Goal: Feedback & Contribution: Leave review/rating

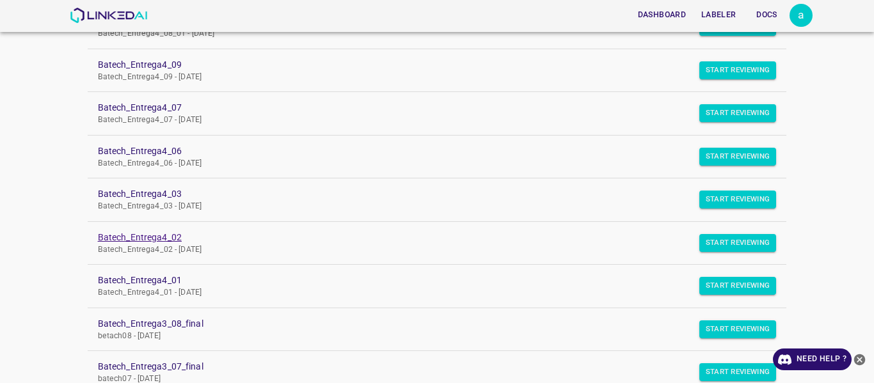
scroll to position [192, 0]
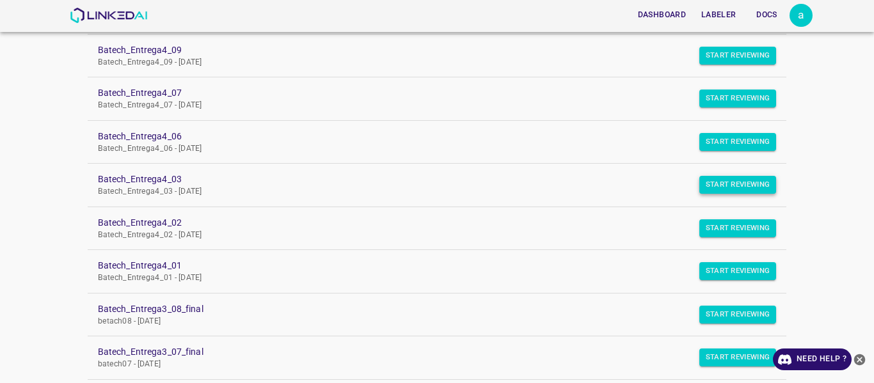
click at [710, 186] on button "Start Reviewing" at bounding box center [737, 185] width 77 height 18
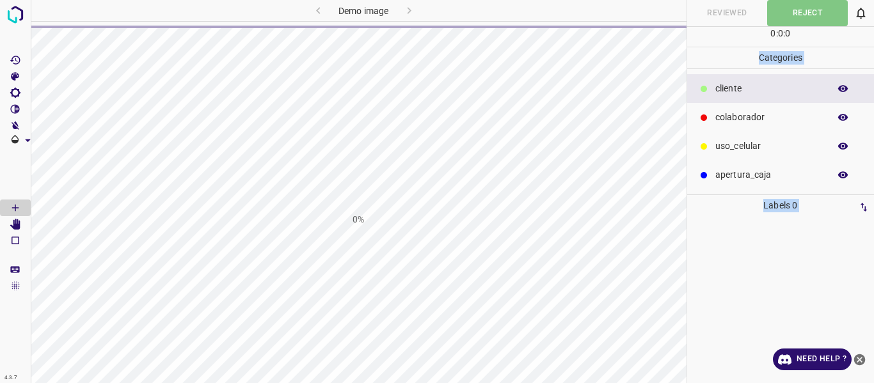
click at [778, 274] on div at bounding box center [781, 299] width 180 height 167
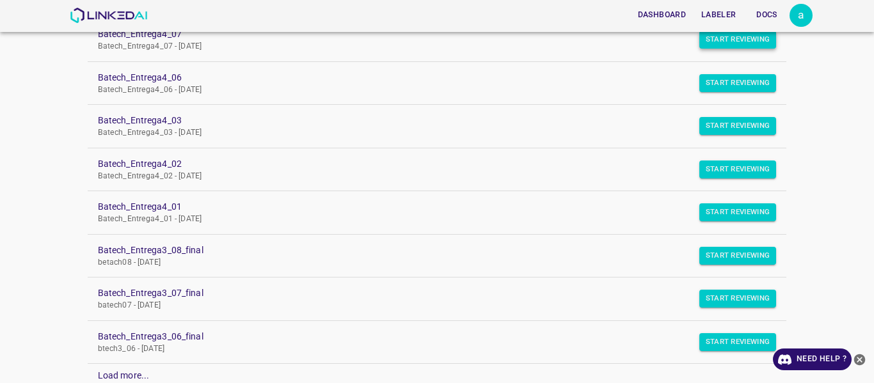
scroll to position [256, 0]
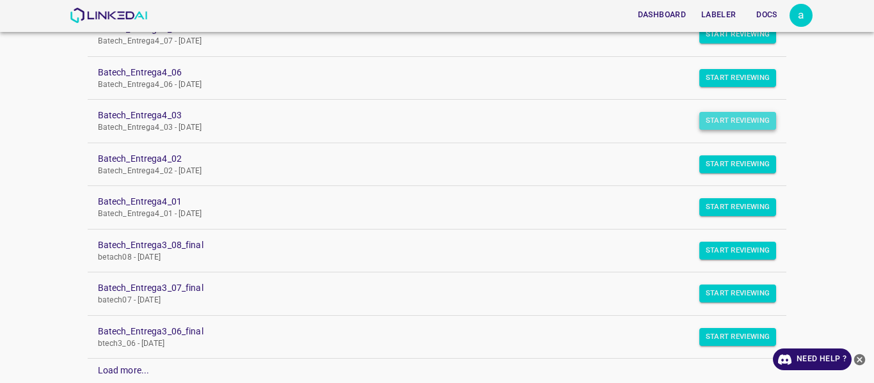
click at [719, 122] on button "Start Reviewing" at bounding box center [737, 121] width 77 height 18
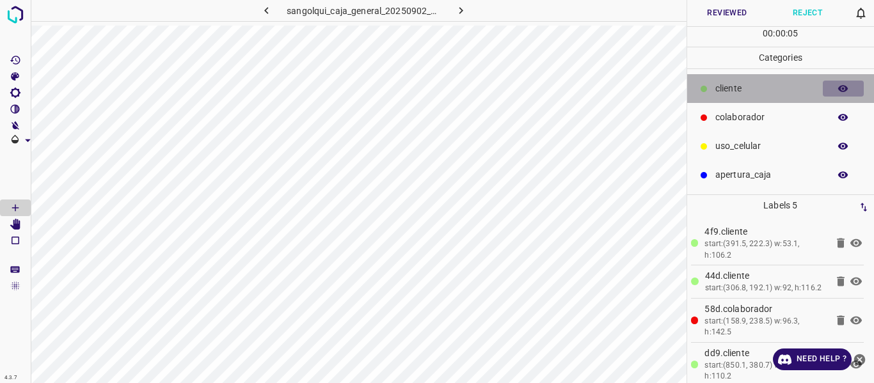
click at [839, 90] on icon "button" at bounding box center [843, 88] width 10 height 7
click at [847, 89] on icon "button" at bounding box center [843, 88] width 10 height 9
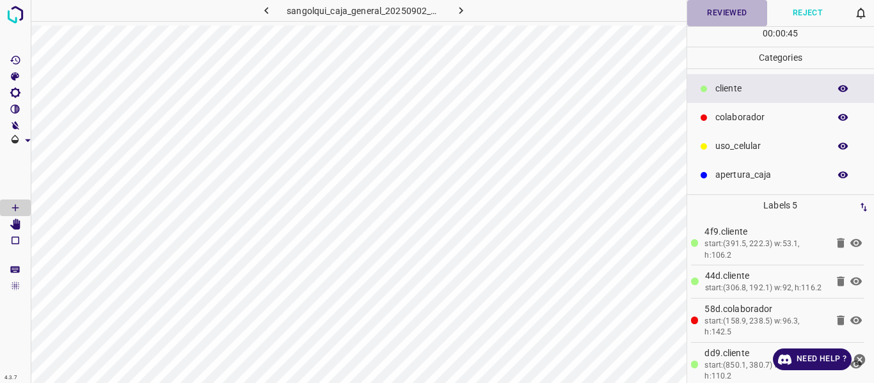
click at [727, 15] on button "Reviewed" at bounding box center [727, 13] width 81 height 26
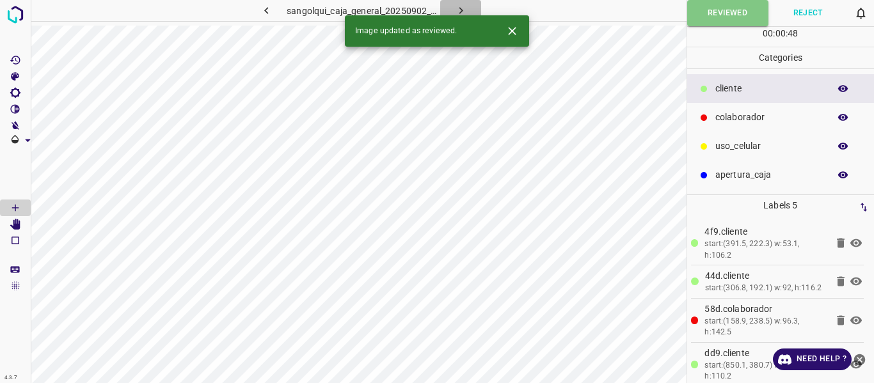
click at [461, 9] on icon "button" at bounding box center [461, 10] width 4 height 7
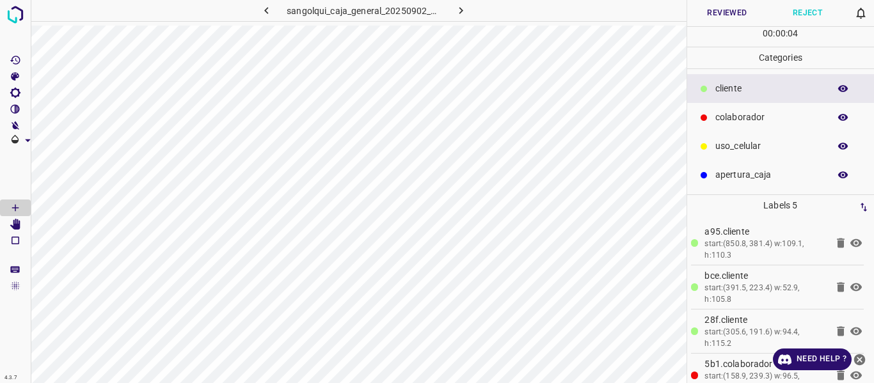
click at [733, 18] on button "Reviewed" at bounding box center [727, 13] width 81 height 26
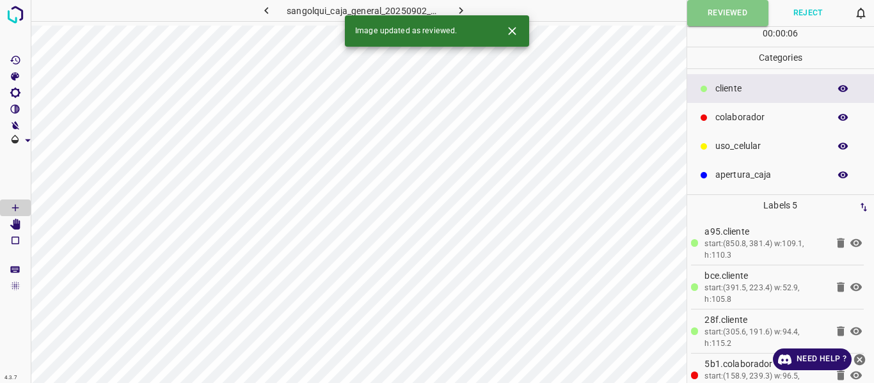
click at [461, 8] on icon "button" at bounding box center [460, 10] width 13 height 13
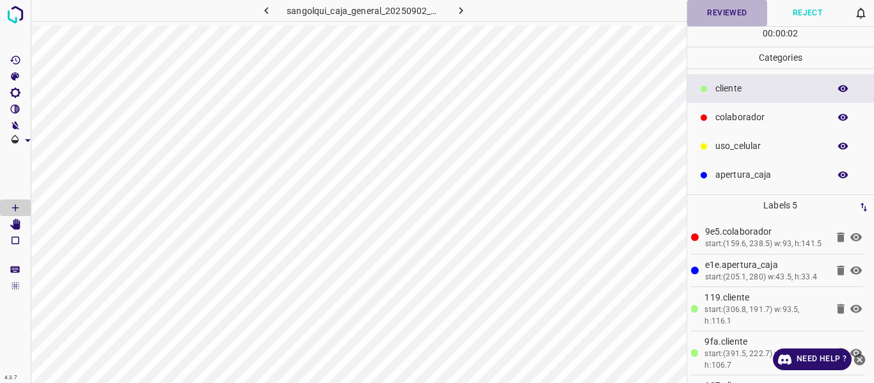
click at [715, 15] on button "Reviewed" at bounding box center [727, 13] width 81 height 26
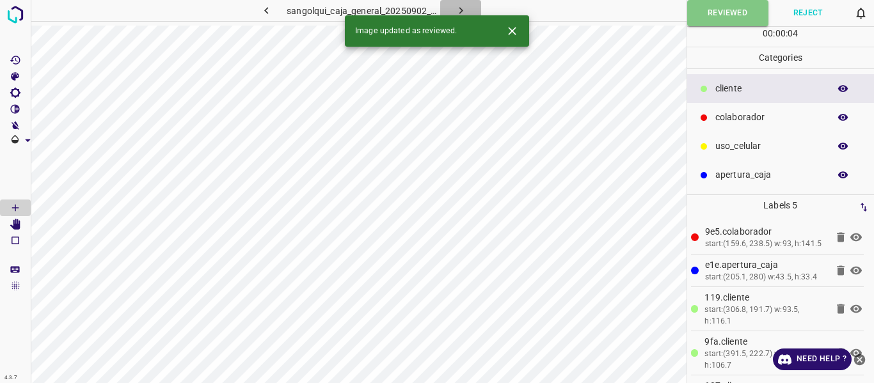
click at [463, 8] on icon "button" at bounding box center [460, 10] width 13 height 13
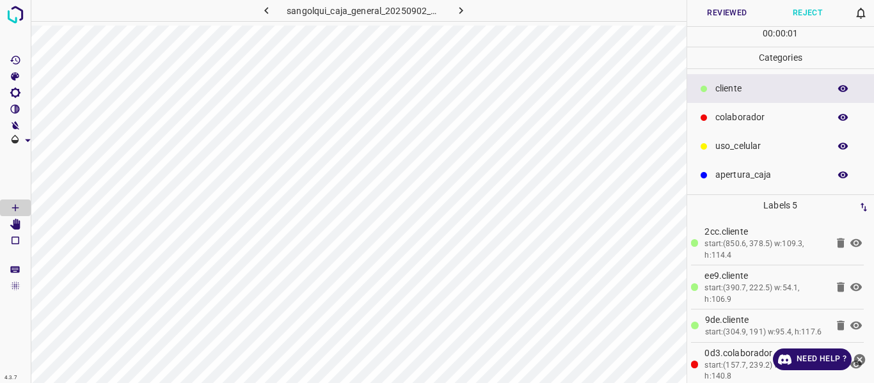
click at [705, 17] on button "Reviewed" at bounding box center [727, 13] width 81 height 26
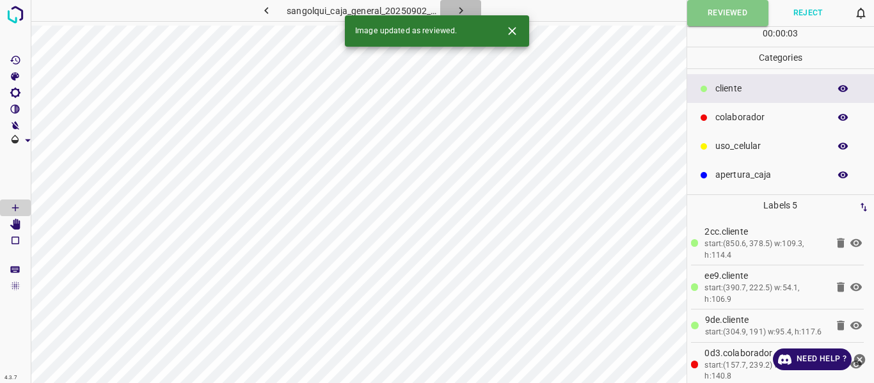
click at [463, 10] on icon "button" at bounding box center [460, 10] width 13 height 13
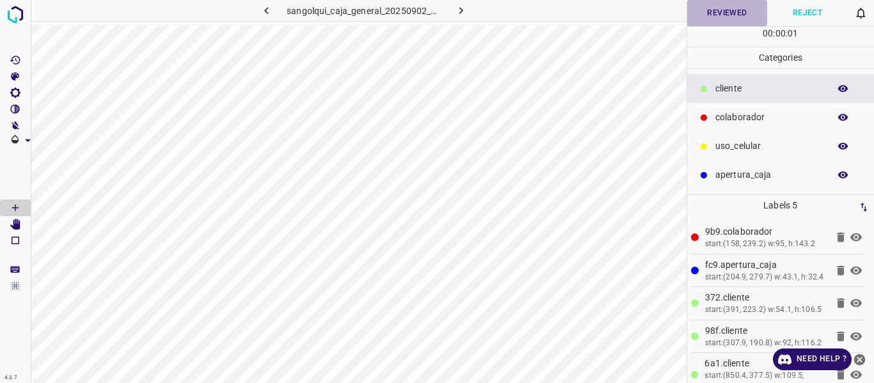
click at [716, 14] on button "Reviewed" at bounding box center [727, 13] width 81 height 26
click at [473, 10] on button "button" at bounding box center [460, 10] width 41 height 21
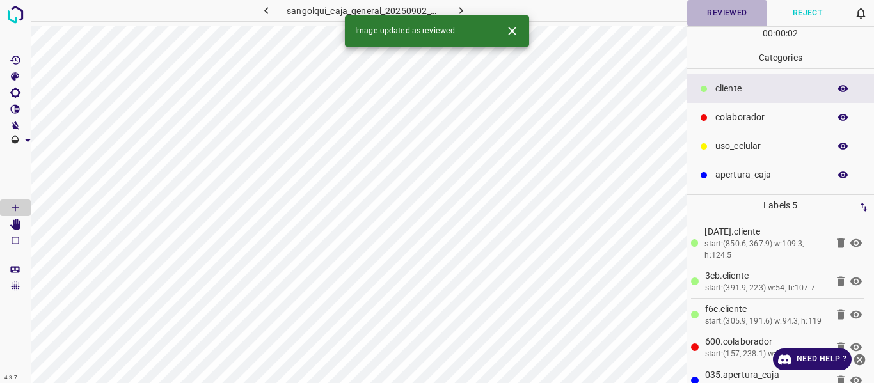
click at [722, 17] on button "Reviewed" at bounding box center [727, 13] width 81 height 26
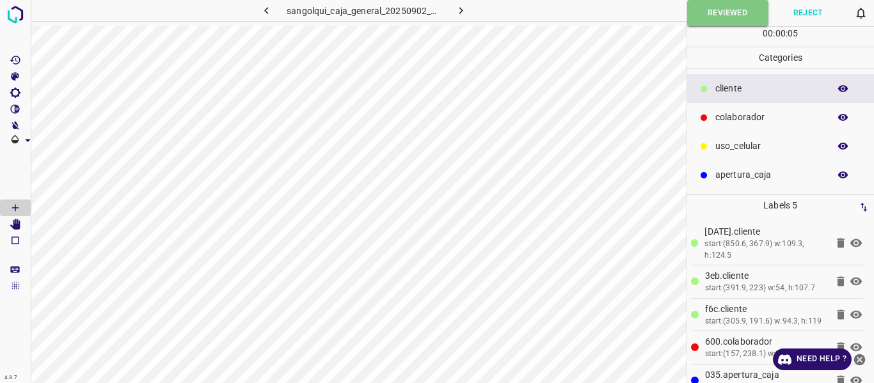
click at [456, 12] on icon "button" at bounding box center [460, 10] width 13 height 13
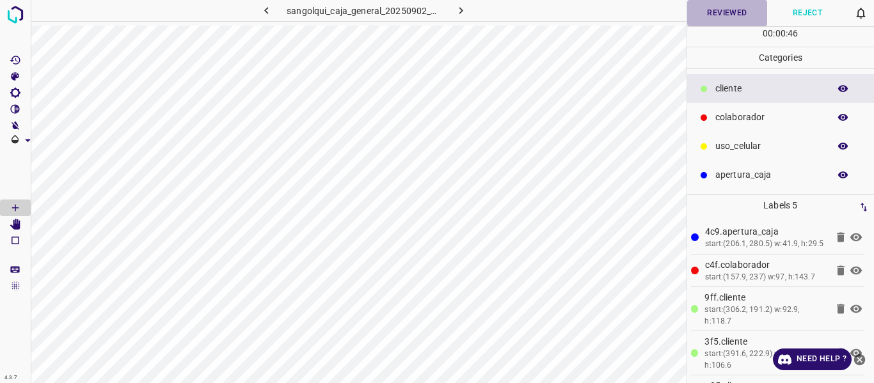
click at [722, 10] on button "Reviewed" at bounding box center [727, 13] width 81 height 26
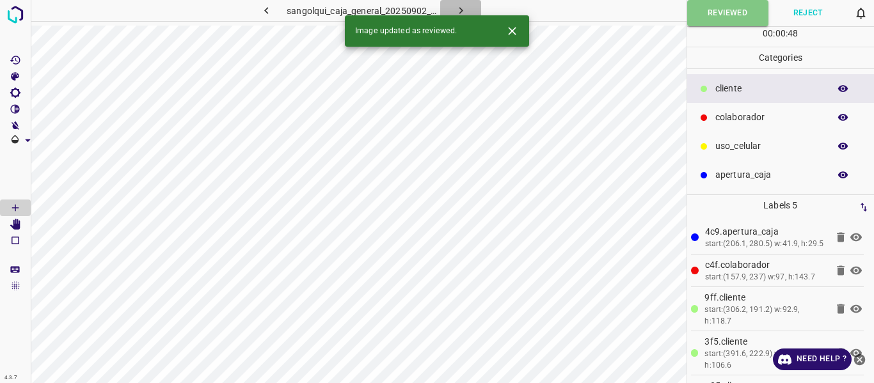
click at [463, 10] on icon "button" at bounding box center [460, 10] width 13 height 13
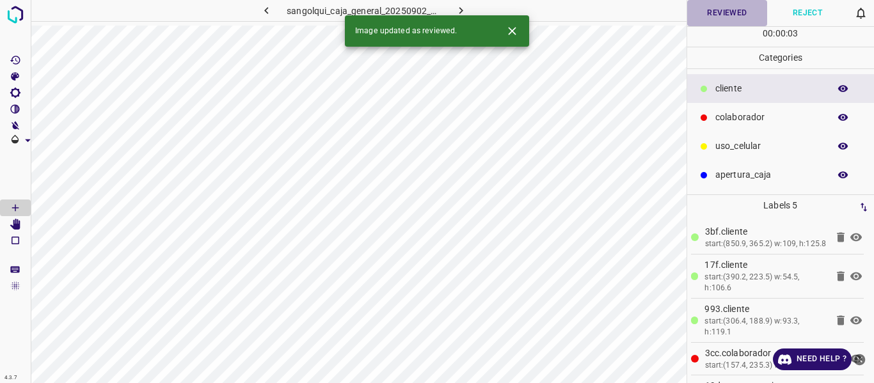
click at [712, 15] on button "Reviewed" at bounding box center [727, 13] width 81 height 26
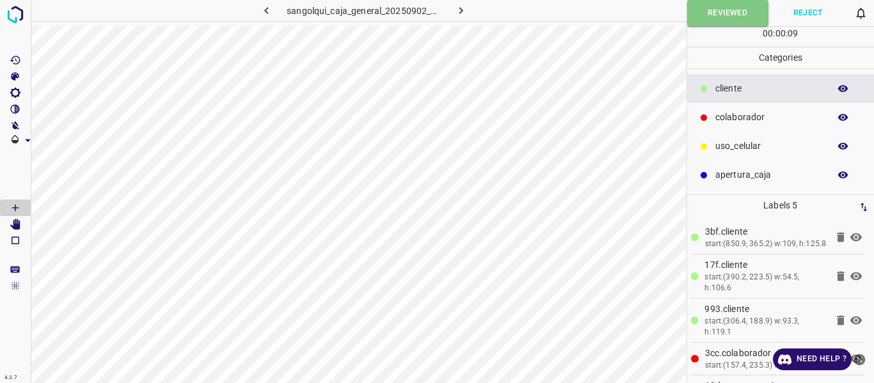
click at [459, 8] on icon "button" at bounding box center [461, 10] width 4 height 7
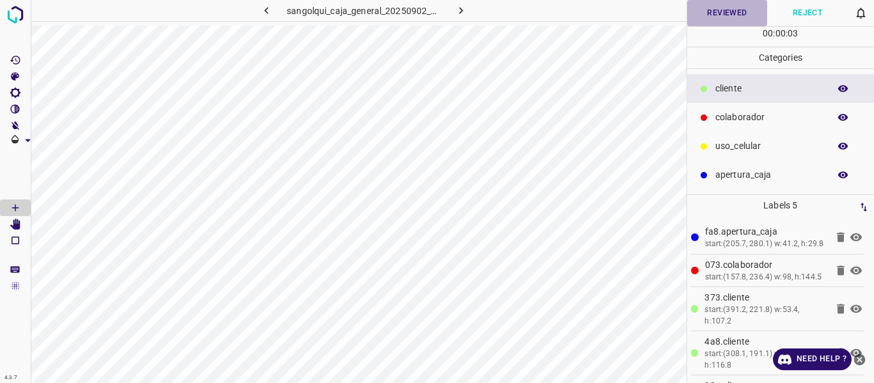
click at [712, 13] on button "Reviewed" at bounding box center [727, 13] width 81 height 26
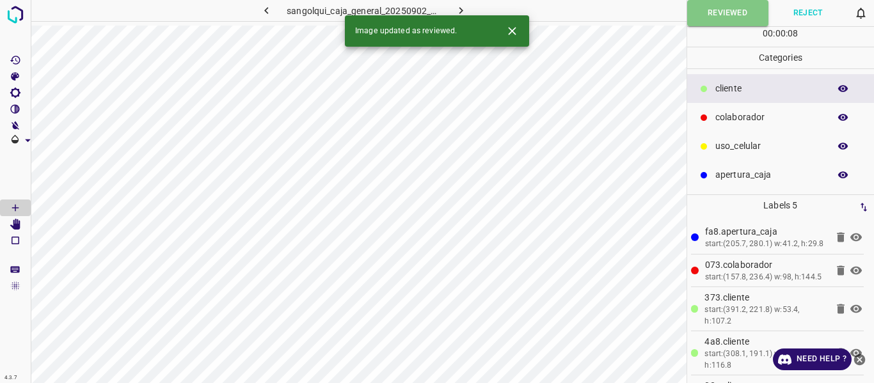
click at [466, 9] on icon "button" at bounding box center [460, 10] width 13 height 13
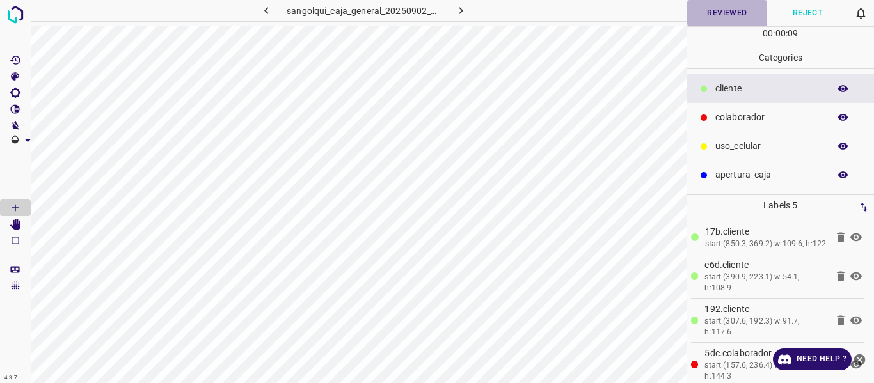
click at [724, 12] on button "Reviewed" at bounding box center [727, 13] width 81 height 26
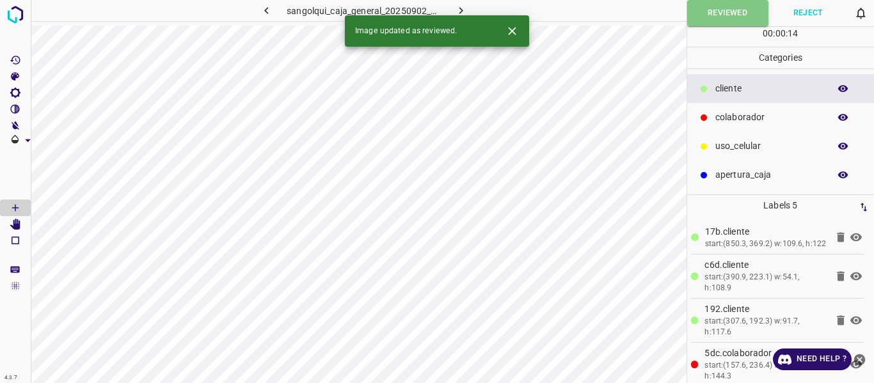
click at [460, 8] on icon "button" at bounding box center [461, 10] width 4 height 7
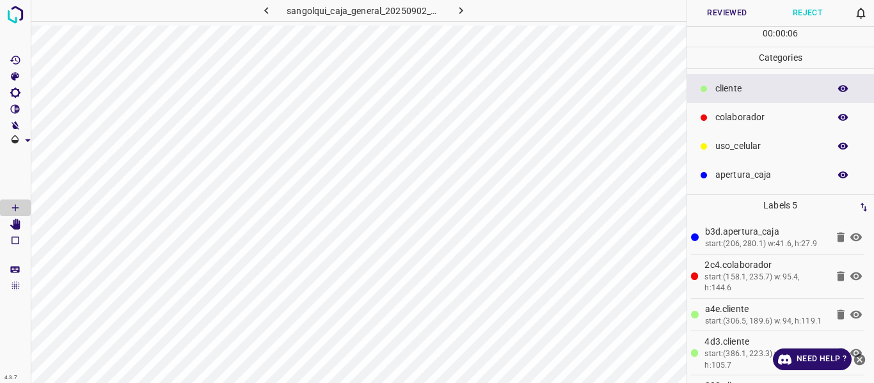
click at [709, 11] on button "Reviewed" at bounding box center [727, 13] width 81 height 26
click at [458, 6] on icon "button" at bounding box center [460, 10] width 13 height 13
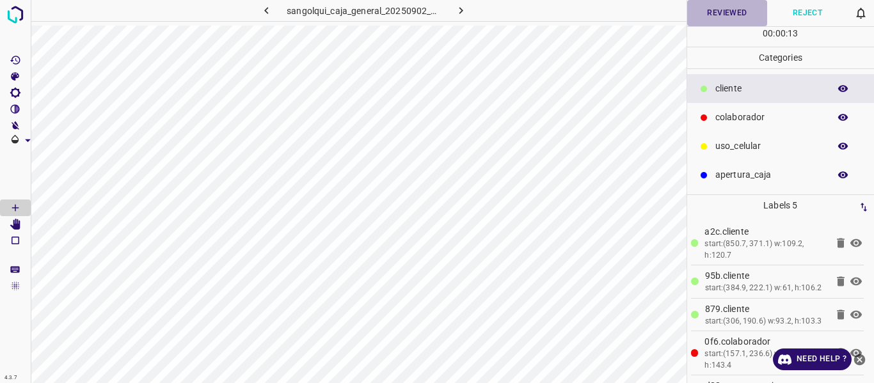
click at [702, 17] on button "Reviewed" at bounding box center [727, 13] width 81 height 26
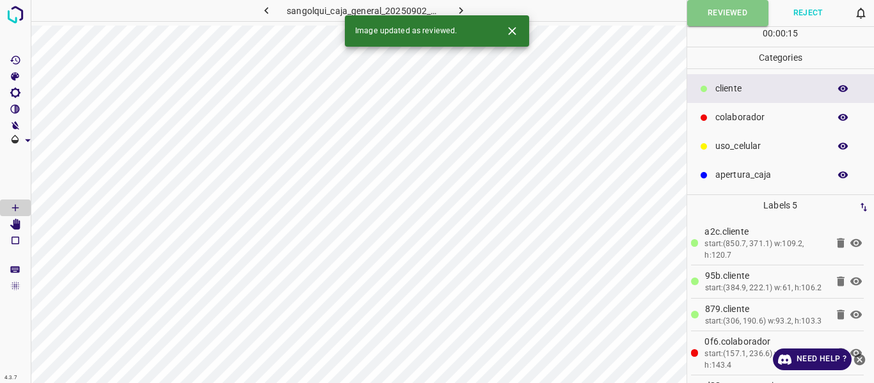
click at [465, 10] on icon "button" at bounding box center [460, 10] width 13 height 13
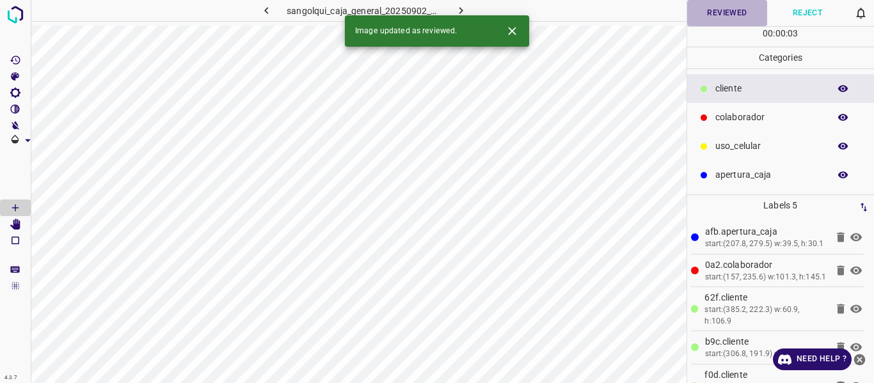
click at [715, 15] on button "Reviewed" at bounding box center [727, 13] width 81 height 26
click at [461, 12] on icon "button" at bounding box center [461, 10] width 4 height 7
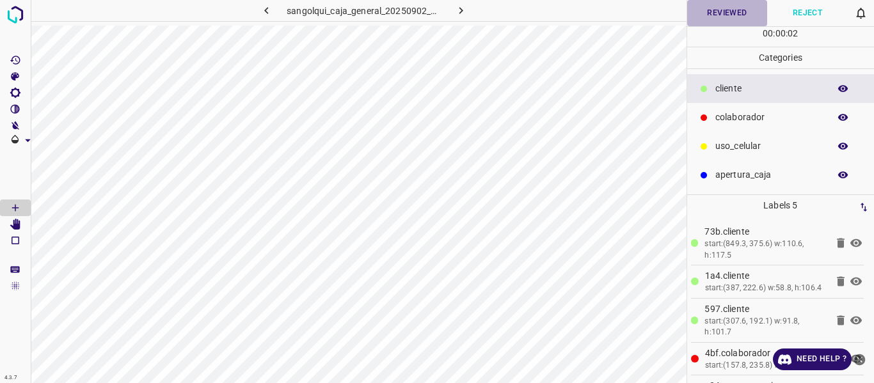
click at [719, 15] on button "Reviewed" at bounding box center [727, 13] width 81 height 26
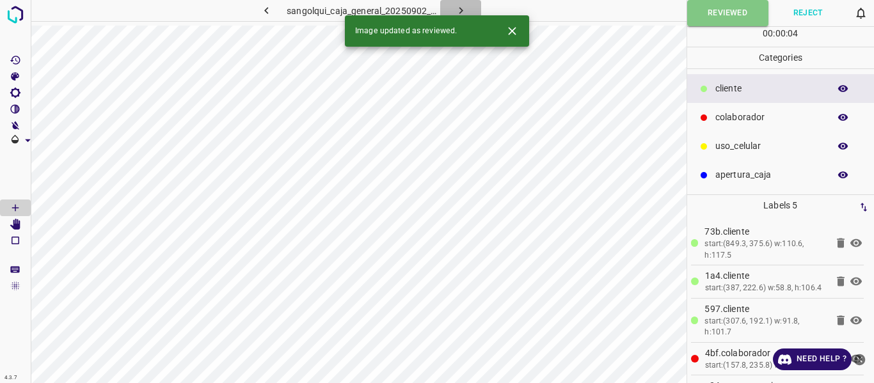
click at [465, 11] on icon "button" at bounding box center [460, 10] width 13 height 13
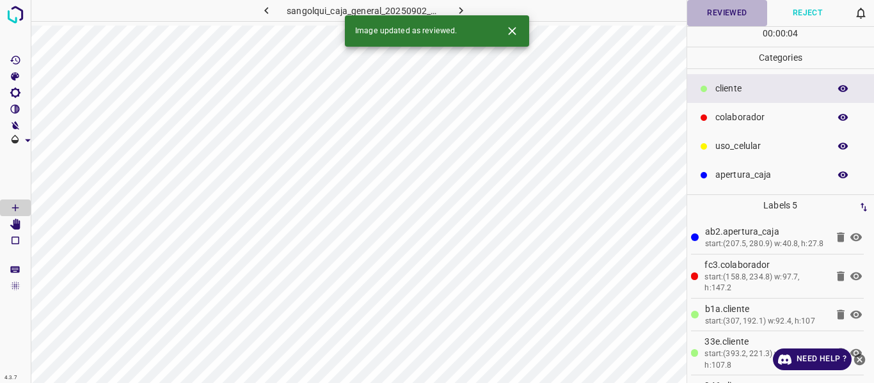
click at [706, 15] on button "Reviewed" at bounding box center [727, 13] width 81 height 26
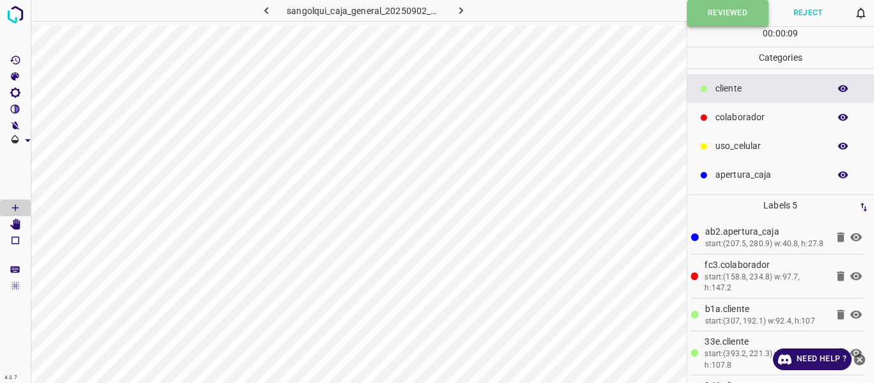
click at [703, 14] on button "Reviewed" at bounding box center [727, 13] width 81 height 26
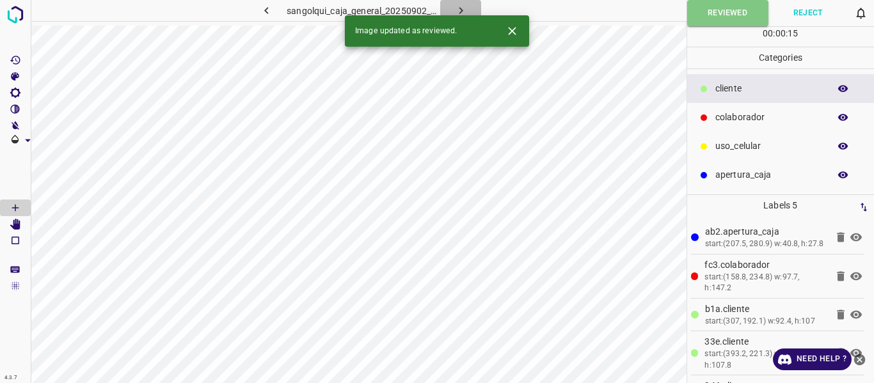
click at [462, 6] on icon "button" at bounding box center [460, 10] width 13 height 13
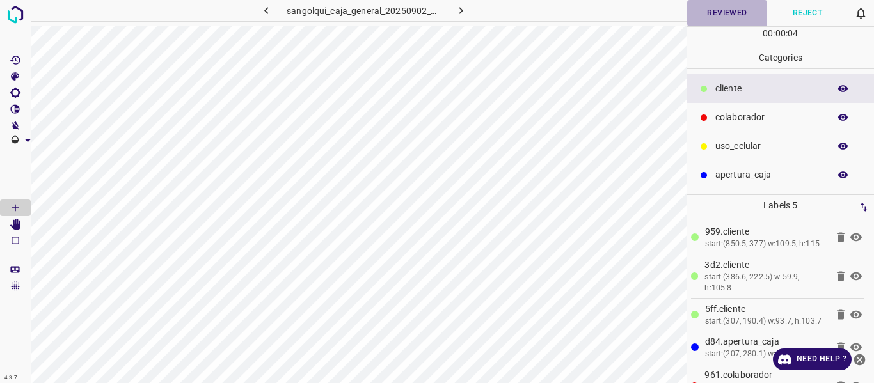
click at [713, 8] on button "Reviewed" at bounding box center [727, 13] width 81 height 26
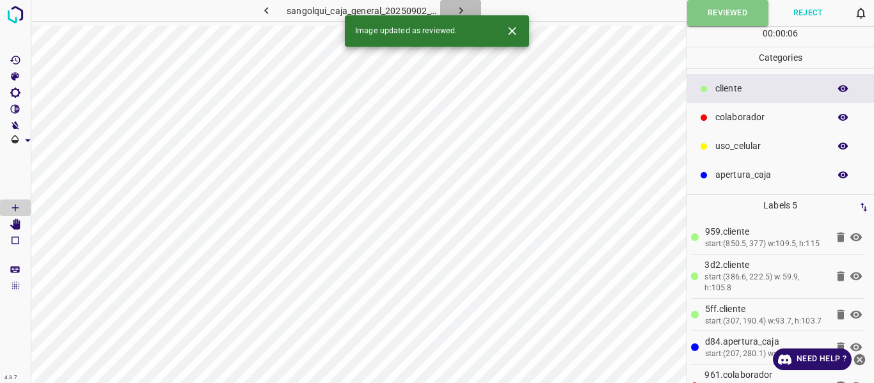
click at [468, 12] on button "button" at bounding box center [460, 10] width 41 height 21
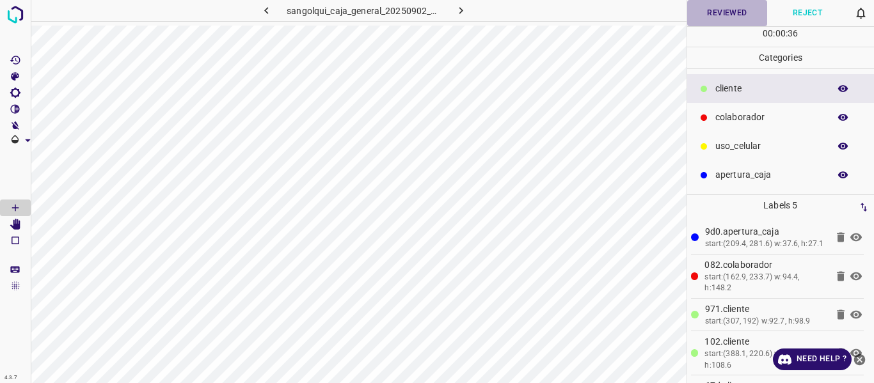
click at [716, 13] on button "Reviewed" at bounding box center [727, 13] width 81 height 26
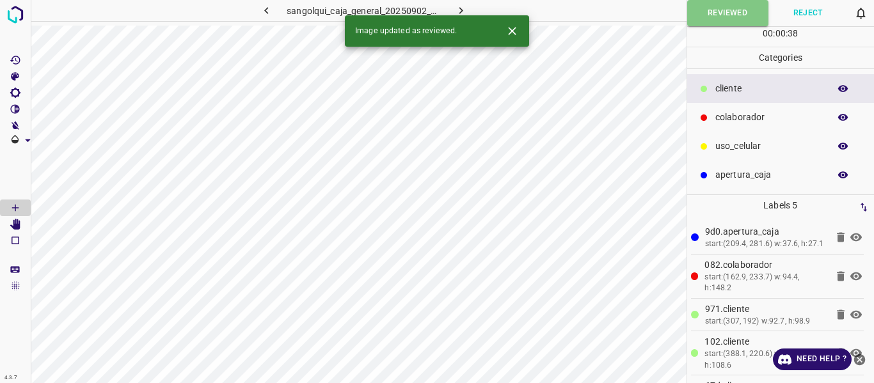
click at [443, 8] on button "button" at bounding box center [460, 10] width 41 height 21
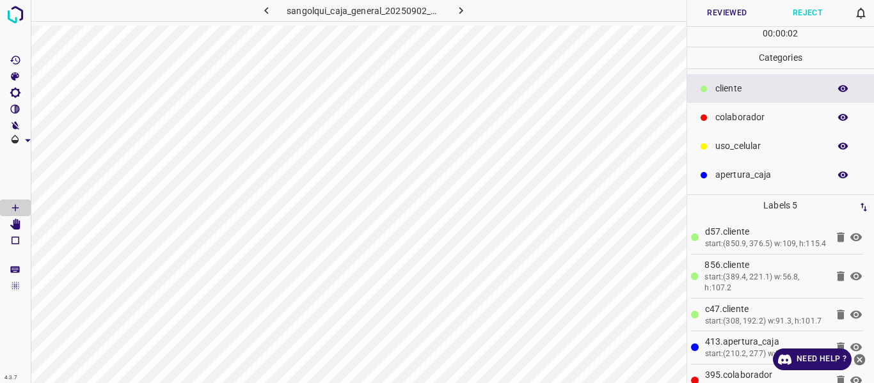
click at [723, 12] on button "Reviewed" at bounding box center [727, 13] width 81 height 26
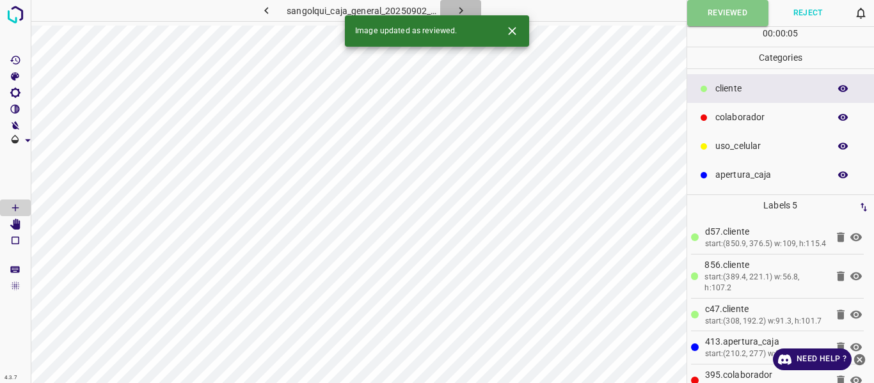
click at [459, 8] on icon "button" at bounding box center [461, 10] width 4 height 7
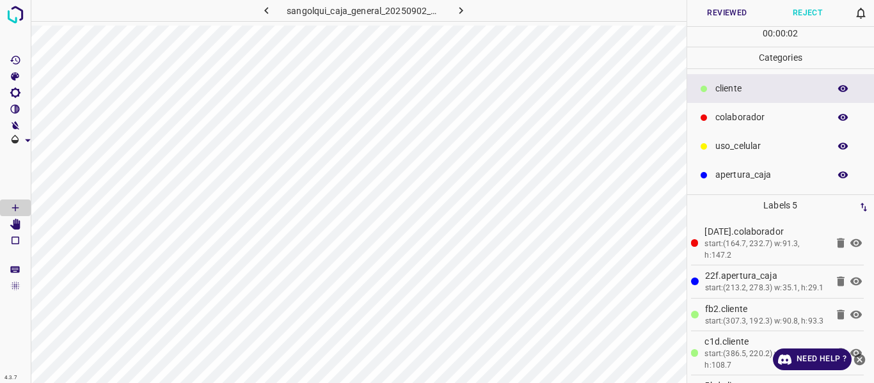
click at [701, 15] on button "Reviewed" at bounding box center [727, 13] width 81 height 26
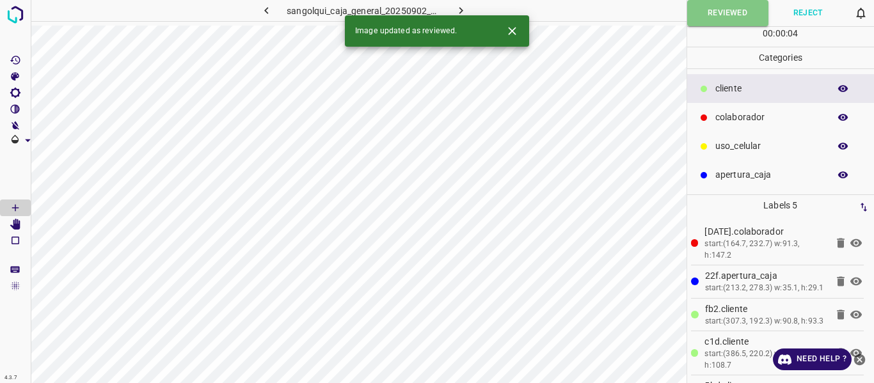
click at [458, 10] on icon "button" at bounding box center [460, 10] width 13 height 13
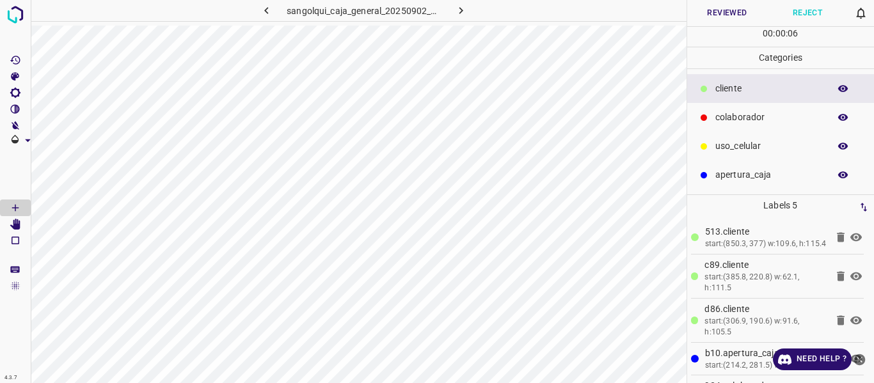
click at [726, 10] on button "Reviewed" at bounding box center [727, 13] width 81 height 26
click at [697, 16] on button "Reviewed" at bounding box center [727, 13] width 81 height 26
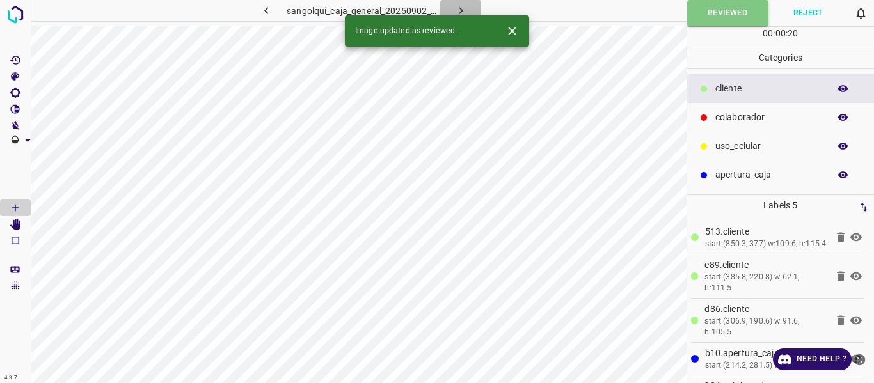
click at [459, 8] on icon "button" at bounding box center [460, 10] width 13 height 13
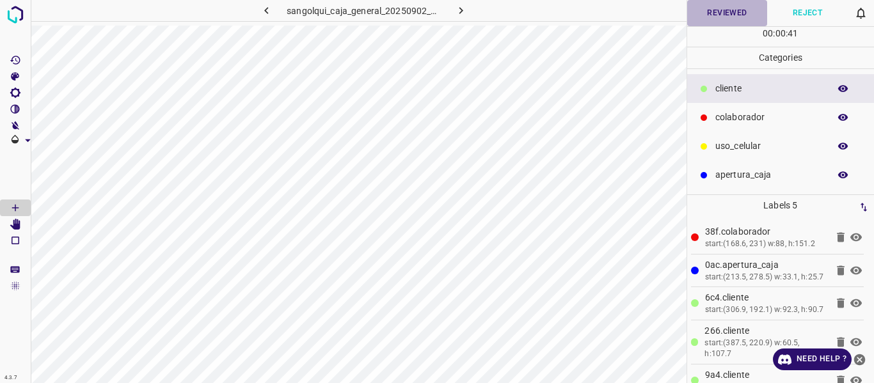
click at [735, 10] on button "Reviewed" at bounding box center [727, 13] width 81 height 26
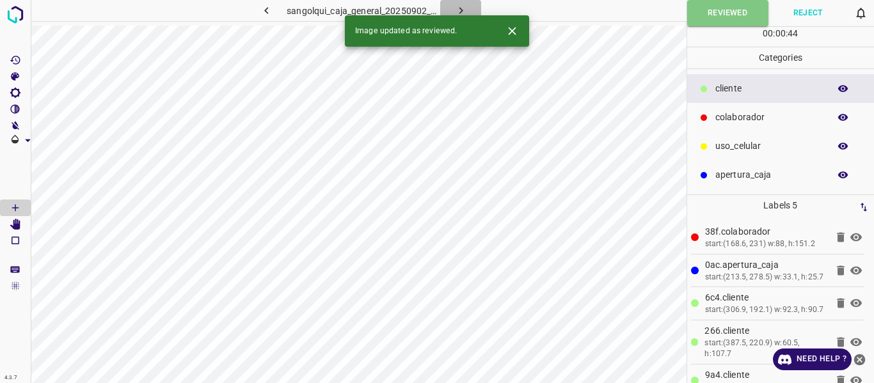
click at [461, 8] on icon "button" at bounding box center [460, 10] width 13 height 13
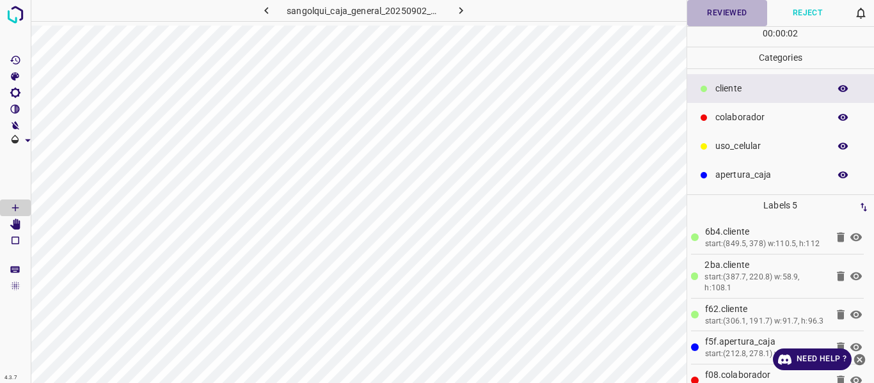
click at [707, 15] on button "Reviewed" at bounding box center [727, 13] width 81 height 26
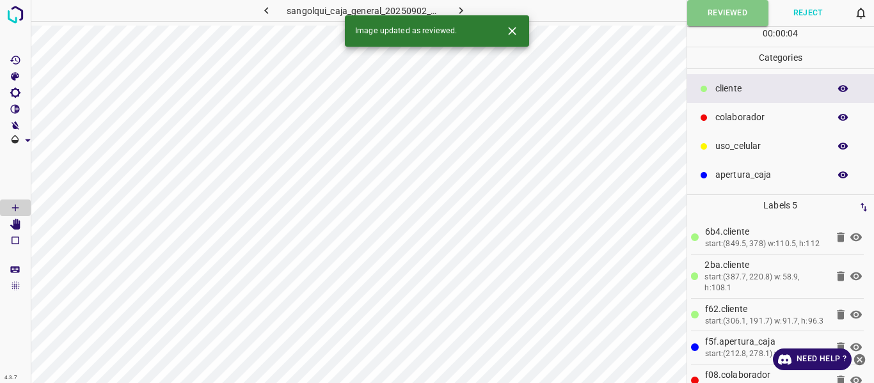
click at [459, 8] on icon "button" at bounding box center [460, 10] width 13 height 13
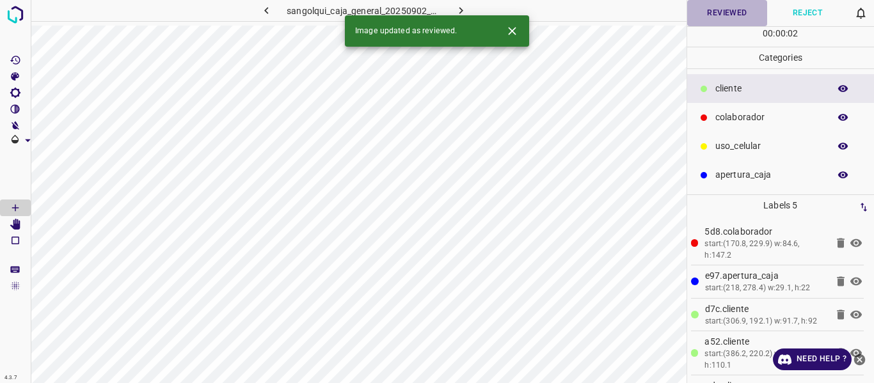
click at [710, 14] on button "Reviewed" at bounding box center [727, 13] width 81 height 26
click at [459, 8] on icon "button" at bounding box center [461, 10] width 4 height 7
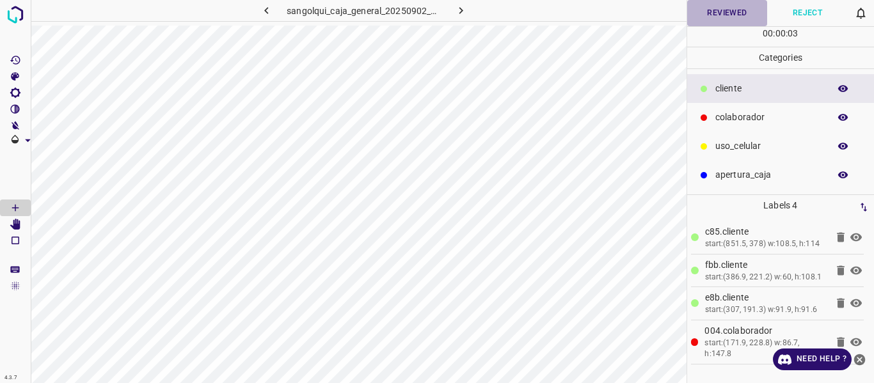
click at [714, 15] on button "Reviewed" at bounding box center [727, 13] width 81 height 26
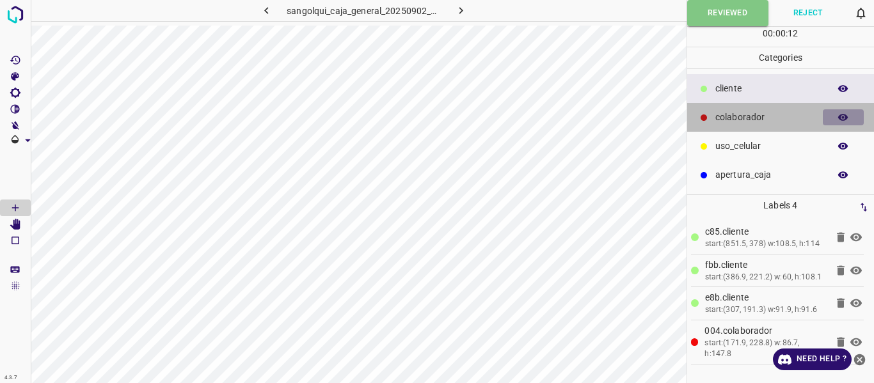
click at [840, 123] on icon "button" at bounding box center [844, 118] width 12 height 12
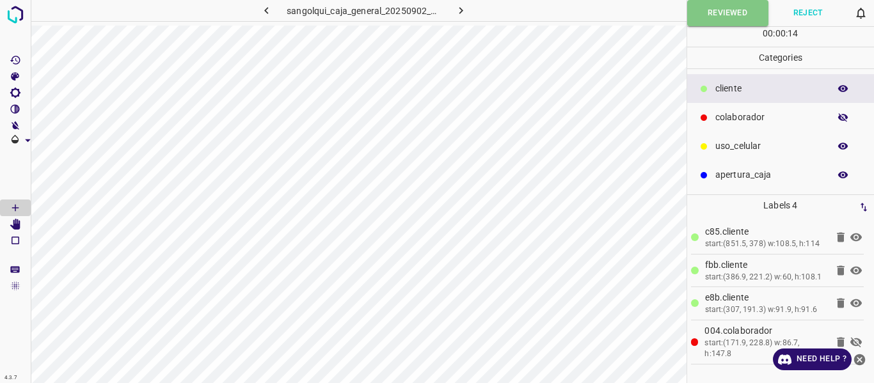
click at [840, 123] on icon "button" at bounding box center [844, 118] width 12 height 12
click at [692, 17] on button "Reviewed" at bounding box center [727, 13] width 81 height 26
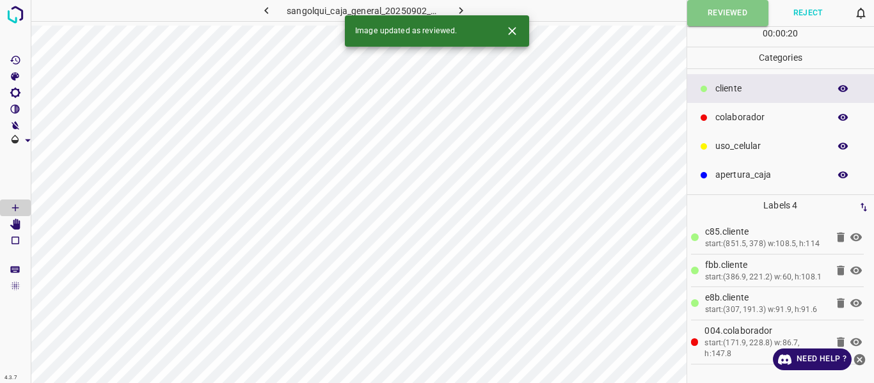
click at [461, 8] on icon "button" at bounding box center [460, 10] width 13 height 13
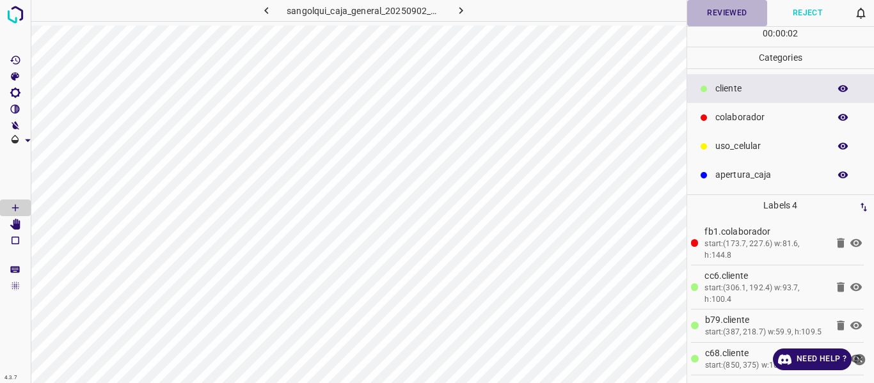
click at [729, 10] on button "Reviewed" at bounding box center [727, 13] width 81 height 26
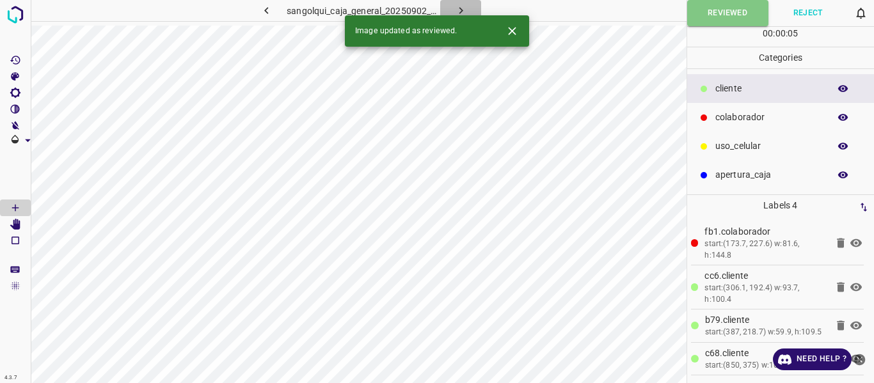
click at [459, 10] on icon "button" at bounding box center [460, 10] width 13 height 13
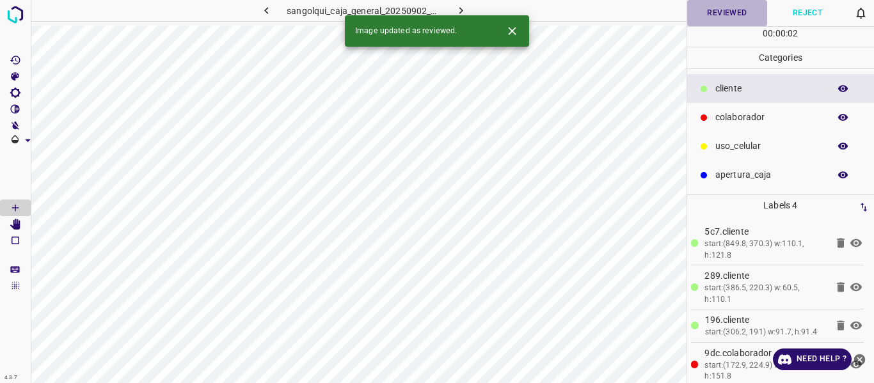
click at [710, 13] on button "Reviewed" at bounding box center [727, 13] width 81 height 26
click at [462, 10] on icon "button" at bounding box center [461, 10] width 4 height 7
click at [714, 12] on button "Reviewed" at bounding box center [727, 13] width 81 height 26
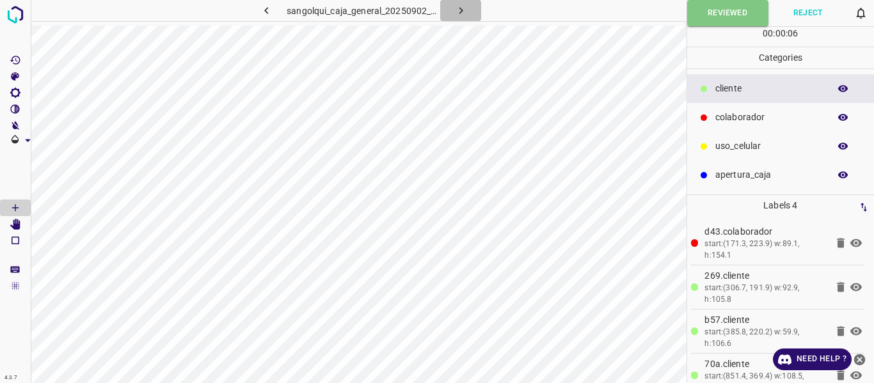
click at [462, 8] on icon "button" at bounding box center [460, 10] width 13 height 13
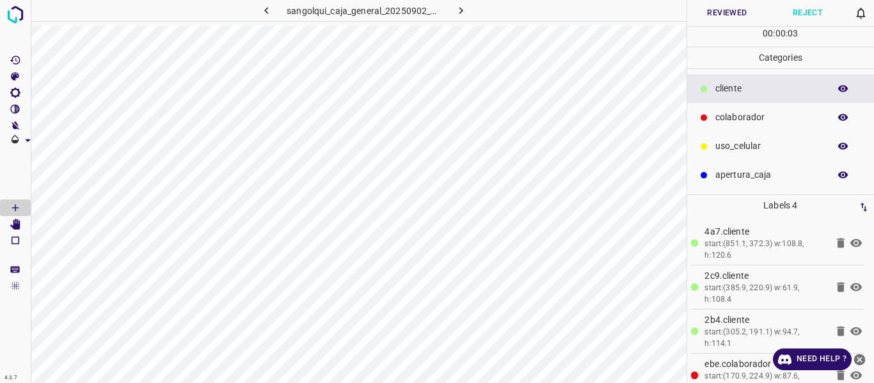
click at [705, 17] on button "Reviewed" at bounding box center [727, 13] width 81 height 26
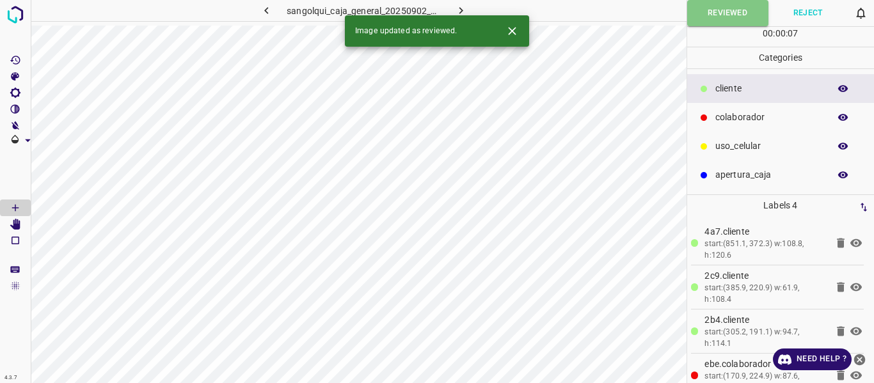
click at [459, 10] on icon "button" at bounding box center [460, 10] width 13 height 13
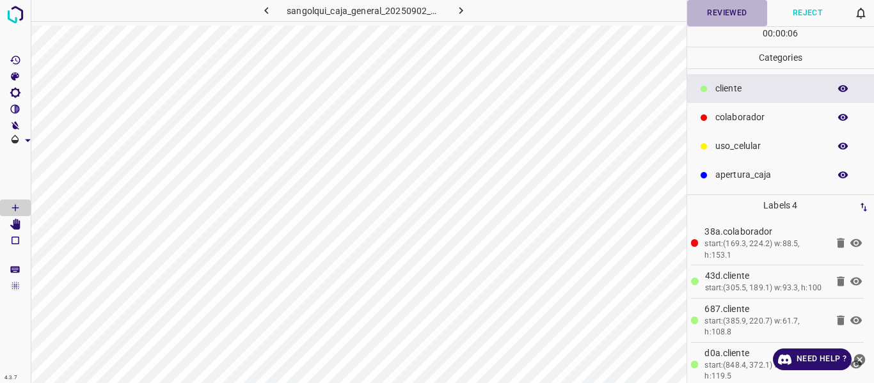
click at [729, 9] on button "Reviewed" at bounding box center [727, 13] width 81 height 26
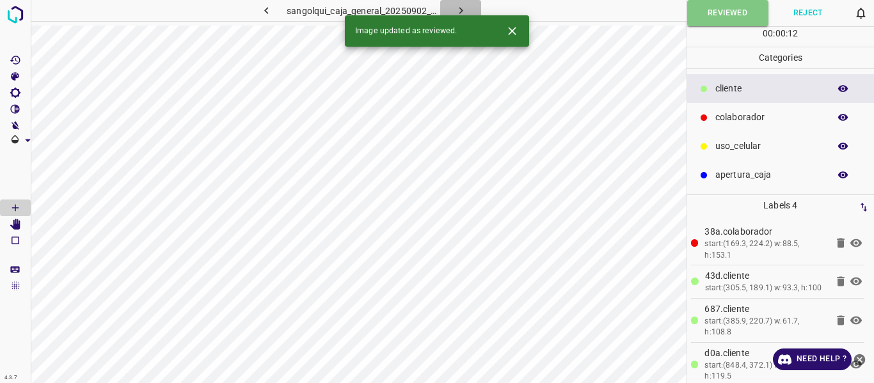
click at [474, 8] on button "button" at bounding box center [460, 10] width 41 height 21
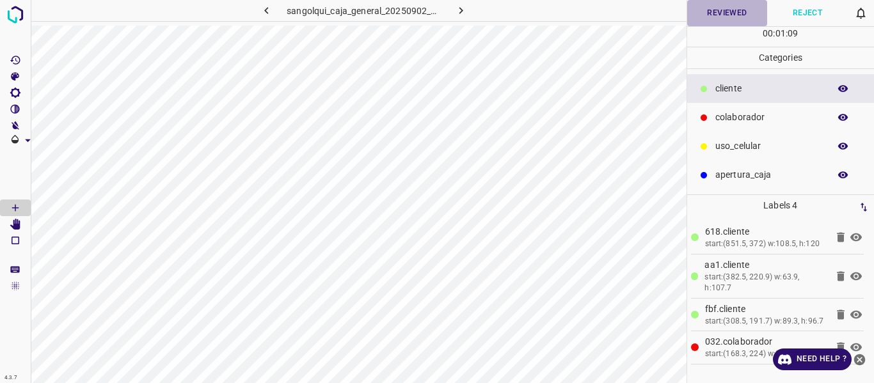
click at [729, 11] on button "Reviewed" at bounding box center [727, 13] width 81 height 26
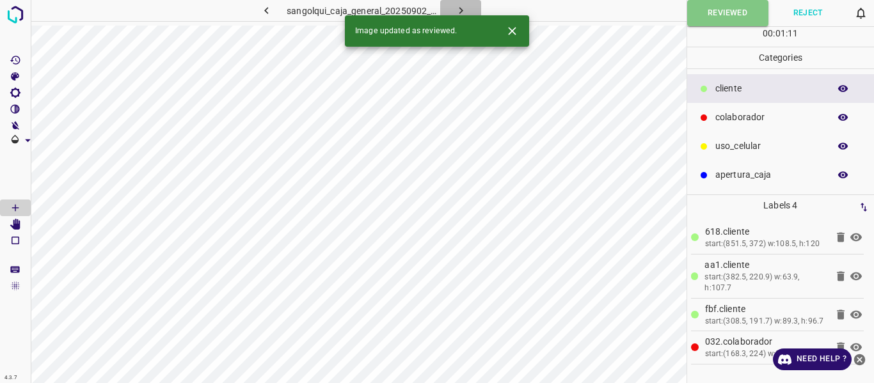
click at [464, 8] on icon "button" at bounding box center [460, 10] width 13 height 13
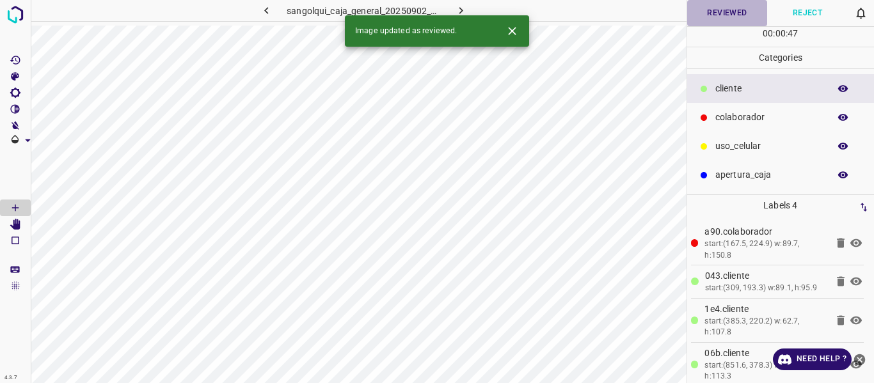
click at [712, 10] on button "Reviewed" at bounding box center [727, 13] width 81 height 26
click at [460, 8] on icon "button" at bounding box center [461, 10] width 4 height 7
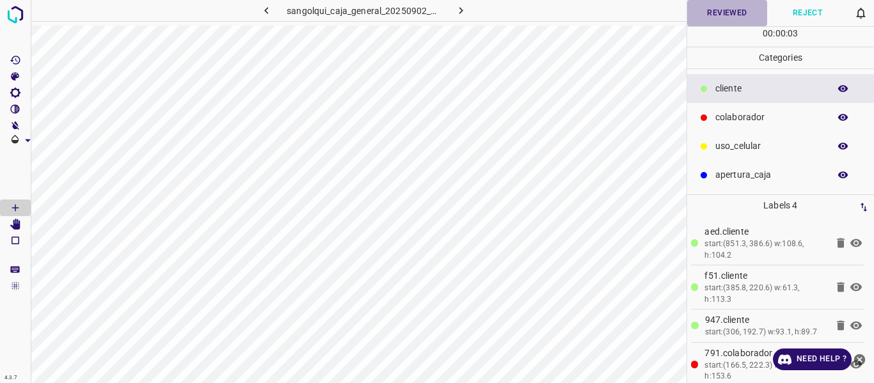
click at [715, 9] on button "Reviewed" at bounding box center [727, 13] width 81 height 26
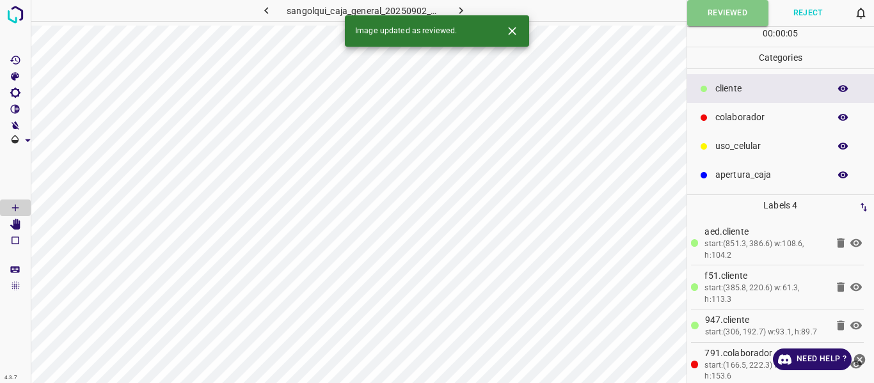
click at [457, 6] on icon "button" at bounding box center [460, 10] width 13 height 13
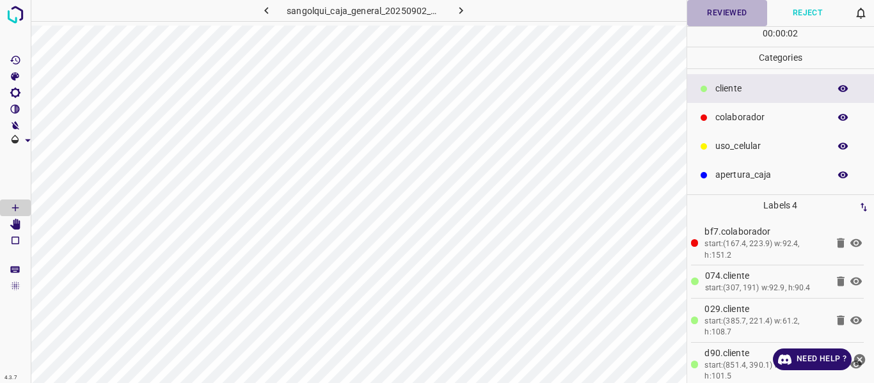
click at [711, 15] on button "Reviewed" at bounding box center [727, 13] width 81 height 26
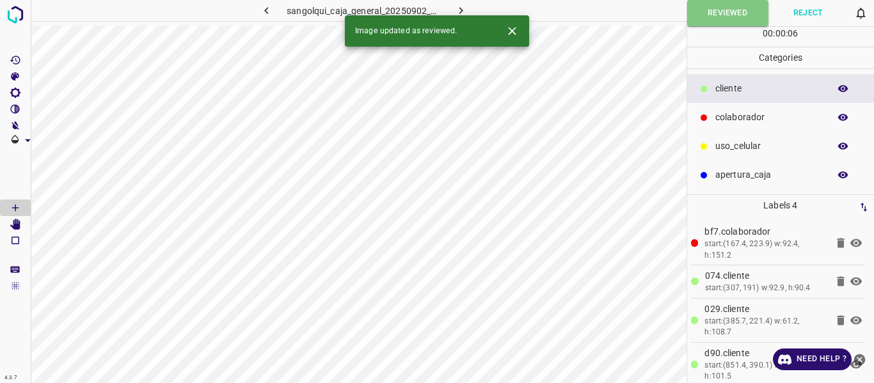
click at [463, 8] on icon "button" at bounding box center [460, 10] width 13 height 13
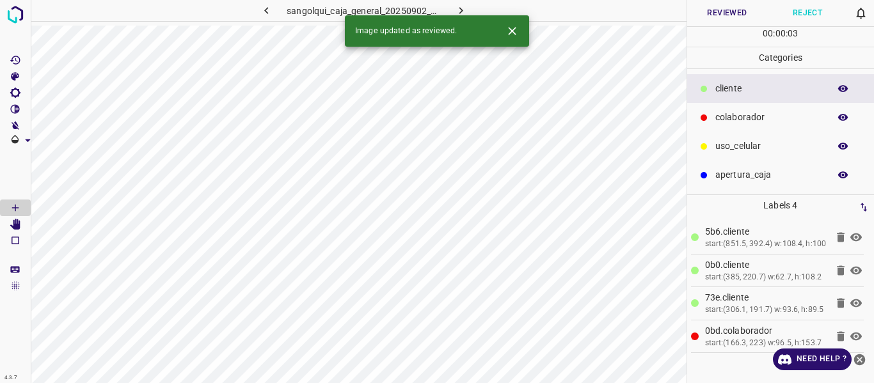
click at [712, 11] on button "Reviewed" at bounding box center [727, 13] width 81 height 26
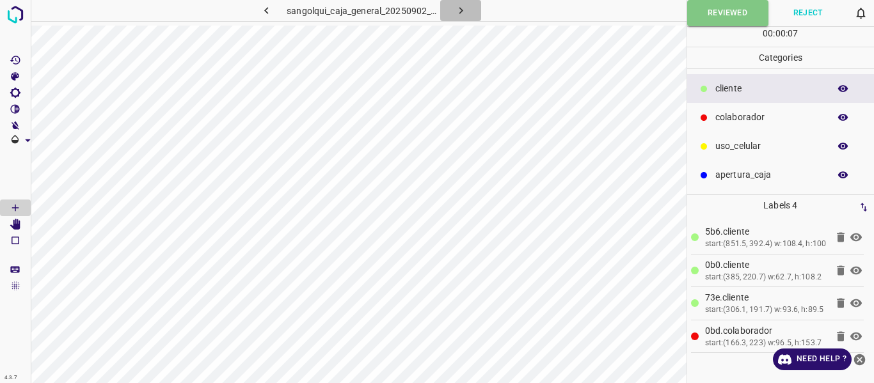
click at [462, 8] on icon "button" at bounding box center [460, 10] width 13 height 13
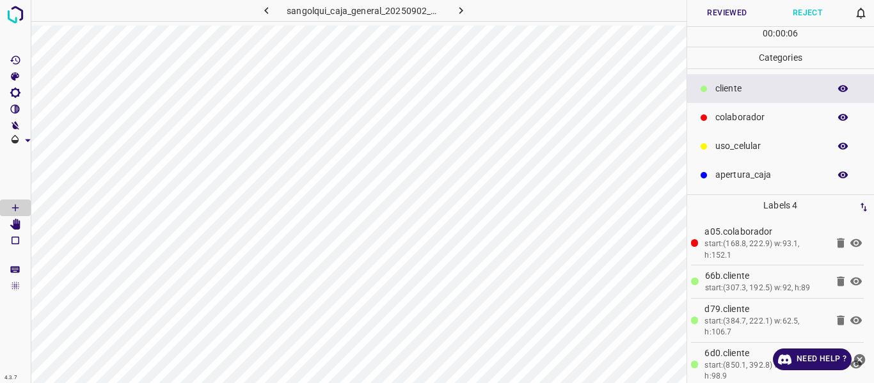
click at [731, 8] on button "Reviewed" at bounding box center [727, 13] width 81 height 26
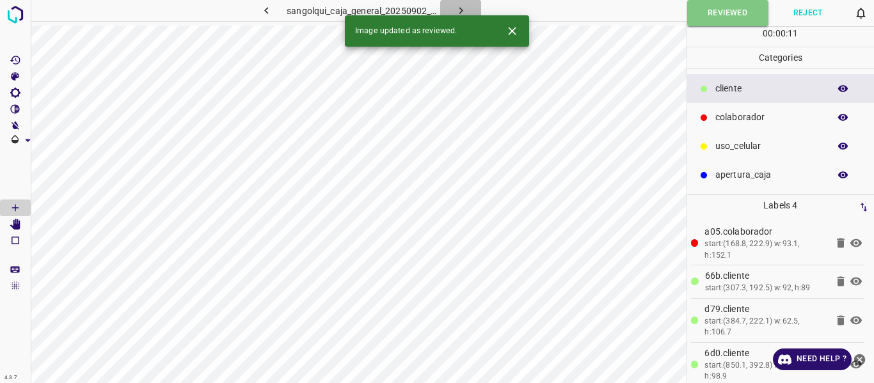
click at [468, 8] on button "button" at bounding box center [460, 10] width 41 height 21
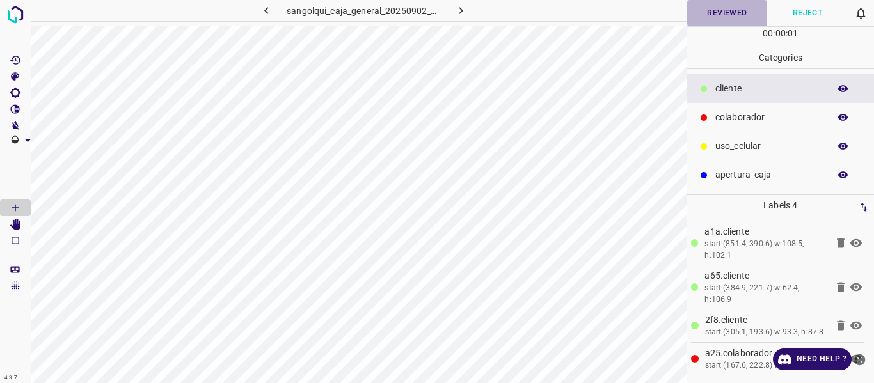
click at [723, 11] on button "Reviewed" at bounding box center [727, 13] width 81 height 26
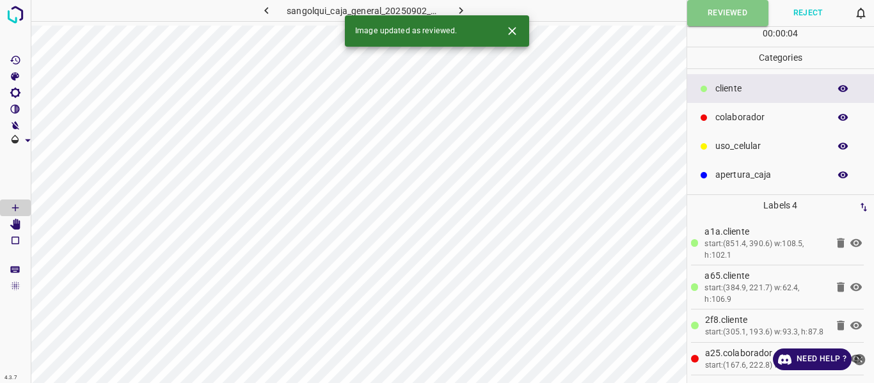
click at [466, 3] on button "button" at bounding box center [460, 10] width 41 height 21
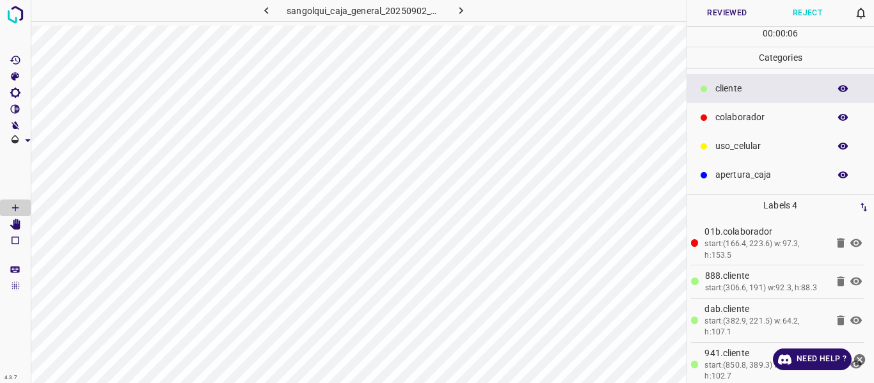
click at [716, 10] on button "Reviewed" at bounding box center [727, 13] width 81 height 26
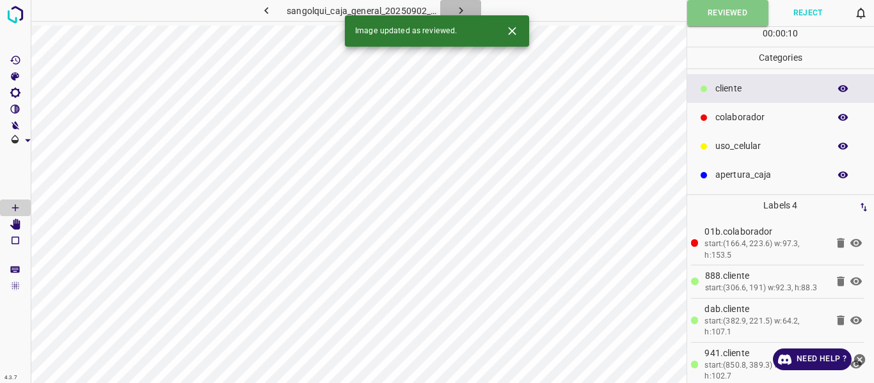
click at [459, 10] on icon "button" at bounding box center [460, 10] width 13 height 13
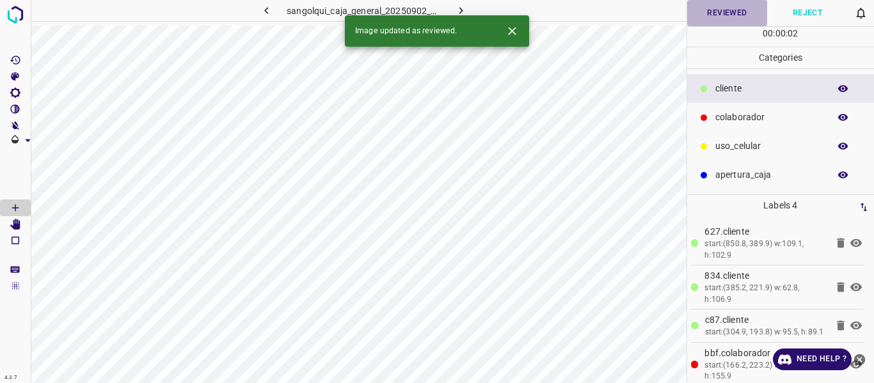
click at [713, 6] on button "Reviewed" at bounding box center [727, 13] width 81 height 26
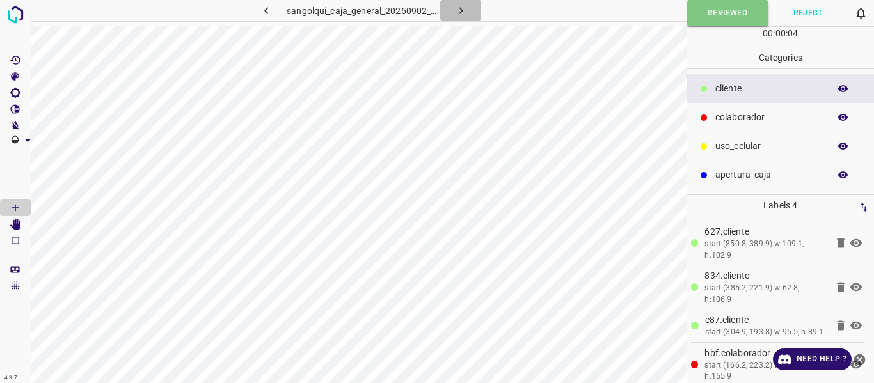
click at [466, 5] on icon "button" at bounding box center [460, 10] width 13 height 13
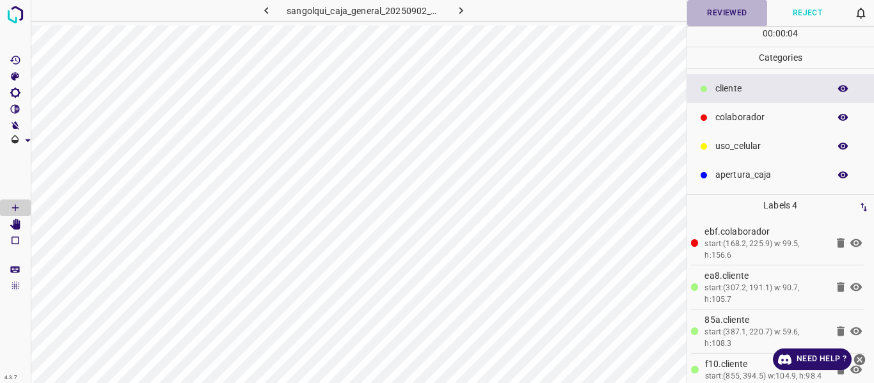
click at [715, 13] on button "Reviewed" at bounding box center [727, 13] width 81 height 26
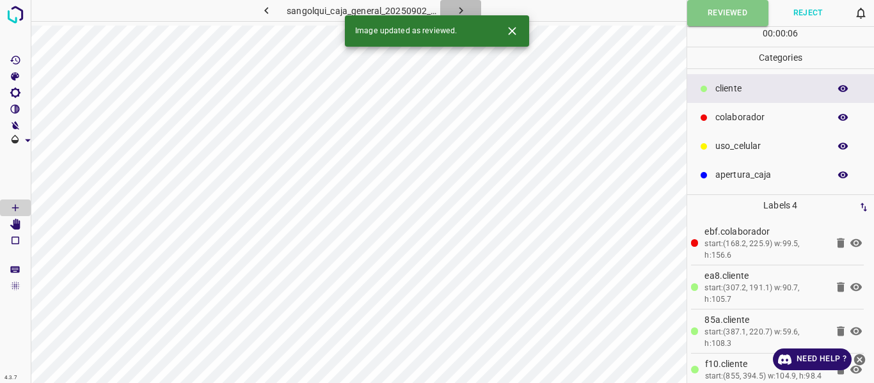
click at [456, 9] on icon "button" at bounding box center [460, 10] width 13 height 13
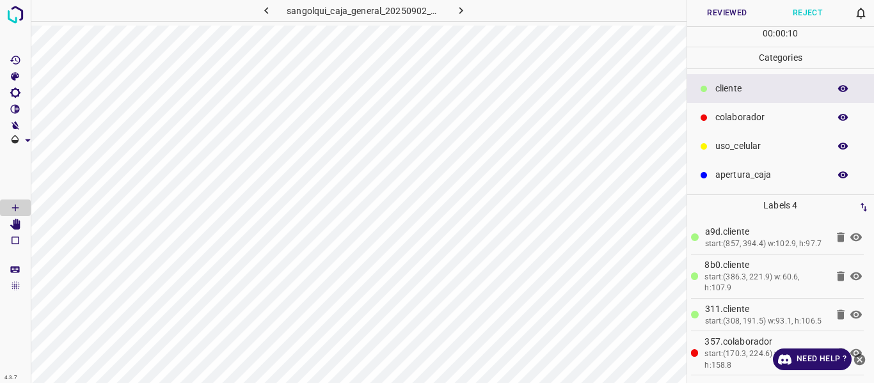
click at [725, 13] on button "Reviewed" at bounding box center [727, 13] width 81 height 26
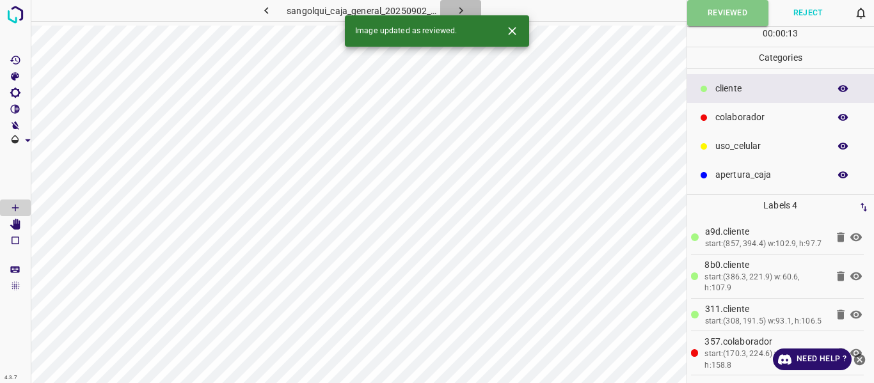
click at [456, 5] on icon "button" at bounding box center [460, 10] width 13 height 13
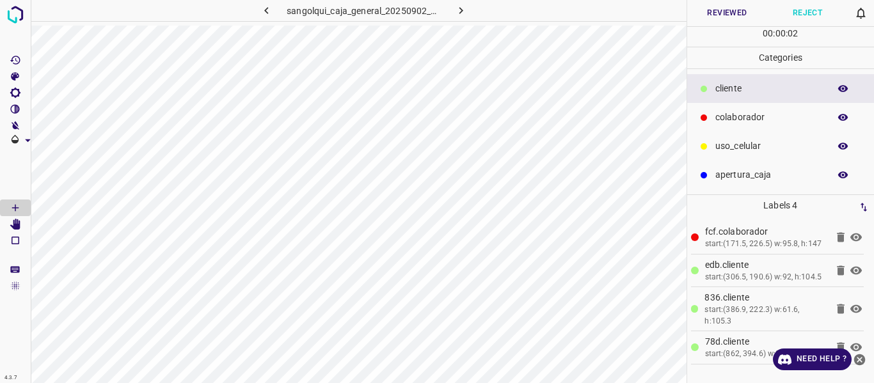
click at [724, 6] on button "Reviewed" at bounding box center [727, 13] width 81 height 26
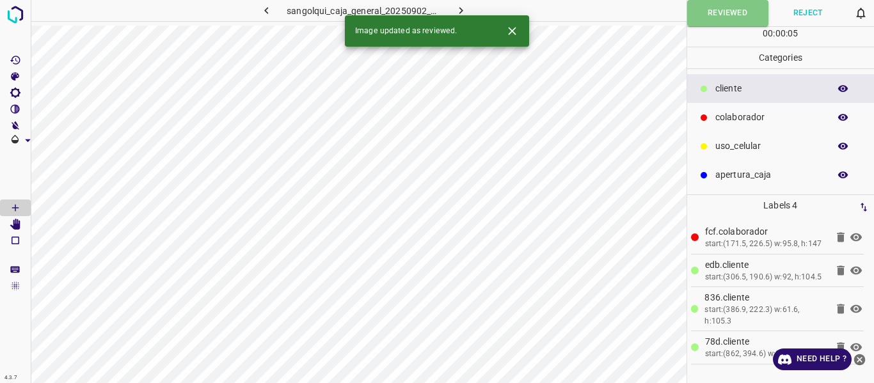
click at [469, 7] on button "button" at bounding box center [460, 10] width 41 height 21
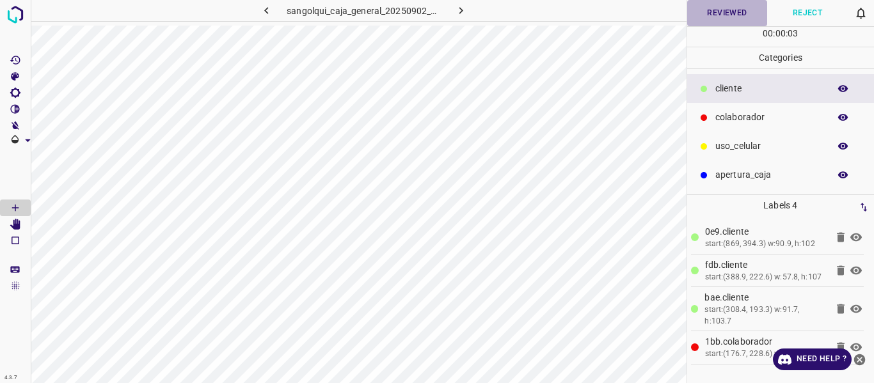
click at [706, 14] on button "Reviewed" at bounding box center [727, 13] width 81 height 26
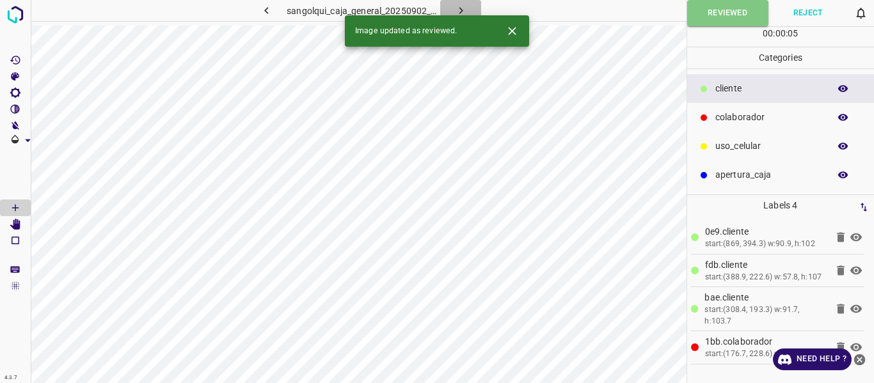
click at [462, 3] on button "button" at bounding box center [460, 10] width 41 height 21
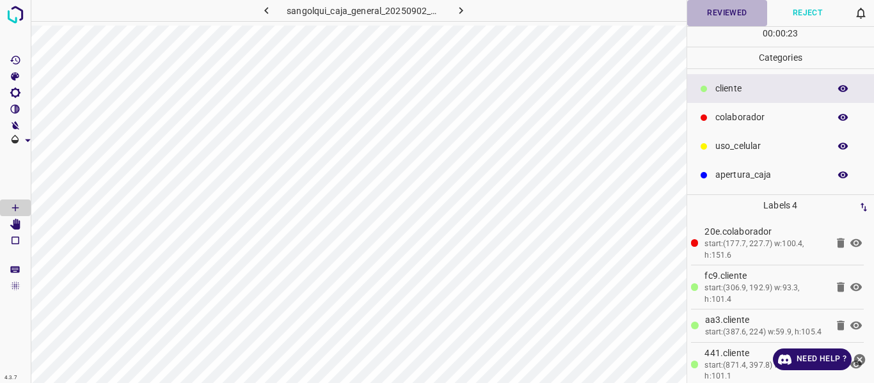
click at [703, 10] on button "Reviewed" at bounding box center [727, 13] width 81 height 26
click at [460, 6] on icon "button" at bounding box center [460, 10] width 13 height 13
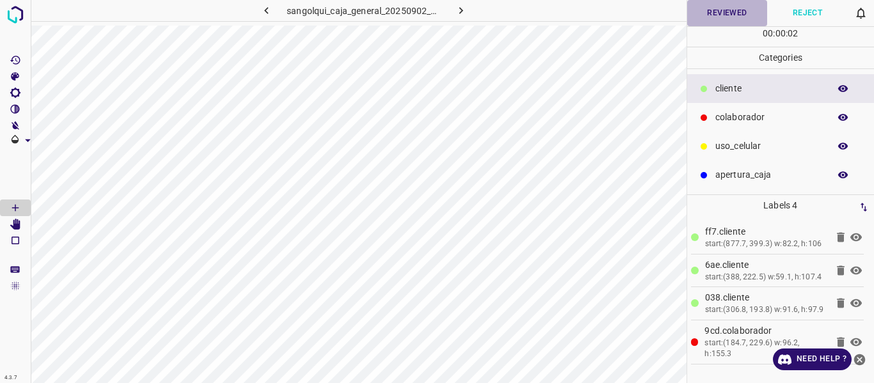
click at [737, 11] on button "Reviewed" at bounding box center [727, 13] width 81 height 26
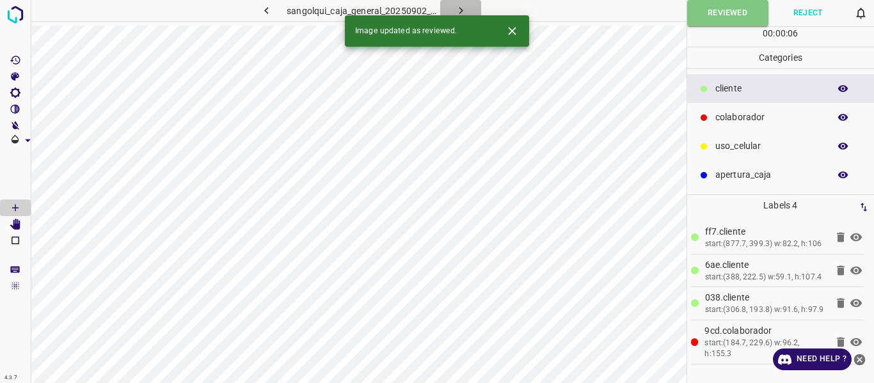
click at [465, 6] on icon "button" at bounding box center [460, 10] width 13 height 13
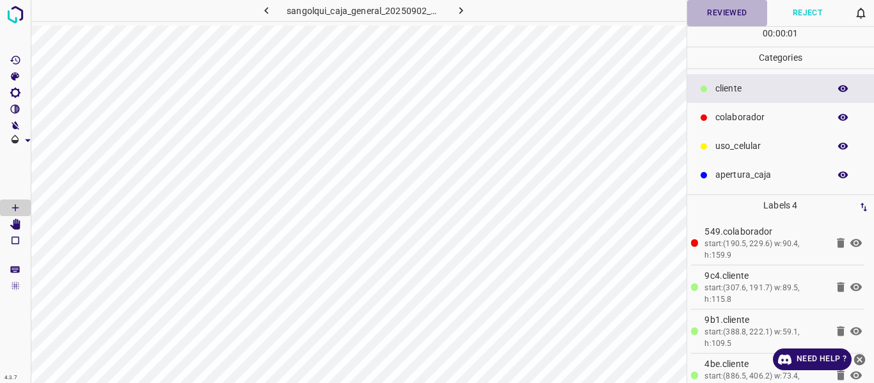
click at [724, 13] on button "Reviewed" at bounding box center [727, 13] width 81 height 26
click at [462, 6] on icon "button" at bounding box center [460, 10] width 13 height 13
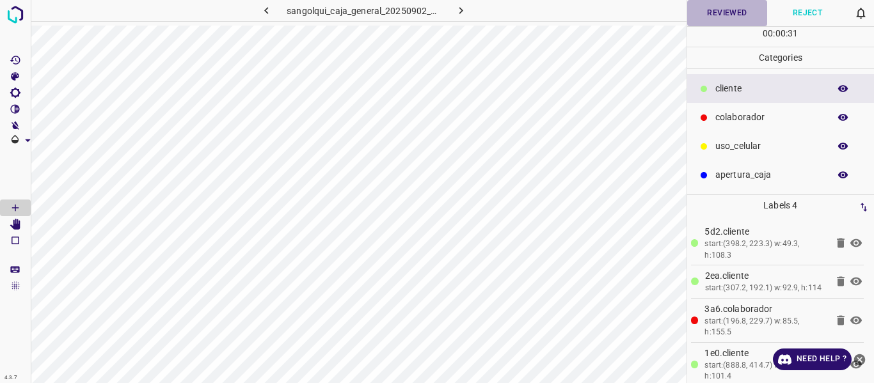
click at [708, 15] on button "Reviewed" at bounding box center [727, 13] width 81 height 26
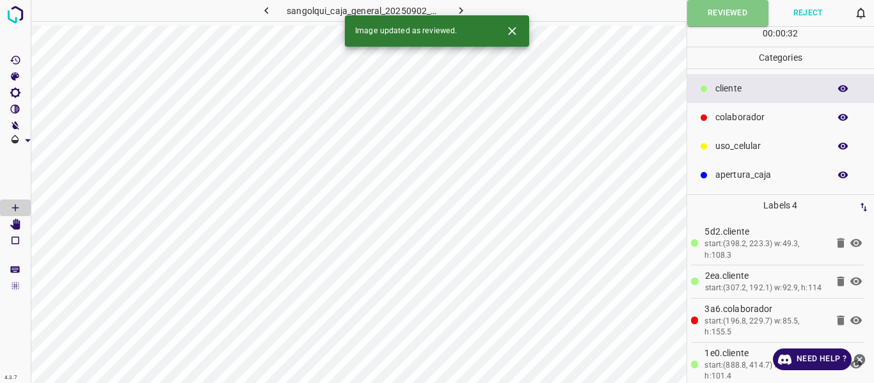
click at [458, 10] on icon "button" at bounding box center [460, 10] width 13 height 13
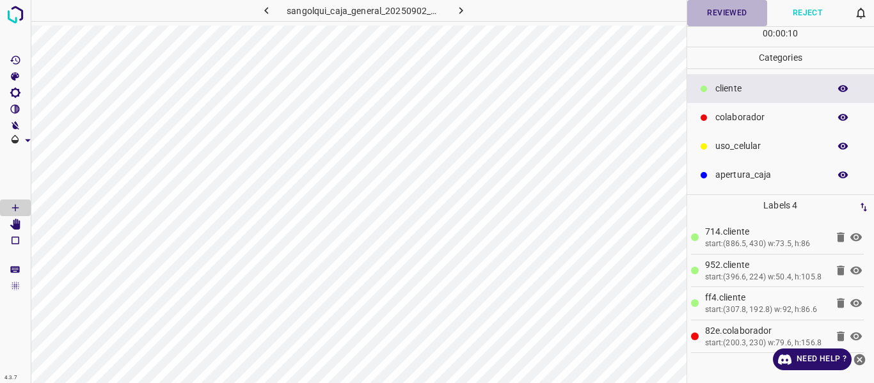
click at [717, 10] on button "Reviewed" at bounding box center [727, 13] width 81 height 26
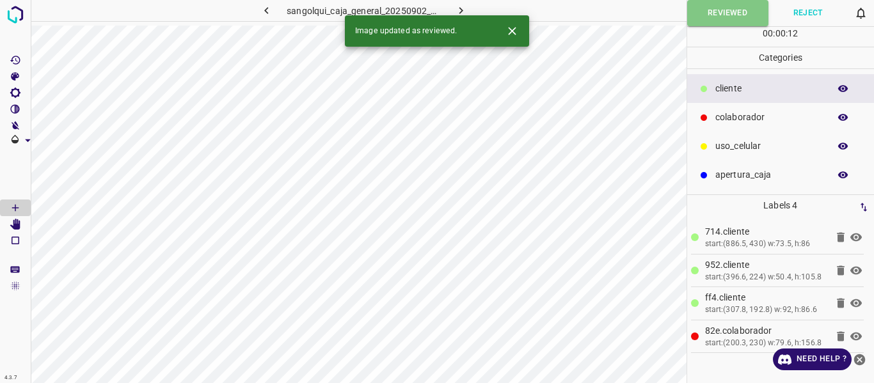
click at [463, 4] on icon "button" at bounding box center [460, 10] width 13 height 13
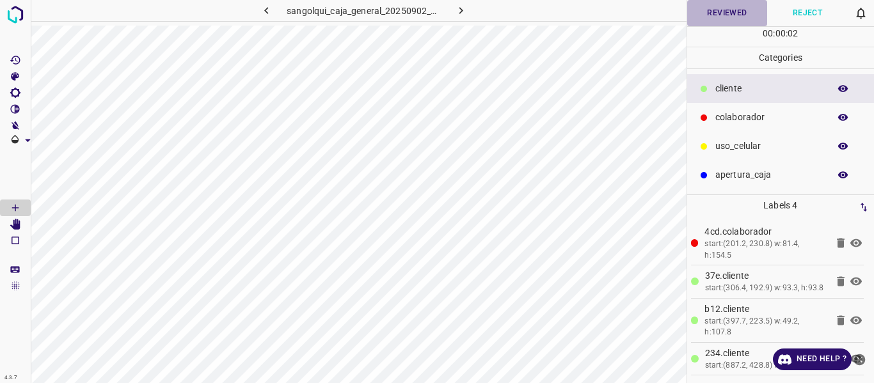
click at [708, 13] on button "Reviewed" at bounding box center [727, 13] width 81 height 26
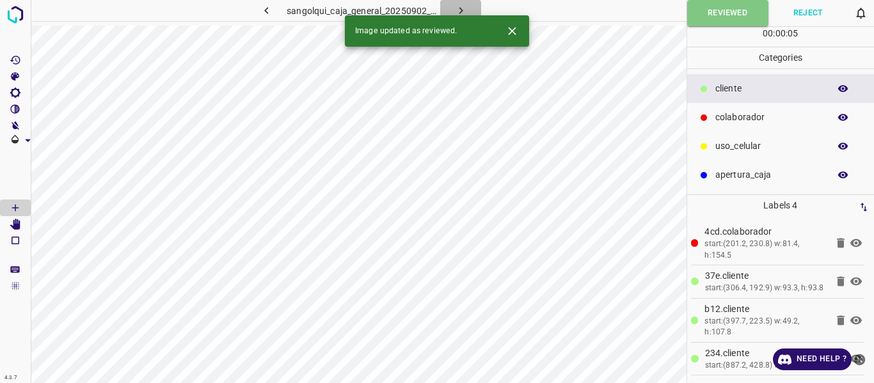
click at [456, 4] on icon "button" at bounding box center [460, 10] width 13 height 13
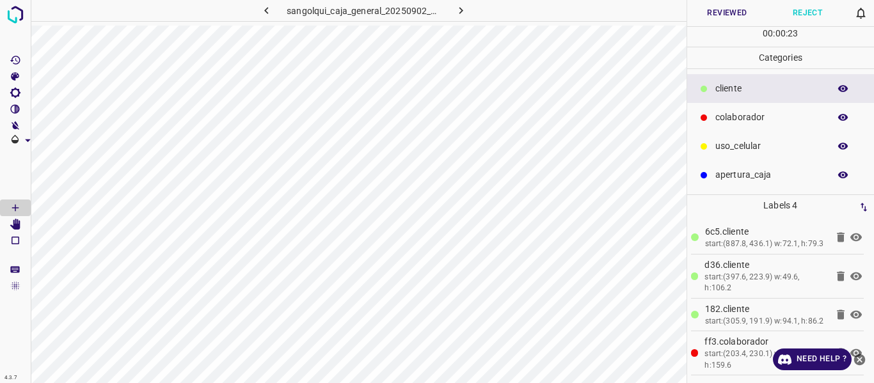
click at [711, 13] on button "Reviewed" at bounding box center [727, 13] width 81 height 26
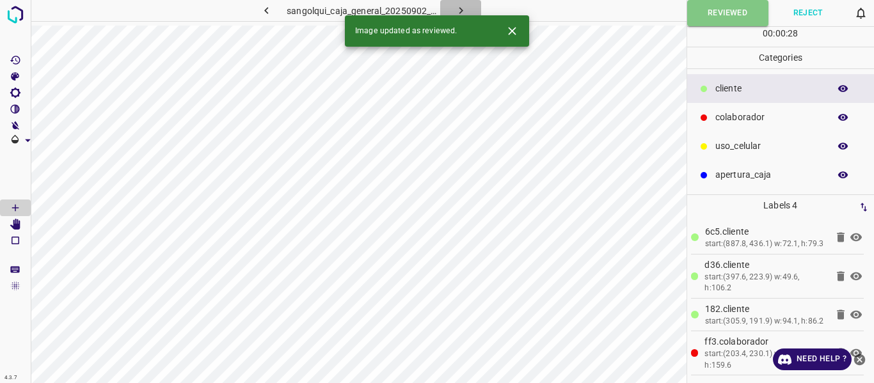
click at [459, 8] on icon "button" at bounding box center [460, 10] width 13 height 13
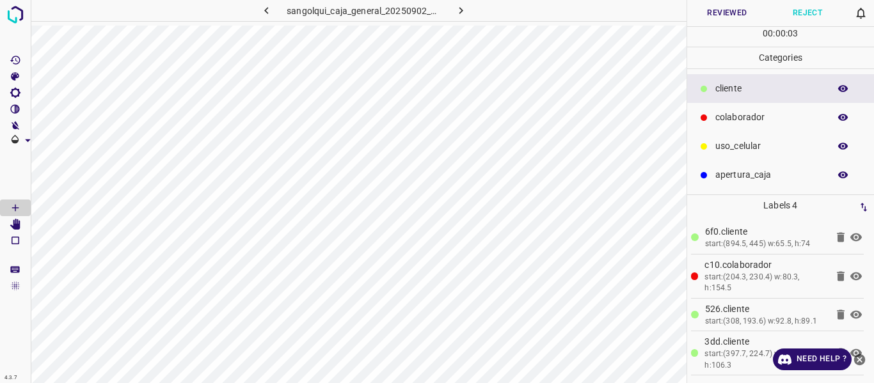
click at [715, 9] on button "Reviewed" at bounding box center [727, 13] width 81 height 26
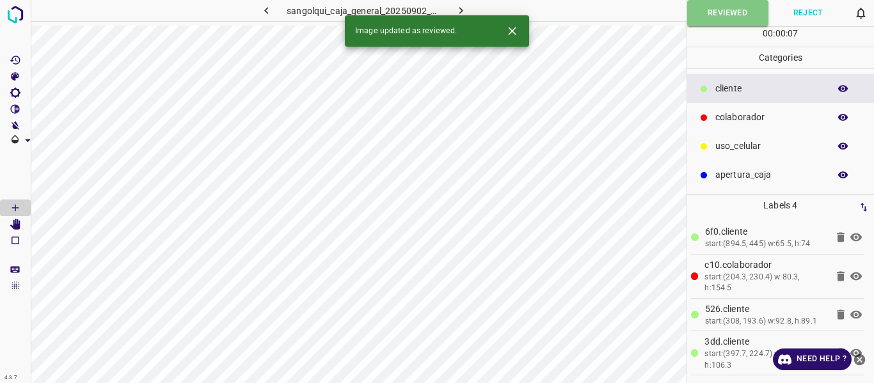
click at [461, 7] on icon "button" at bounding box center [460, 10] width 13 height 13
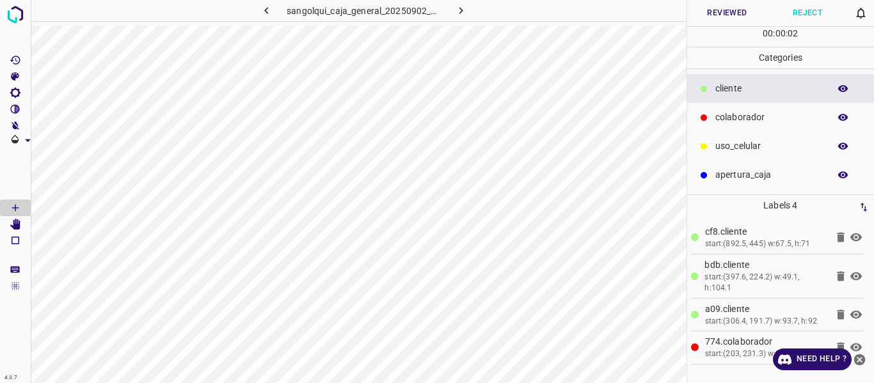
click at [737, 13] on button "Reviewed" at bounding box center [727, 13] width 81 height 26
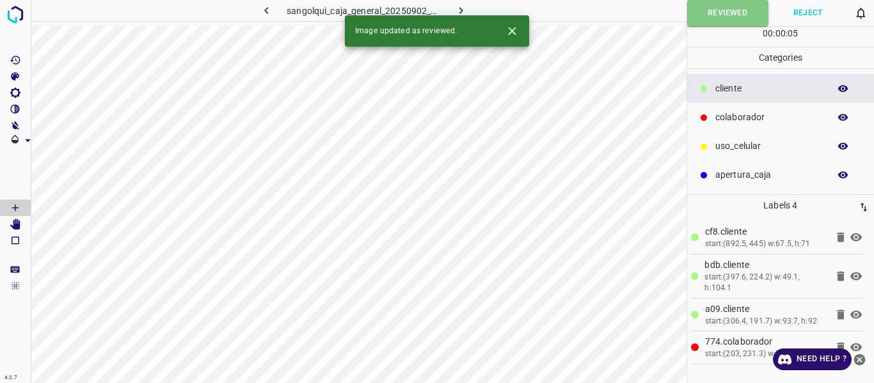
click at [463, 10] on icon "button" at bounding box center [460, 10] width 13 height 13
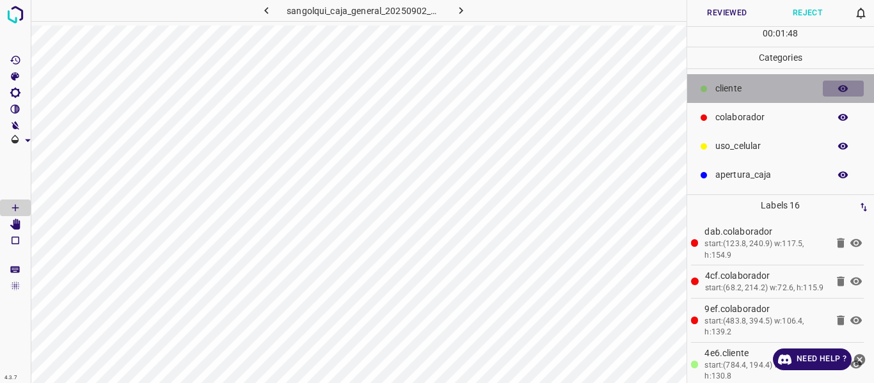
click at [840, 84] on icon "button" at bounding box center [844, 89] width 12 height 12
click at [843, 89] on icon "button" at bounding box center [843, 88] width 10 height 9
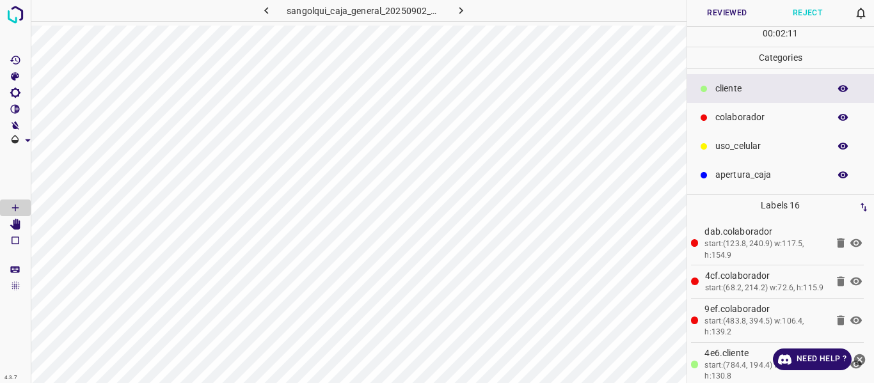
click at [840, 84] on icon "button" at bounding box center [844, 89] width 12 height 12
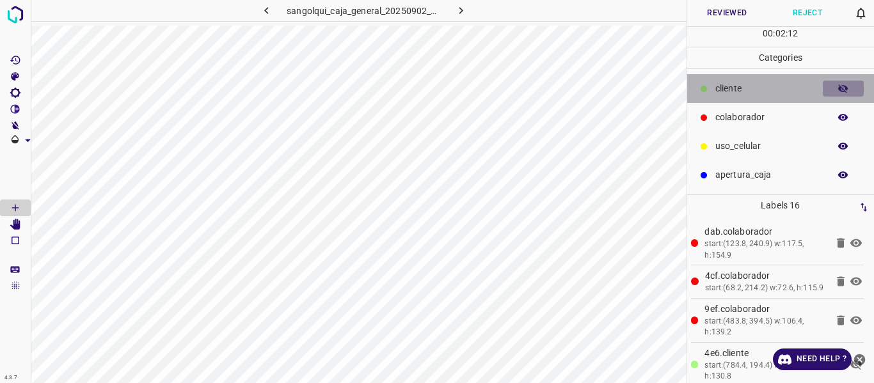
click at [840, 84] on icon "button" at bounding box center [844, 89] width 12 height 12
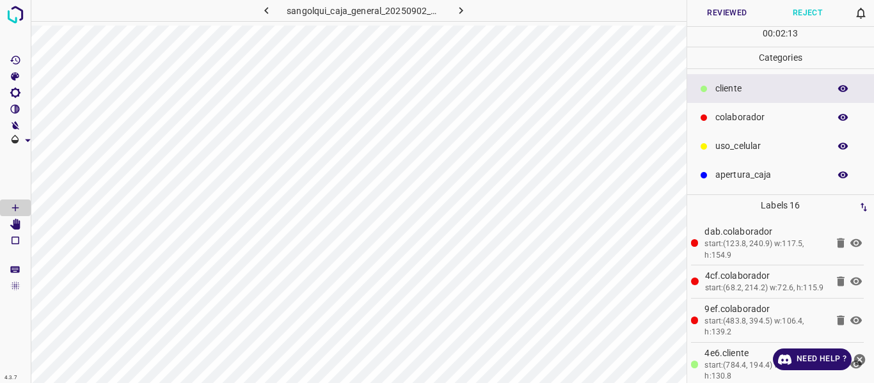
click at [720, 4] on button "Reviewed" at bounding box center [727, 13] width 81 height 26
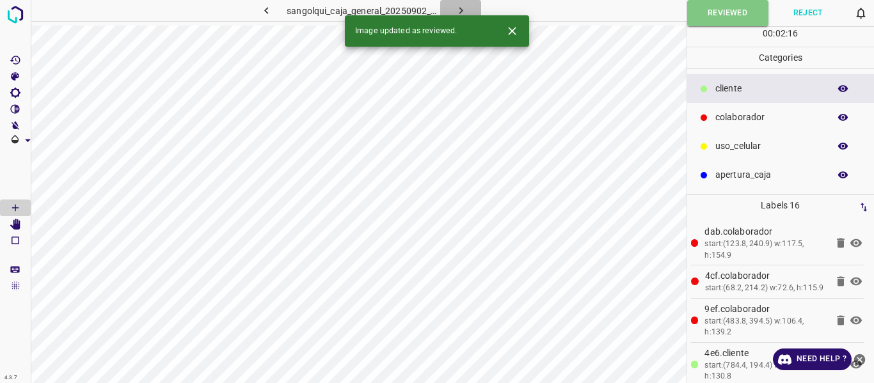
click at [458, 6] on icon "button" at bounding box center [460, 10] width 13 height 13
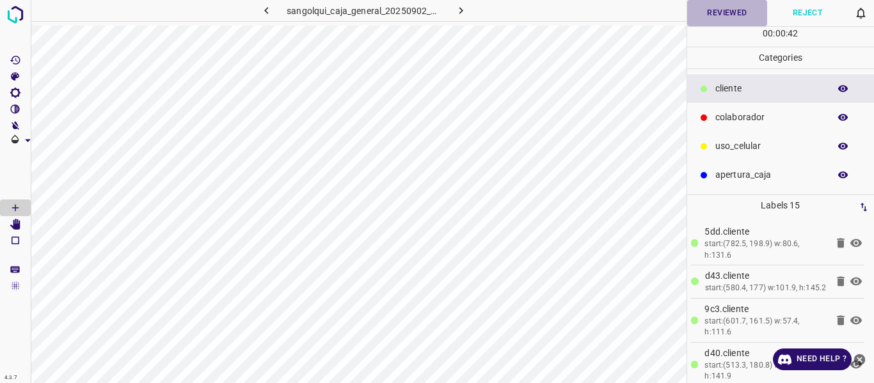
click at [712, 11] on button "Reviewed" at bounding box center [727, 13] width 81 height 26
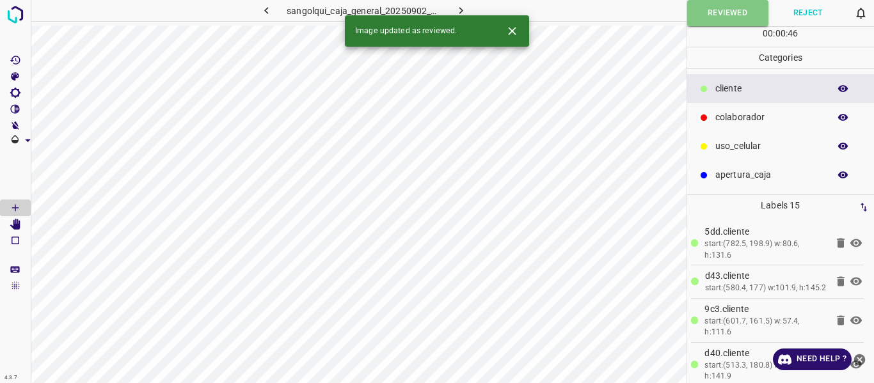
click at [459, 12] on icon "button" at bounding box center [460, 10] width 13 height 13
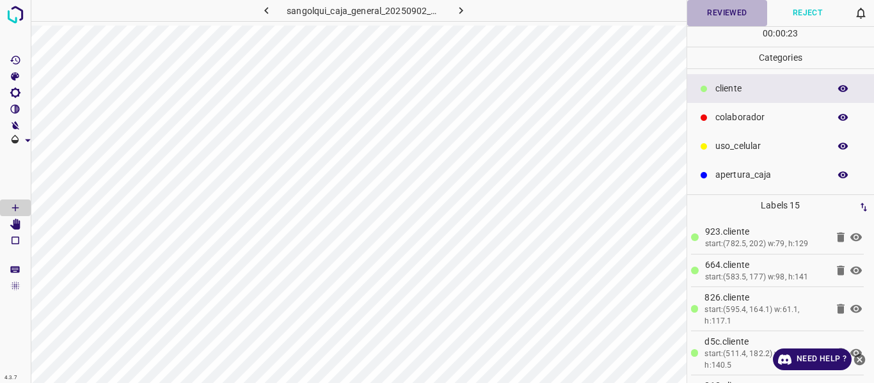
click at [720, 11] on button "Reviewed" at bounding box center [727, 13] width 81 height 26
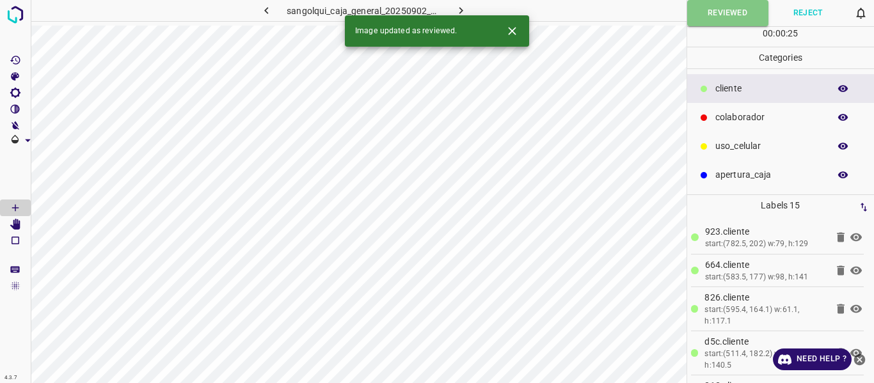
click at [463, 6] on icon "button" at bounding box center [460, 10] width 13 height 13
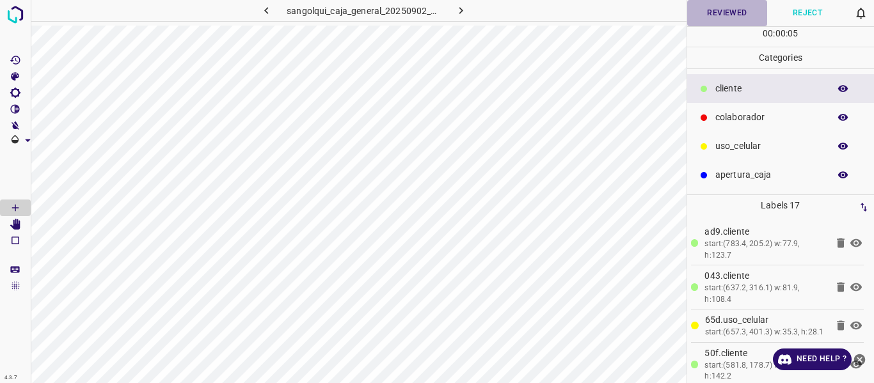
click at [745, 10] on button "Reviewed" at bounding box center [727, 13] width 81 height 26
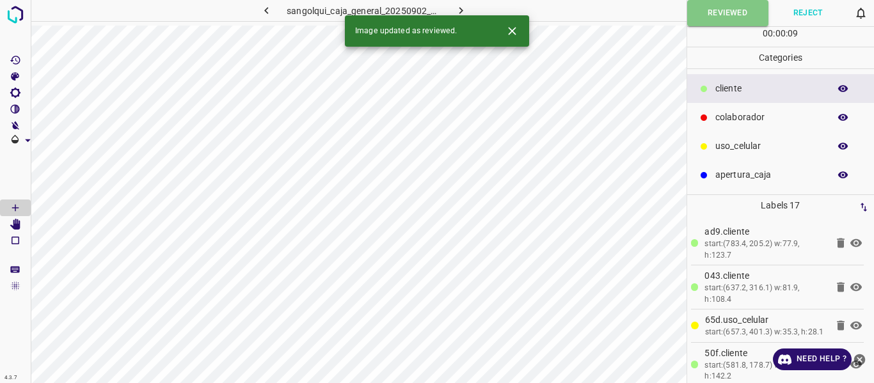
click at [843, 86] on icon "button" at bounding box center [844, 89] width 12 height 12
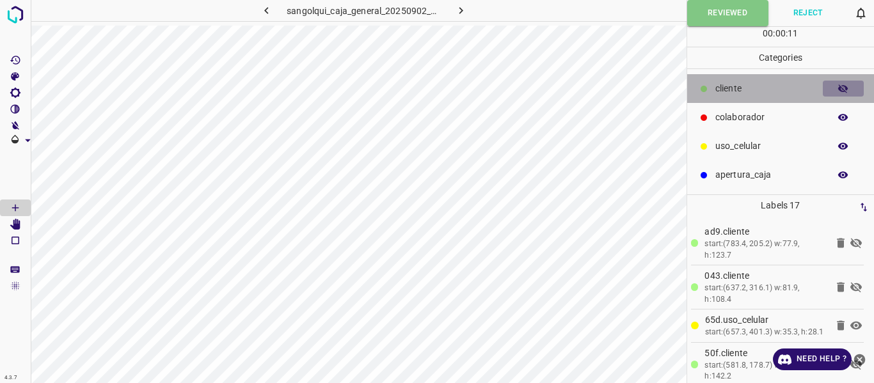
click at [843, 86] on icon "button" at bounding box center [844, 89] width 12 height 12
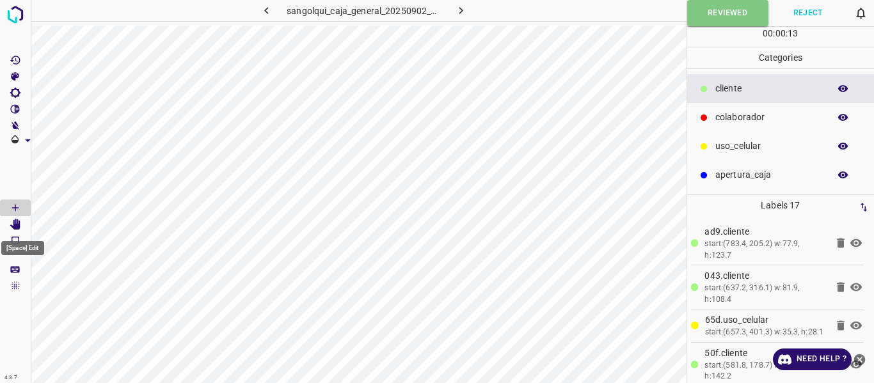
drag, startPoint x: 10, startPoint y: 223, endPoint x: 18, endPoint y: 223, distance: 7.7
click at [11, 223] on icon "[Space] Edit" at bounding box center [16, 225] width 12 height 12
click at [705, 1] on button "Reviewed" at bounding box center [727, 13] width 81 height 26
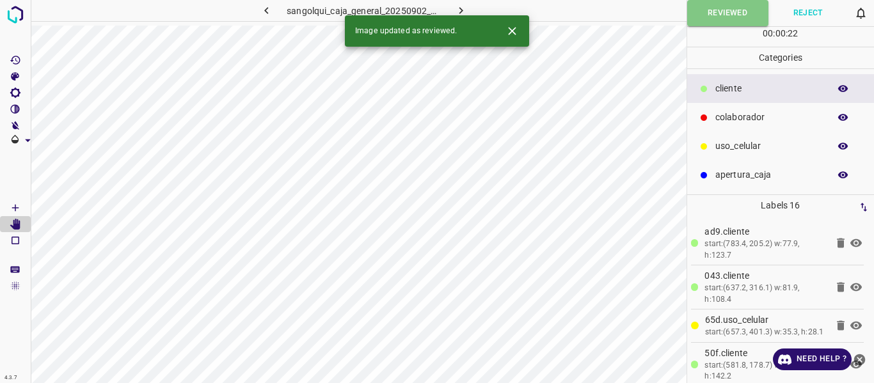
click at [458, 8] on icon "button" at bounding box center [460, 10] width 13 height 13
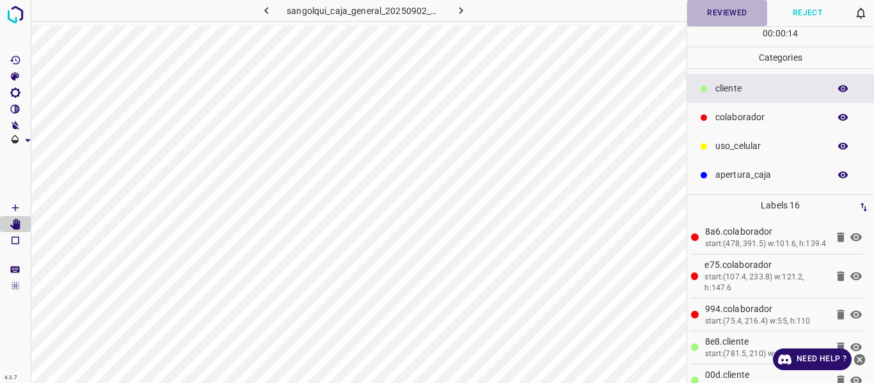
click at [737, 13] on button "Reviewed" at bounding box center [727, 13] width 81 height 26
click at [710, 10] on button "Reviewed" at bounding box center [727, 13] width 81 height 26
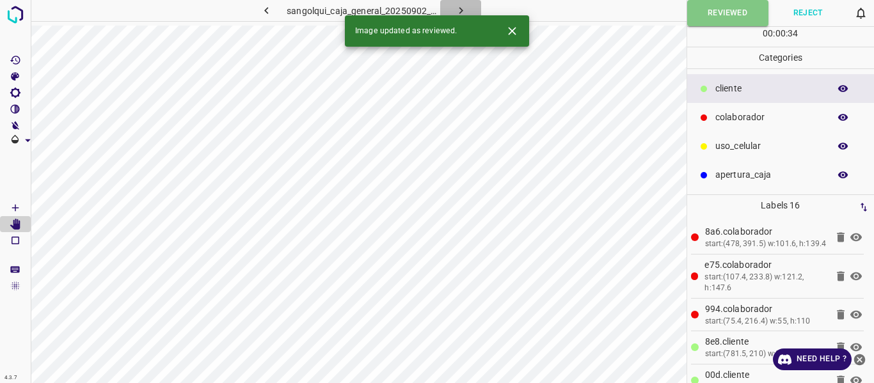
click at [454, 11] on icon "button" at bounding box center [460, 10] width 13 height 13
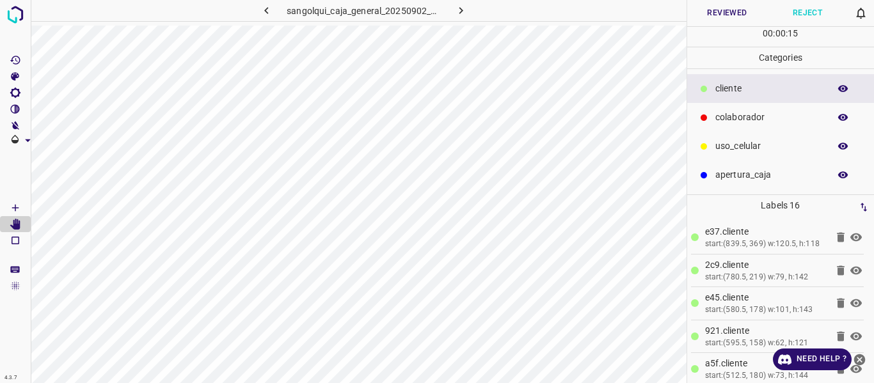
click at [732, 14] on button "Reviewed" at bounding box center [727, 13] width 81 height 26
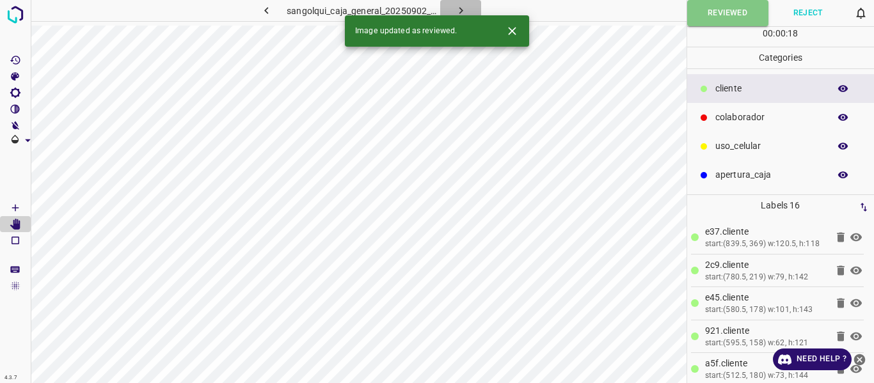
click at [460, 8] on icon "button" at bounding box center [460, 10] width 13 height 13
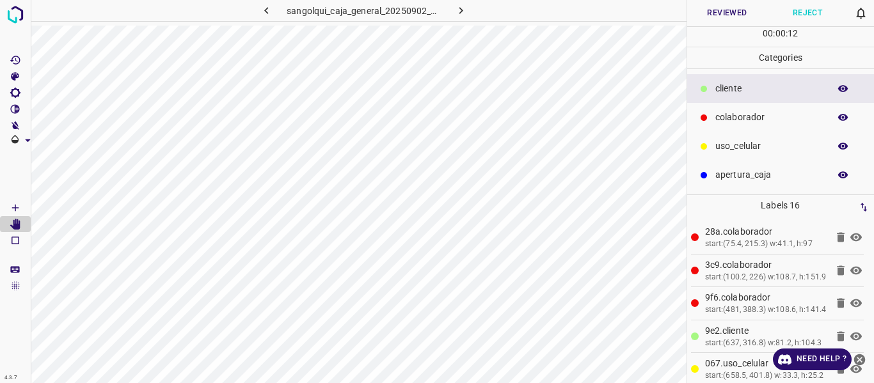
click at [715, 7] on button "Reviewed" at bounding box center [727, 13] width 81 height 26
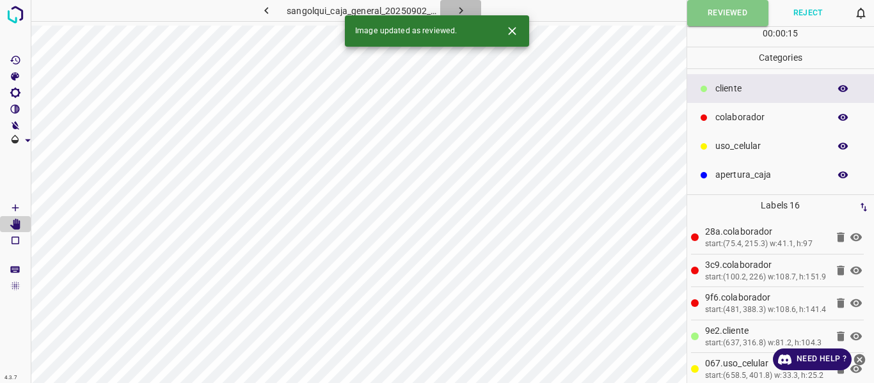
click at [457, 6] on icon "button" at bounding box center [460, 10] width 13 height 13
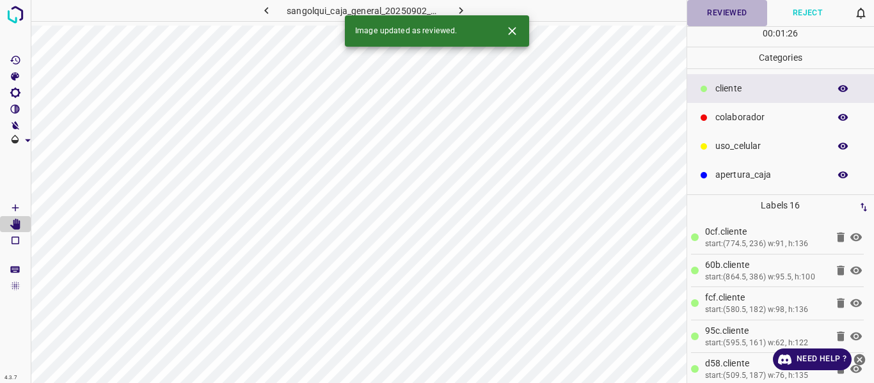
click at [712, 7] on button "Reviewed" at bounding box center [727, 13] width 81 height 26
click at [456, 7] on icon "button" at bounding box center [460, 10] width 13 height 13
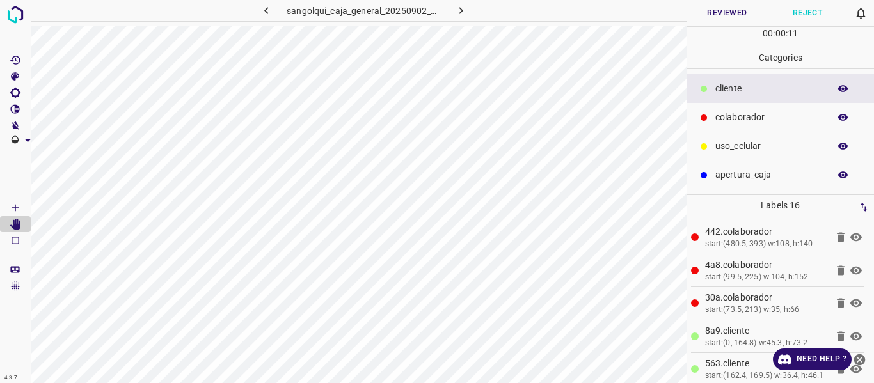
click at [744, 11] on button "Reviewed" at bounding box center [727, 13] width 81 height 26
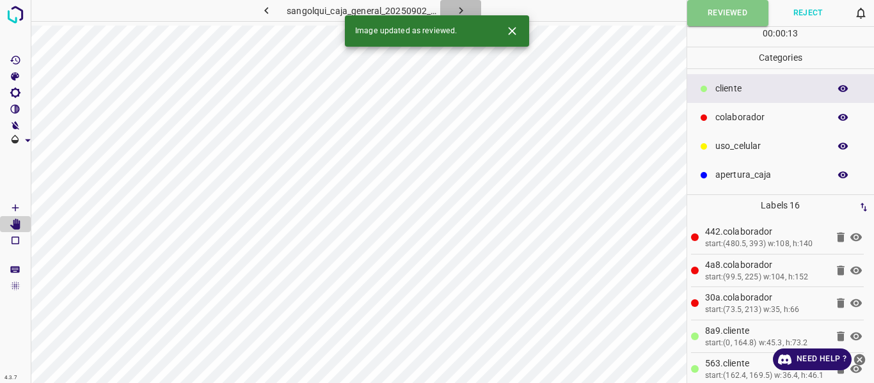
click at [466, 7] on icon "button" at bounding box center [460, 10] width 13 height 13
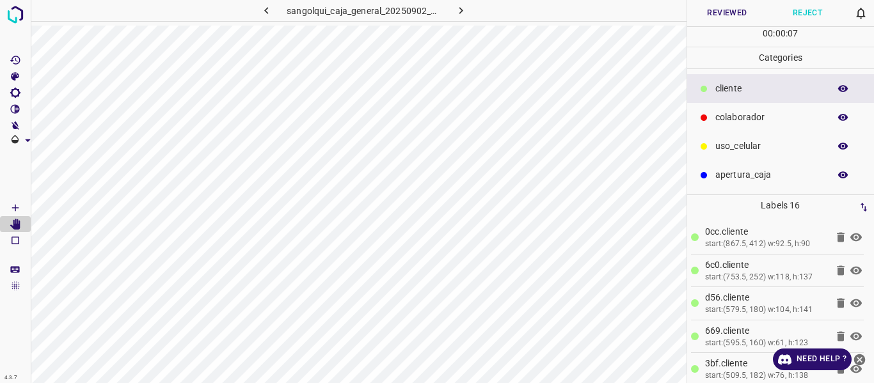
click at [737, 12] on button "Reviewed" at bounding box center [727, 13] width 81 height 26
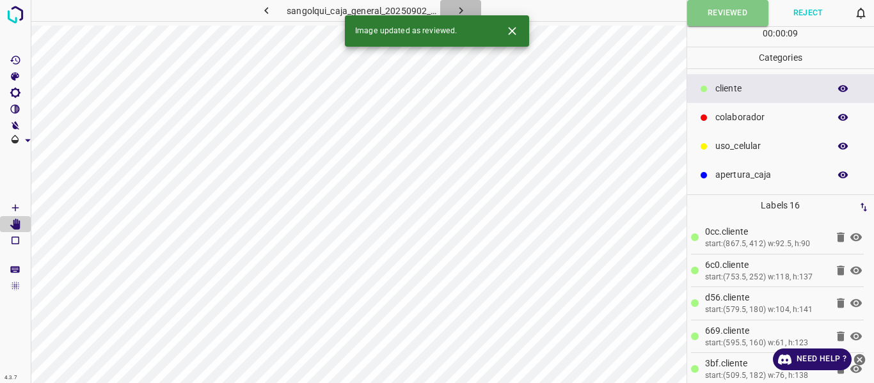
click at [452, 6] on button "button" at bounding box center [460, 10] width 41 height 21
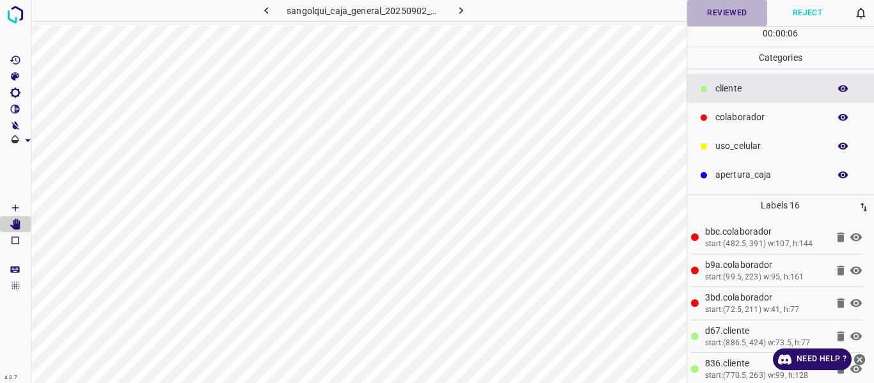
click at [729, 10] on button "Reviewed" at bounding box center [727, 13] width 81 height 26
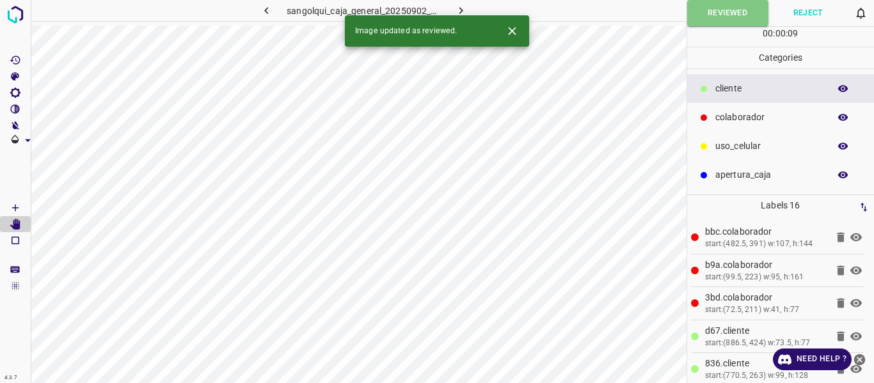
click at [458, 6] on icon "button" at bounding box center [460, 10] width 13 height 13
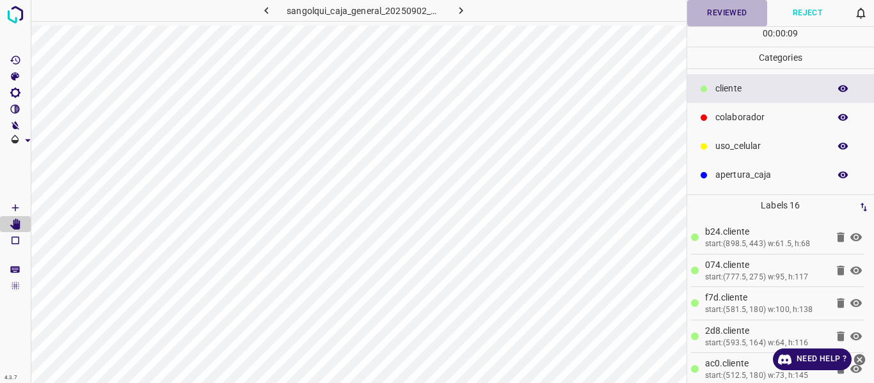
click at [713, 17] on button "Reviewed" at bounding box center [727, 13] width 81 height 26
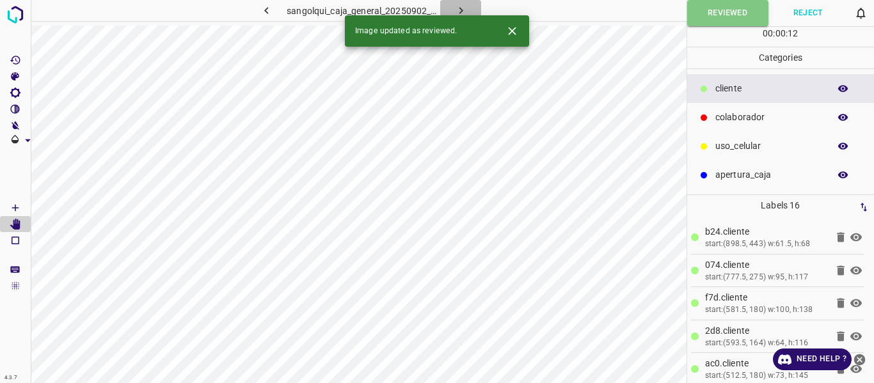
click at [463, 10] on icon "button" at bounding box center [460, 10] width 13 height 13
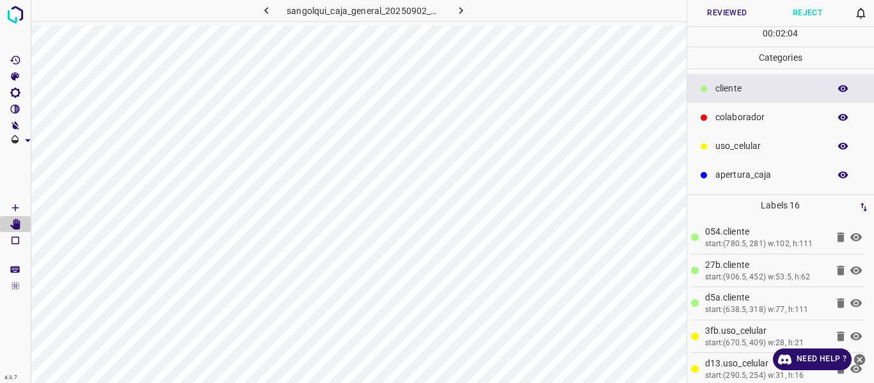
click at [719, 15] on button "Reviewed" at bounding box center [727, 13] width 81 height 26
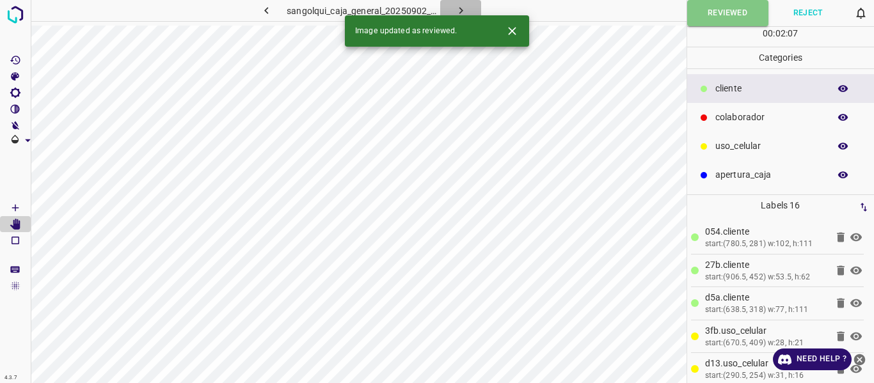
click at [466, 8] on icon "button" at bounding box center [460, 10] width 13 height 13
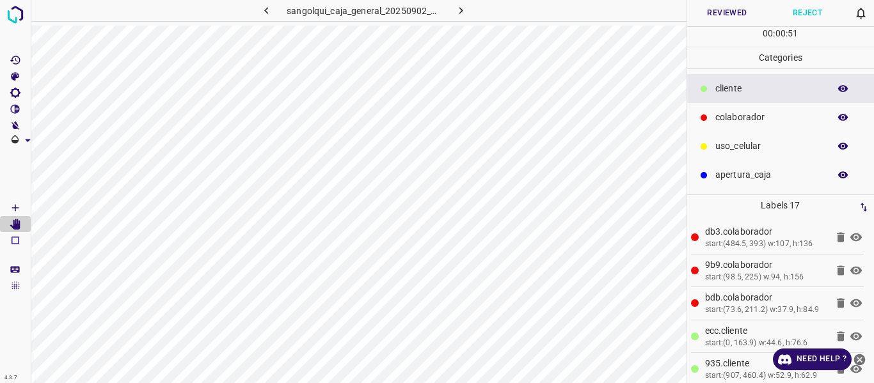
click at [841, 115] on icon "button" at bounding box center [843, 117] width 10 height 7
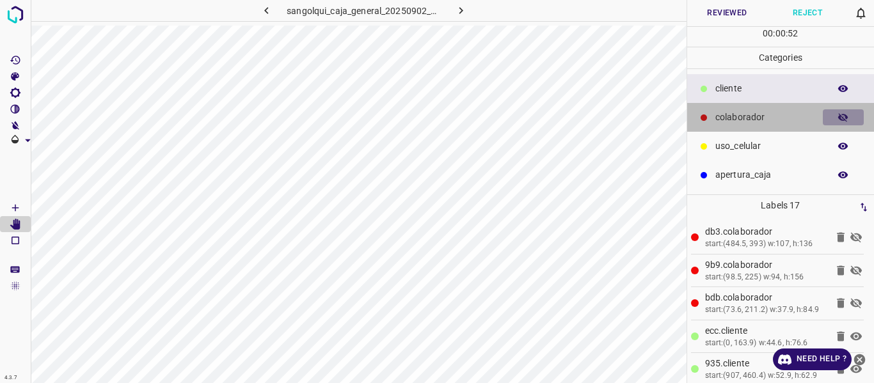
click at [841, 115] on icon "button" at bounding box center [843, 117] width 10 height 9
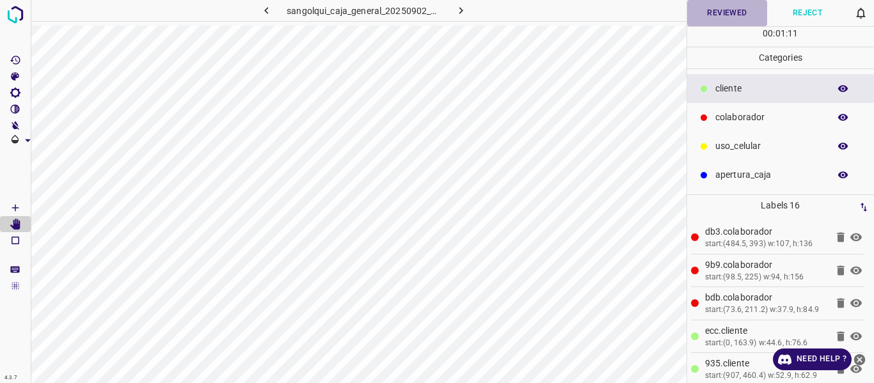
click at [731, 12] on button "Reviewed" at bounding box center [727, 13] width 81 height 26
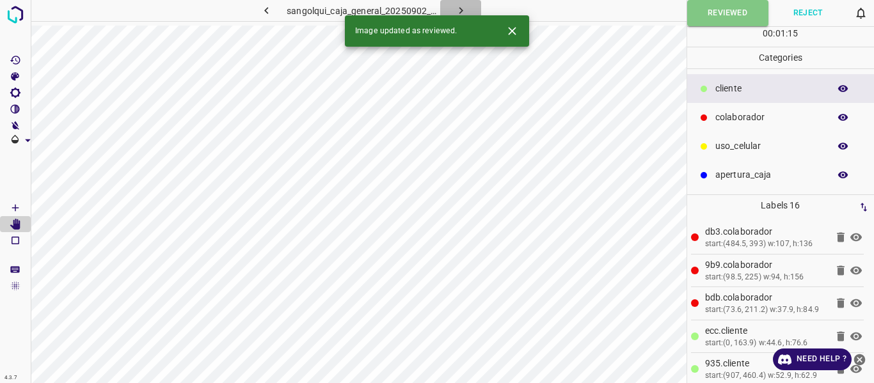
click at [461, 10] on icon "button" at bounding box center [461, 10] width 4 height 7
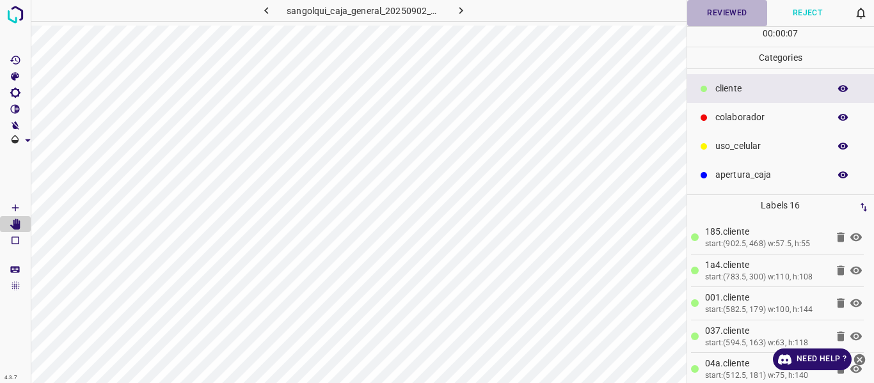
click at [734, 10] on button "Reviewed" at bounding box center [727, 13] width 81 height 26
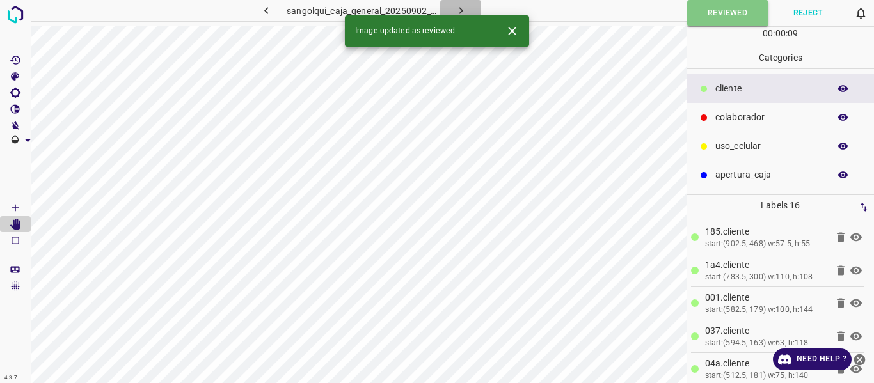
click at [454, 6] on icon "button" at bounding box center [460, 10] width 13 height 13
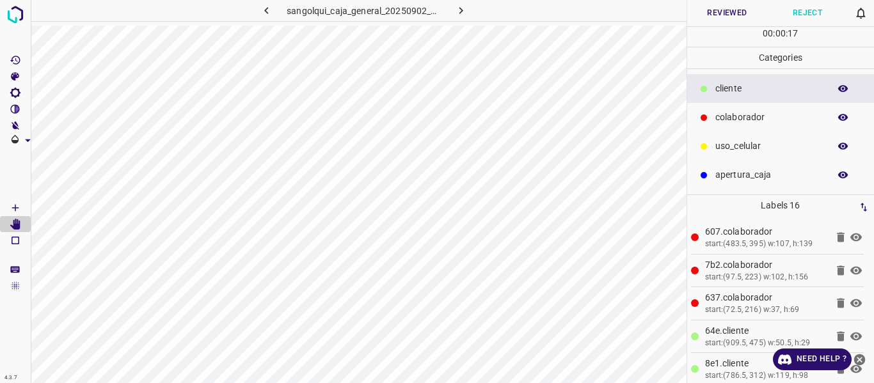
click at [724, 8] on button "Reviewed" at bounding box center [727, 13] width 81 height 26
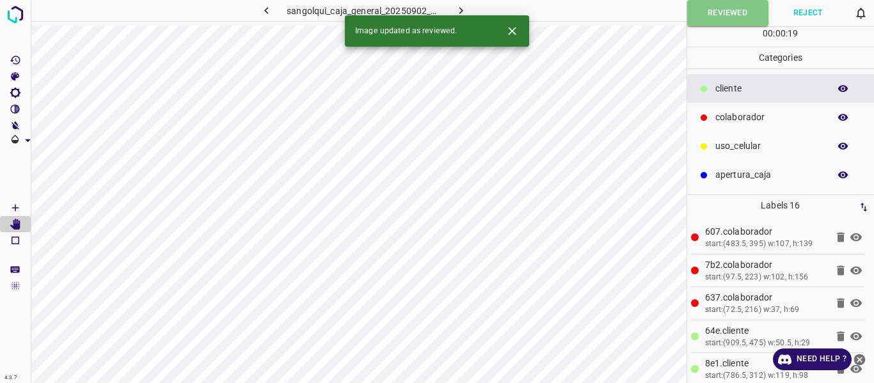
click at [456, 8] on icon "button" at bounding box center [460, 10] width 13 height 13
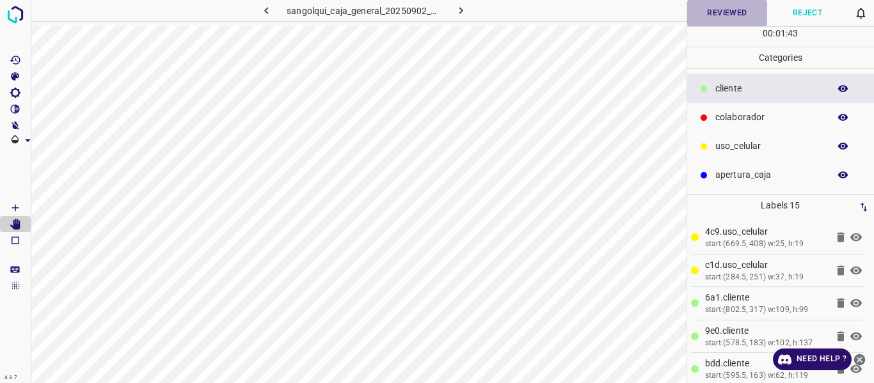
click at [745, 10] on button "Reviewed" at bounding box center [727, 13] width 81 height 26
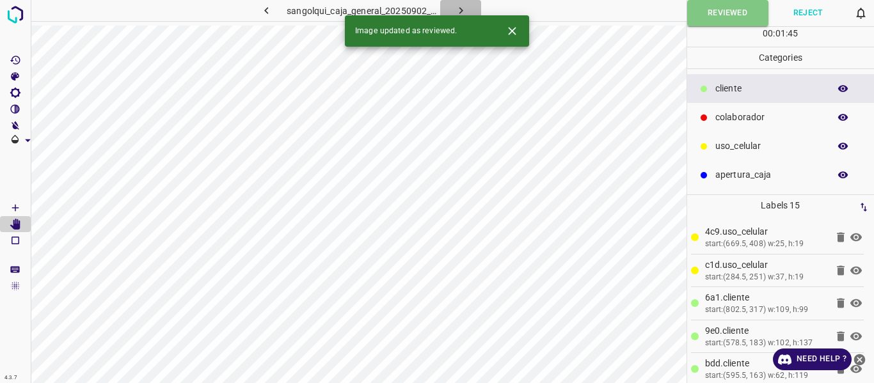
click at [461, 8] on icon "button" at bounding box center [460, 10] width 13 height 13
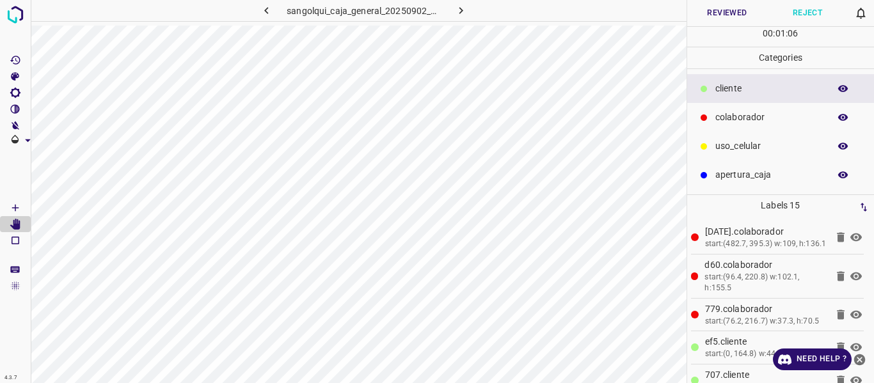
click at [734, 13] on button "Reviewed" at bounding box center [727, 13] width 81 height 26
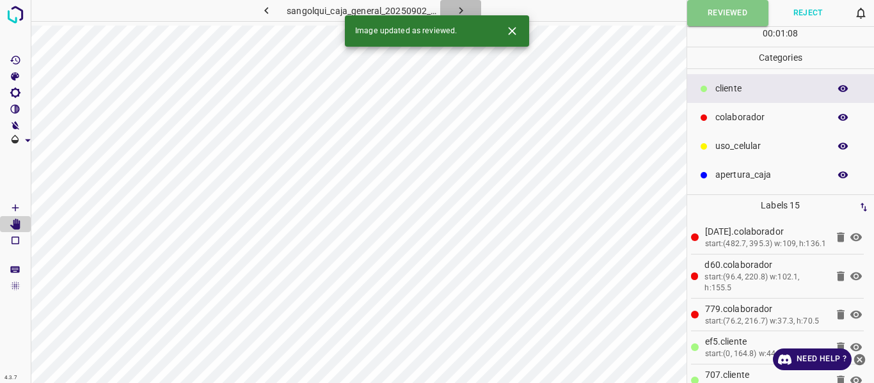
click at [466, 10] on icon "button" at bounding box center [460, 10] width 13 height 13
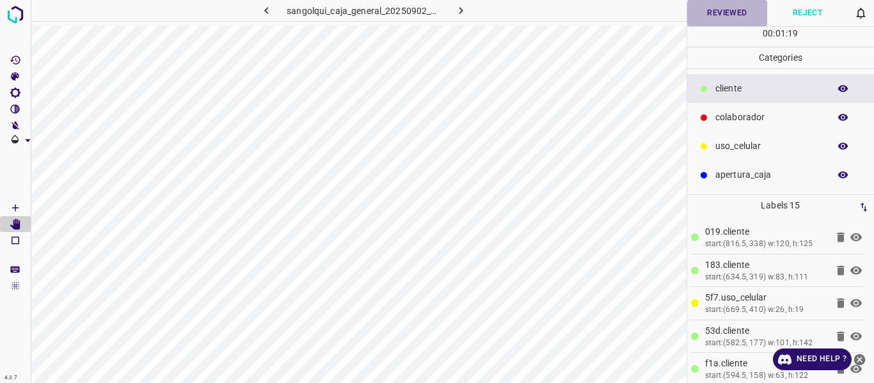
click at [736, 6] on button "Reviewed" at bounding box center [727, 13] width 81 height 26
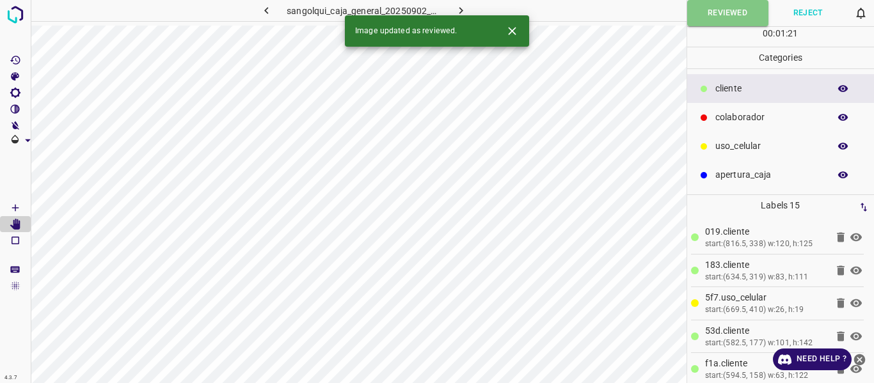
click at [453, 5] on button "button" at bounding box center [460, 10] width 41 height 21
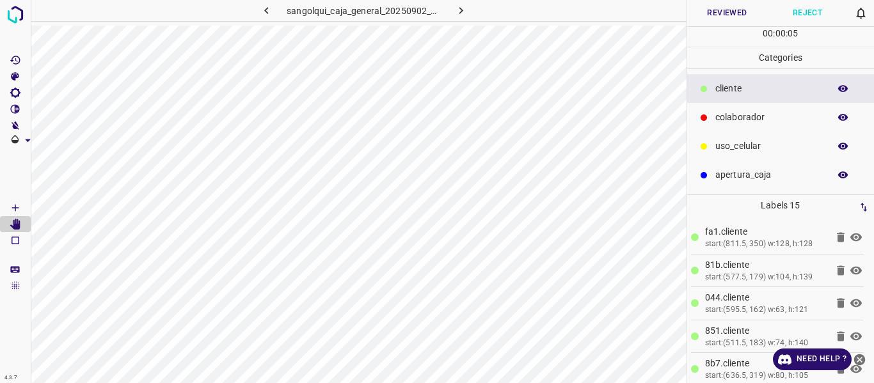
click at [731, 7] on button "Reviewed" at bounding box center [727, 13] width 81 height 26
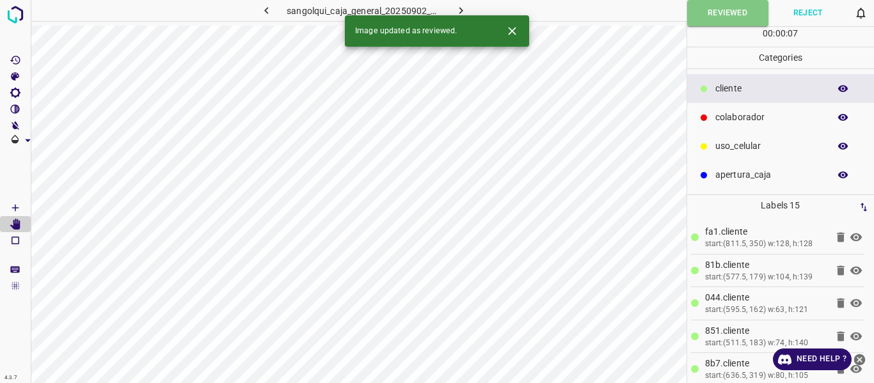
click at [467, 8] on button "button" at bounding box center [460, 10] width 41 height 21
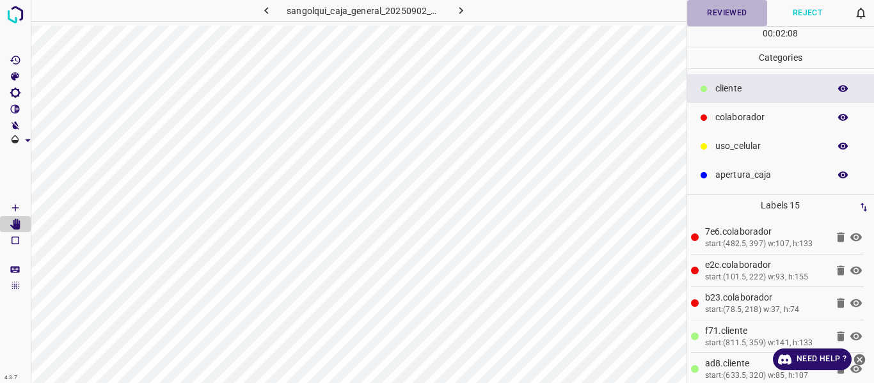
click at [732, 10] on button "Reviewed" at bounding box center [727, 13] width 81 height 26
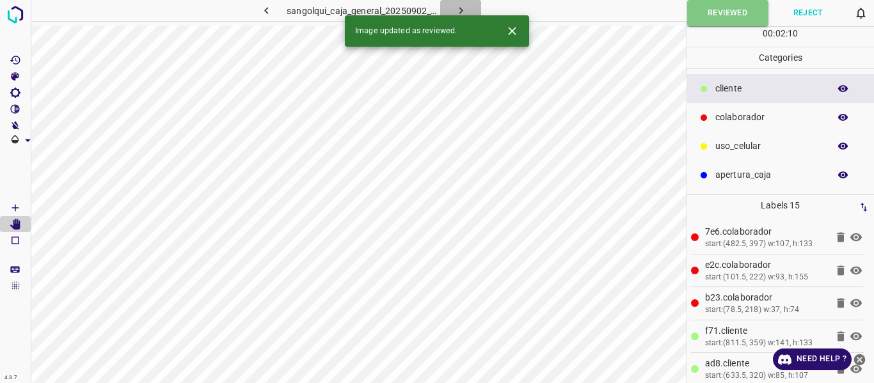
click at [458, 5] on icon "button" at bounding box center [460, 10] width 13 height 13
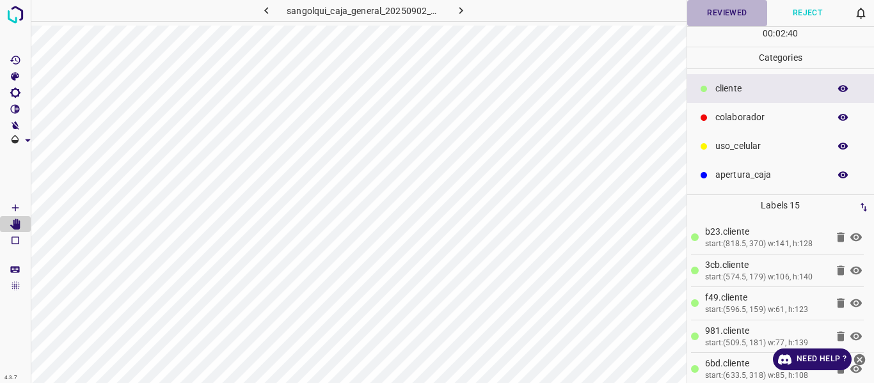
click at [715, 13] on button "Reviewed" at bounding box center [727, 13] width 81 height 26
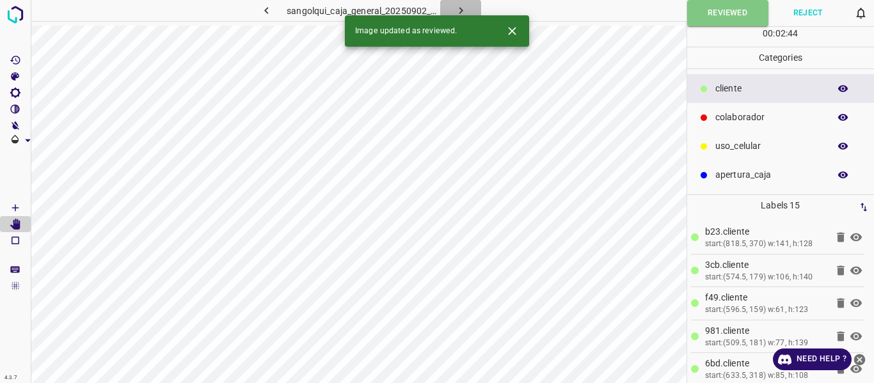
click at [464, 3] on button "button" at bounding box center [460, 10] width 41 height 21
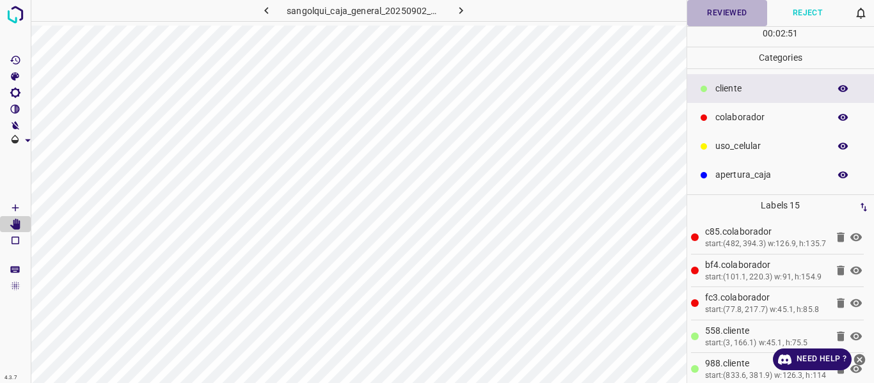
click at [715, 10] on button "Reviewed" at bounding box center [727, 13] width 81 height 26
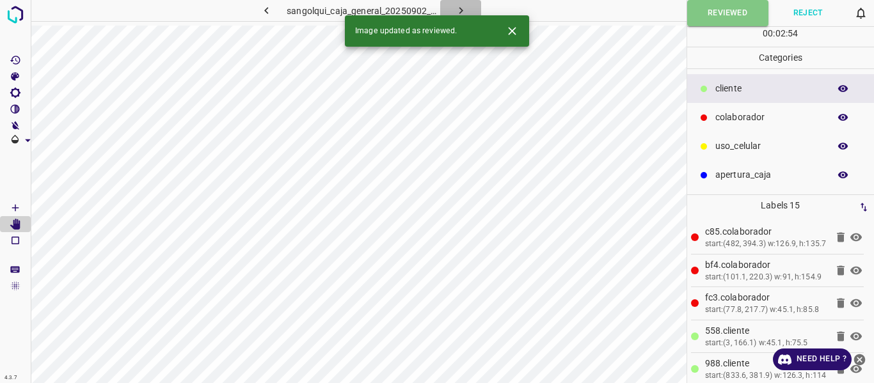
click at [458, 10] on icon "button" at bounding box center [460, 10] width 13 height 13
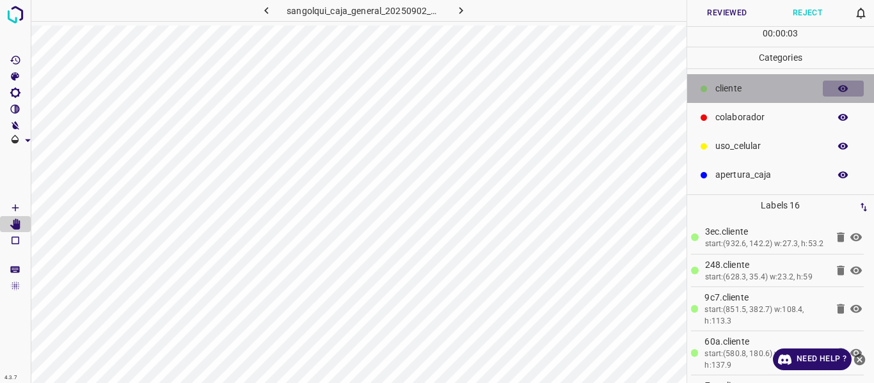
click at [838, 88] on icon "button" at bounding box center [844, 89] width 12 height 12
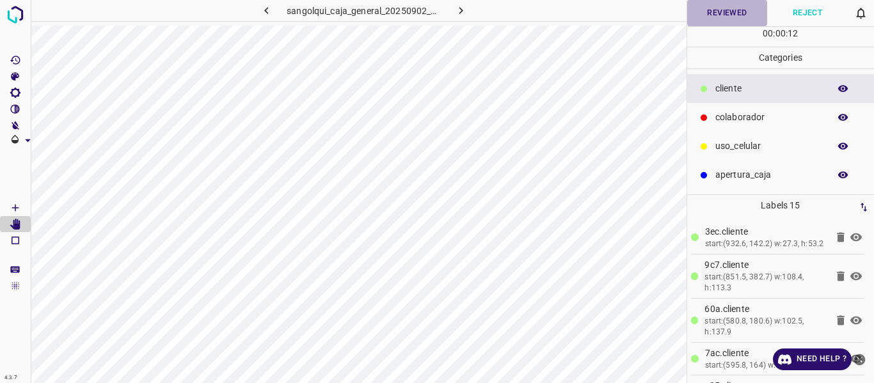
click at [732, 8] on button "Reviewed" at bounding box center [727, 13] width 81 height 26
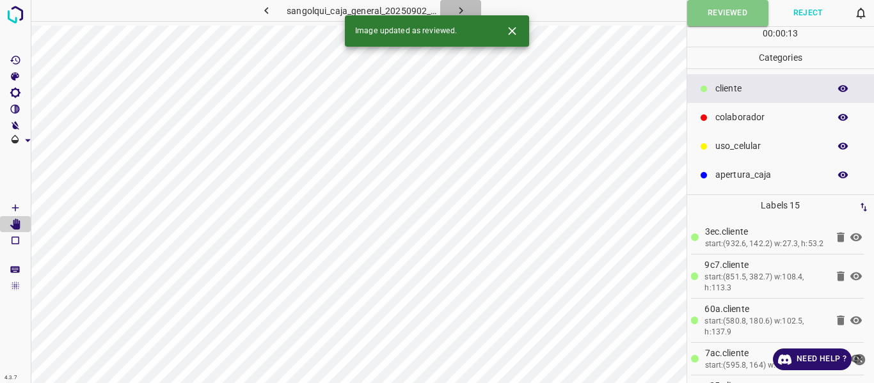
click at [462, 8] on icon "button" at bounding box center [460, 10] width 13 height 13
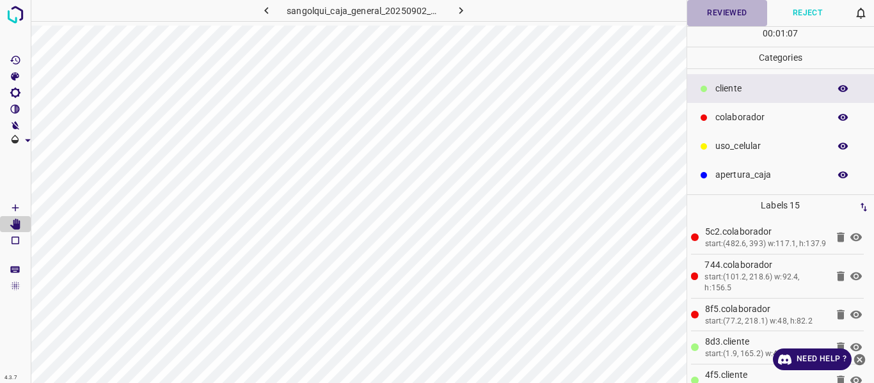
click at [728, 9] on button "Reviewed" at bounding box center [727, 13] width 81 height 26
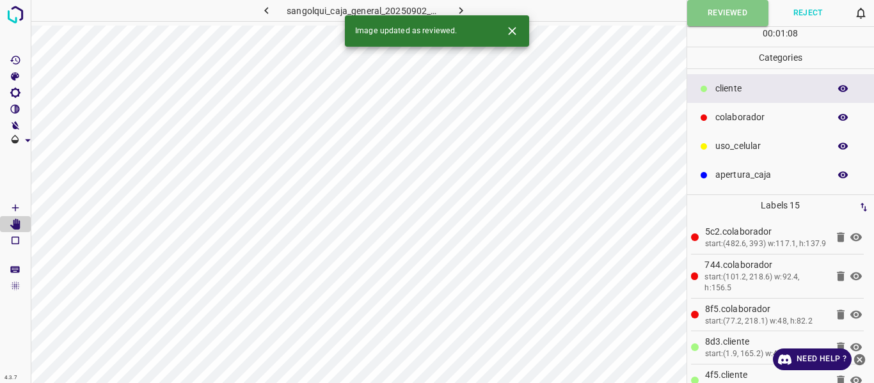
click at [450, 11] on button "button" at bounding box center [460, 10] width 41 height 21
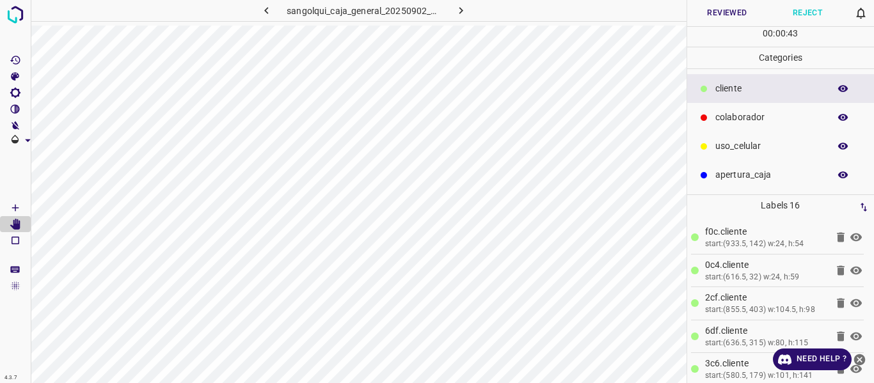
click at [714, 9] on button "Reviewed" at bounding box center [727, 13] width 81 height 26
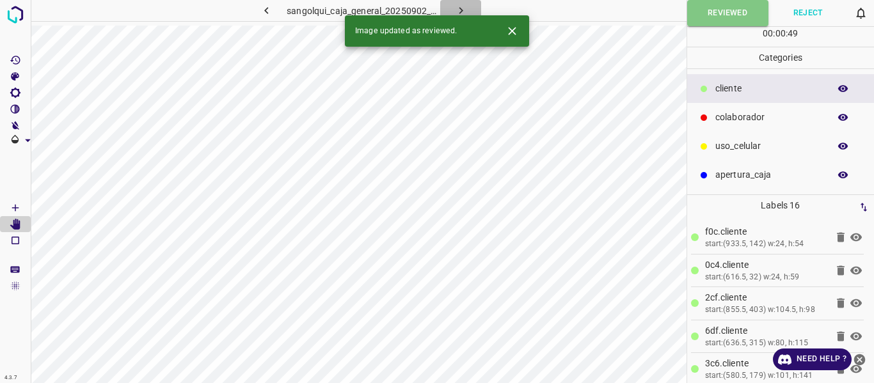
click at [460, 3] on button "button" at bounding box center [460, 10] width 41 height 21
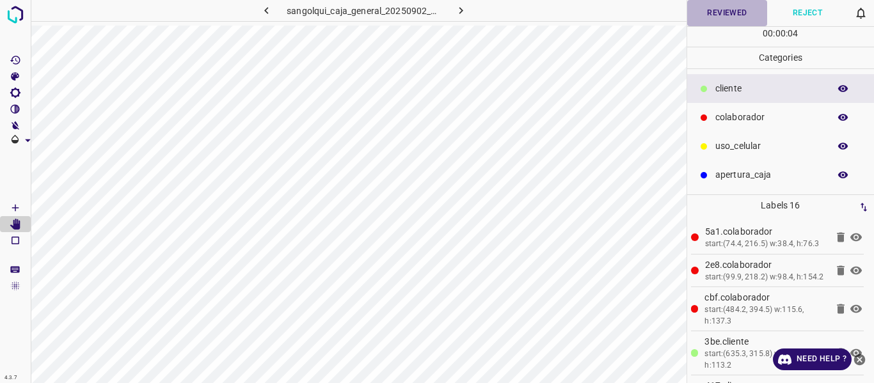
click at [733, 9] on button "Reviewed" at bounding box center [727, 13] width 81 height 26
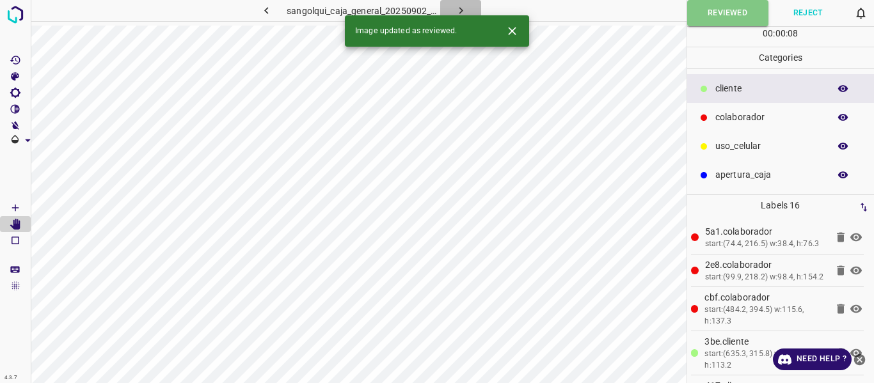
click at [462, 10] on icon "button" at bounding box center [460, 10] width 13 height 13
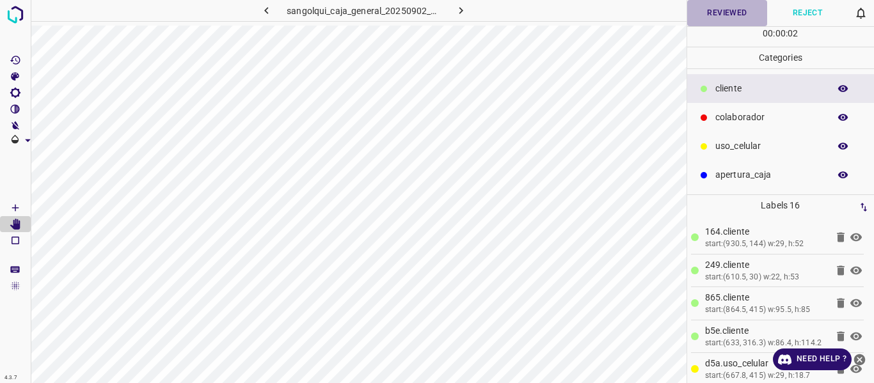
click at [713, 15] on button "Reviewed" at bounding box center [727, 13] width 81 height 26
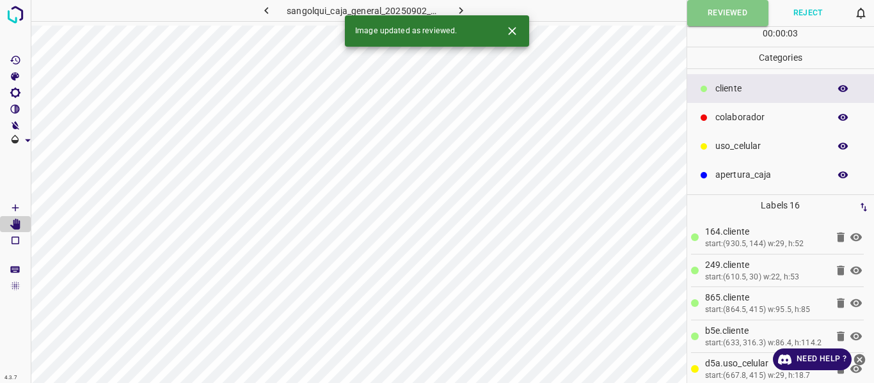
click at [454, 8] on icon "button" at bounding box center [460, 10] width 13 height 13
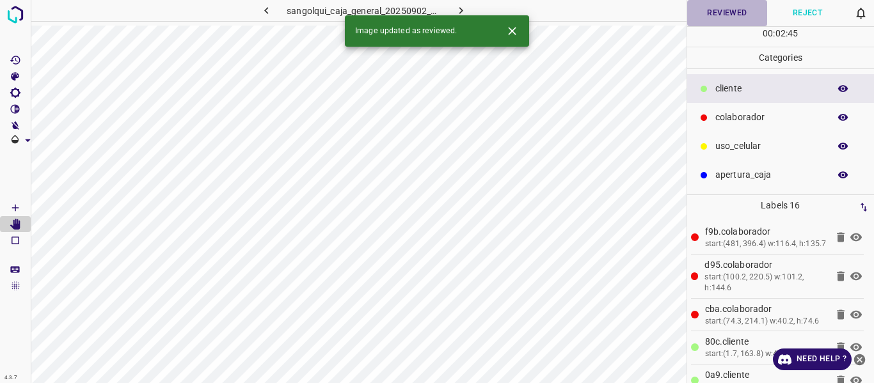
click at [735, 8] on button "Reviewed" at bounding box center [727, 13] width 81 height 26
click at [266, 10] on icon "button" at bounding box center [266, 10] width 4 height 7
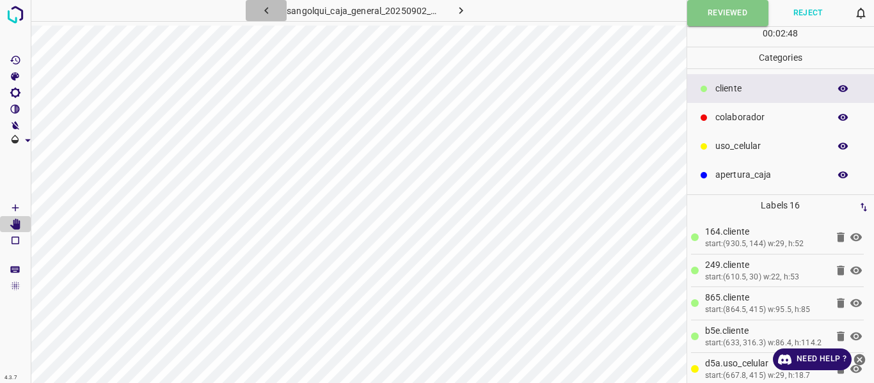
click at [266, 10] on icon "button" at bounding box center [266, 10] width 4 height 7
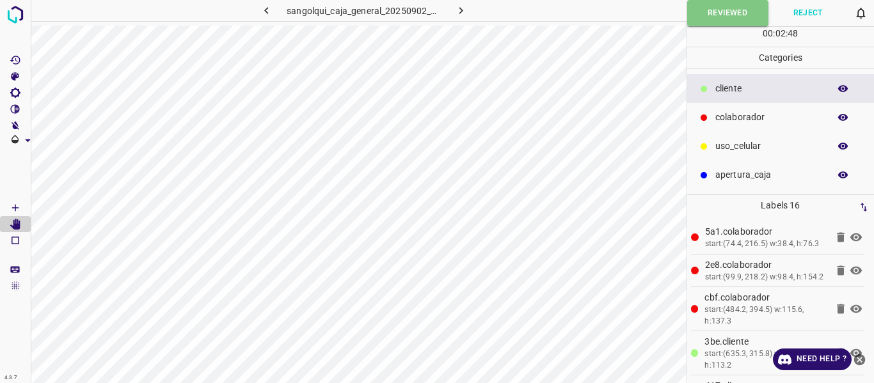
click at [266, 12] on icon "button" at bounding box center [266, 10] width 4 height 7
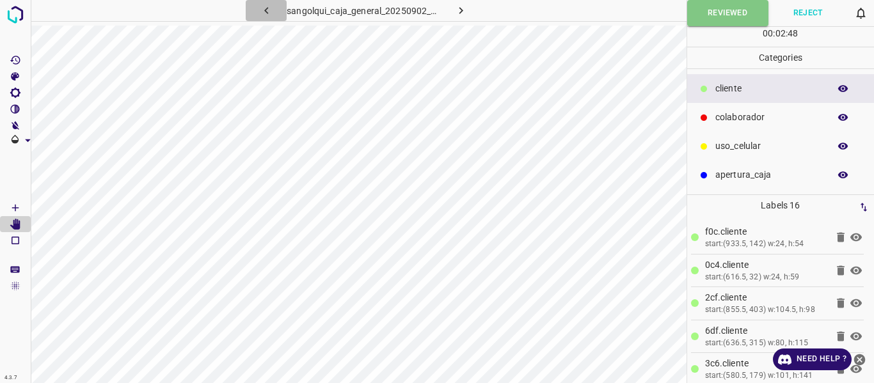
click at [266, 11] on icon "button" at bounding box center [266, 10] width 4 height 7
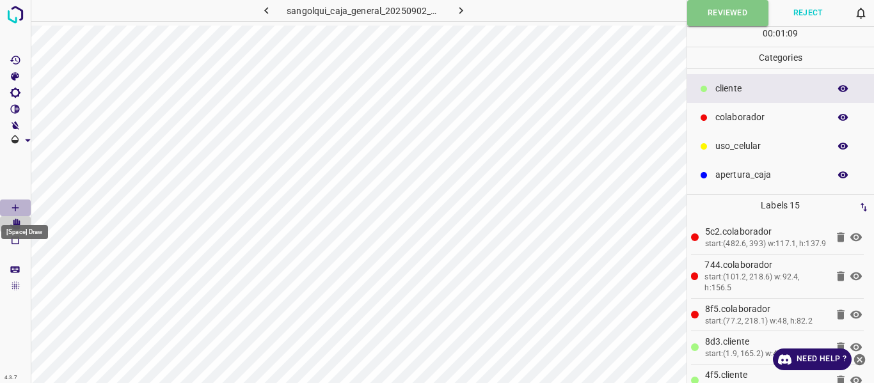
click at [12, 212] on icon "[Space] Draw" at bounding box center [16, 208] width 12 height 12
click at [701, 21] on button "Reviewed" at bounding box center [727, 13] width 81 height 26
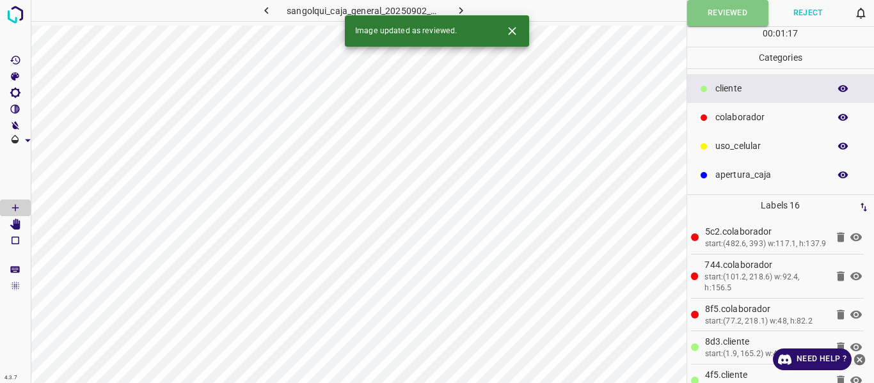
click at [271, 9] on icon "button" at bounding box center [266, 10] width 13 height 13
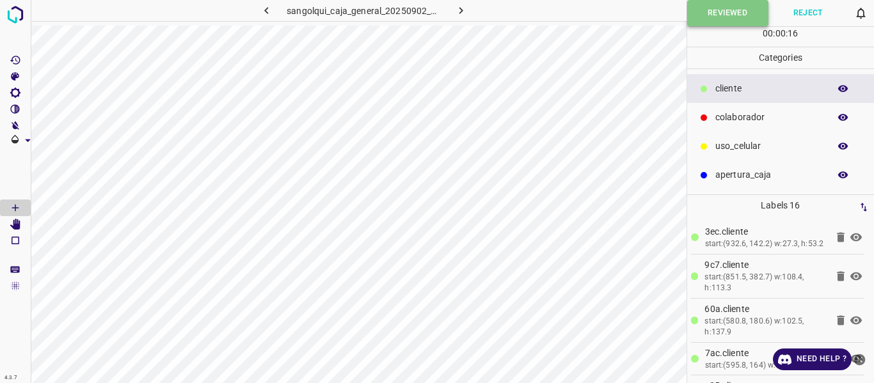
click at [699, 13] on button "Reviewed" at bounding box center [727, 13] width 81 height 26
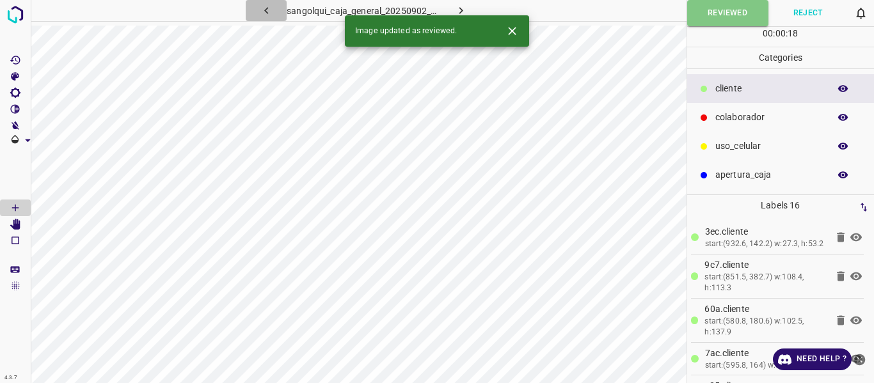
click at [267, 8] on icon "button" at bounding box center [266, 10] width 4 height 7
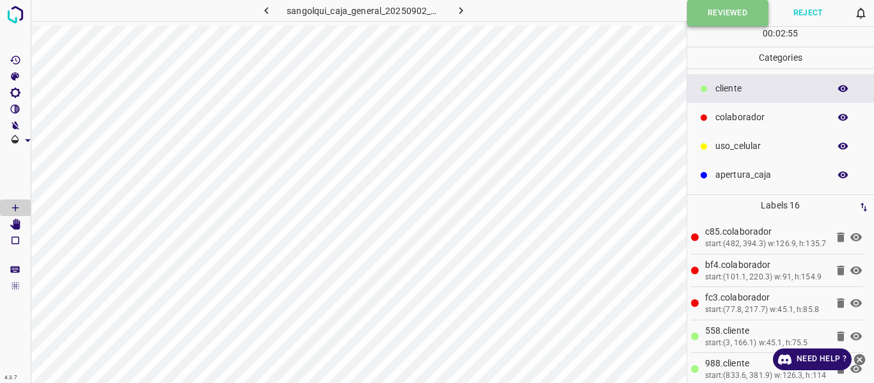
click at [708, 19] on button "Reviewed" at bounding box center [727, 13] width 81 height 26
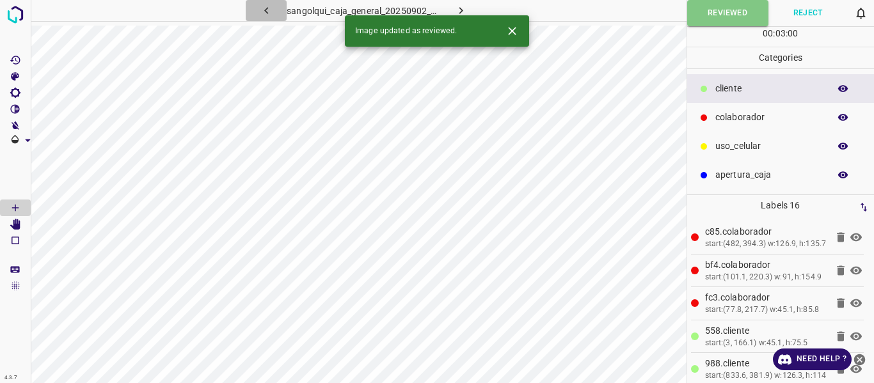
click at [266, 12] on icon "button" at bounding box center [266, 10] width 13 height 13
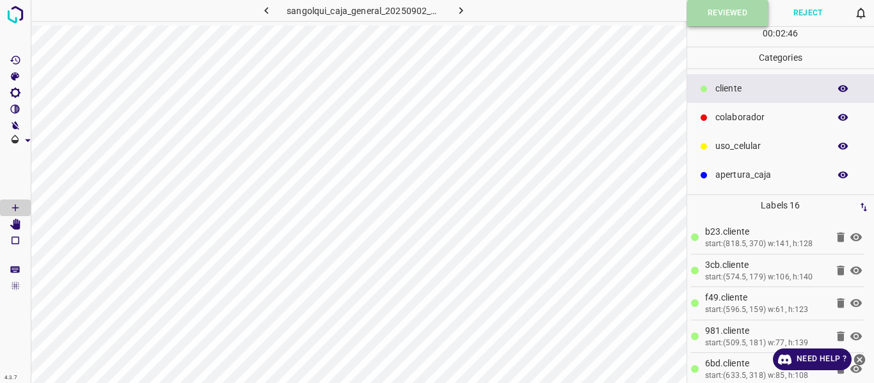
click at [697, 12] on button "Reviewed" at bounding box center [727, 13] width 81 height 26
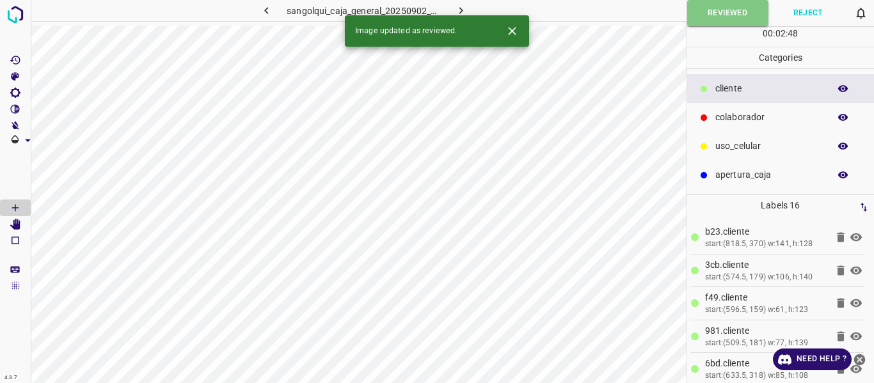
click at [269, 7] on icon "button" at bounding box center [266, 10] width 13 height 13
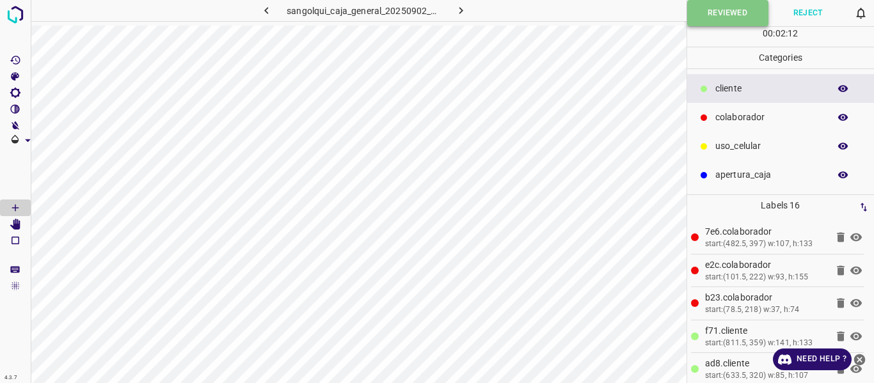
click at [699, 20] on button "Reviewed" at bounding box center [727, 13] width 81 height 26
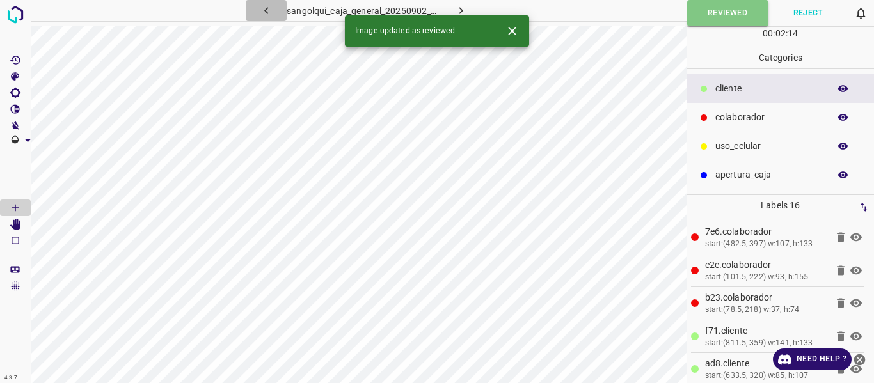
click at [262, 11] on icon "button" at bounding box center [266, 10] width 13 height 13
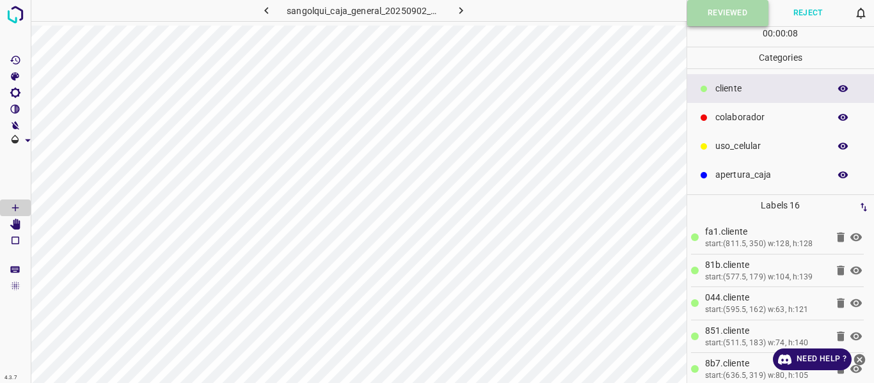
click at [699, 16] on button "Reviewed" at bounding box center [727, 13] width 81 height 26
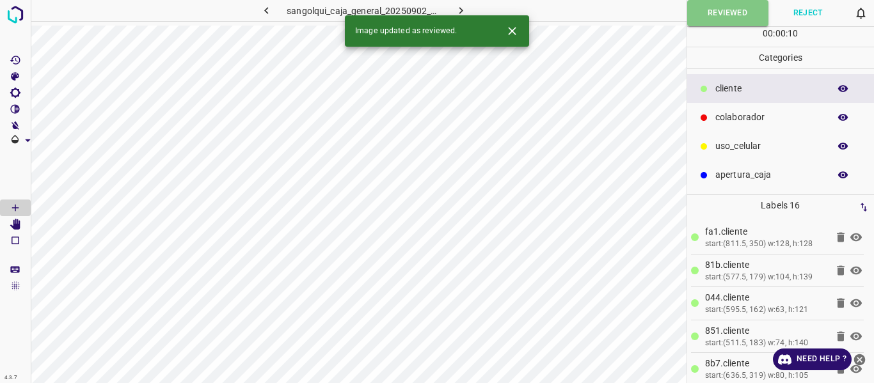
click at [269, 10] on icon "button" at bounding box center [266, 10] width 13 height 13
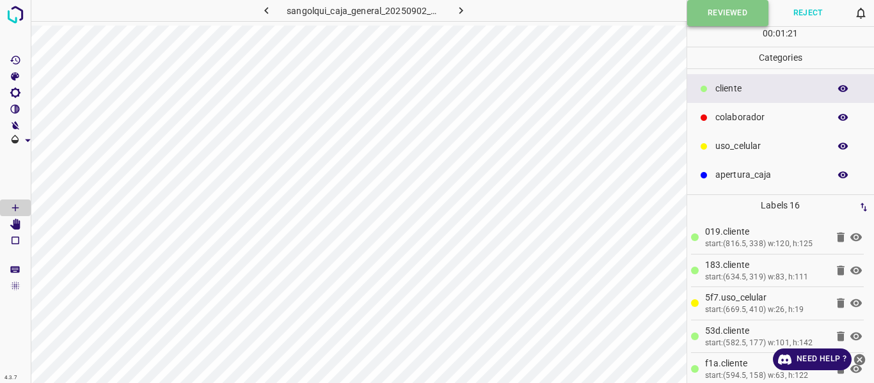
click at [695, 18] on button "Reviewed" at bounding box center [727, 13] width 81 height 26
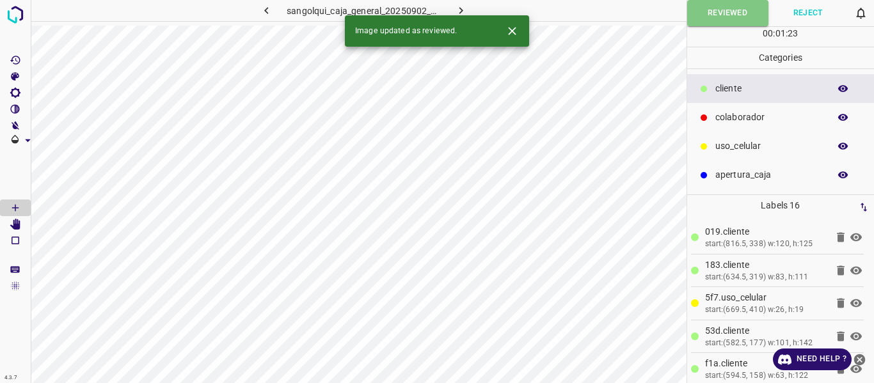
click at [262, 10] on icon "button" at bounding box center [266, 10] width 13 height 13
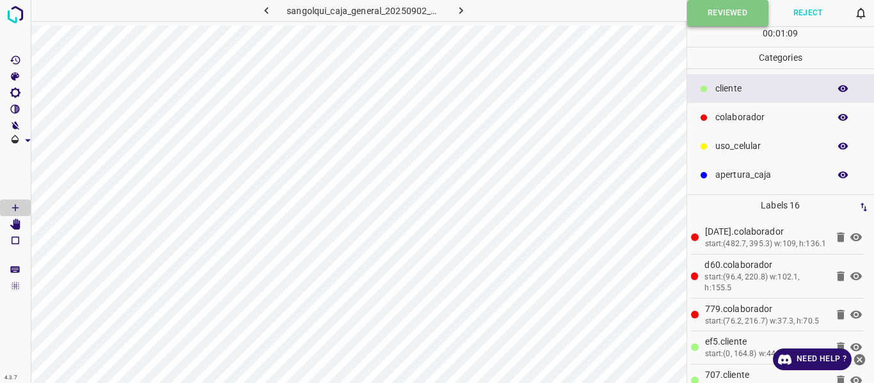
click at [709, 7] on button "Reviewed" at bounding box center [727, 13] width 81 height 26
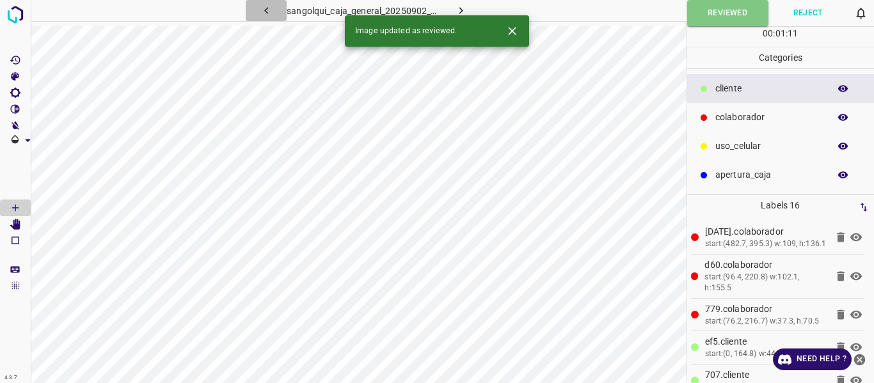
click at [275, 9] on button "button" at bounding box center [266, 10] width 41 height 21
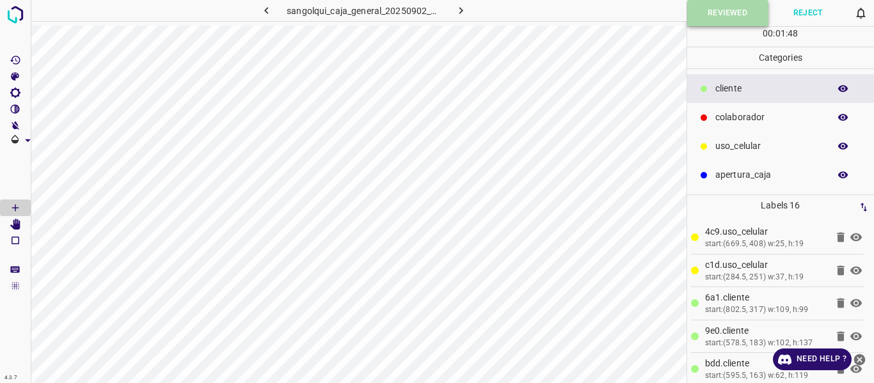
click at [693, 19] on button "Reviewed" at bounding box center [727, 13] width 81 height 26
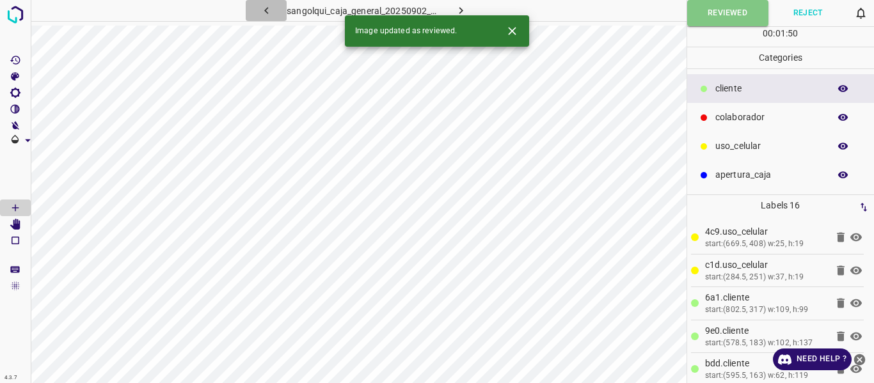
click at [267, 6] on icon "button" at bounding box center [266, 10] width 13 height 13
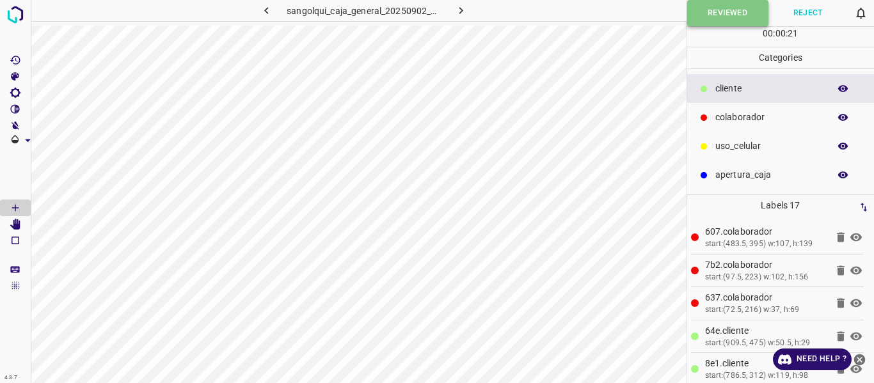
click at [705, 16] on button "Reviewed" at bounding box center [727, 13] width 81 height 26
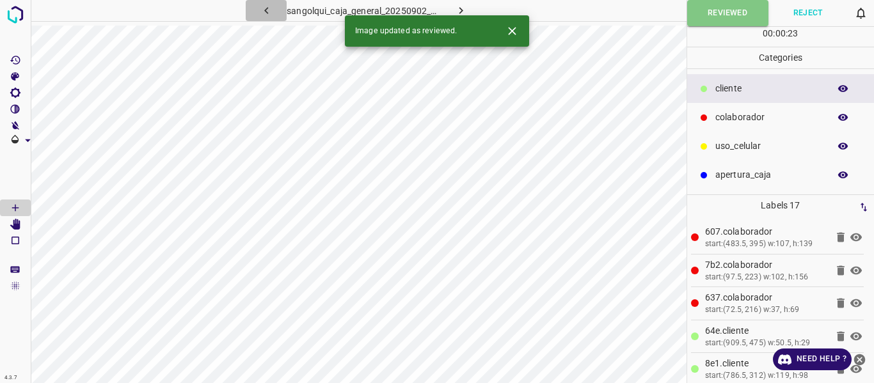
click at [271, 8] on icon "button" at bounding box center [266, 10] width 13 height 13
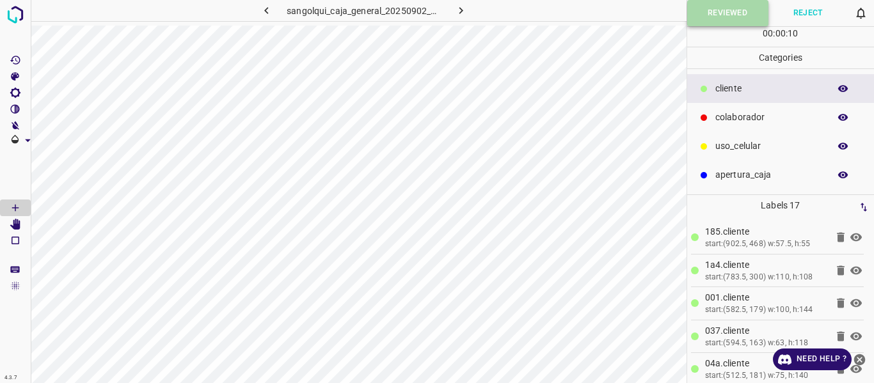
click at [694, 13] on button "Reviewed" at bounding box center [727, 13] width 81 height 26
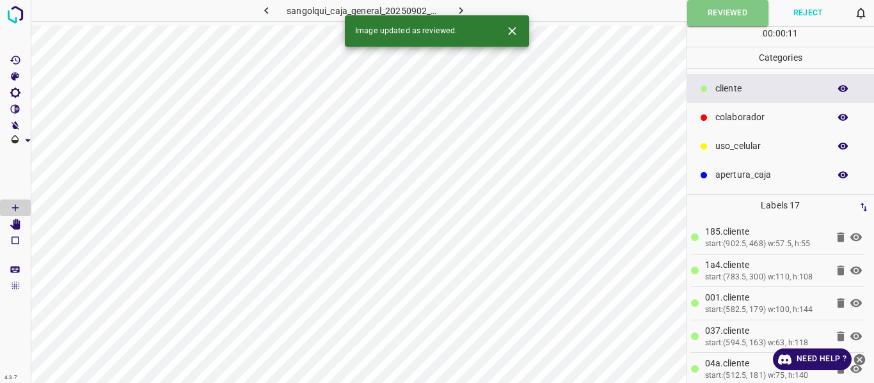
click at [269, 12] on icon "button" at bounding box center [266, 10] width 13 height 13
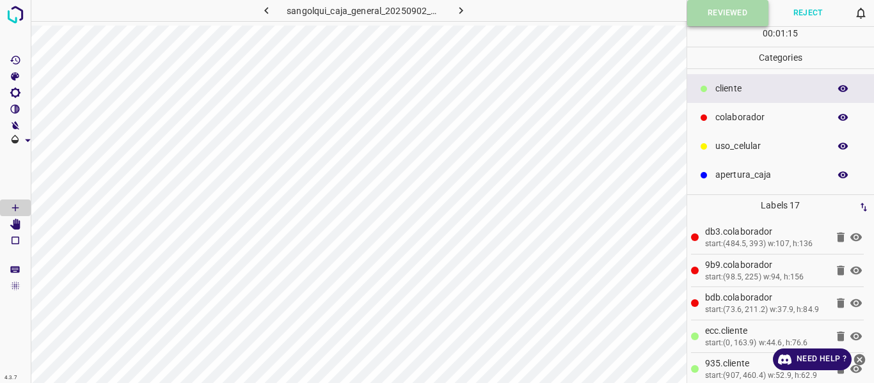
click at [689, 12] on button "Reviewed" at bounding box center [727, 13] width 81 height 26
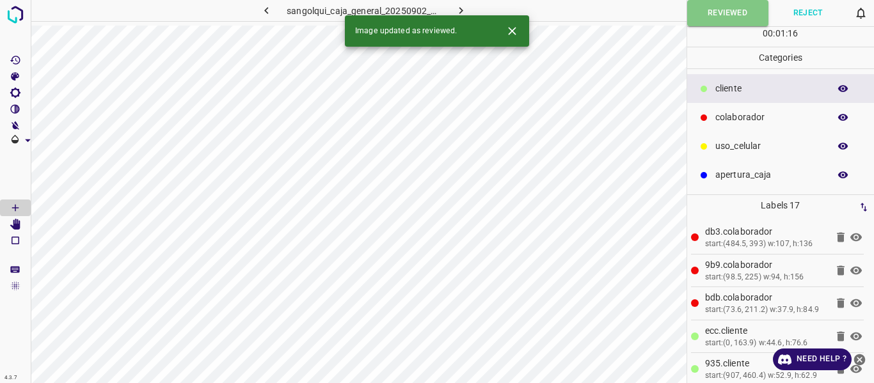
click at [265, 12] on icon "button" at bounding box center [266, 10] width 13 height 13
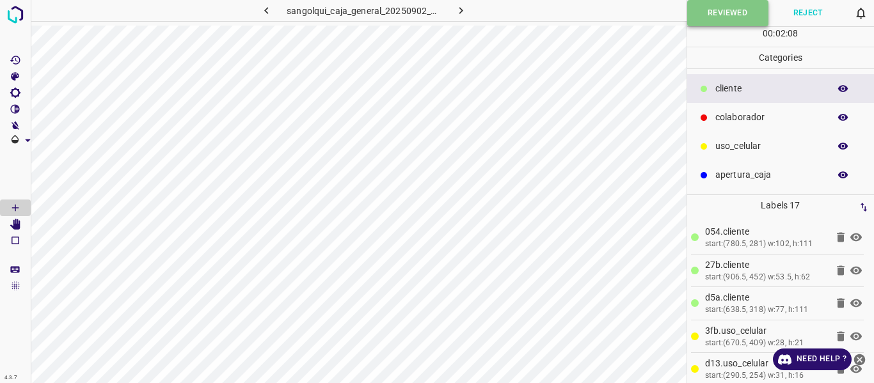
click at [692, 22] on button "Reviewed" at bounding box center [727, 13] width 81 height 26
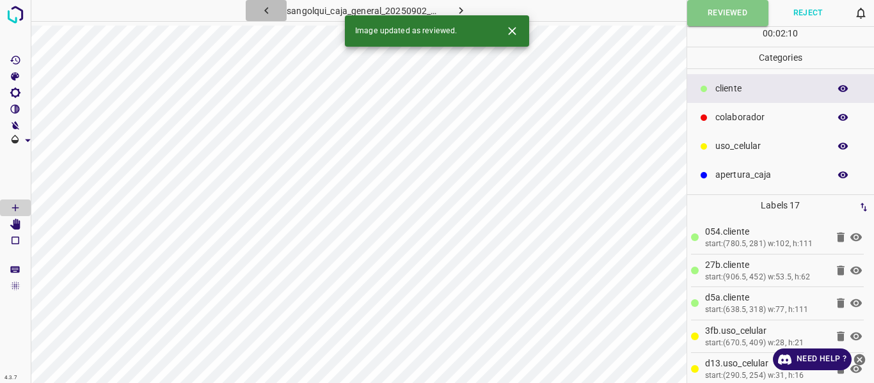
click at [274, 8] on button "button" at bounding box center [266, 10] width 41 height 21
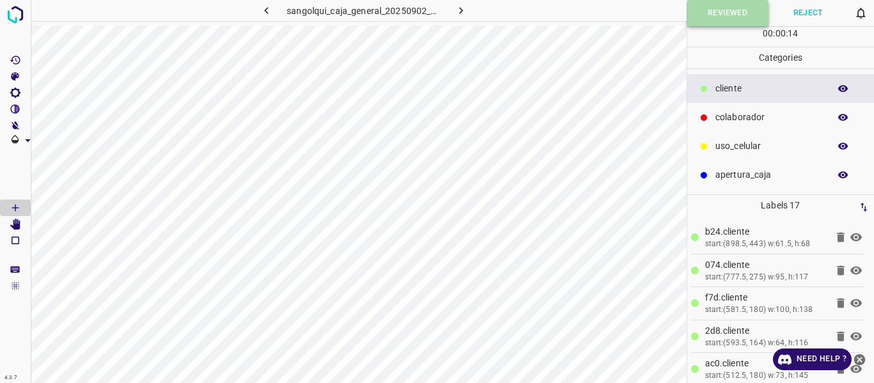
click at [713, 10] on button "Reviewed" at bounding box center [727, 13] width 81 height 26
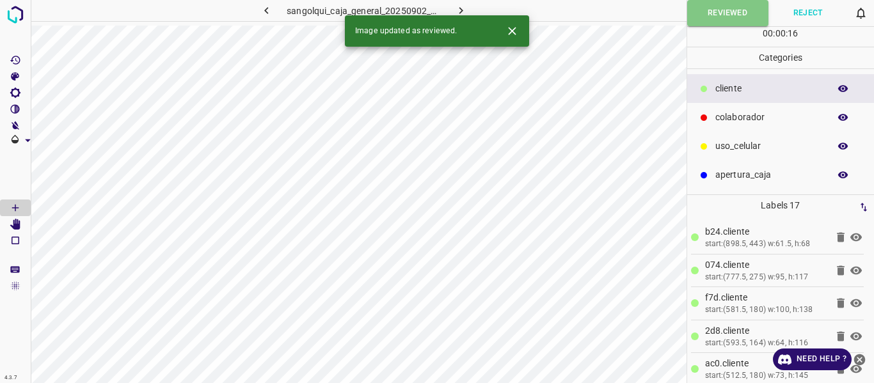
click at [266, 12] on icon "button" at bounding box center [266, 10] width 4 height 7
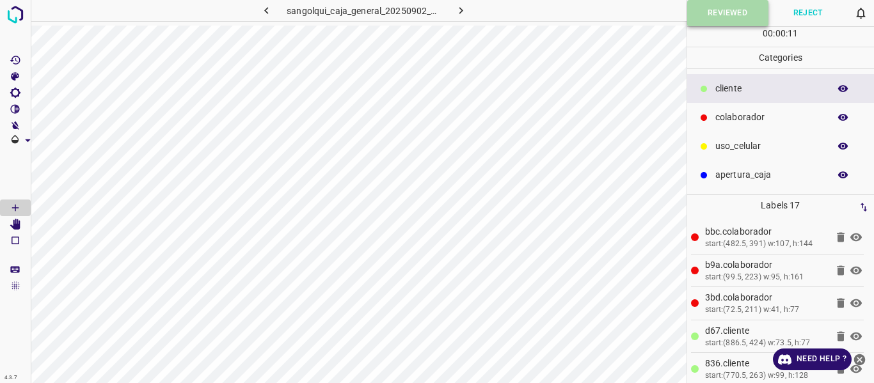
click at [703, 10] on button "Reviewed" at bounding box center [727, 13] width 81 height 26
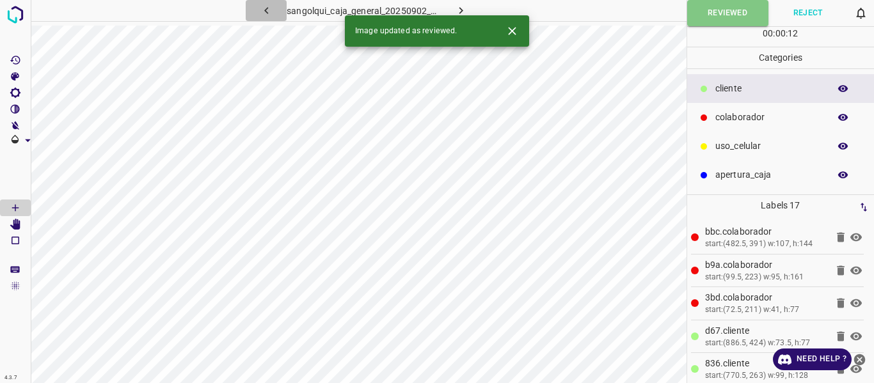
click at [268, 10] on icon "button" at bounding box center [266, 10] width 13 height 13
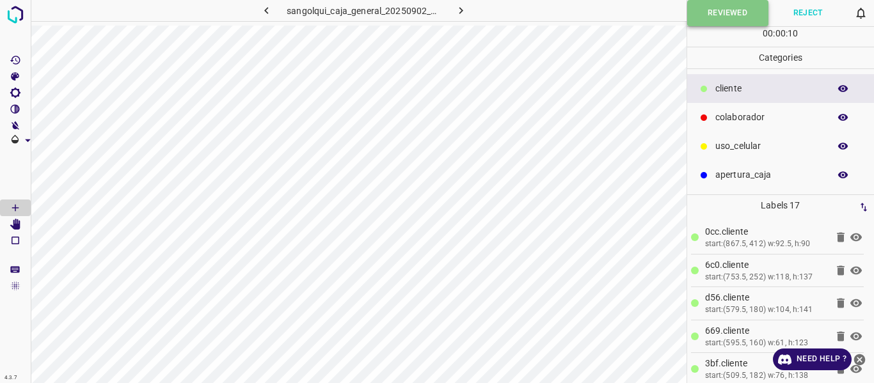
click at [705, 17] on button "Reviewed" at bounding box center [727, 13] width 81 height 26
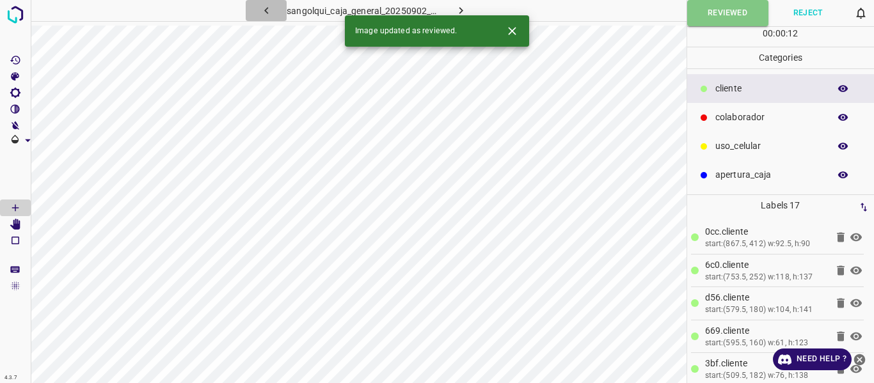
click at [265, 14] on icon "button" at bounding box center [266, 10] width 13 height 13
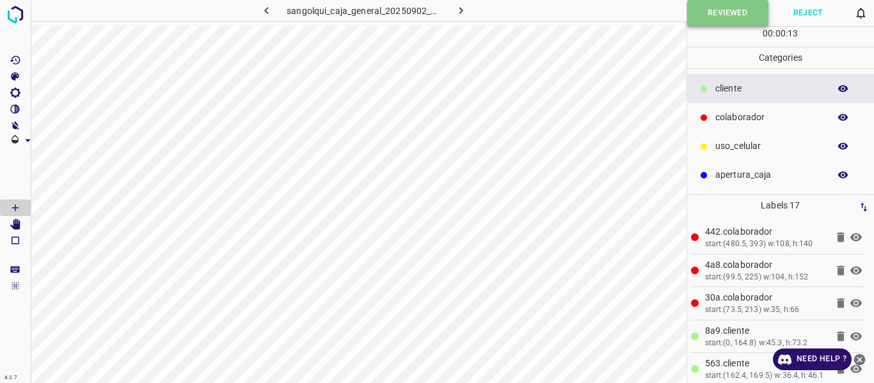
click at [713, 16] on button "Reviewed" at bounding box center [727, 13] width 81 height 26
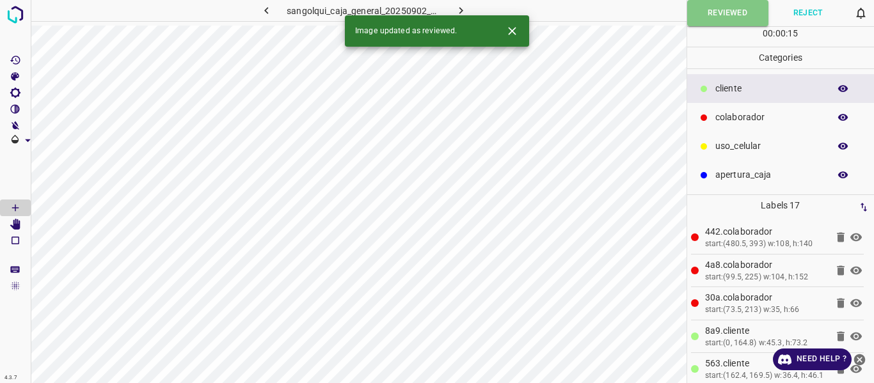
click at [268, 12] on icon "button" at bounding box center [266, 10] width 13 height 13
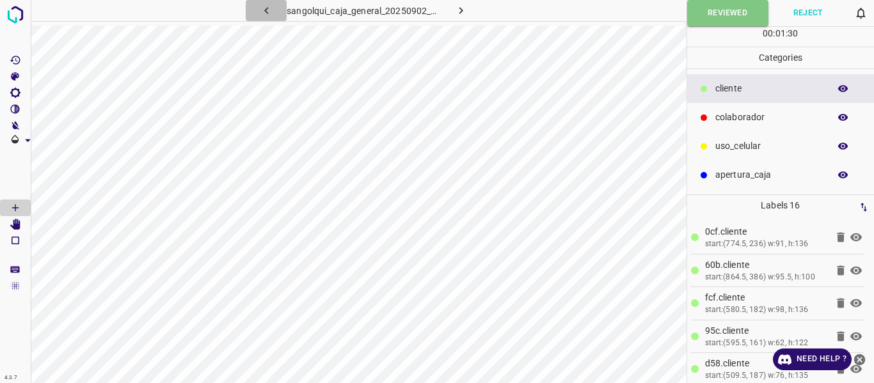
click at [269, 12] on icon "button" at bounding box center [266, 10] width 13 height 13
click at [706, 6] on button "Reviewed" at bounding box center [727, 13] width 81 height 26
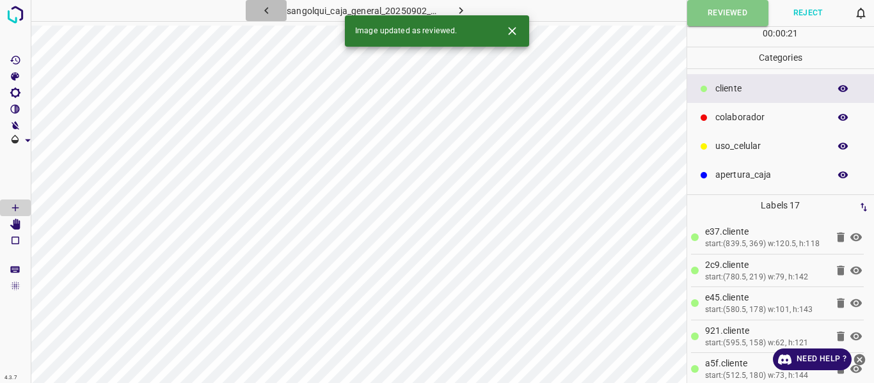
click at [269, 5] on icon "button" at bounding box center [266, 10] width 13 height 13
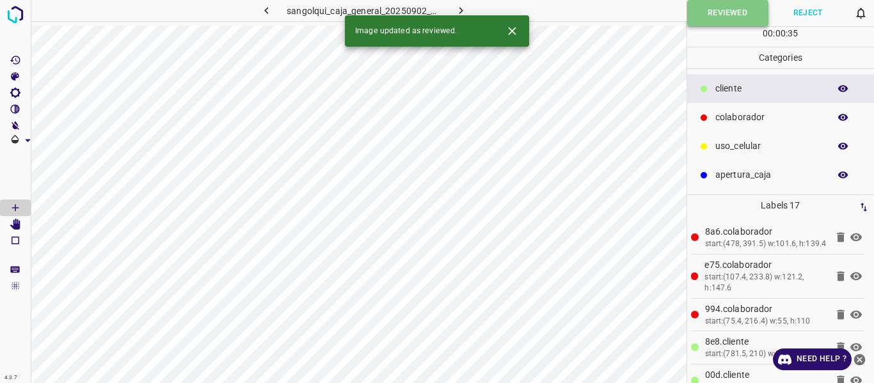
click at [712, 12] on button "Reviewed" at bounding box center [727, 13] width 81 height 26
click at [269, 12] on icon "button" at bounding box center [266, 10] width 13 height 13
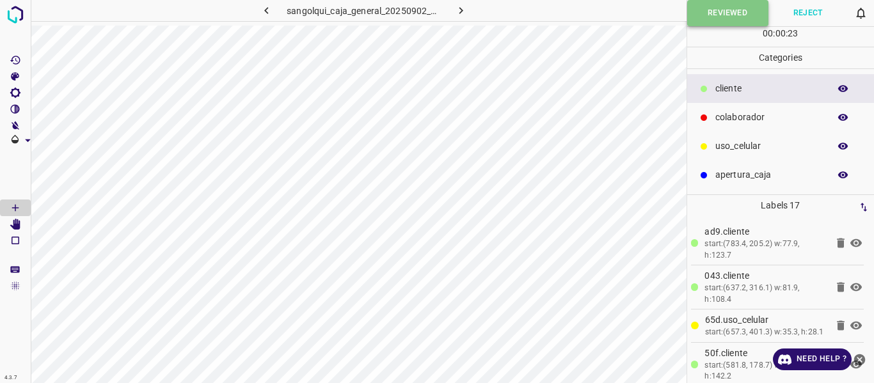
click at [701, 13] on button "Reviewed" at bounding box center [727, 13] width 81 height 26
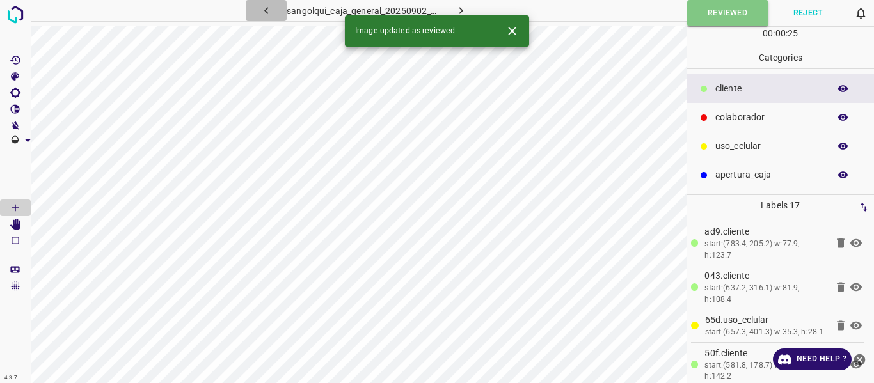
click at [266, 7] on icon "button" at bounding box center [266, 10] width 13 height 13
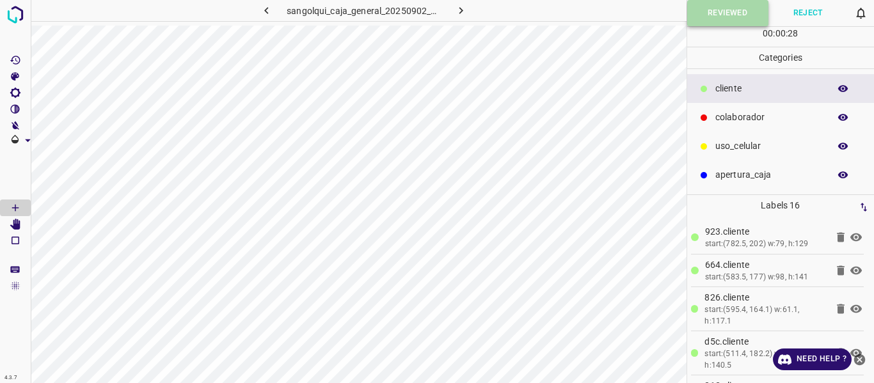
click at [701, 12] on button "Reviewed" at bounding box center [727, 13] width 81 height 26
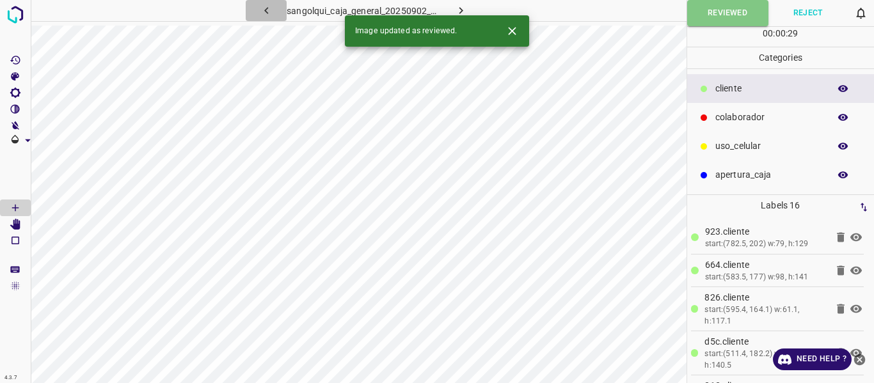
click at [269, 13] on icon "button" at bounding box center [266, 10] width 13 height 13
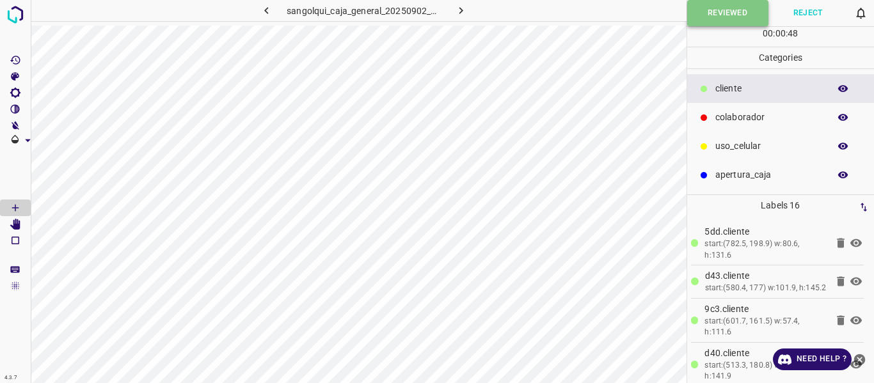
click at [712, 7] on button "Reviewed" at bounding box center [727, 13] width 81 height 26
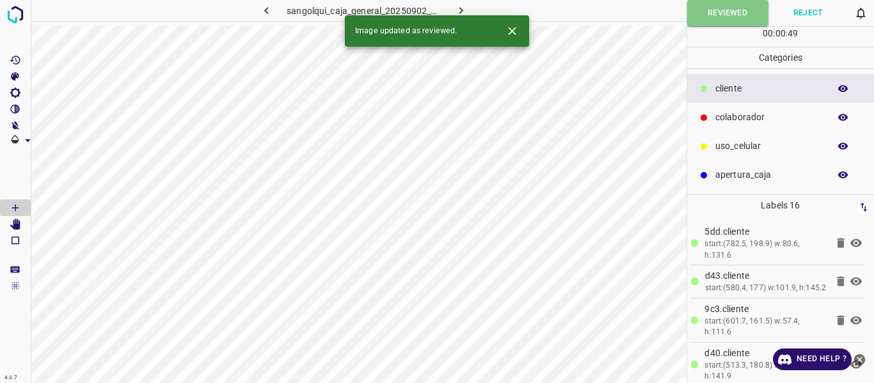
click at [265, 12] on icon "button" at bounding box center [266, 10] width 13 height 13
click at [706, 18] on button "Reviewed" at bounding box center [727, 13] width 81 height 26
click at [266, 8] on icon "button" at bounding box center [266, 10] width 13 height 13
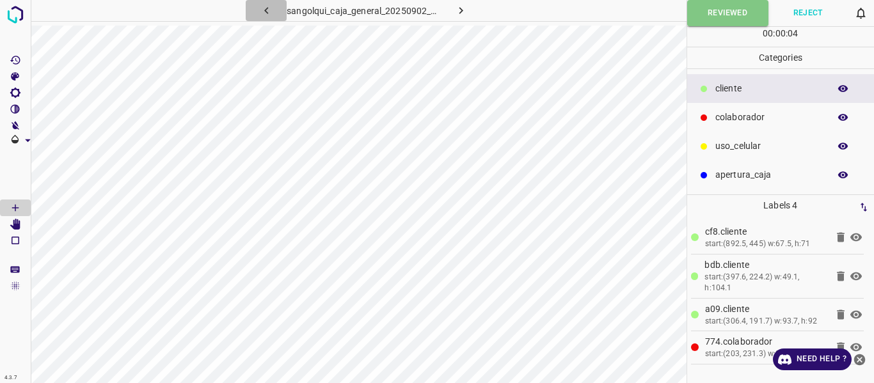
click at [266, 8] on icon "button" at bounding box center [266, 10] width 13 height 13
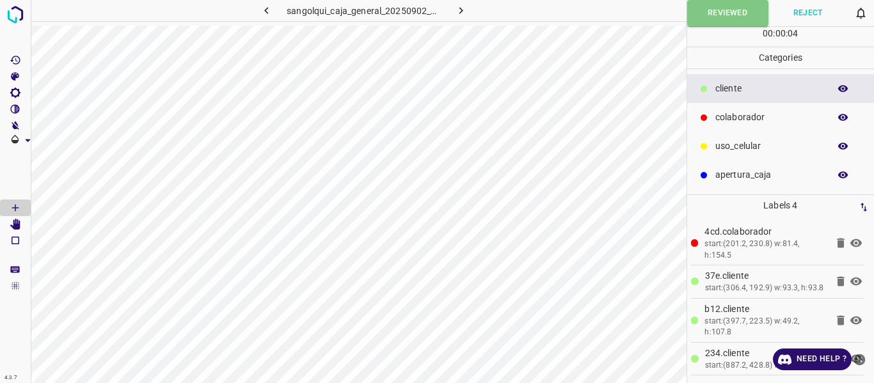
click at [266, 8] on icon "button" at bounding box center [266, 10] width 13 height 13
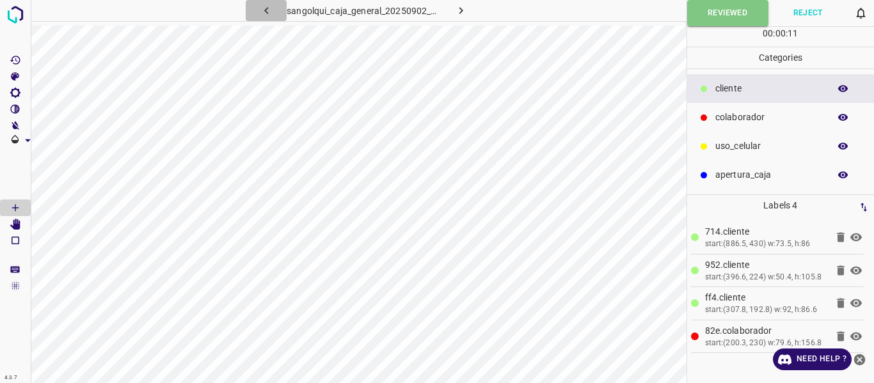
click at [270, 12] on icon "button" at bounding box center [266, 10] width 13 height 13
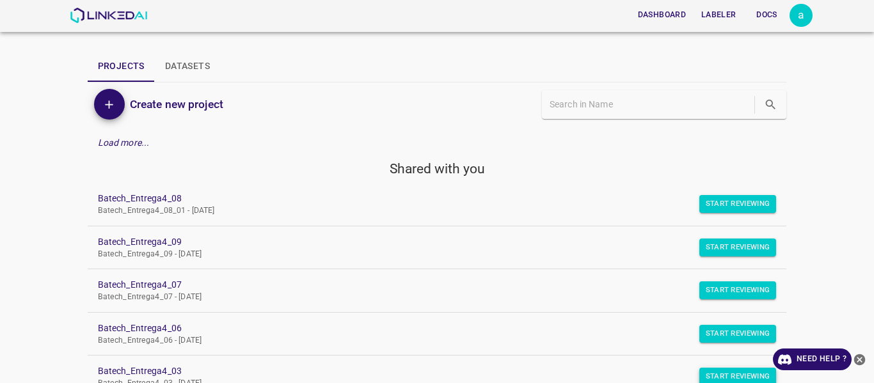
click at [717, 372] on button "Start Reviewing" at bounding box center [737, 377] width 77 height 18
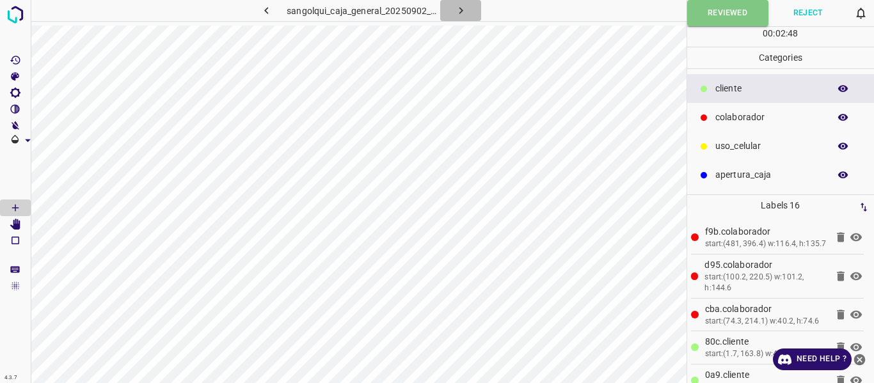
click at [466, 7] on icon "button" at bounding box center [460, 10] width 13 height 13
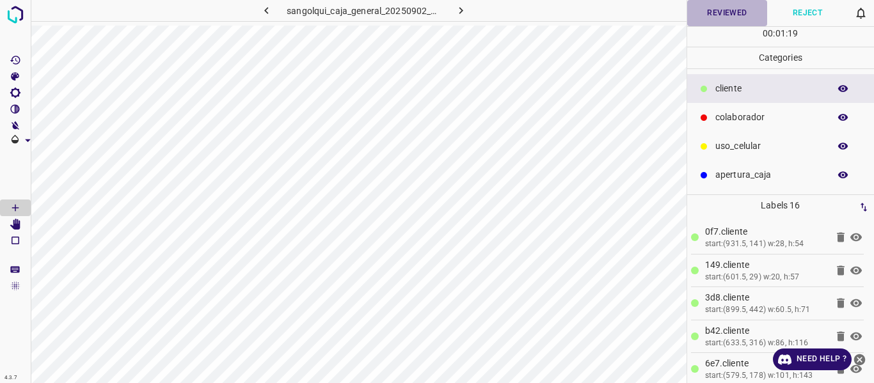
click at [716, 12] on button "Reviewed" at bounding box center [727, 13] width 81 height 26
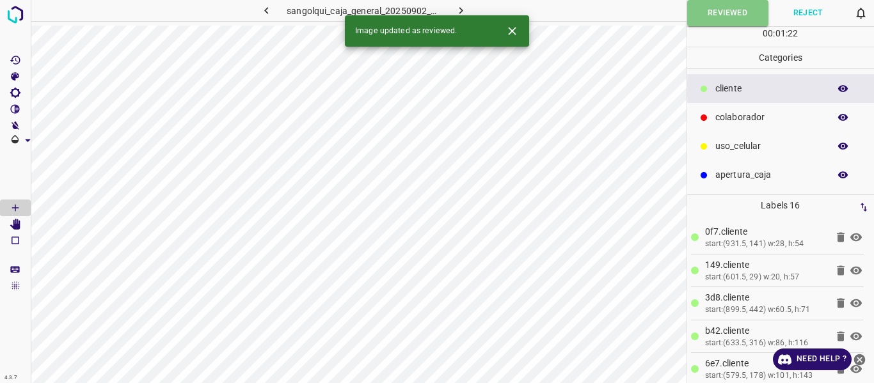
click at [463, 7] on icon "button" at bounding box center [460, 10] width 13 height 13
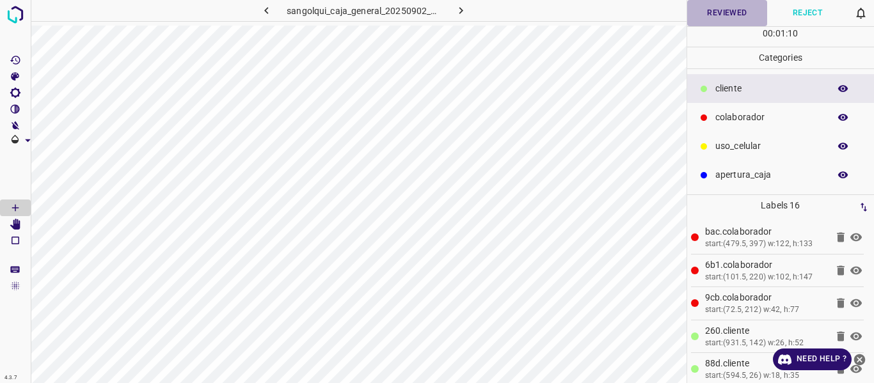
click at [728, 15] on button "Reviewed" at bounding box center [727, 13] width 81 height 26
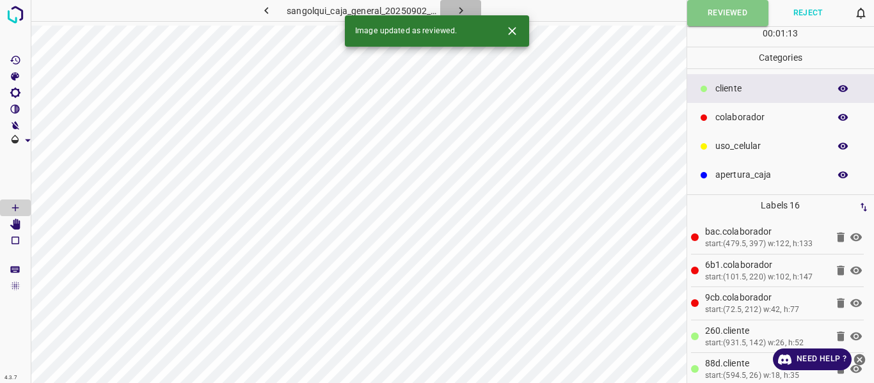
click at [458, 7] on icon "button" at bounding box center [460, 10] width 13 height 13
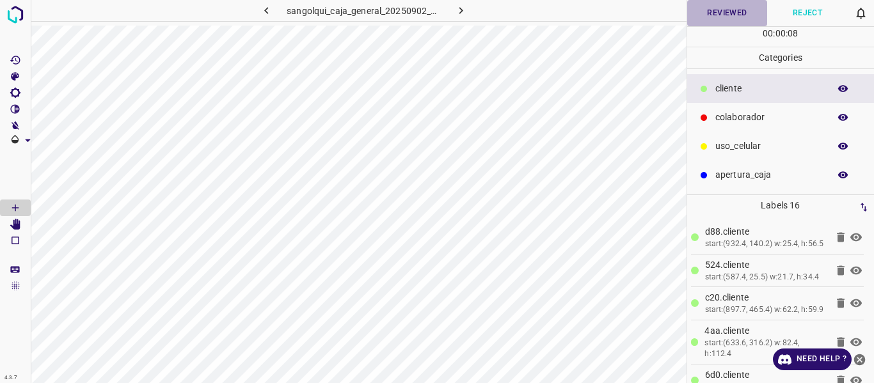
click at [724, 15] on button "Reviewed" at bounding box center [727, 13] width 81 height 26
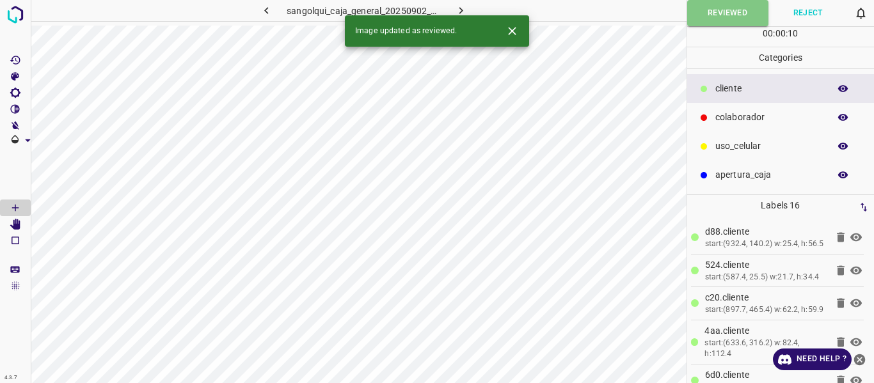
click at [463, 7] on icon "button" at bounding box center [460, 10] width 13 height 13
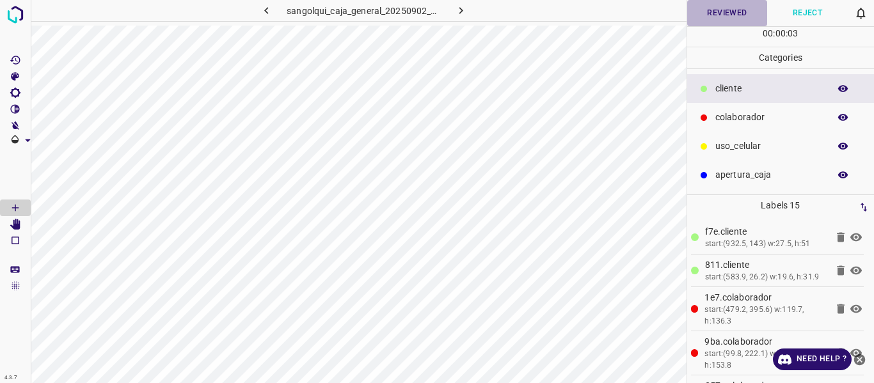
click at [736, 15] on button "Reviewed" at bounding box center [727, 13] width 81 height 26
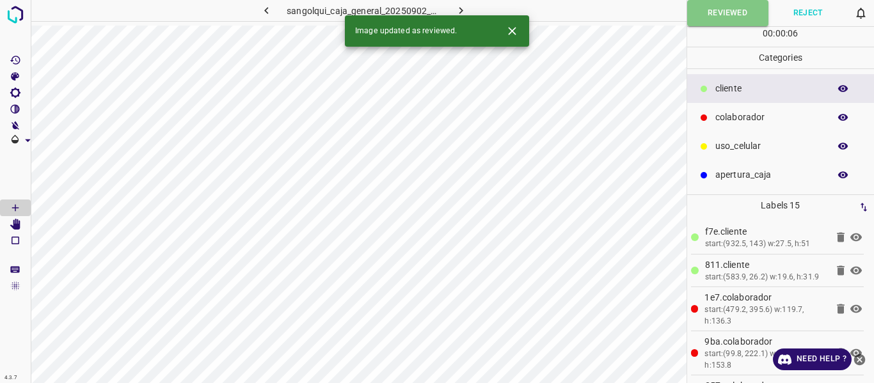
click at [461, 8] on icon "button" at bounding box center [460, 10] width 13 height 13
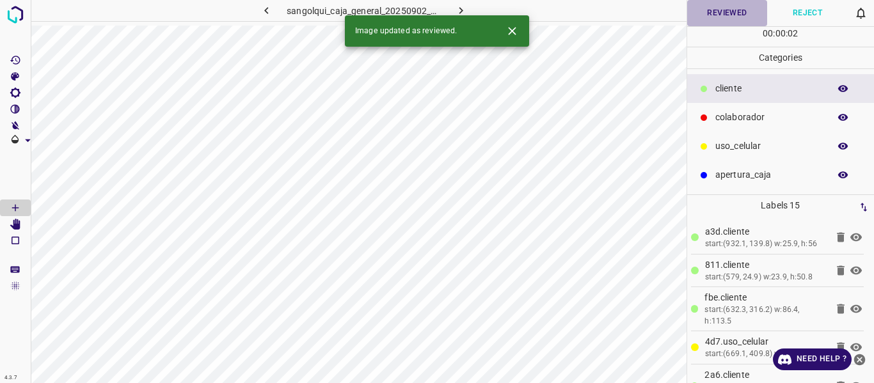
click at [741, 12] on button "Reviewed" at bounding box center [727, 13] width 81 height 26
click at [464, 8] on icon "button" at bounding box center [460, 10] width 13 height 13
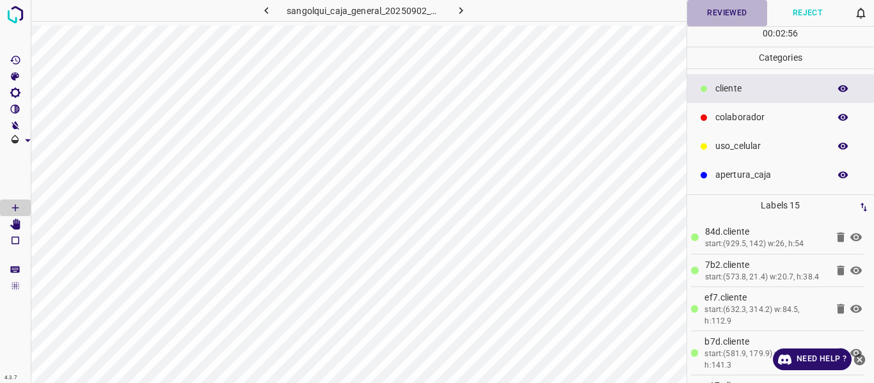
click at [717, 12] on button "Reviewed" at bounding box center [727, 13] width 81 height 26
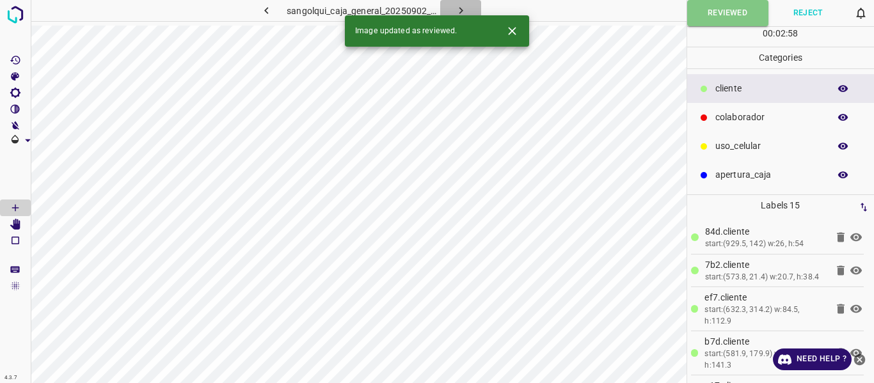
click at [463, 6] on icon "button" at bounding box center [460, 10] width 13 height 13
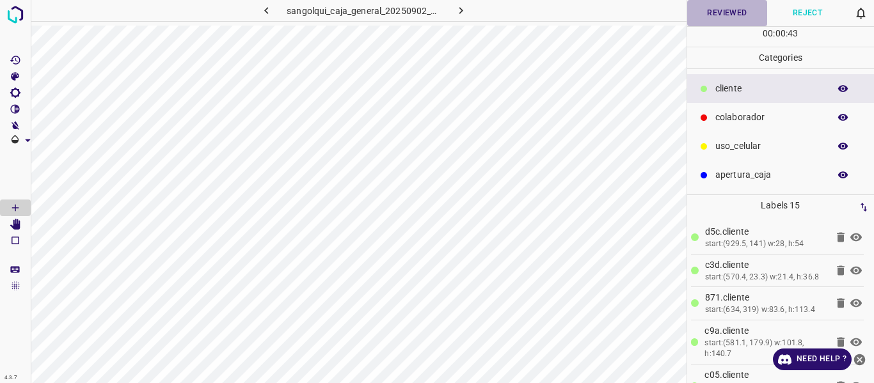
click at [710, 9] on button "Reviewed" at bounding box center [727, 13] width 81 height 26
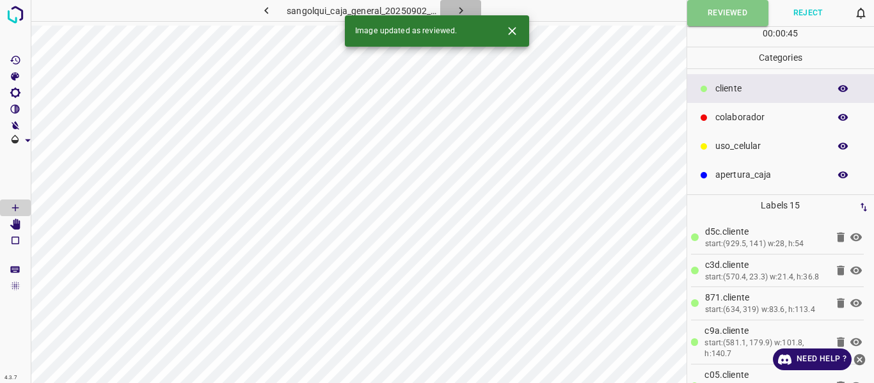
click at [458, 5] on icon "button" at bounding box center [460, 10] width 13 height 13
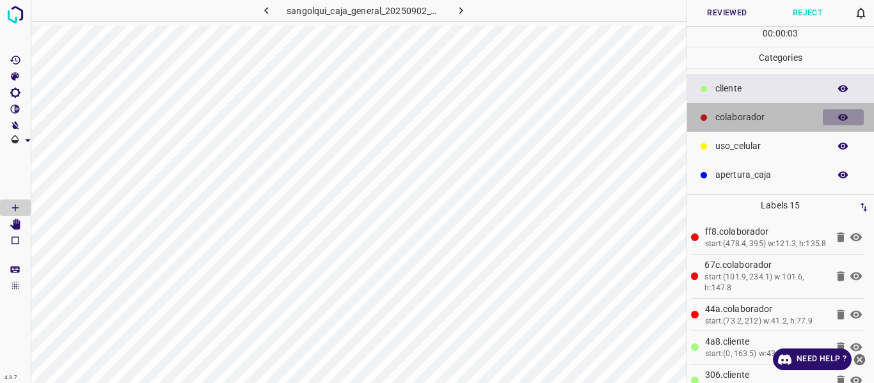
click at [851, 116] on button "button" at bounding box center [843, 117] width 41 height 17
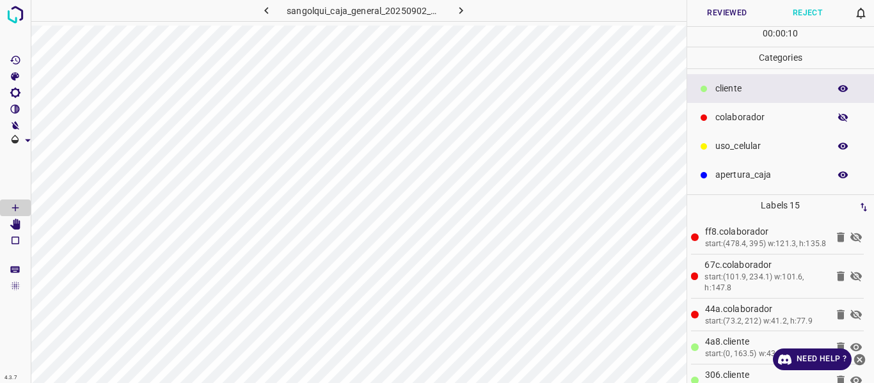
click at [840, 118] on icon "button" at bounding box center [843, 117] width 10 height 9
click at [721, 8] on button "Reviewed" at bounding box center [727, 13] width 81 height 26
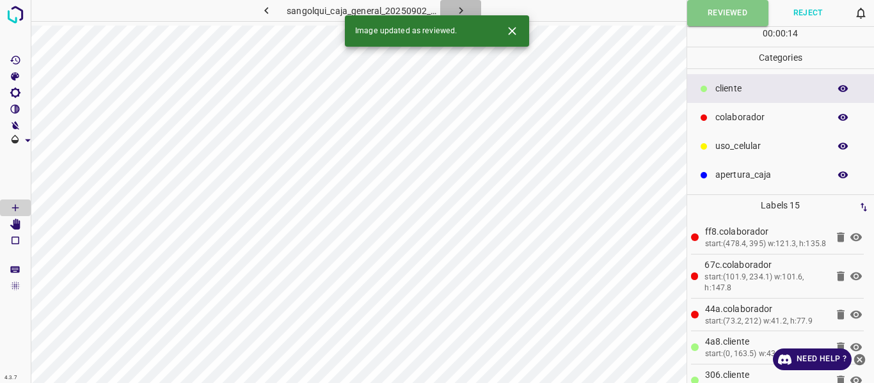
click at [464, 4] on icon "button" at bounding box center [460, 10] width 13 height 13
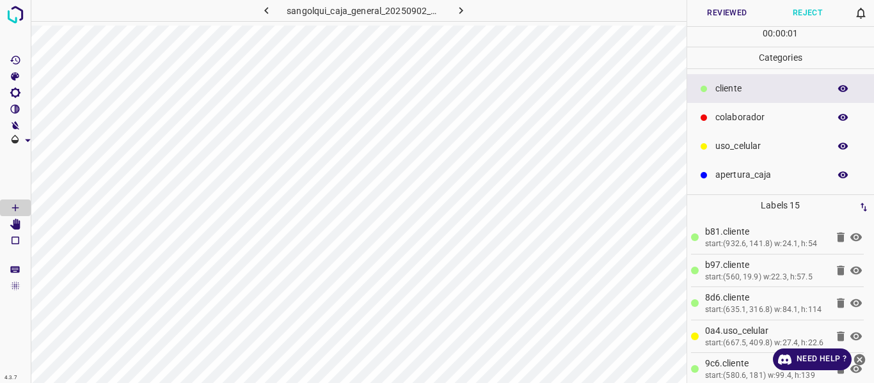
click at [737, 12] on button "Reviewed" at bounding box center [727, 13] width 81 height 26
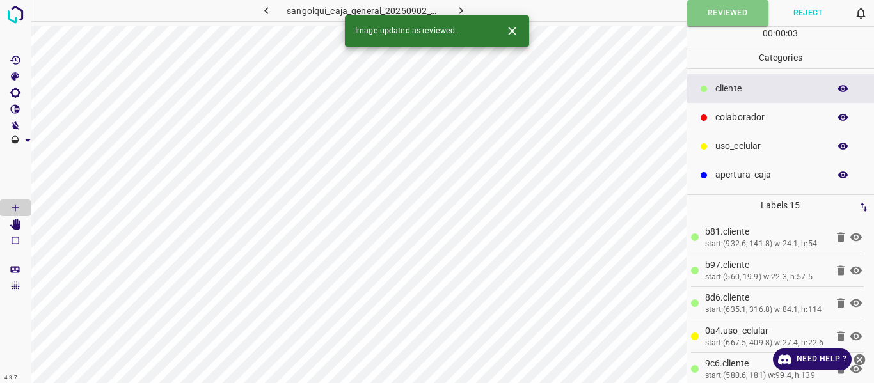
click at [457, 6] on icon "button" at bounding box center [460, 10] width 13 height 13
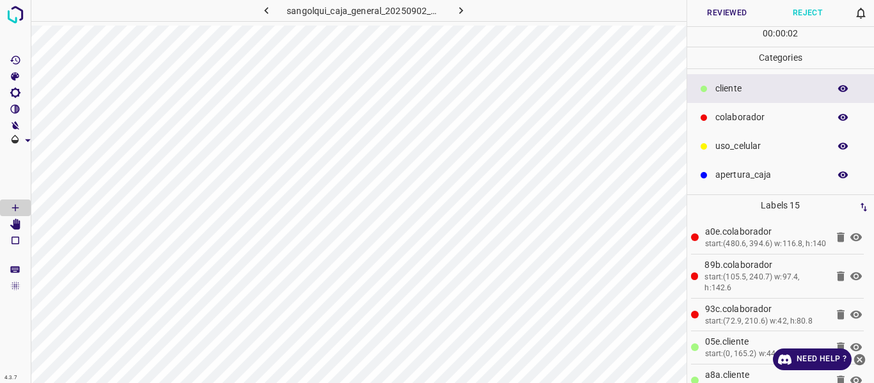
click at [740, 12] on button "Reviewed" at bounding box center [727, 13] width 81 height 26
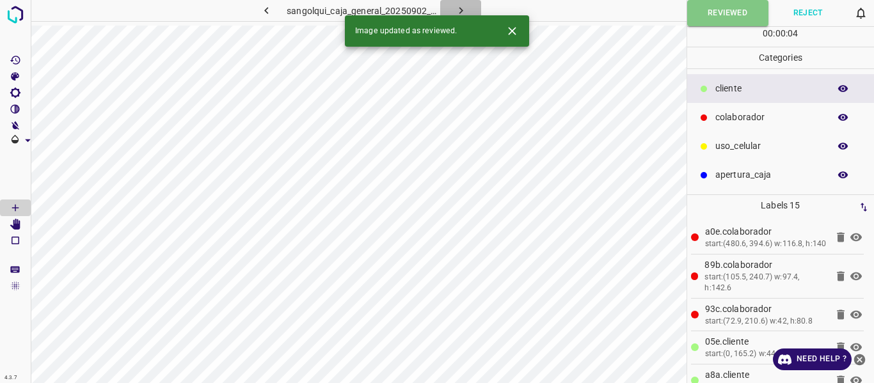
click at [464, 10] on icon "button" at bounding box center [460, 10] width 13 height 13
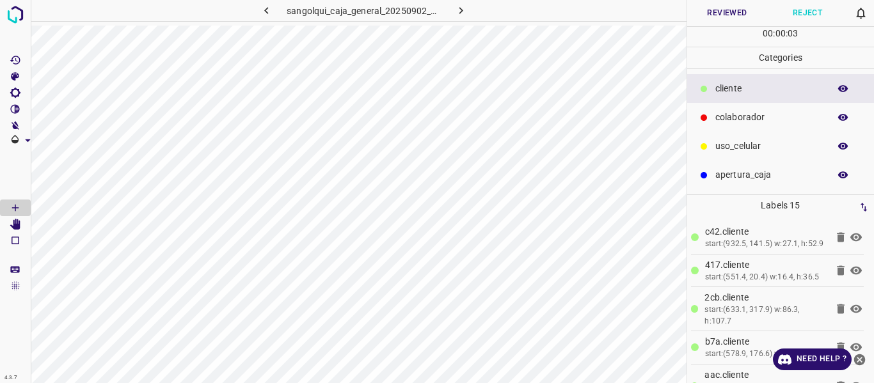
click at [717, 19] on button "Reviewed" at bounding box center [727, 13] width 81 height 26
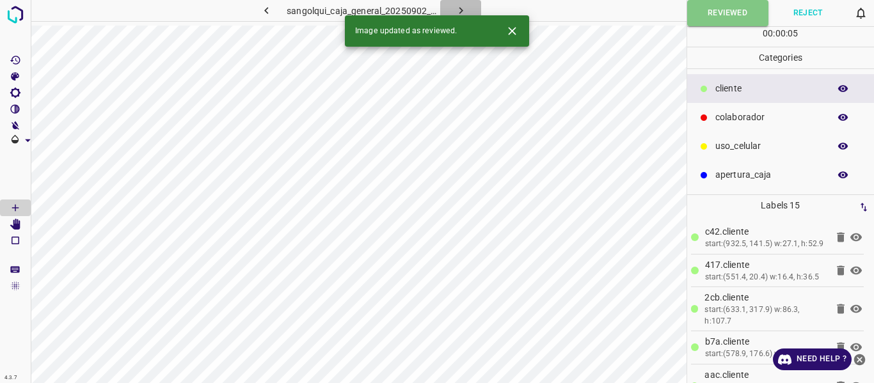
click at [461, 9] on icon "button" at bounding box center [460, 10] width 13 height 13
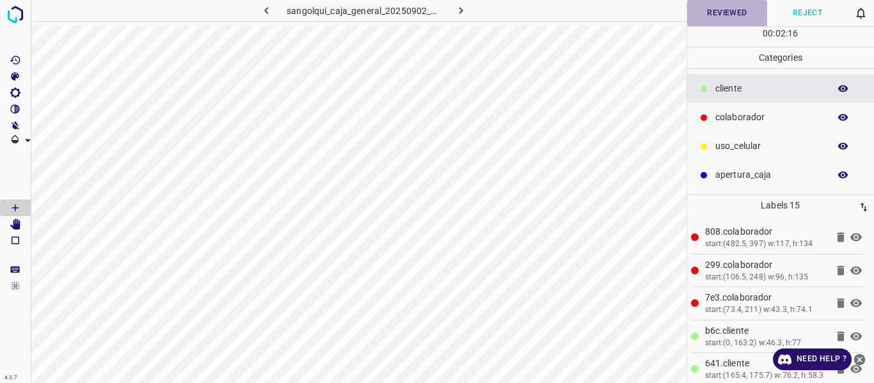
click at [724, 10] on button "Reviewed" at bounding box center [727, 13] width 81 height 26
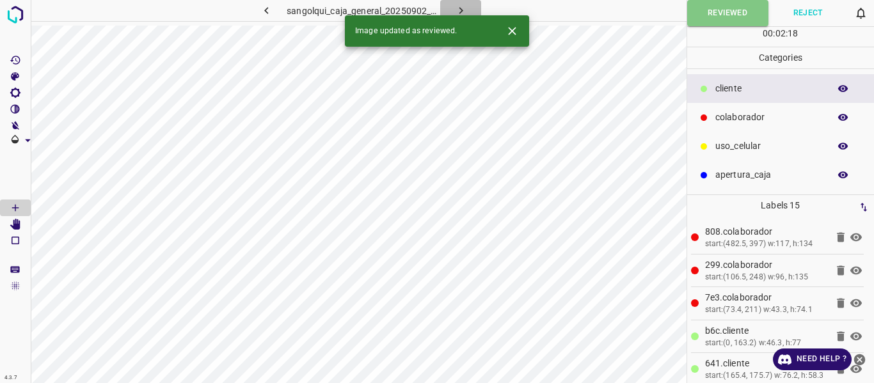
click at [460, 12] on icon "button" at bounding box center [460, 10] width 13 height 13
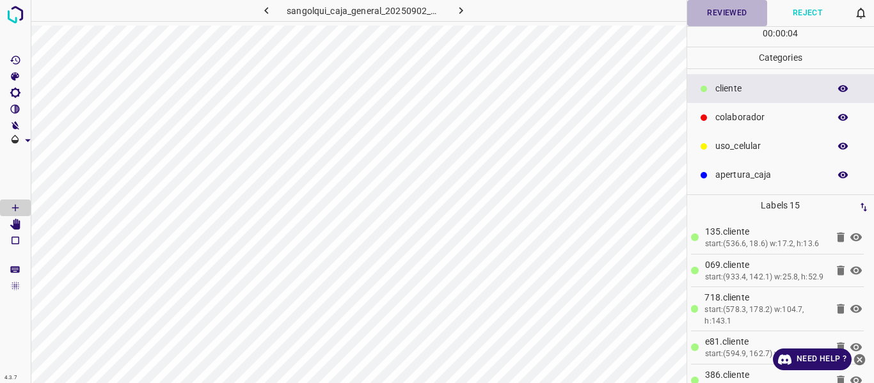
click at [735, 9] on button "Reviewed" at bounding box center [727, 13] width 81 height 26
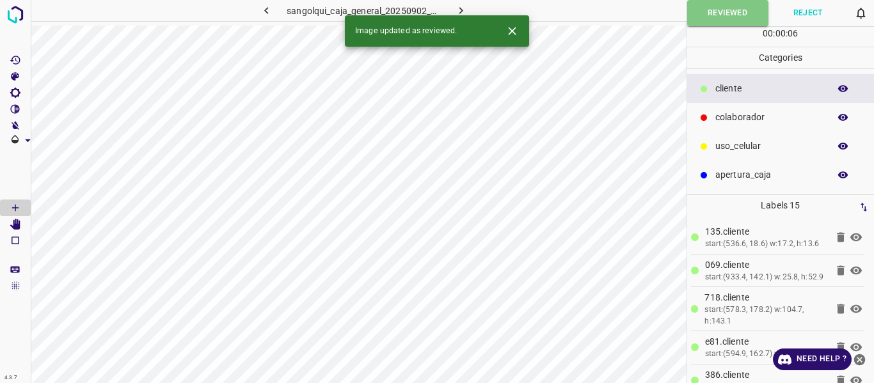
click at [459, 3] on button "button" at bounding box center [460, 10] width 41 height 21
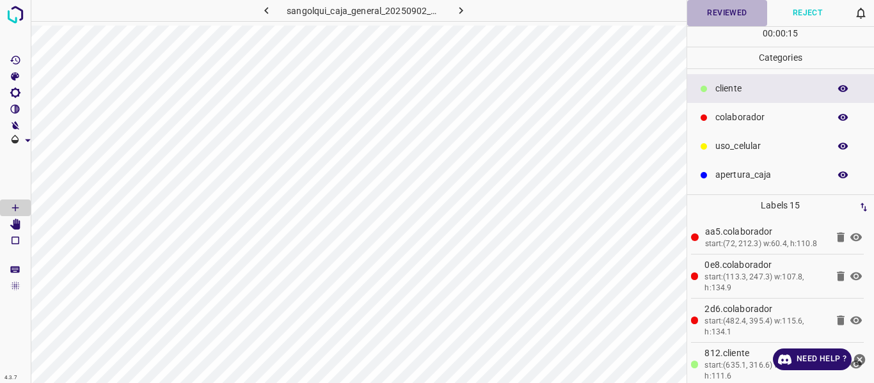
click at [717, 18] on button "Reviewed" at bounding box center [727, 13] width 81 height 26
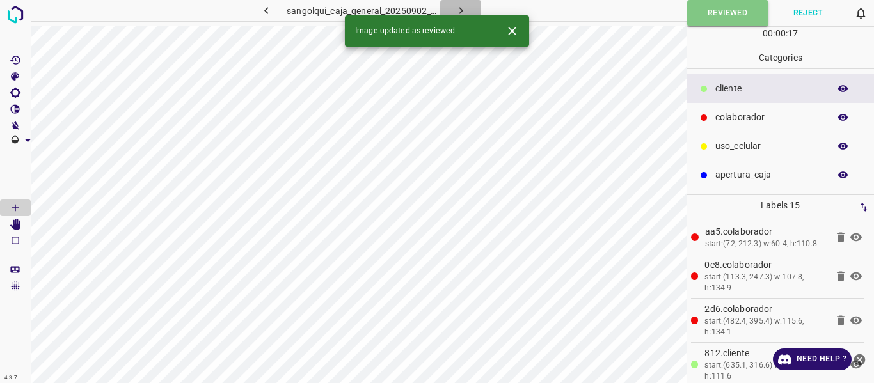
click at [463, 9] on icon "button" at bounding box center [460, 10] width 13 height 13
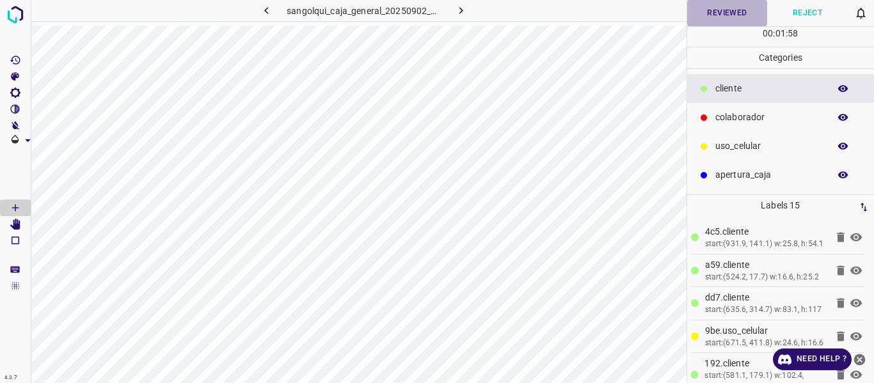
click at [715, 14] on button "Reviewed" at bounding box center [727, 13] width 81 height 26
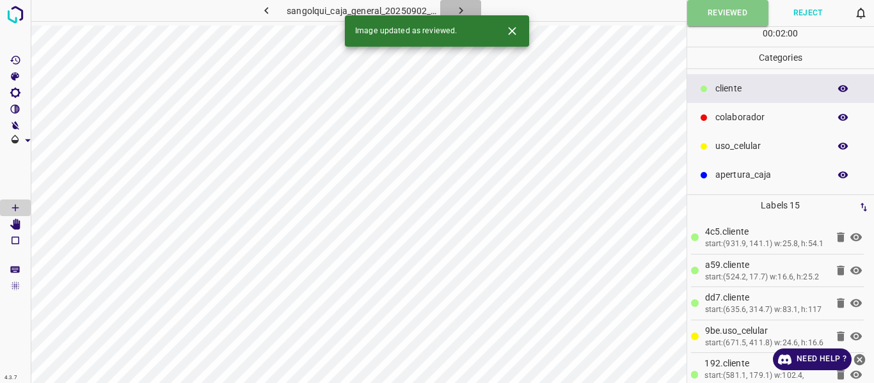
click at [458, 5] on icon "button" at bounding box center [460, 10] width 13 height 13
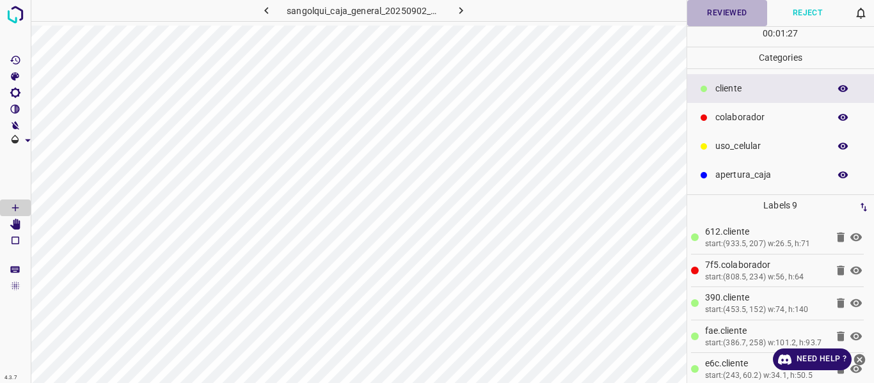
click at [726, 8] on button "Reviewed" at bounding box center [727, 13] width 81 height 26
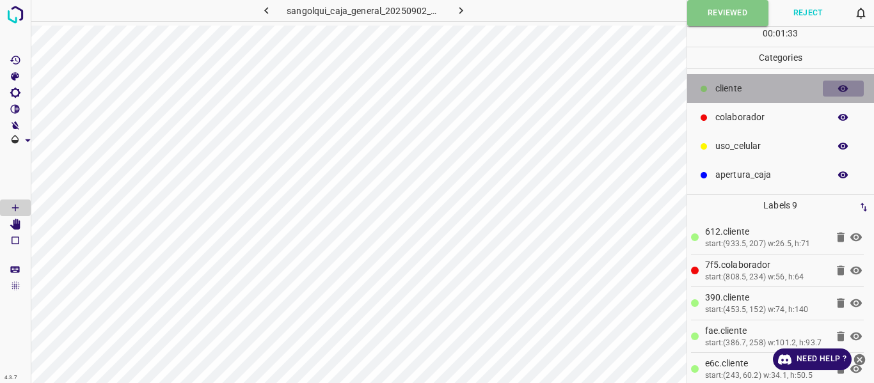
click at [847, 92] on icon "button" at bounding box center [844, 89] width 12 height 12
drag, startPoint x: 847, startPoint y: 92, endPoint x: 825, endPoint y: 92, distance: 21.1
click at [845, 92] on icon "button" at bounding box center [843, 88] width 10 height 9
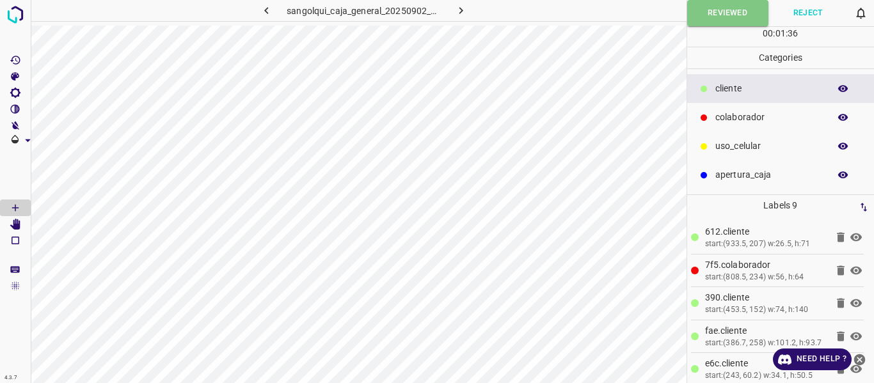
click at [456, 12] on icon "button" at bounding box center [460, 10] width 13 height 13
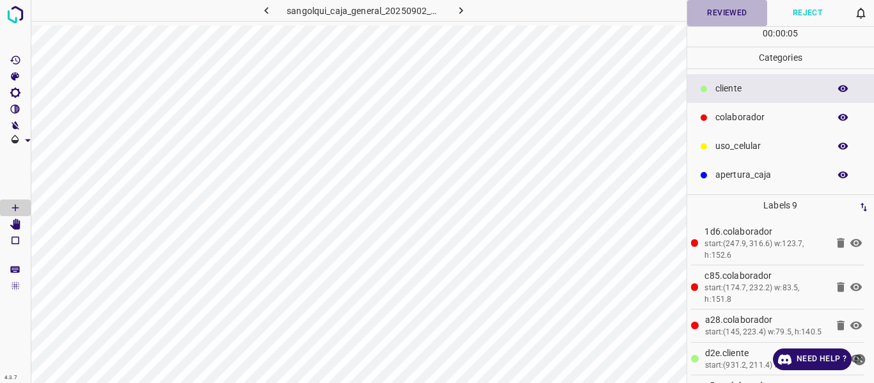
click at [723, 15] on button "Reviewed" at bounding box center [727, 13] width 81 height 26
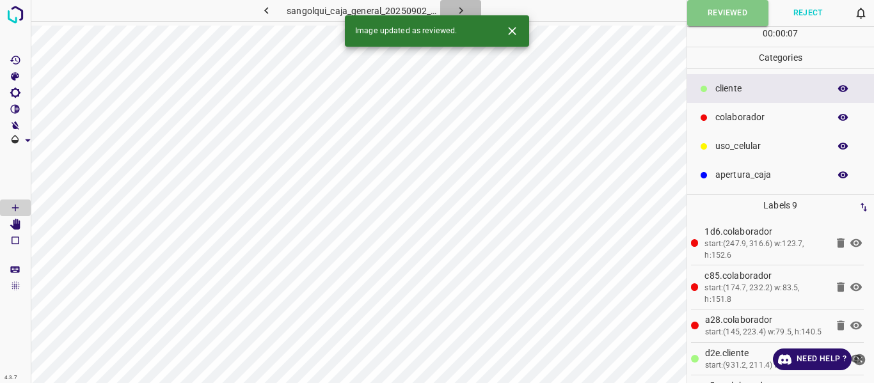
click at [460, 9] on icon "button" at bounding box center [461, 10] width 4 height 7
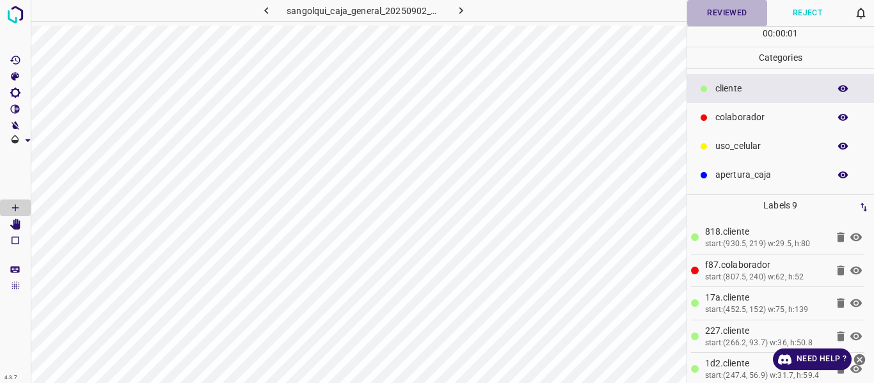
click at [717, 16] on button "Reviewed" at bounding box center [727, 13] width 81 height 26
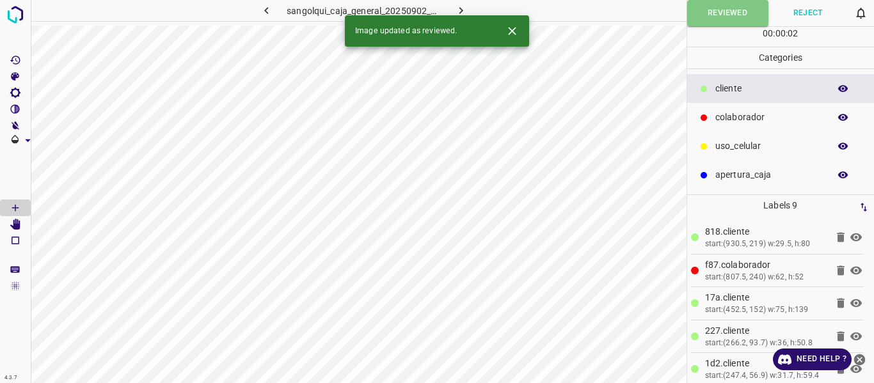
click at [462, 8] on icon "button" at bounding box center [460, 10] width 13 height 13
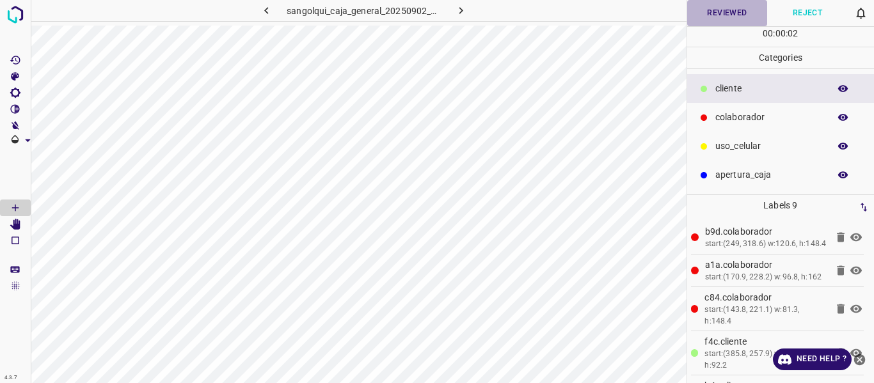
click at [741, 17] on button "Reviewed" at bounding box center [727, 13] width 81 height 26
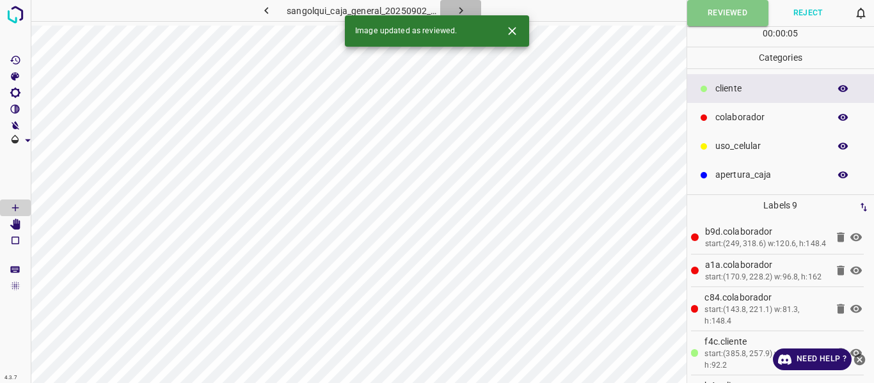
click at [464, 8] on icon "button" at bounding box center [460, 10] width 13 height 13
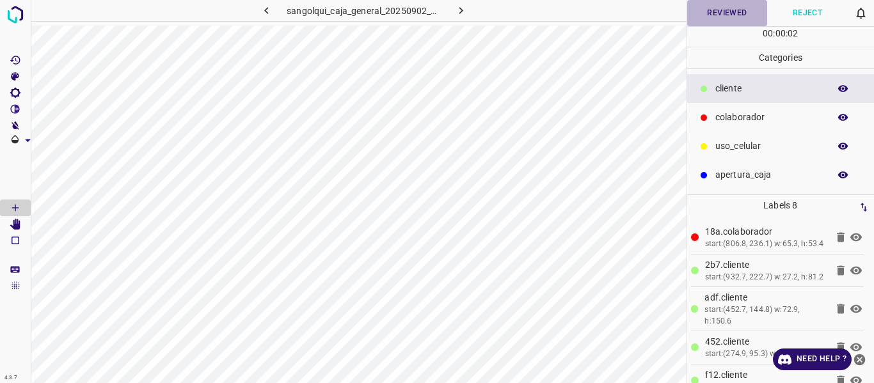
click at [724, 15] on button "Reviewed" at bounding box center [727, 13] width 81 height 26
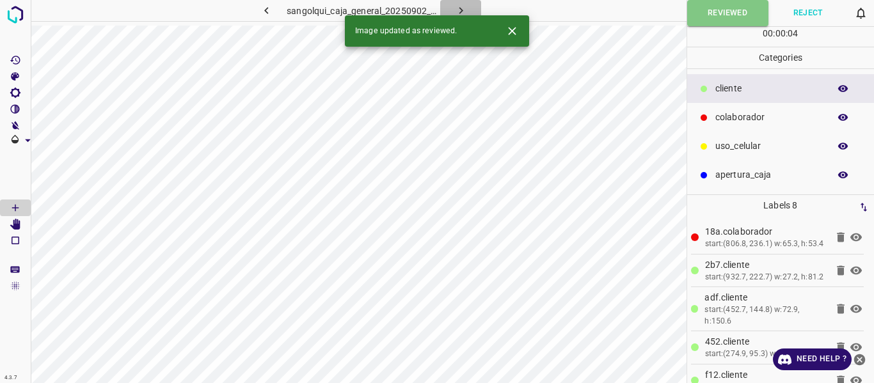
click at [465, 4] on icon "button" at bounding box center [460, 10] width 13 height 13
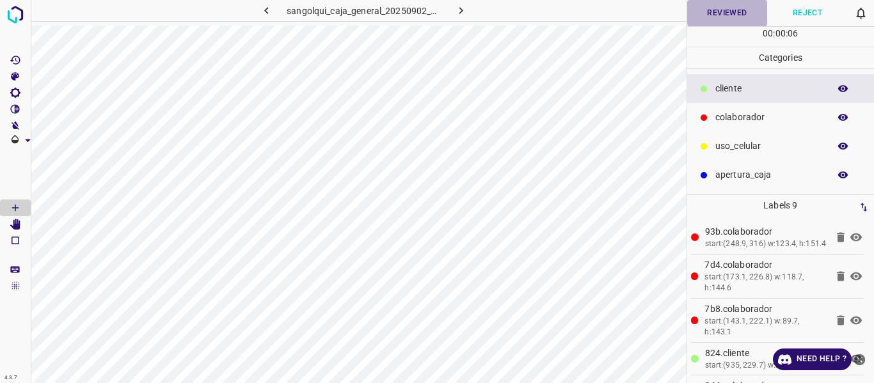
click at [719, 12] on button "Reviewed" at bounding box center [727, 13] width 81 height 26
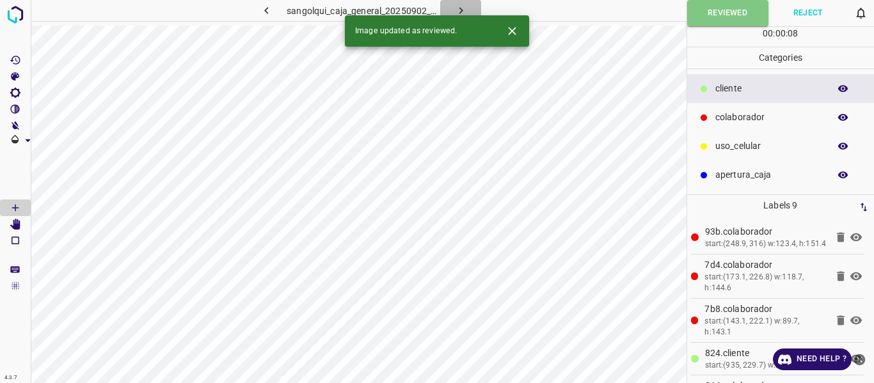
click at [462, 13] on icon "button" at bounding box center [460, 10] width 13 height 13
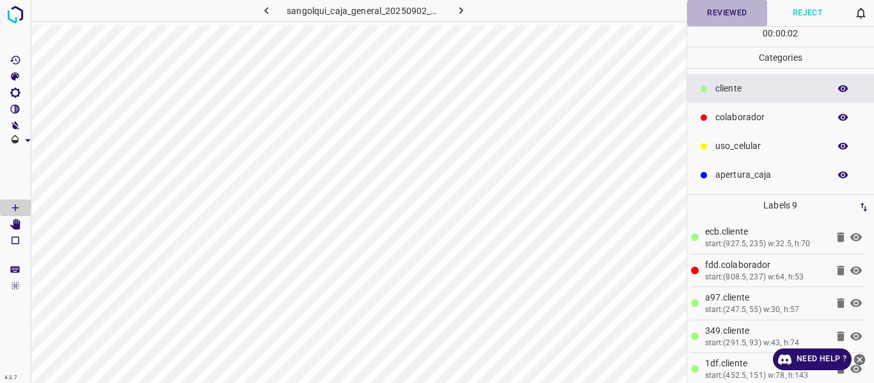
click at [710, 15] on button "Reviewed" at bounding box center [727, 13] width 81 height 26
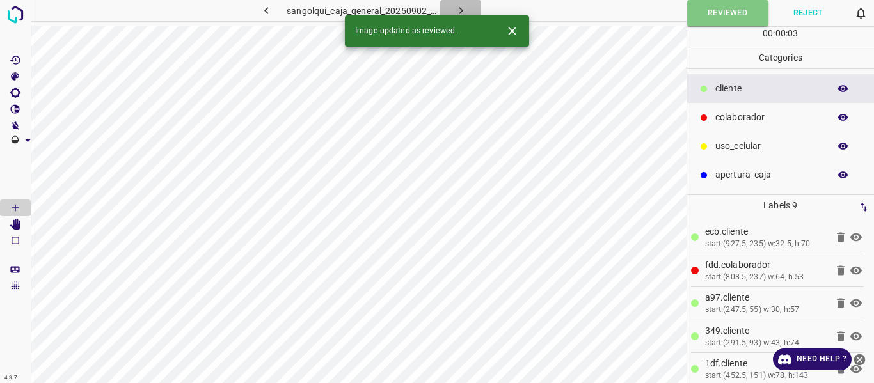
click at [466, 8] on icon "button" at bounding box center [460, 10] width 13 height 13
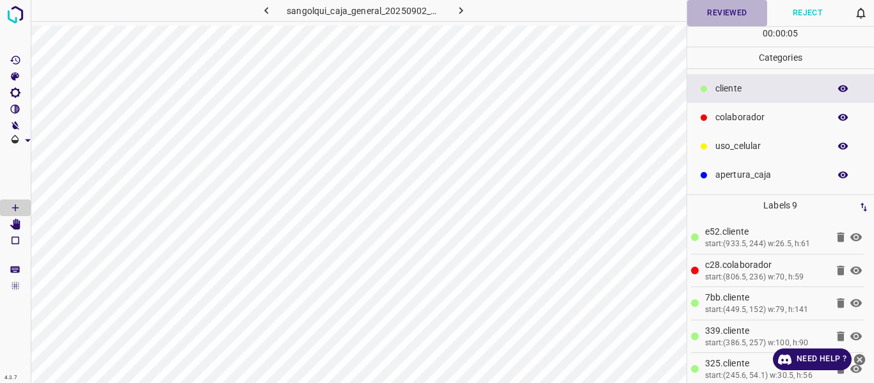
click at [715, 15] on button "Reviewed" at bounding box center [727, 13] width 81 height 26
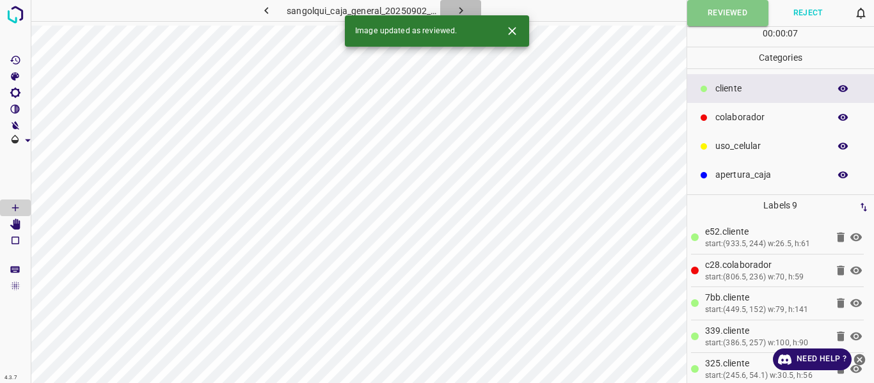
click at [459, 13] on icon "button" at bounding box center [460, 10] width 13 height 13
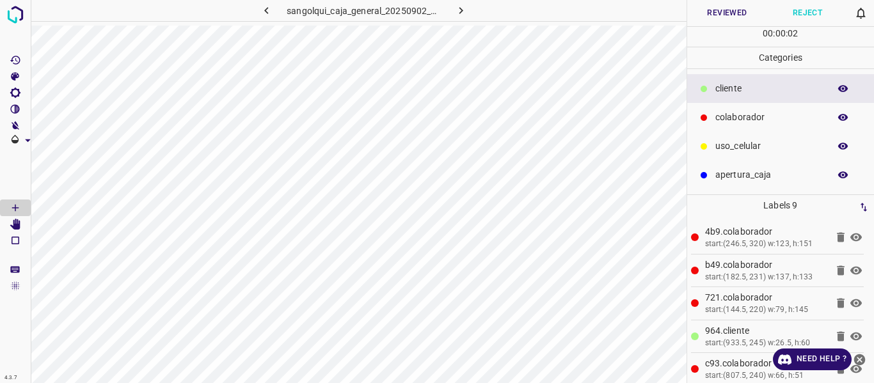
click at [719, 15] on button "Reviewed" at bounding box center [727, 13] width 81 height 26
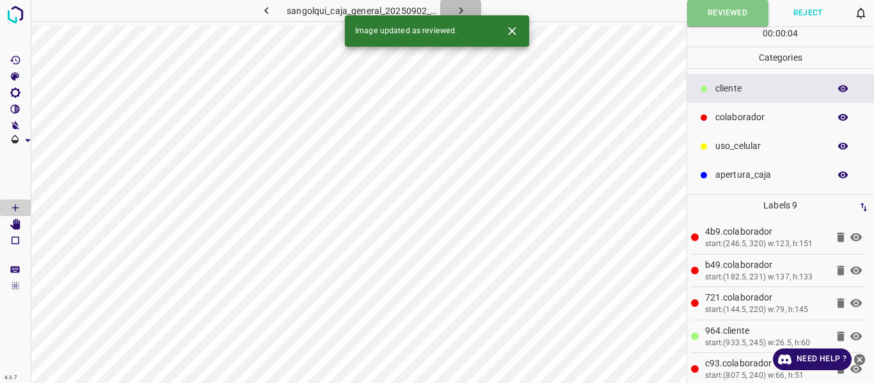
click at [465, 11] on icon "button" at bounding box center [460, 10] width 13 height 13
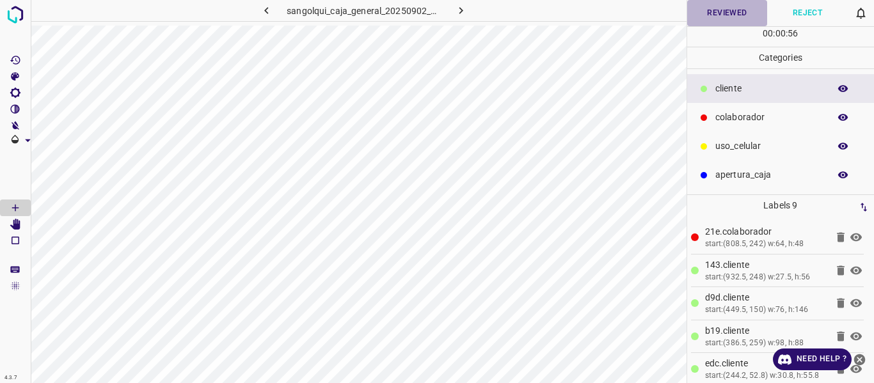
click at [740, 6] on button "Reviewed" at bounding box center [727, 13] width 81 height 26
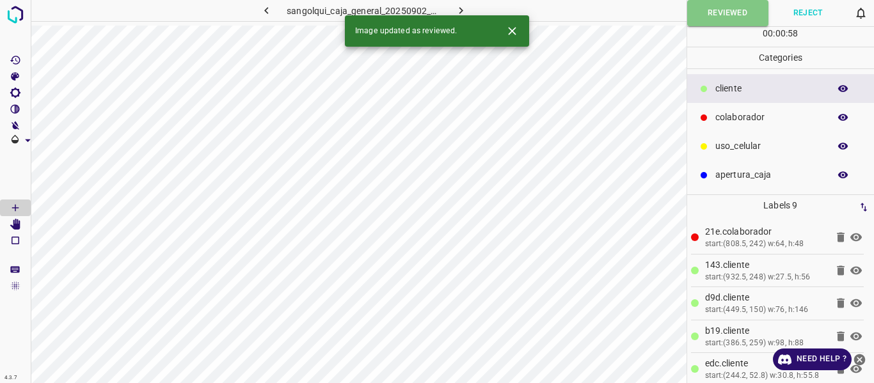
click at [462, 8] on icon "button" at bounding box center [460, 10] width 13 height 13
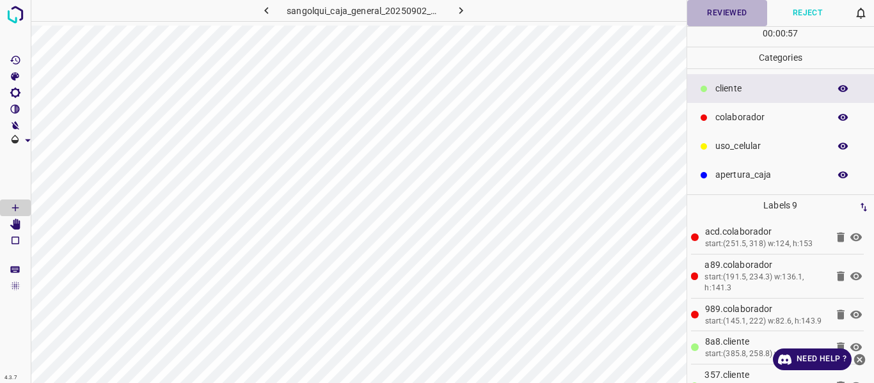
click at [715, 13] on button "Reviewed" at bounding box center [727, 13] width 81 height 26
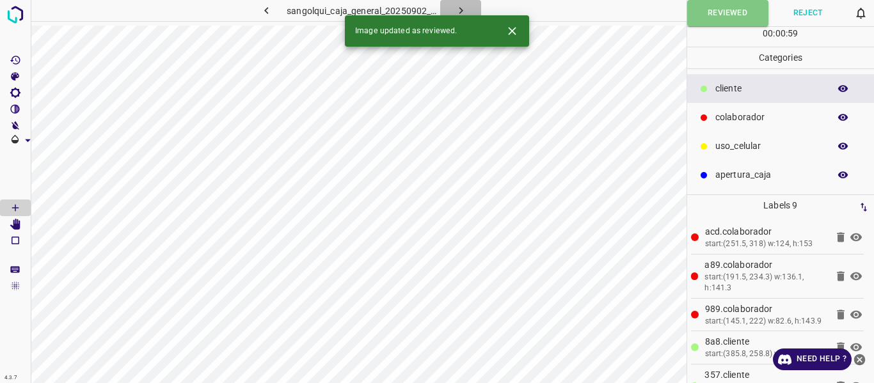
click at [463, 6] on icon "button" at bounding box center [460, 10] width 13 height 13
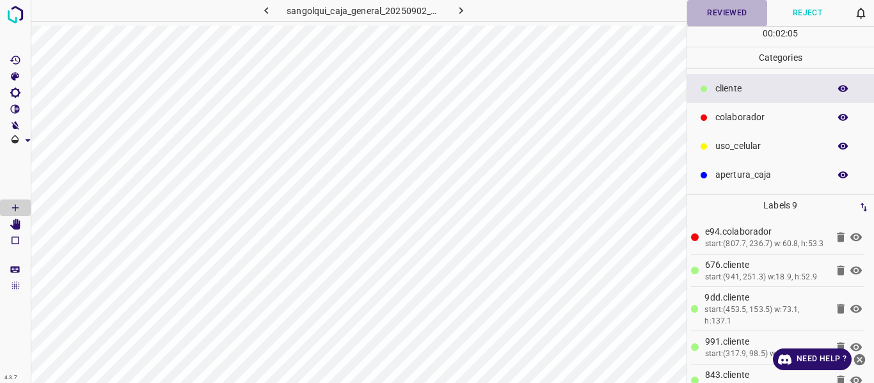
click at [706, 13] on button "Reviewed" at bounding box center [727, 13] width 81 height 26
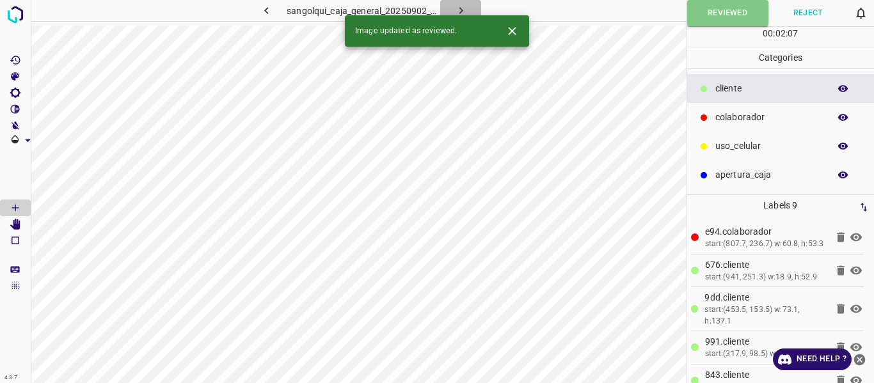
click at [464, 10] on icon "button" at bounding box center [460, 10] width 13 height 13
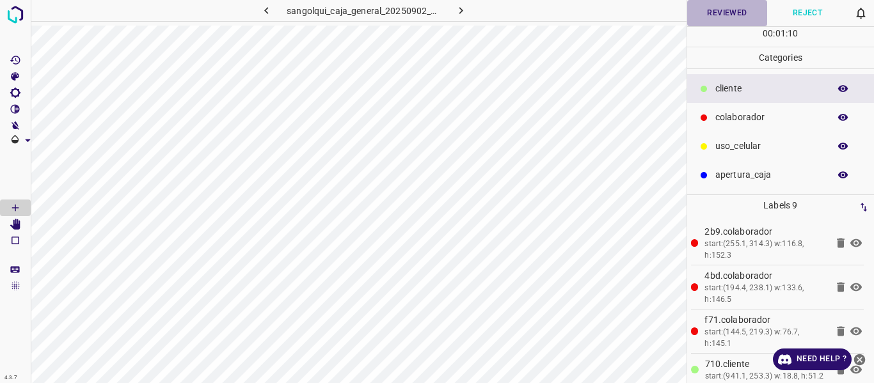
click at [736, 12] on button "Reviewed" at bounding box center [727, 13] width 81 height 26
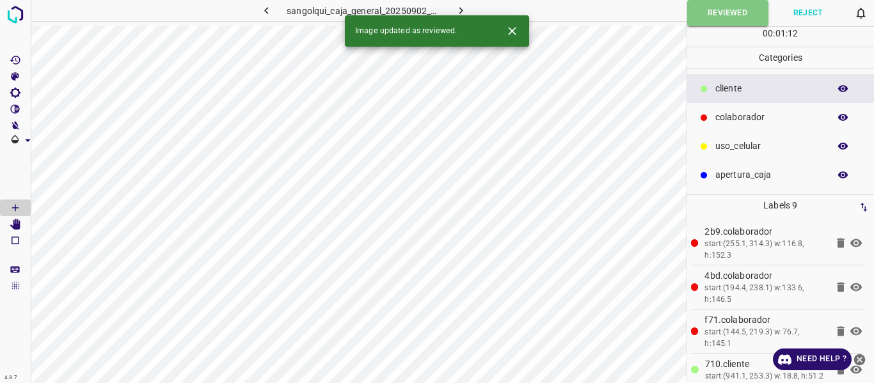
click at [456, 8] on icon "button" at bounding box center [460, 10] width 13 height 13
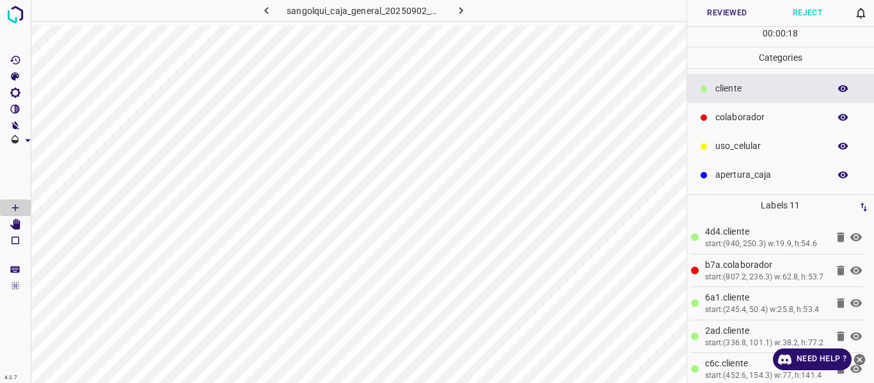
click at [730, 11] on button "Reviewed" at bounding box center [727, 13] width 81 height 26
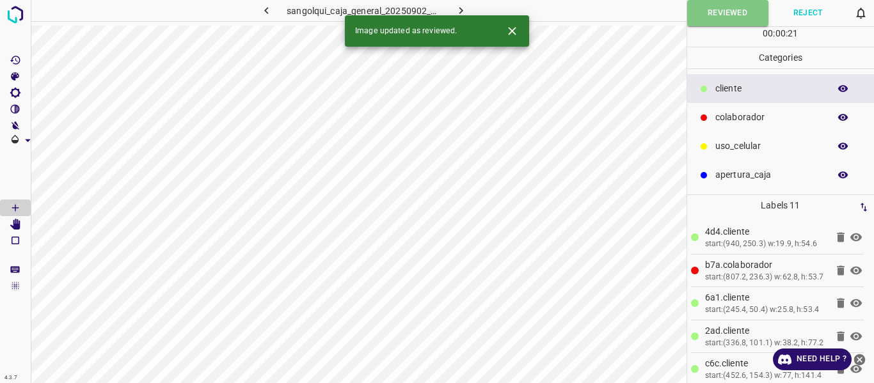
click at [456, 5] on icon "button" at bounding box center [460, 10] width 13 height 13
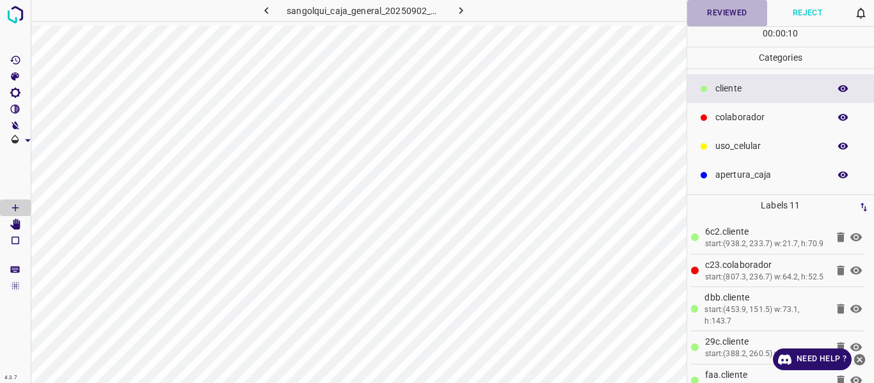
click at [737, 5] on button "Reviewed" at bounding box center [727, 13] width 81 height 26
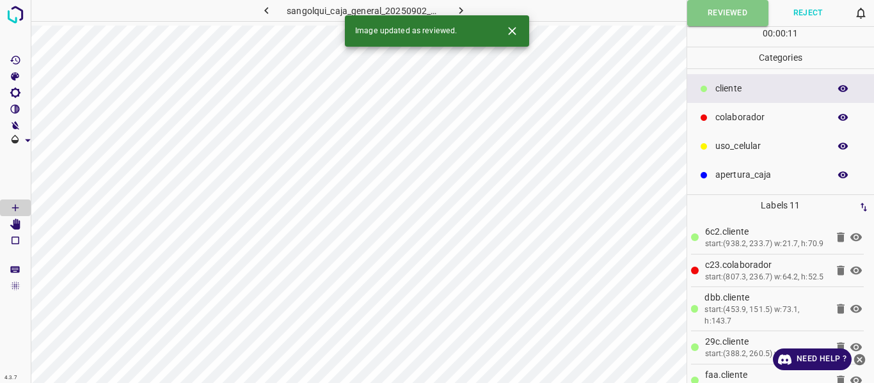
click at [463, 6] on icon "button" at bounding box center [460, 10] width 13 height 13
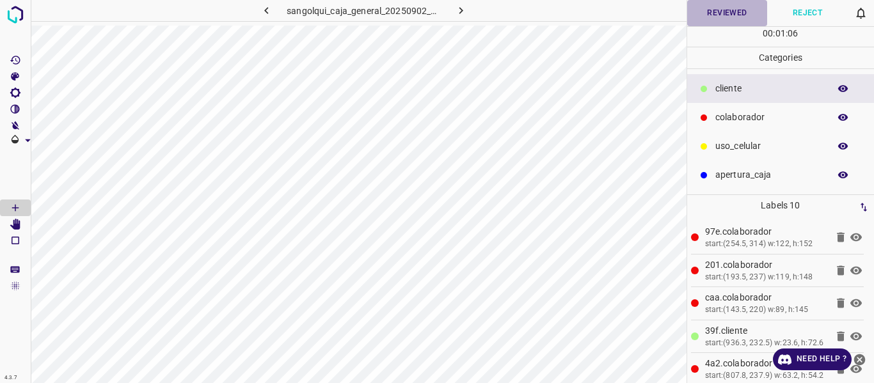
click at [709, 5] on button "Reviewed" at bounding box center [727, 13] width 81 height 26
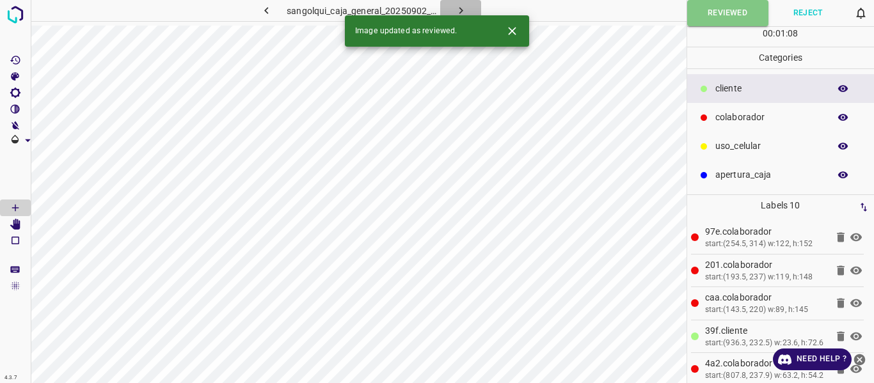
click at [458, 7] on icon "button" at bounding box center [460, 10] width 13 height 13
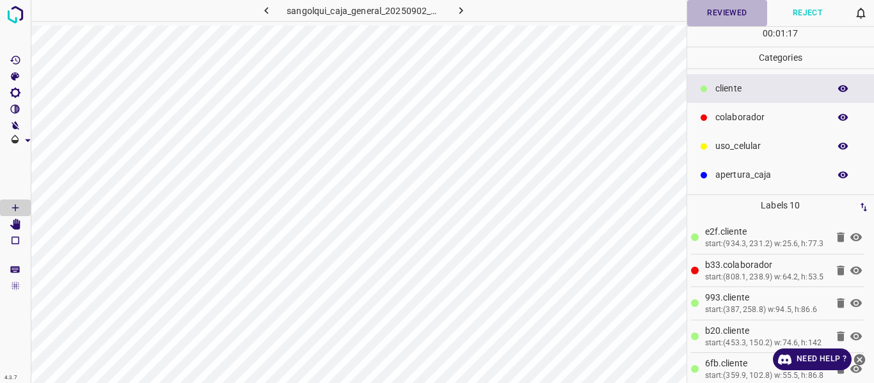
click at [712, 19] on button "Reviewed" at bounding box center [727, 13] width 81 height 26
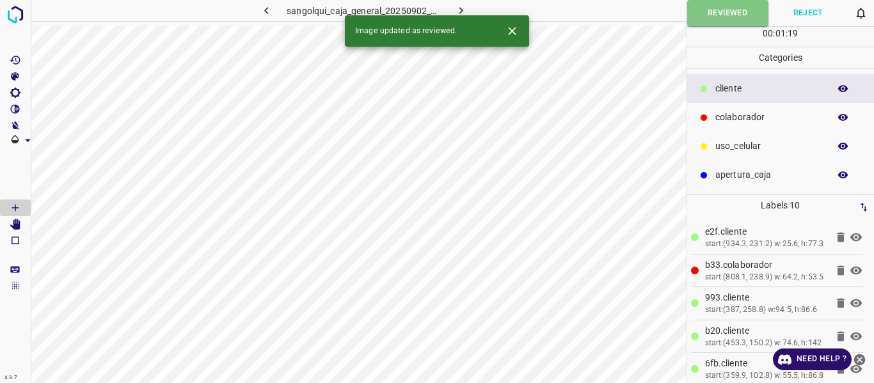
drag, startPoint x: 468, startPoint y: 6, endPoint x: 468, endPoint y: 15, distance: 9.0
click at [468, 6] on button "button" at bounding box center [460, 10] width 41 height 21
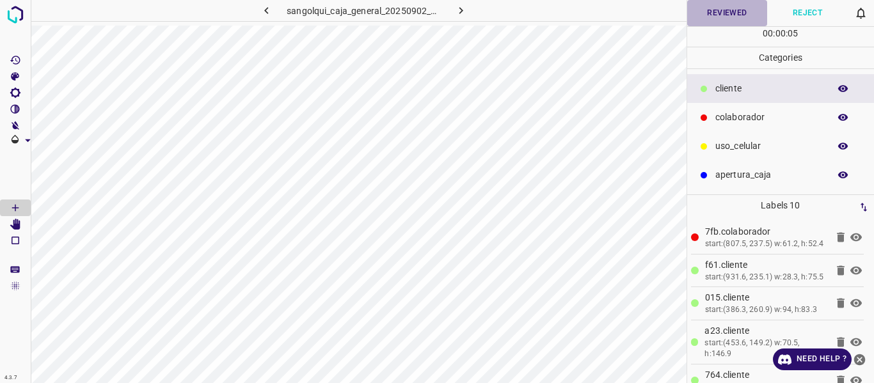
click at [713, 10] on button "Reviewed" at bounding box center [727, 13] width 81 height 26
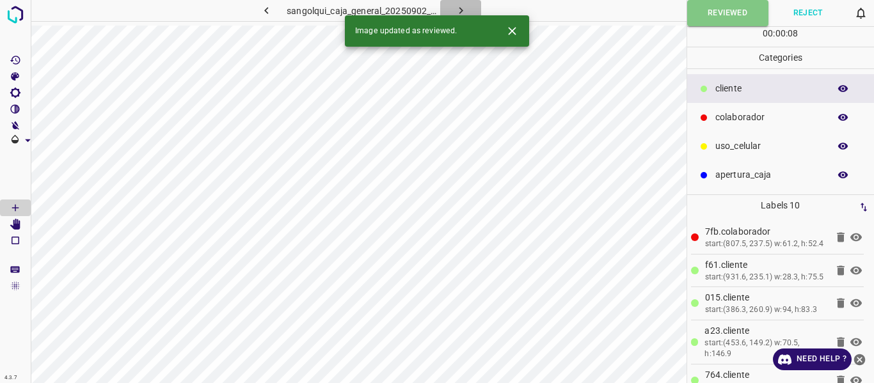
click at [468, 7] on button "button" at bounding box center [460, 10] width 41 height 21
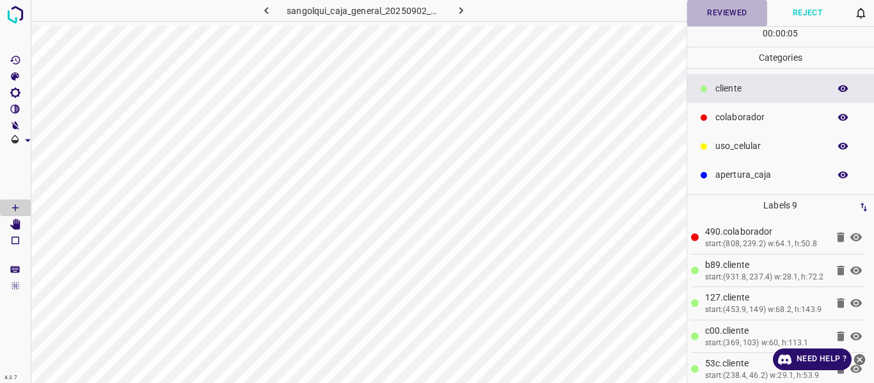
click at [730, 10] on button "Reviewed" at bounding box center [727, 13] width 81 height 26
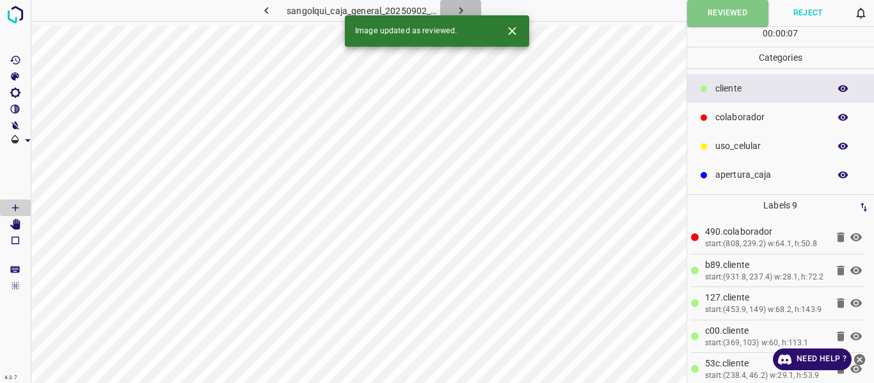
click at [460, 6] on icon "button" at bounding box center [460, 10] width 13 height 13
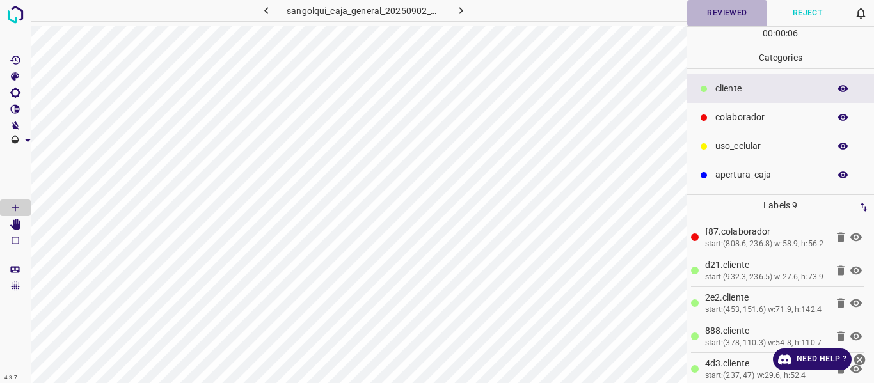
click at [719, 17] on button "Reviewed" at bounding box center [727, 13] width 81 height 26
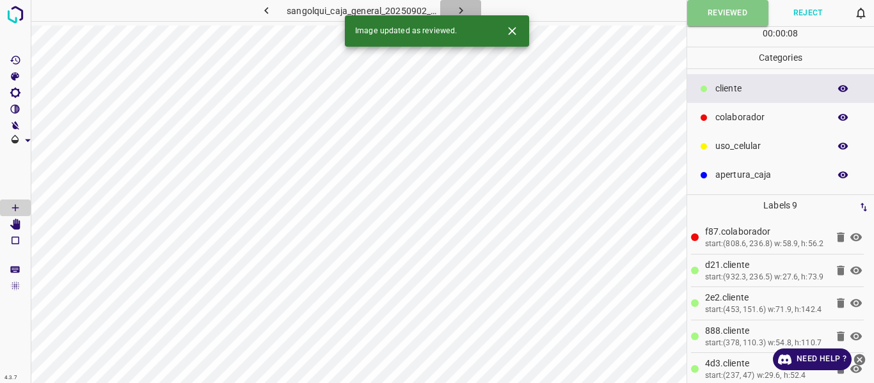
drag, startPoint x: 457, startPoint y: 7, endPoint x: 474, endPoint y: 40, distance: 37.5
click at [458, 8] on icon "button" at bounding box center [460, 10] width 13 height 13
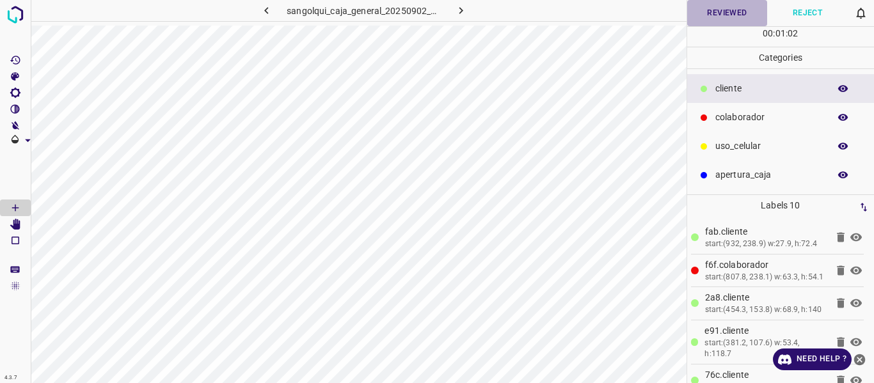
click at [708, 12] on button "Reviewed" at bounding box center [727, 13] width 81 height 26
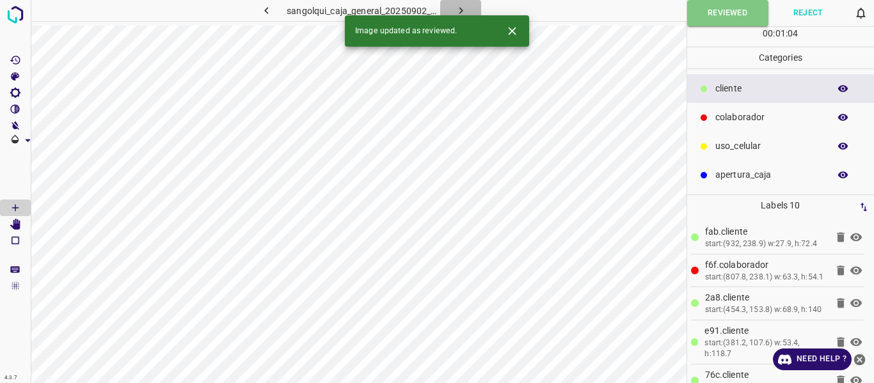
click at [454, 7] on icon "button" at bounding box center [460, 10] width 13 height 13
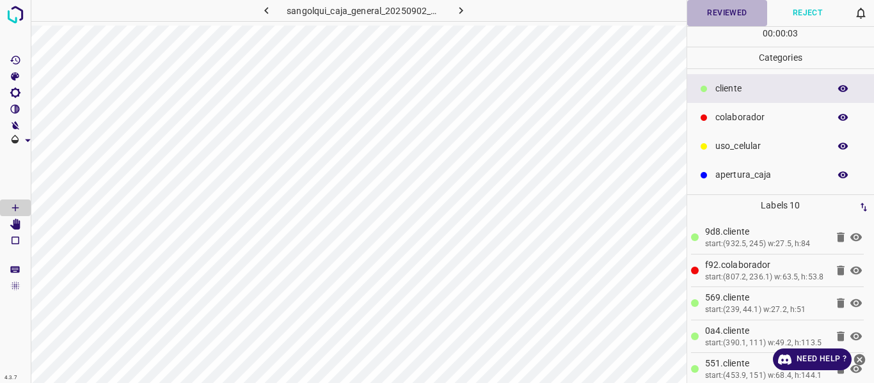
click at [701, 6] on button "Reviewed" at bounding box center [727, 13] width 81 height 26
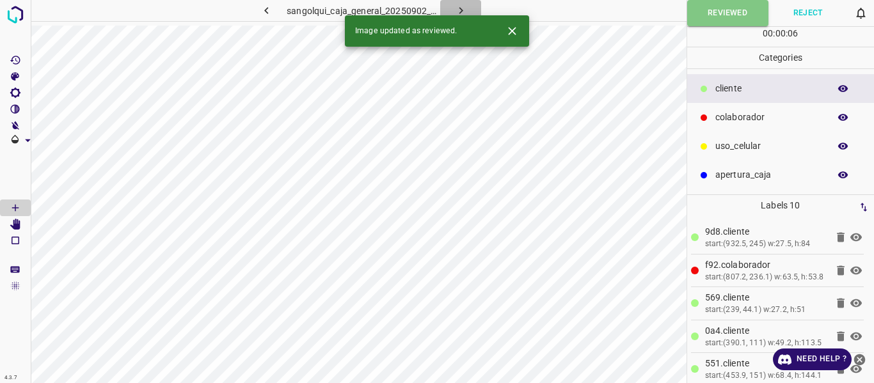
click at [457, 9] on icon "button" at bounding box center [460, 10] width 13 height 13
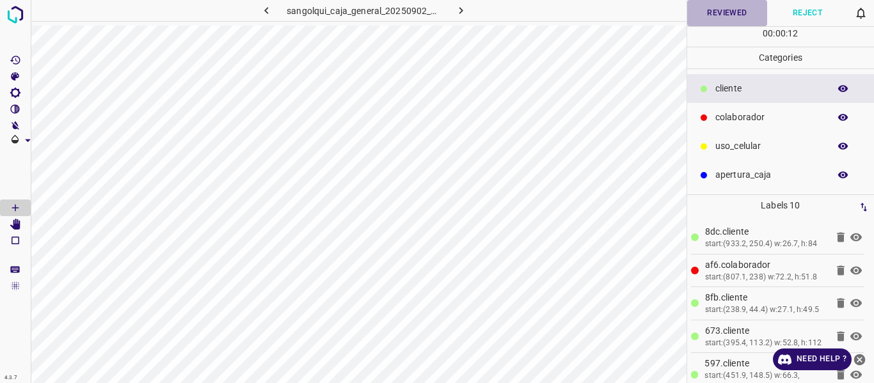
click at [711, 12] on button "Reviewed" at bounding box center [727, 13] width 81 height 26
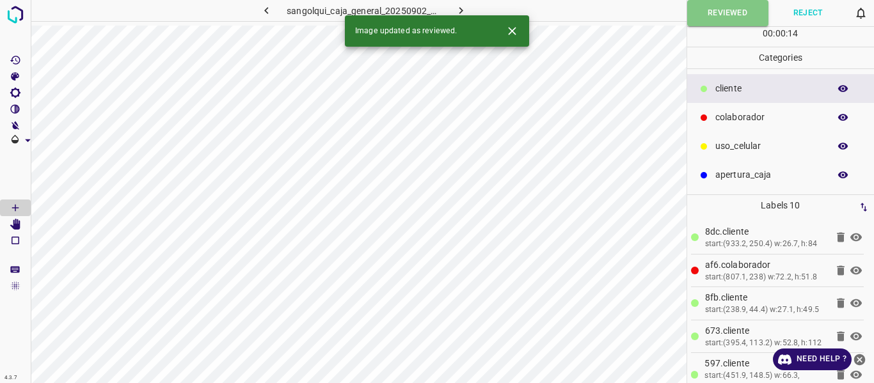
drag, startPoint x: 459, startPoint y: 8, endPoint x: 459, endPoint y: 19, distance: 10.3
click at [459, 10] on icon "button" at bounding box center [460, 10] width 13 height 13
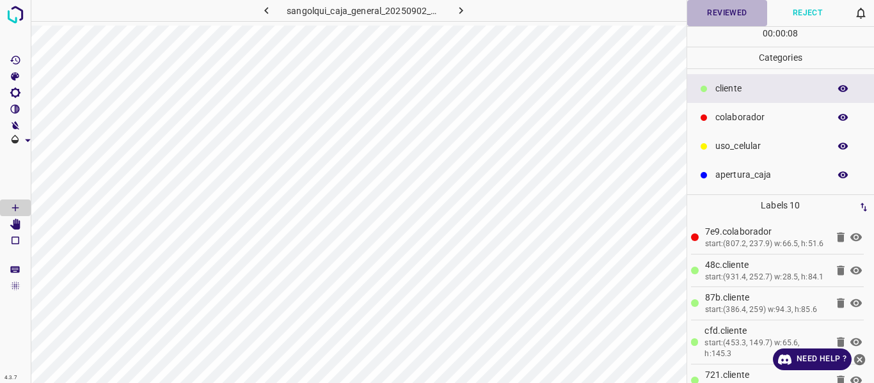
click at [733, 1] on button "Reviewed" at bounding box center [727, 13] width 81 height 26
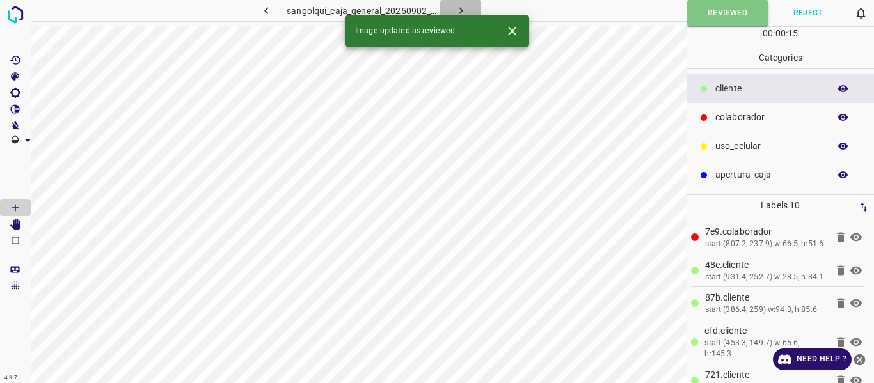
click at [464, 6] on icon "button" at bounding box center [460, 10] width 13 height 13
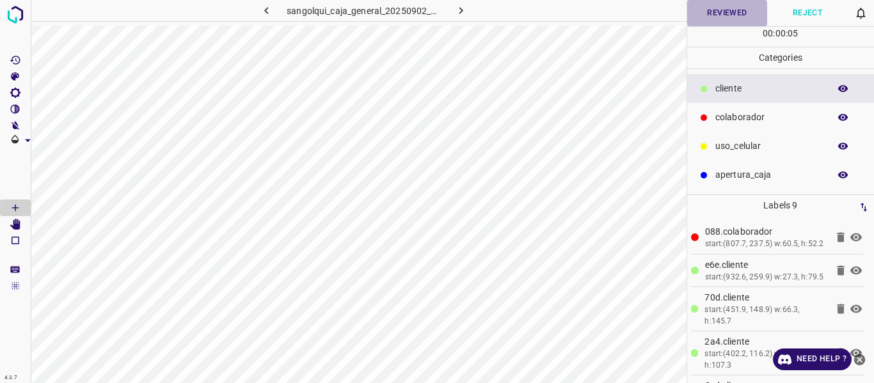
click at [710, 12] on button "Reviewed" at bounding box center [727, 13] width 81 height 26
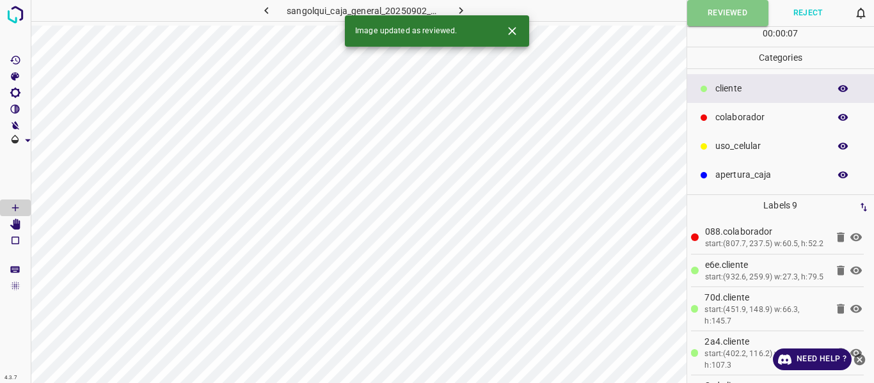
drag, startPoint x: 461, startPoint y: 10, endPoint x: 497, endPoint y: 26, distance: 38.7
click at [463, 12] on icon "button" at bounding box center [460, 10] width 13 height 13
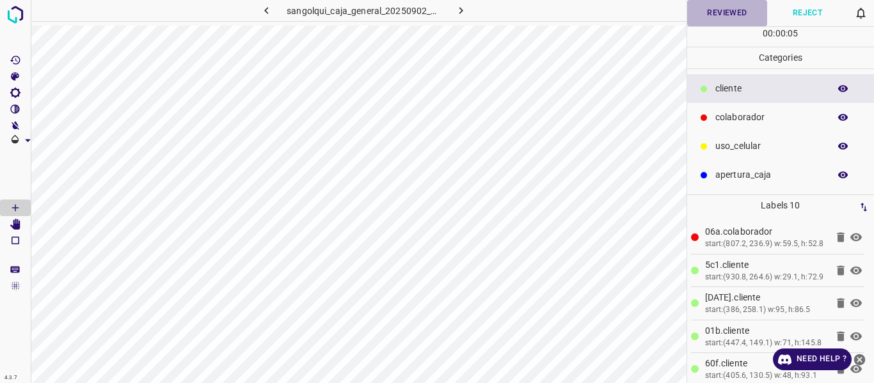
click at [715, 12] on button "Reviewed" at bounding box center [727, 13] width 81 height 26
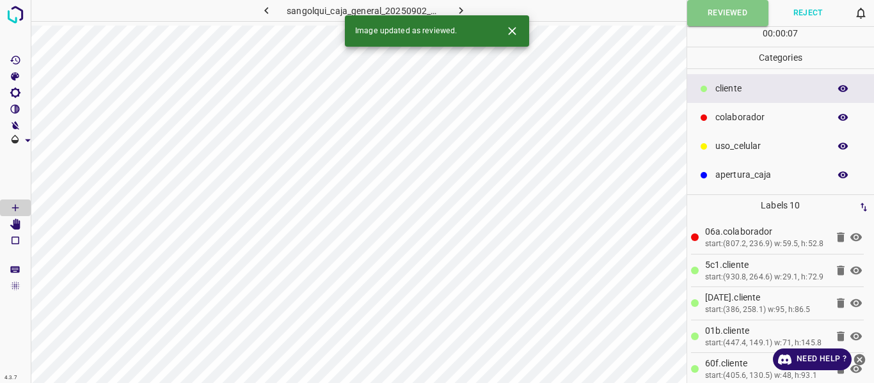
drag, startPoint x: 460, startPoint y: 10, endPoint x: 454, endPoint y: 40, distance: 30.0
click at [461, 10] on icon "button" at bounding box center [460, 10] width 13 height 13
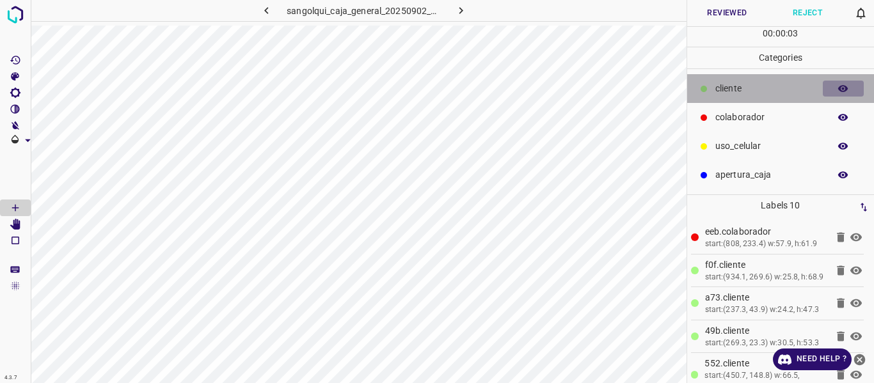
click at [837, 88] on button "button" at bounding box center [843, 89] width 41 height 17
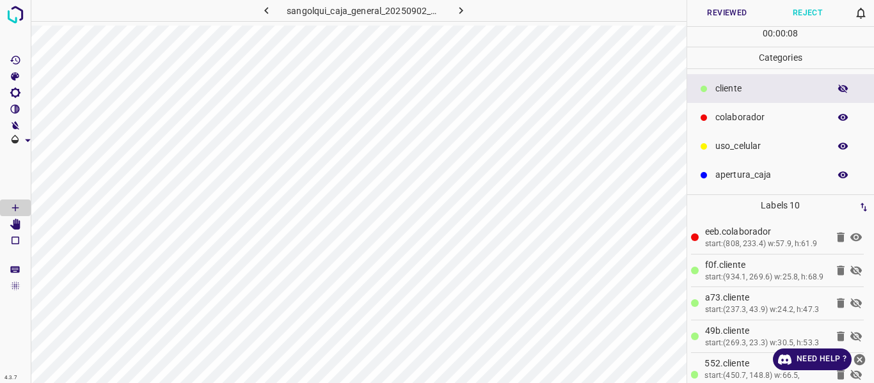
click at [837, 88] on button "button" at bounding box center [843, 89] width 41 height 17
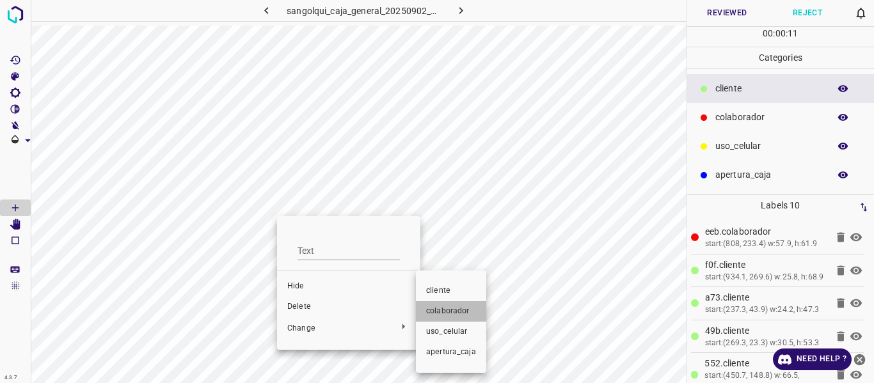
drag, startPoint x: 461, startPoint y: 305, endPoint x: 642, endPoint y: 219, distance: 200.9
click at [463, 307] on li "colaborador" at bounding box center [451, 311] width 70 height 20
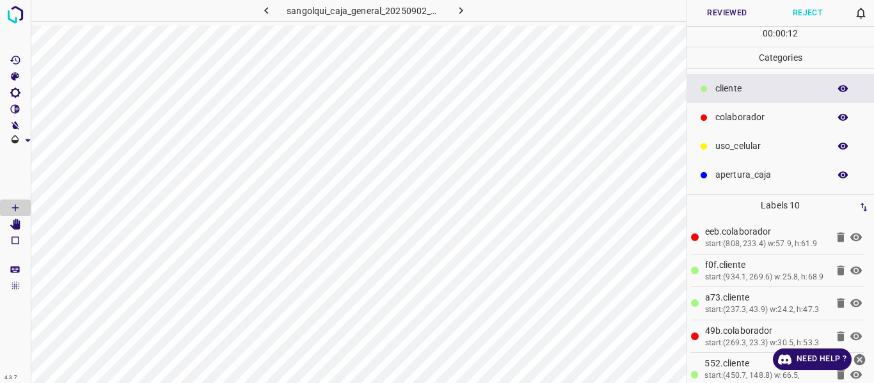
click at [715, 15] on button "Reviewed" at bounding box center [727, 13] width 81 height 26
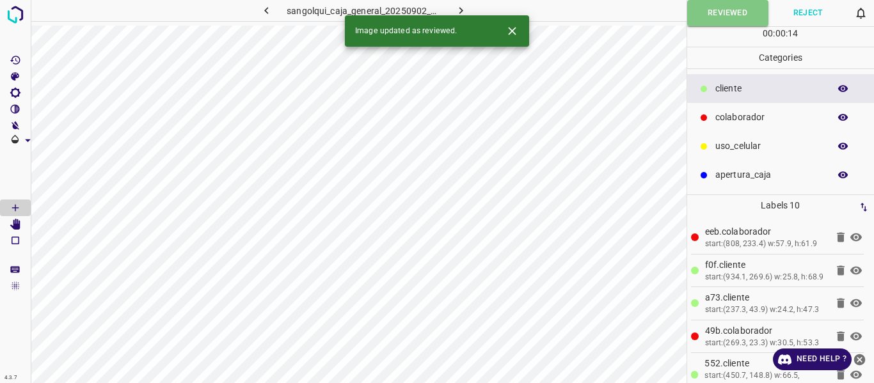
drag, startPoint x: 268, startPoint y: 3, endPoint x: 261, endPoint y: 23, distance: 21.0
click at [268, 4] on button "button" at bounding box center [266, 10] width 41 height 21
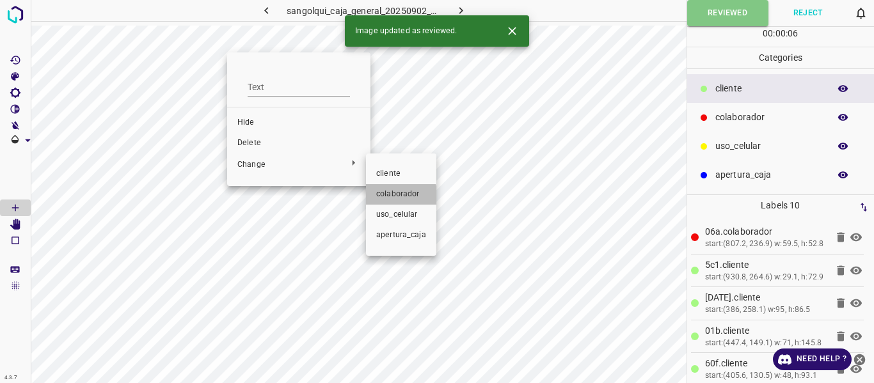
drag, startPoint x: 397, startPoint y: 196, endPoint x: 516, endPoint y: 129, distance: 136.1
click at [399, 196] on span "colaborador" at bounding box center [401, 195] width 50 height 12
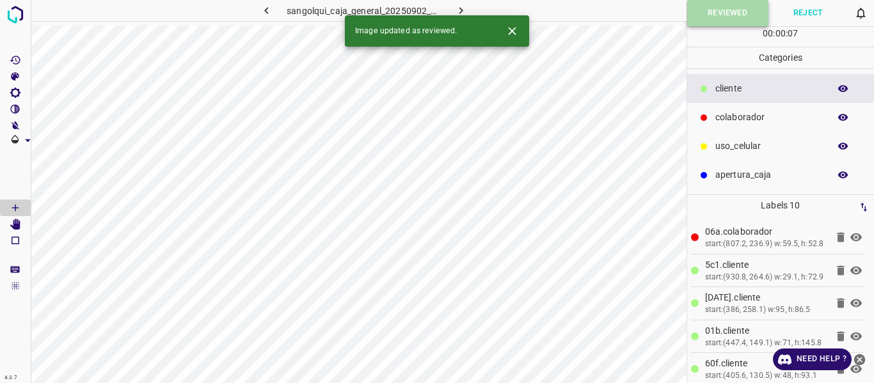
click at [706, 13] on button "Reviewed" at bounding box center [727, 13] width 81 height 26
click at [272, 7] on icon "button" at bounding box center [266, 10] width 13 height 13
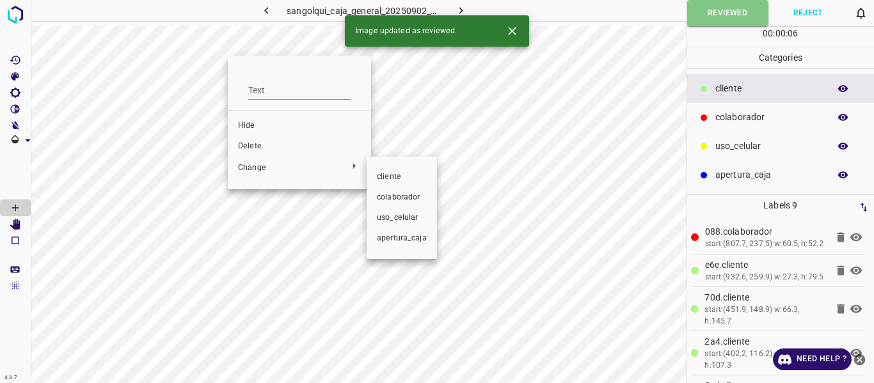
click at [384, 202] on span "colaborador" at bounding box center [402, 198] width 50 height 12
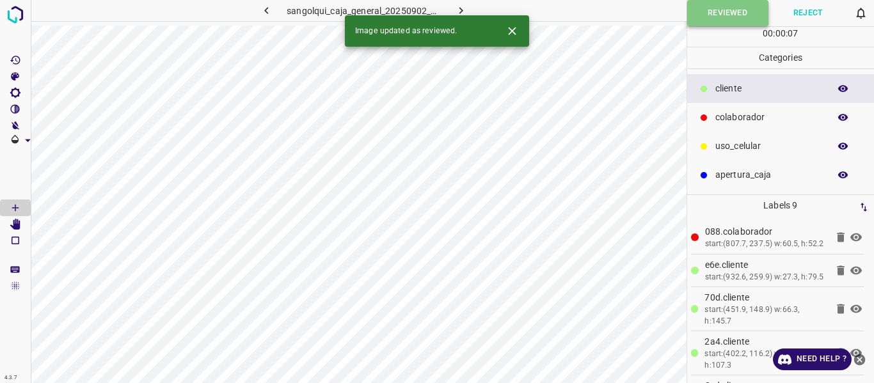
click at [701, 17] on button "Reviewed" at bounding box center [727, 13] width 81 height 26
click at [272, 8] on icon "button" at bounding box center [266, 10] width 13 height 13
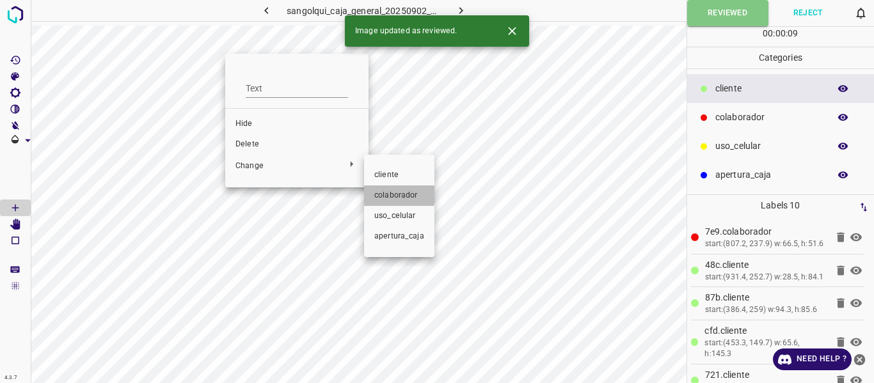
click at [386, 195] on span "colaborador" at bounding box center [399, 196] width 50 height 12
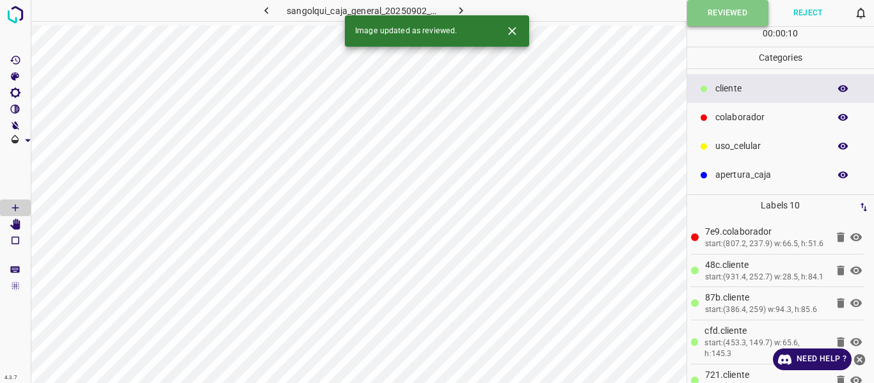
click at [700, 19] on button "Reviewed" at bounding box center [727, 13] width 81 height 26
click at [266, 7] on icon "button" at bounding box center [266, 10] width 13 height 13
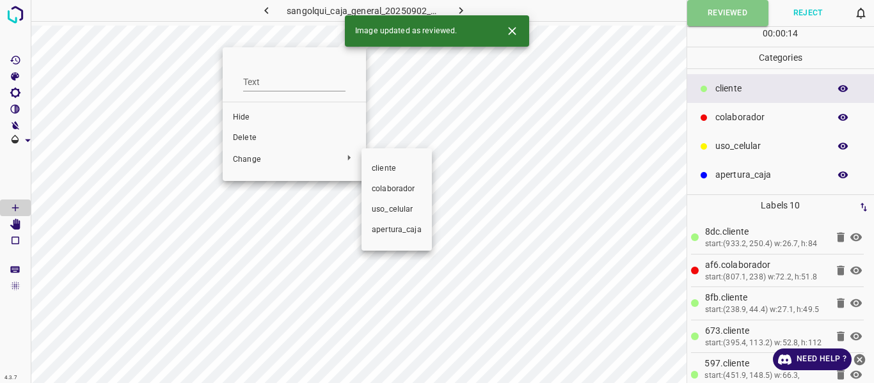
click at [383, 187] on span "colaborador" at bounding box center [397, 190] width 50 height 12
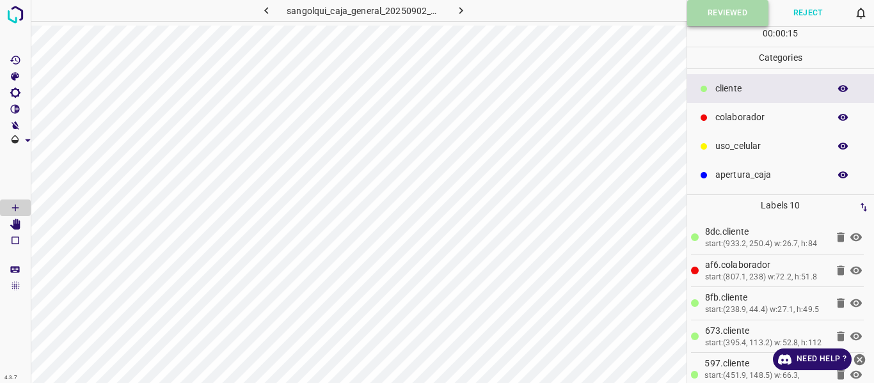
click at [713, 22] on button "Reviewed" at bounding box center [727, 13] width 81 height 26
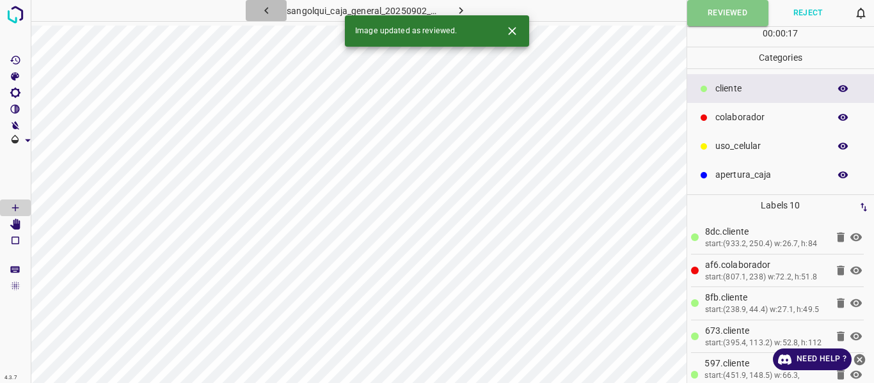
click at [273, 7] on icon "button" at bounding box center [266, 10] width 13 height 13
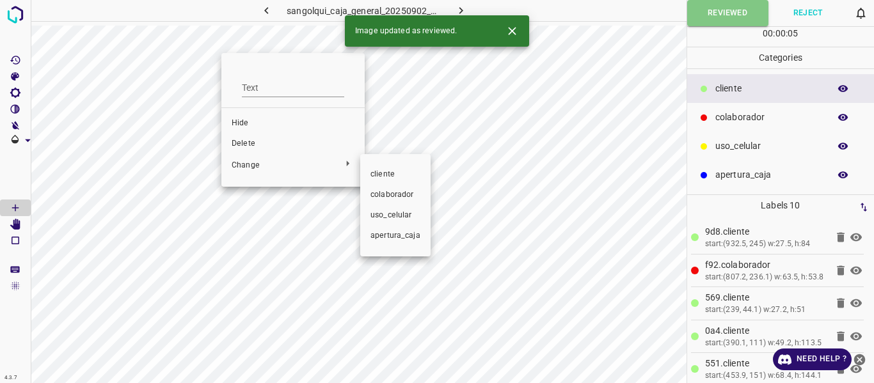
click at [382, 195] on span "colaborador" at bounding box center [395, 195] width 50 height 12
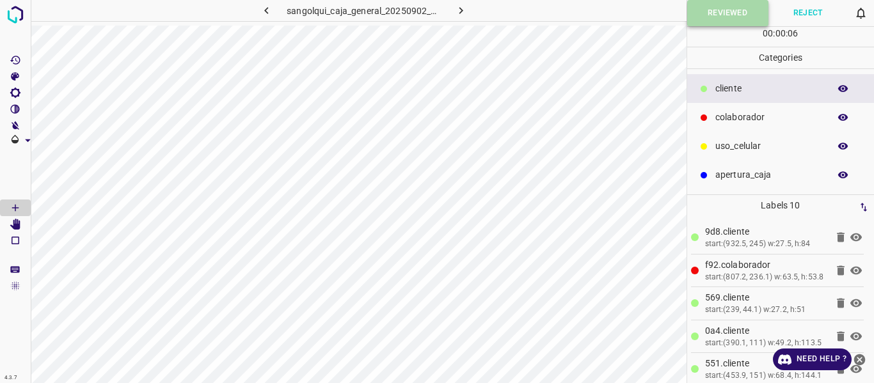
click at [700, 22] on button "Reviewed" at bounding box center [727, 13] width 81 height 26
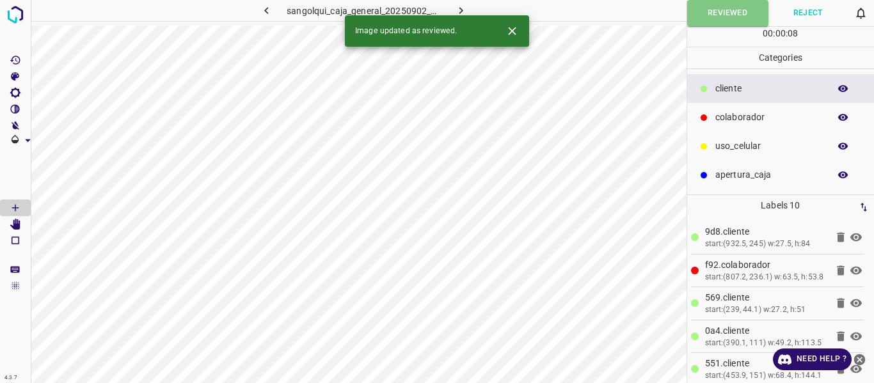
click at [266, 9] on icon "button" at bounding box center [266, 10] width 4 height 7
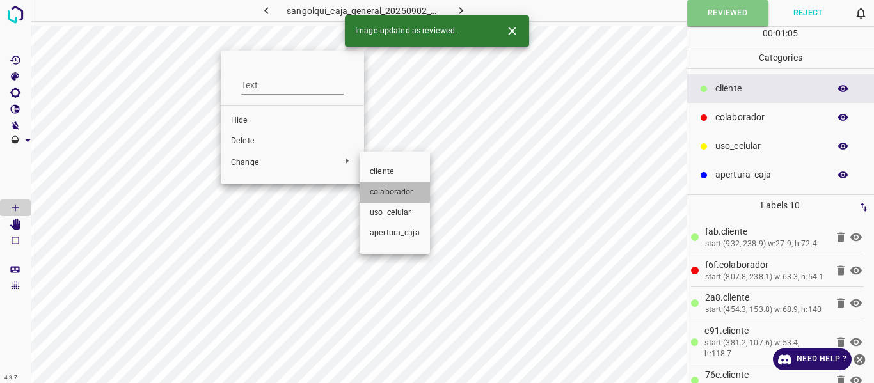
click at [386, 191] on span "colaborador" at bounding box center [395, 193] width 50 height 12
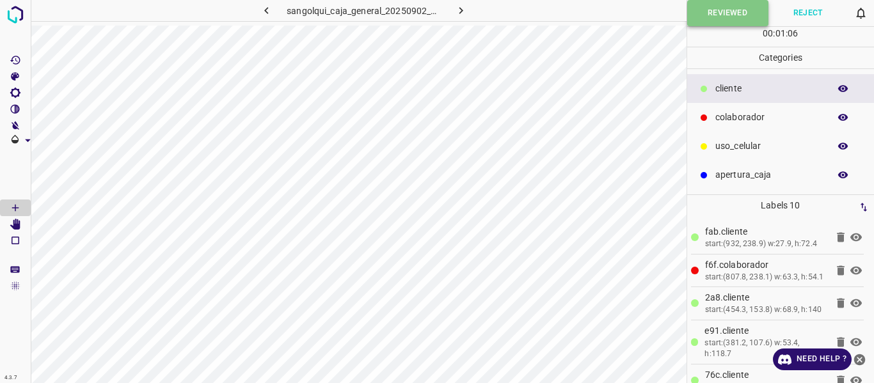
click at [723, 13] on button "Reviewed" at bounding box center [727, 13] width 81 height 26
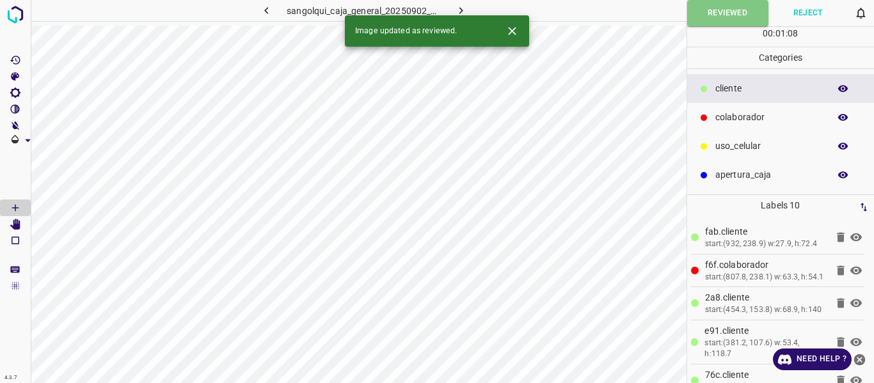
click at [275, 9] on button "button" at bounding box center [266, 10] width 41 height 21
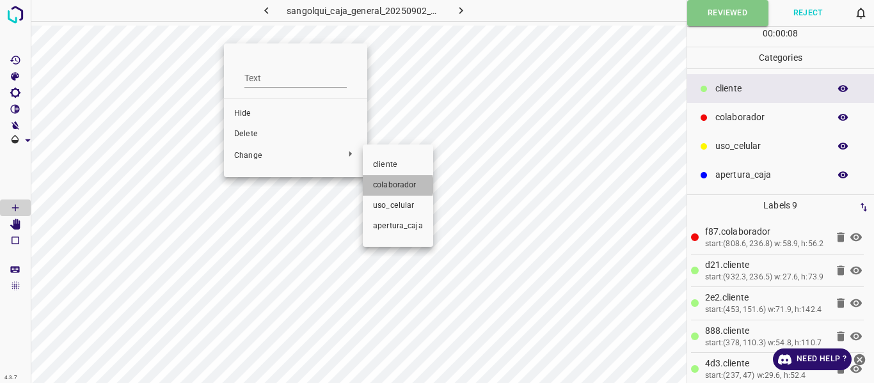
drag, startPoint x: 392, startPoint y: 186, endPoint x: 662, endPoint y: 99, distance: 284.3
click at [393, 185] on span "colaborador" at bounding box center [398, 186] width 50 height 12
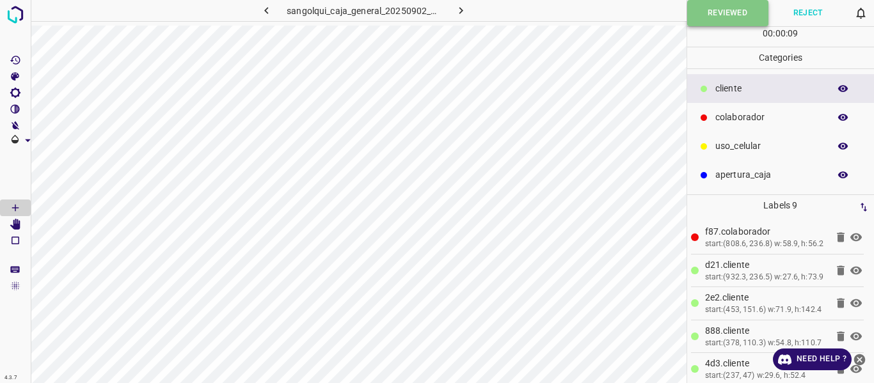
click at [714, 19] on button "Reviewed" at bounding box center [727, 13] width 81 height 26
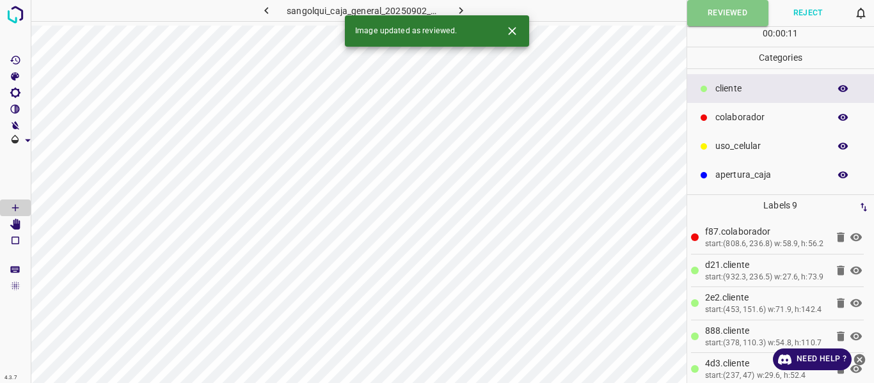
click at [275, 12] on button "button" at bounding box center [266, 10] width 41 height 21
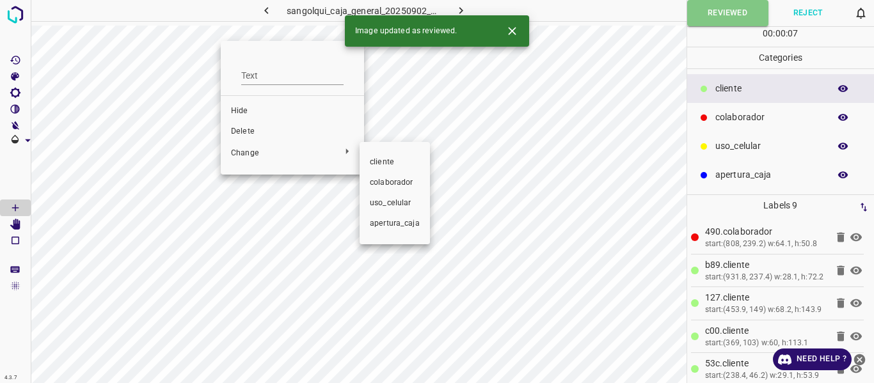
drag, startPoint x: 393, startPoint y: 180, endPoint x: 519, endPoint y: 141, distance: 131.8
click at [395, 178] on span "colaborador" at bounding box center [395, 183] width 50 height 12
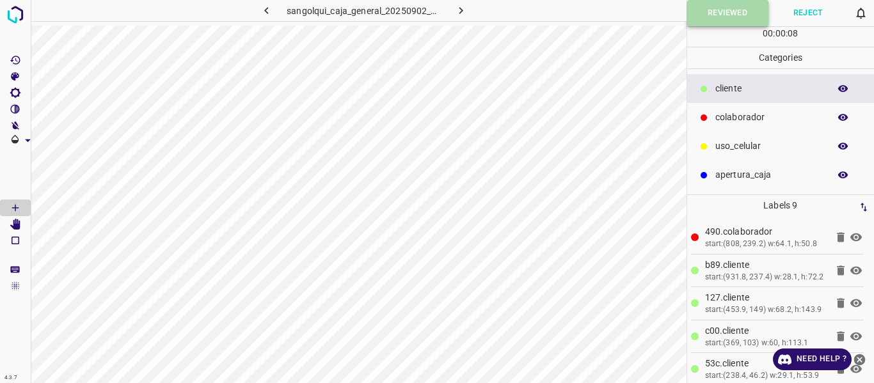
click at [725, 20] on button "Reviewed" at bounding box center [727, 13] width 81 height 26
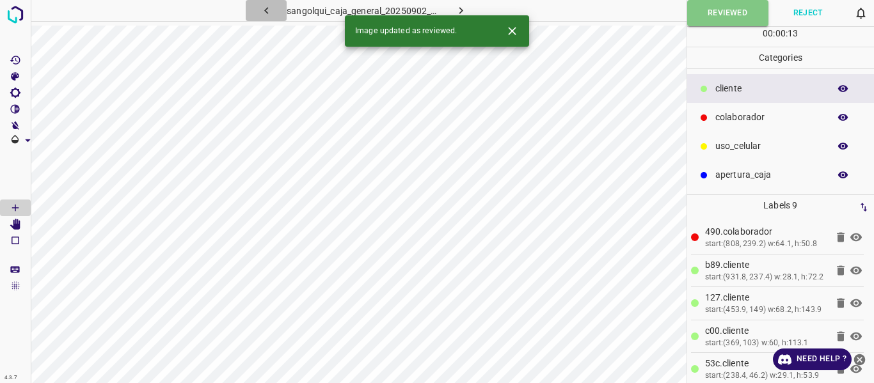
click at [254, 10] on button "button" at bounding box center [266, 10] width 41 height 21
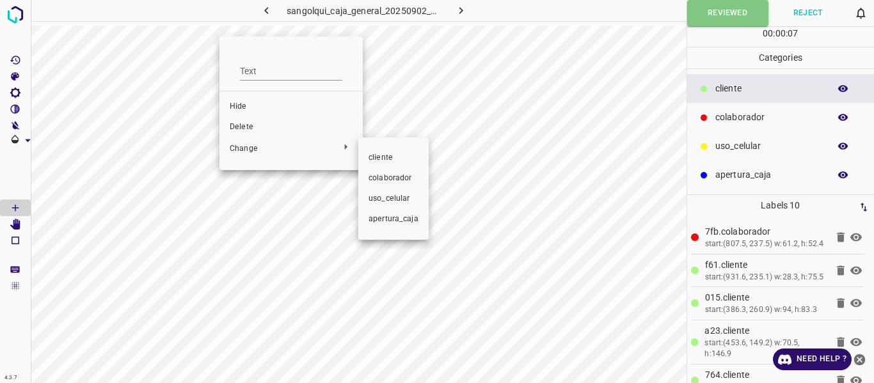
click at [390, 171] on li "colaborador" at bounding box center [393, 178] width 70 height 20
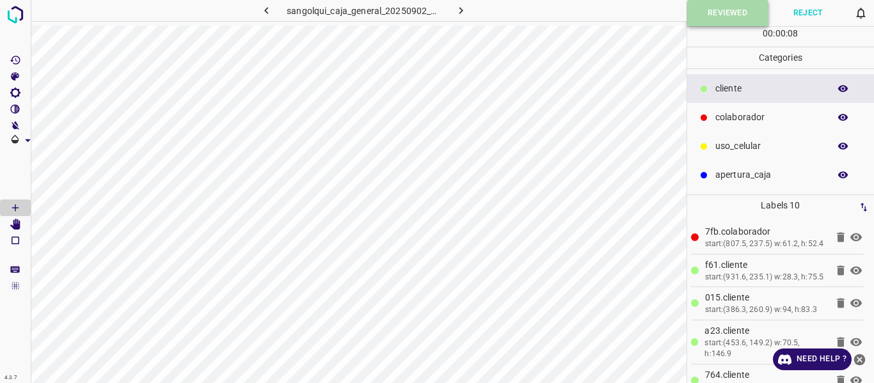
click at [707, 18] on button "Reviewed" at bounding box center [727, 13] width 81 height 26
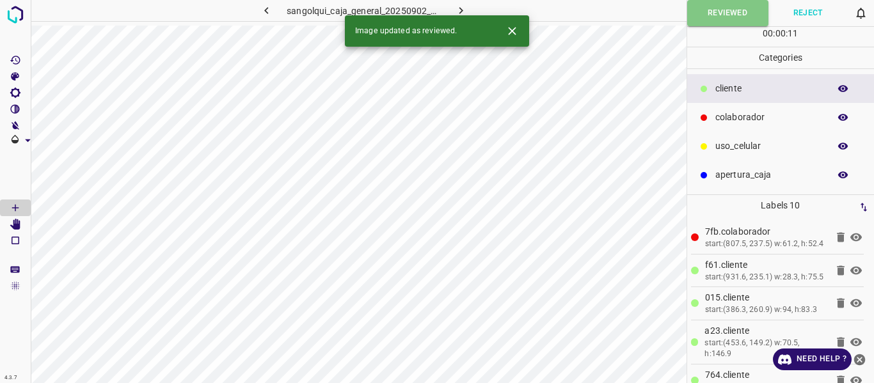
click at [266, 5] on icon "button" at bounding box center [266, 10] width 13 height 13
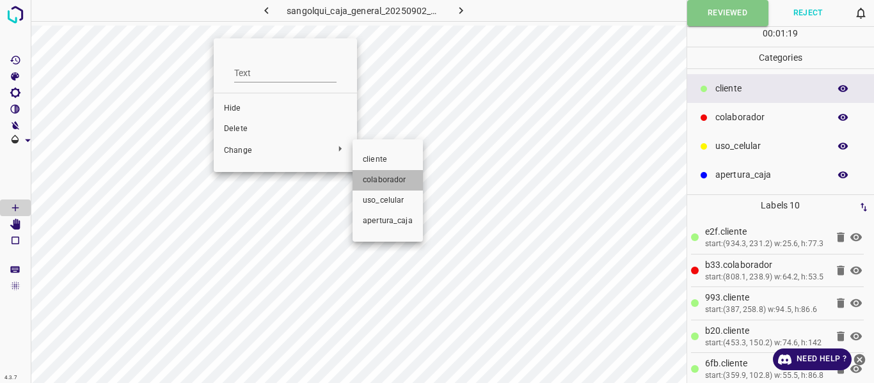
click at [378, 182] on span "colaborador" at bounding box center [388, 181] width 50 height 12
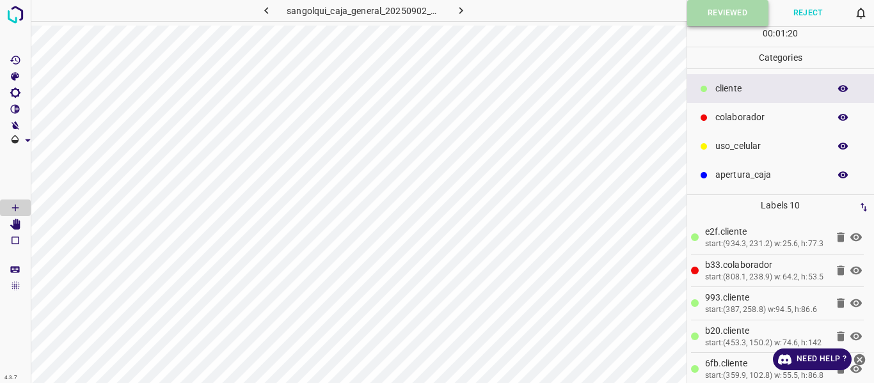
click at [701, 22] on button "Reviewed" at bounding box center [727, 13] width 81 height 26
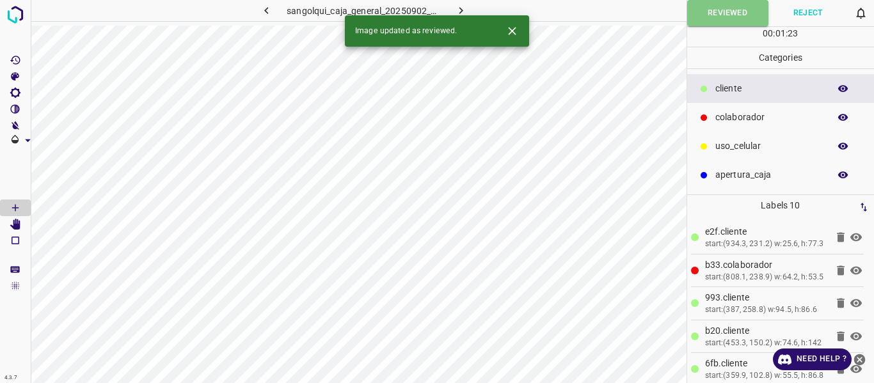
click at [268, 12] on icon "button" at bounding box center [266, 10] width 13 height 13
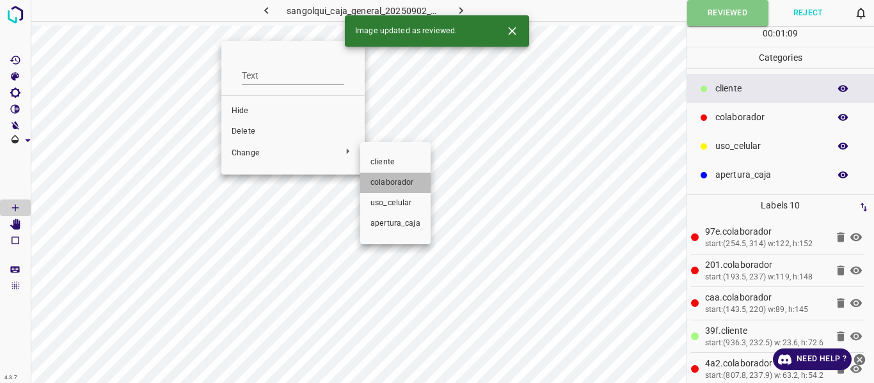
drag, startPoint x: 400, startPoint y: 179, endPoint x: 433, endPoint y: 168, distance: 34.4
click at [402, 177] on span "colaborador" at bounding box center [395, 183] width 50 height 12
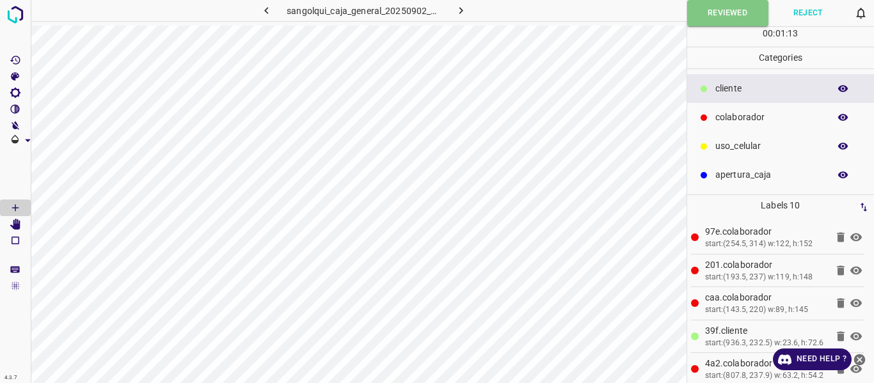
click at [844, 87] on icon "button" at bounding box center [844, 89] width 12 height 12
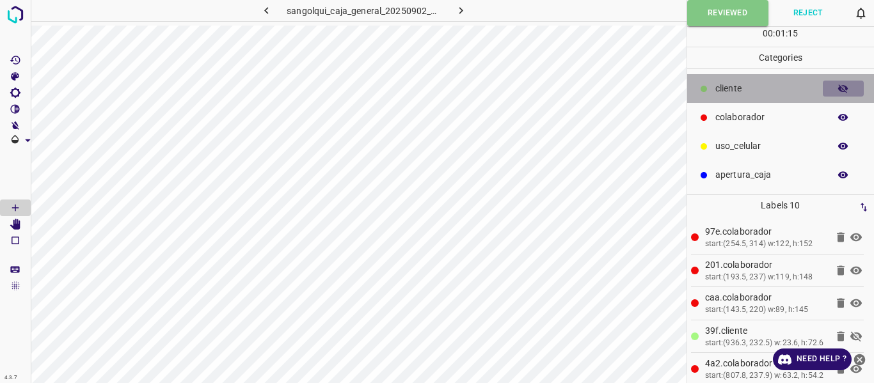
click at [839, 89] on icon "button" at bounding box center [843, 88] width 10 height 9
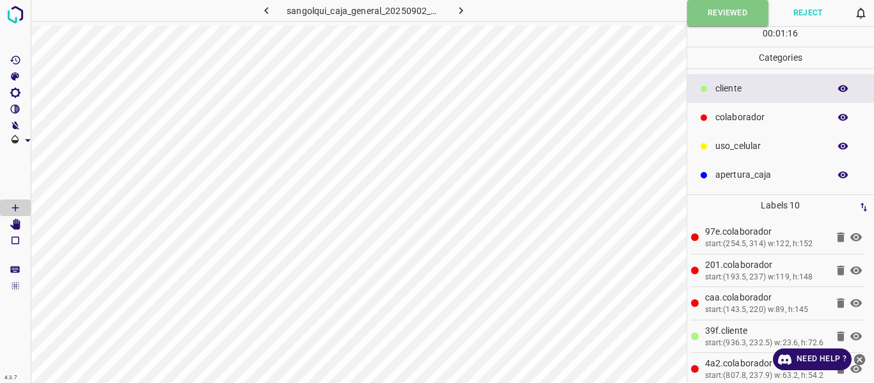
click at [849, 120] on button "button" at bounding box center [843, 117] width 41 height 17
click at [16, 223] on icon "[Space] Edit" at bounding box center [15, 225] width 10 height 12
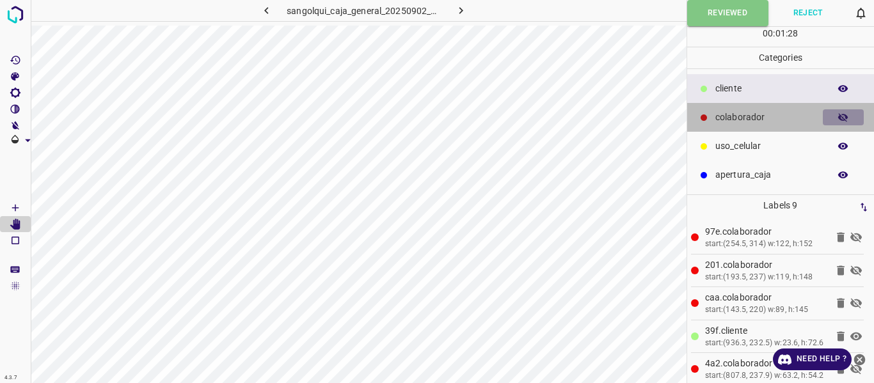
click at [838, 118] on icon "button" at bounding box center [844, 118] width 12 height 12
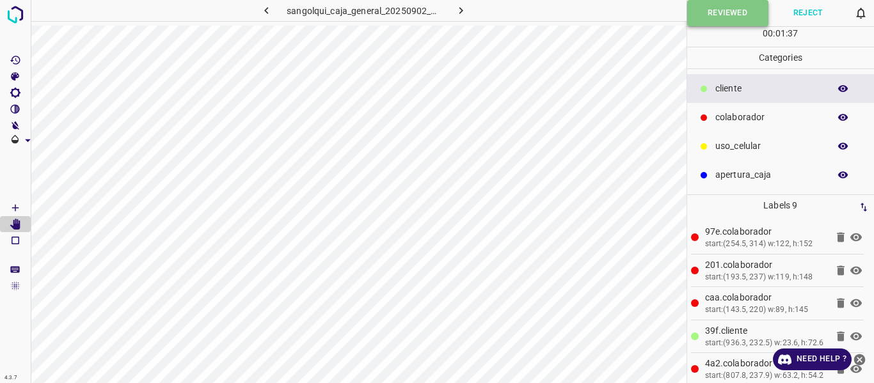
click at [698, 14] on button "Reviewed" at bounding box center [727, 13] width 81 height 26
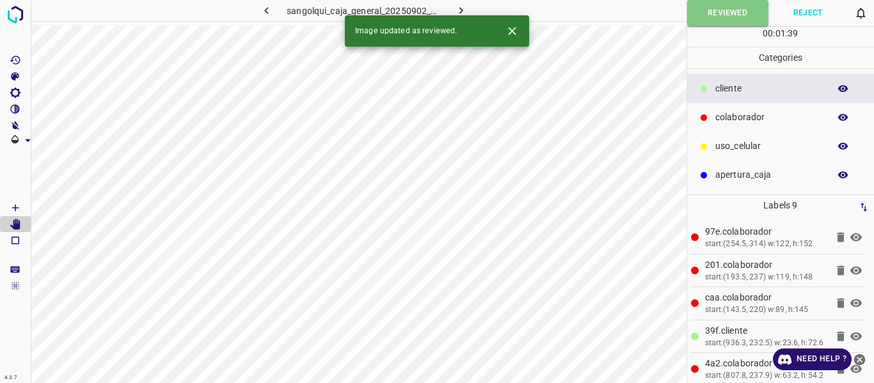
click at [262, 6] on icon "button" at bounding box center [266, 10] width 13 height 13
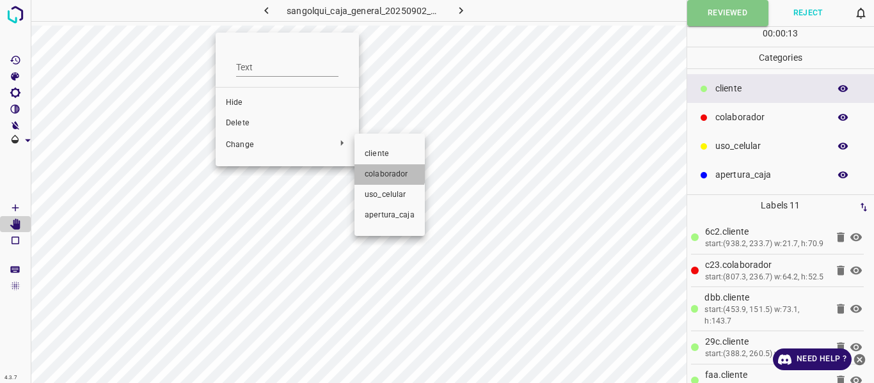
drag, startPoint x: 383, startPoint y: 172, endPoint x: 517, endPoint y: 145, distance: 137.0
click at [384, 172] on span "colaborador" at bounding box center [390, 175] width 50 height 12
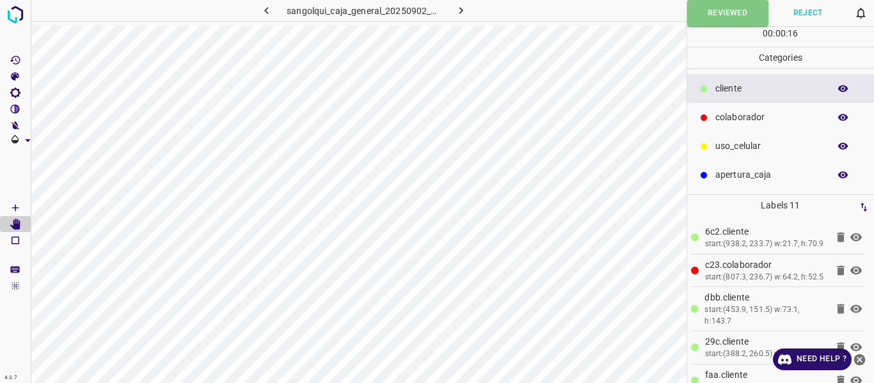
click at [842, 115] on icon "button" at bounding box center [843, 117] width 10 height 7
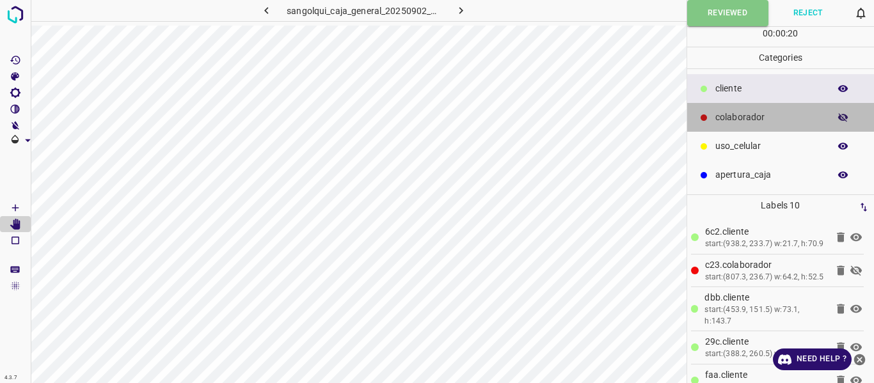
click at [843, 108] on div "colaborador" at bounding box center [780, 117] width 187 height 29
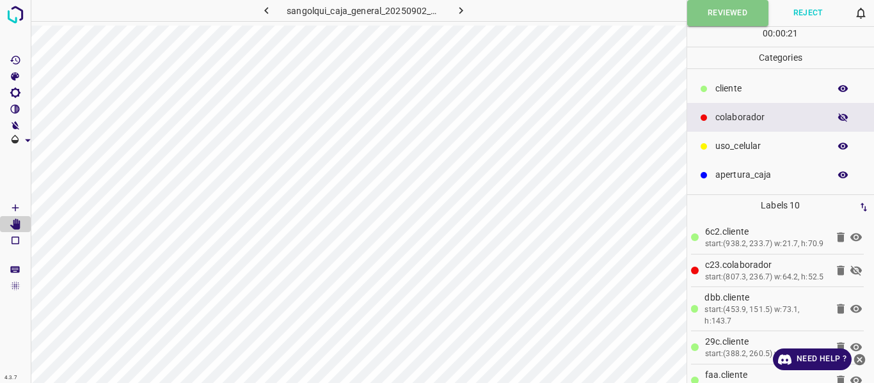
click at [840, 120] on icon "button" at bounding box center [844, 118] width 12 height 12
click at [706, 24] on button "Reviewed" at bounding box center [727, 13] width 81 height 26
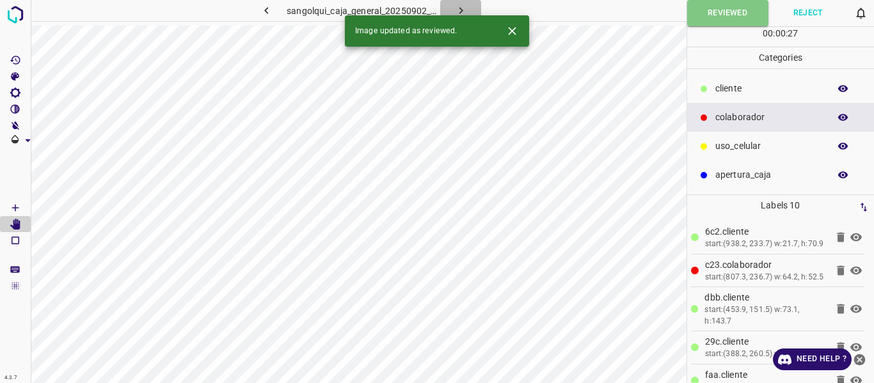
click at [459, 14] on icon "button" at bounding box center [460, 10] width 13 height 13
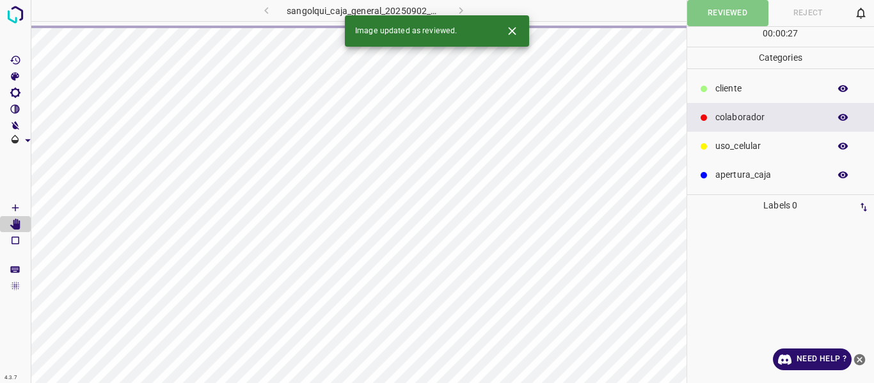
click at [460, 12] on div "sangolqui_caja_general_20250902_112044_091442.jpg" at bounding box center [363, 10] width 307 height 21
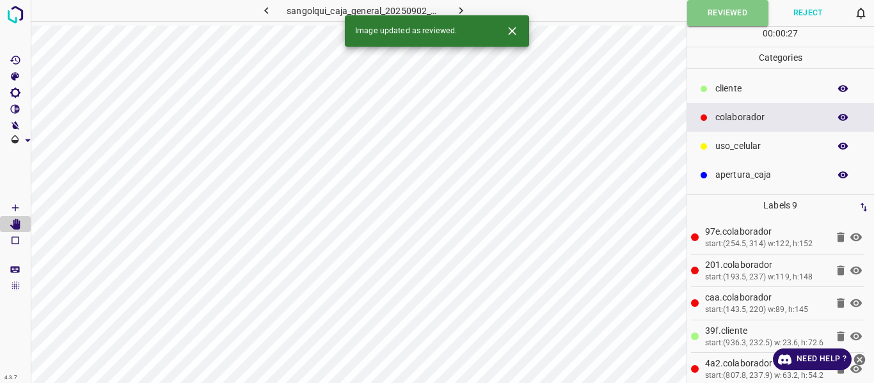
click at [463, 13] on icon "button" at bounding box center [460, 10] width 13 height 13
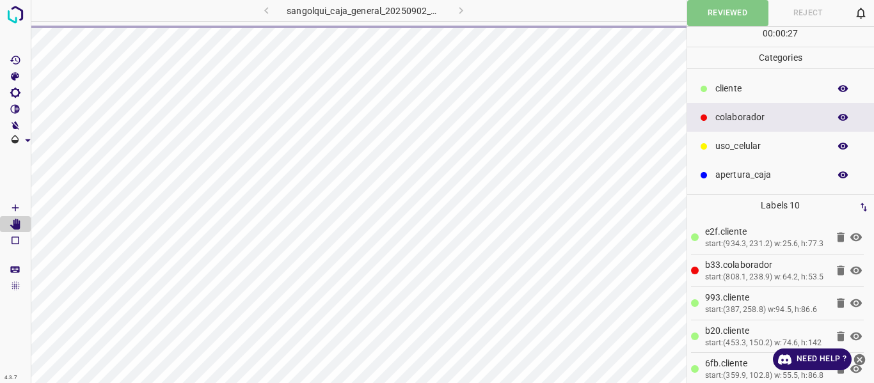
click at [466, 8] on div "sangolqui_caja_general_20250902_112324_652995.jpg" at bounding box center [363, 10] width 307 height 21
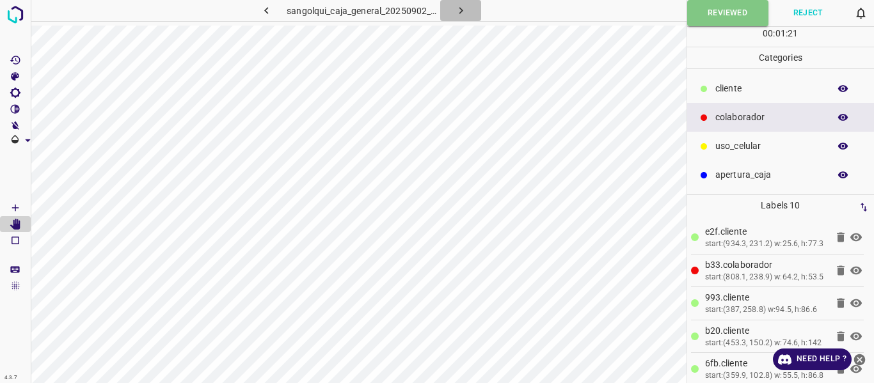
click at [460, 13] on icon "button" at bounding box center [461, 10] width 4 height 7
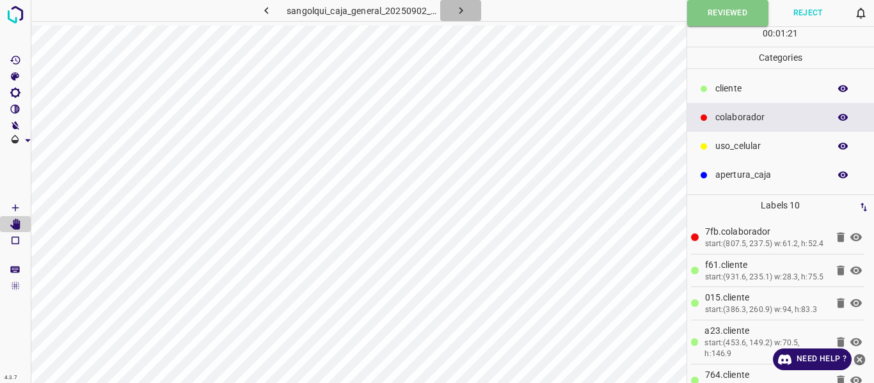
click at [459, 13] on icon "button" at bounding box center [461, 10] width 4 height 7
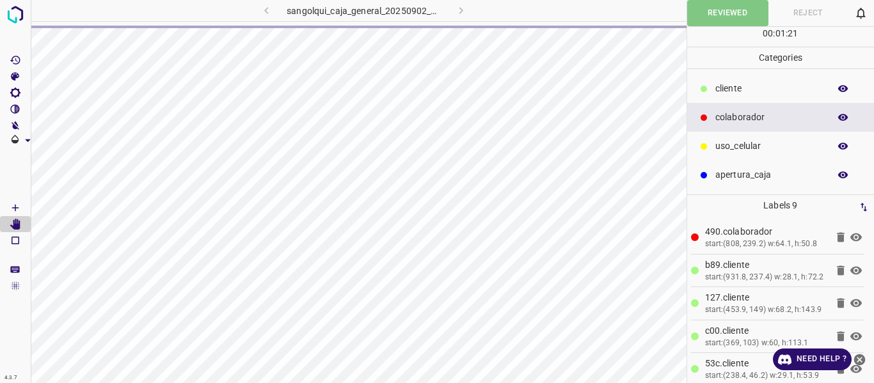
click at [459, 13] on div "sangolqui_caja_general_20250902_112605_107364.jpg" at bounding box center [363, 10] width 307 height 21
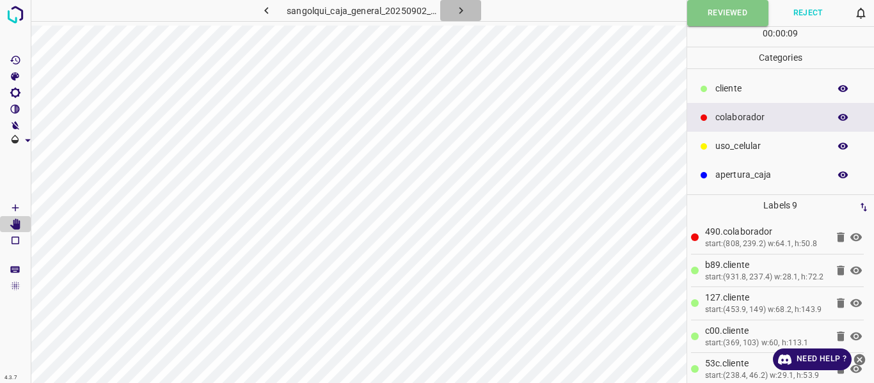
click at [459, 13] on icon "button" at bounding box center [461, 10] width 4 height 7
click at [459, 13] on div "sangolqui_caja_general_20250902_112845_648639.jpg" at bounding box center [363, 10] width 307 height 21
click at [459, 13] on icon "button" at bounding box center [461, 10] width 4 height 7
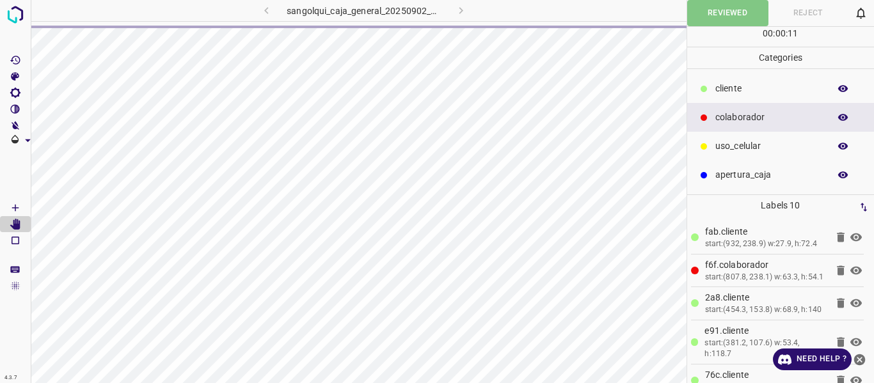
click at [459, 13] on div "sangolqui_caja_general_20250902_113005_868721.jpg" at bounding box center [363, 10] width 307 height 21
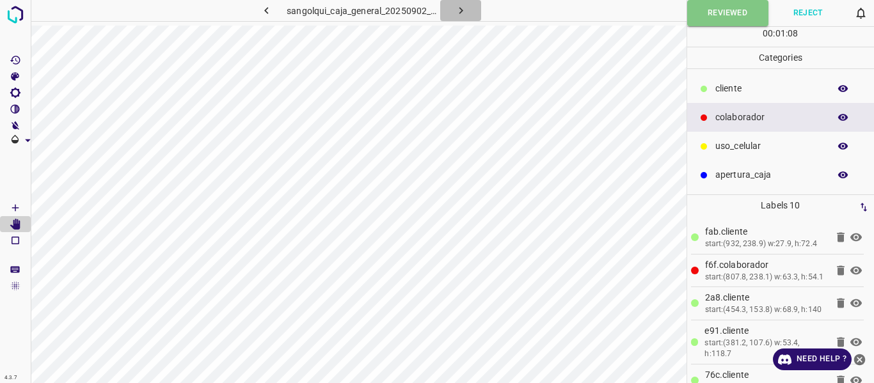
click at [459, 13] on icon "button" at bounding box center [461, 10] width 4 height 7
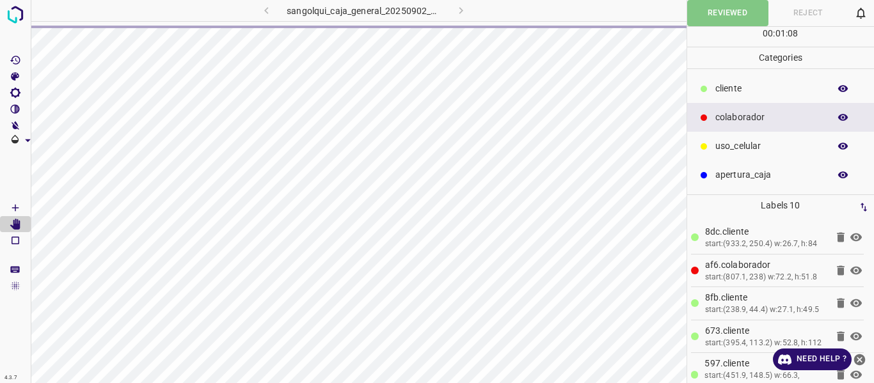
click at [459, 13] on div "sangolqui_caja_general_20250902_113406_600106.jpg" at bounding box center [363, 10] width 307 height 21
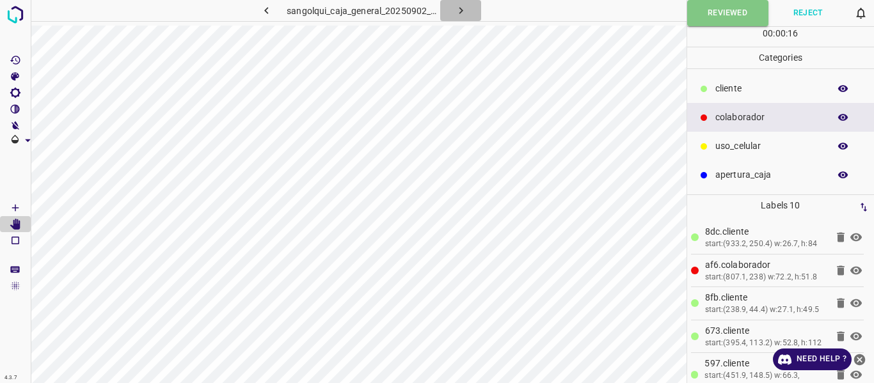
click at [459, 13] on icon "button" at bounding box center [461, 10] width 4 height 7
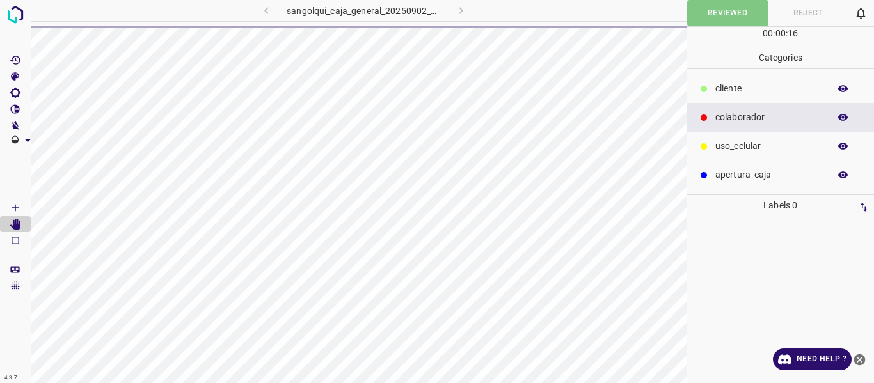
click at [459, 13] on div "sangolqui_caja_general_20250902_113527_004898.jpg" at bounding box center [363, 10] width 307 height 21
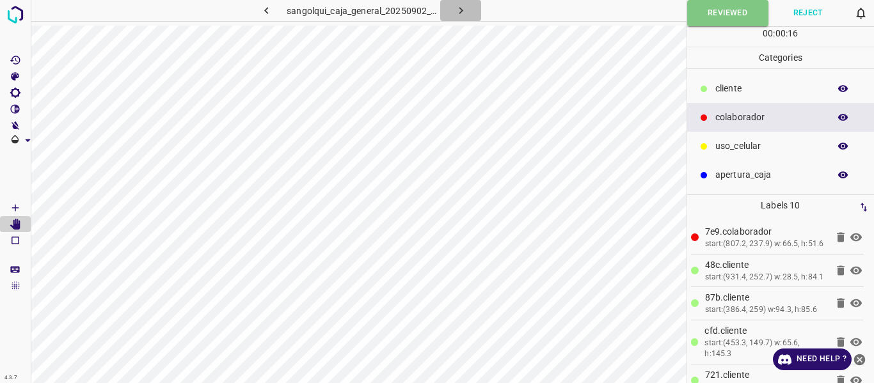
click at [459, 13] on icon "button" at bounding box center [461, 10] width 4 height 7
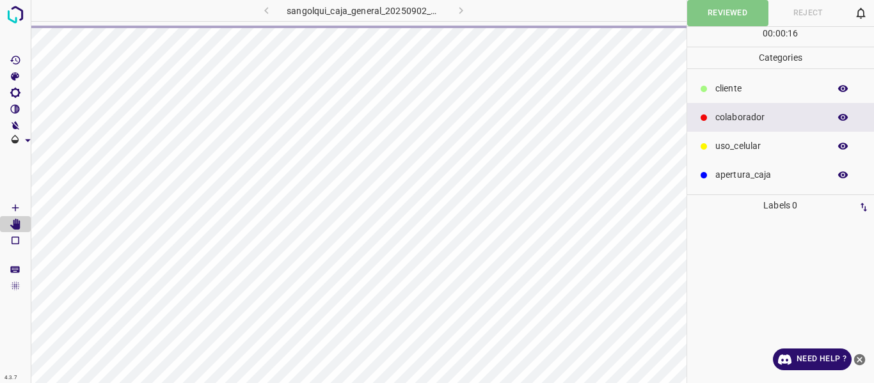
click at [459, 13] on div "sangolqui_caja_general_20250902_113647_208849.jpg" at bounding box center [363, 10] width 307 height 21
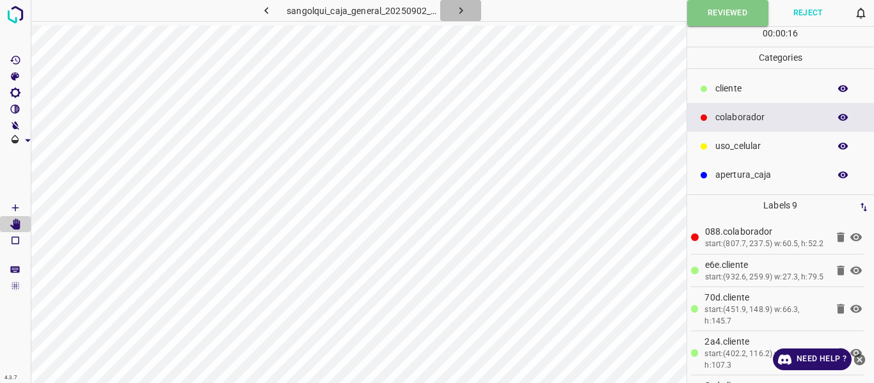
click at [459, 13] on icon "button" at bounding box center [461, 10] width 4 height 7
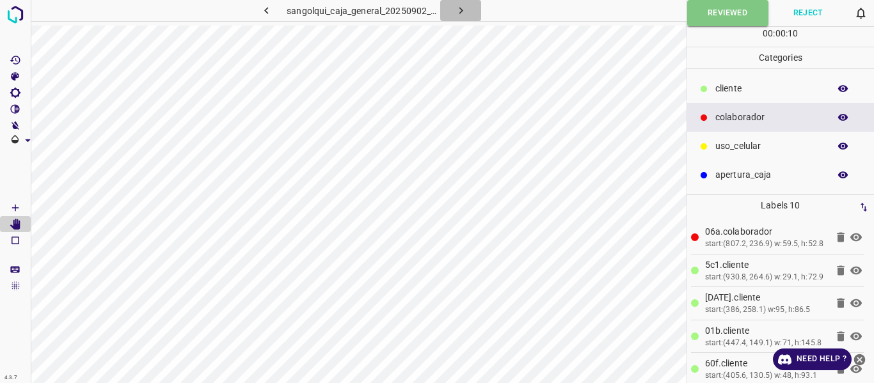
click at [460, 12] on icon "button" at bounding box center [461, 10] width 4 height 7
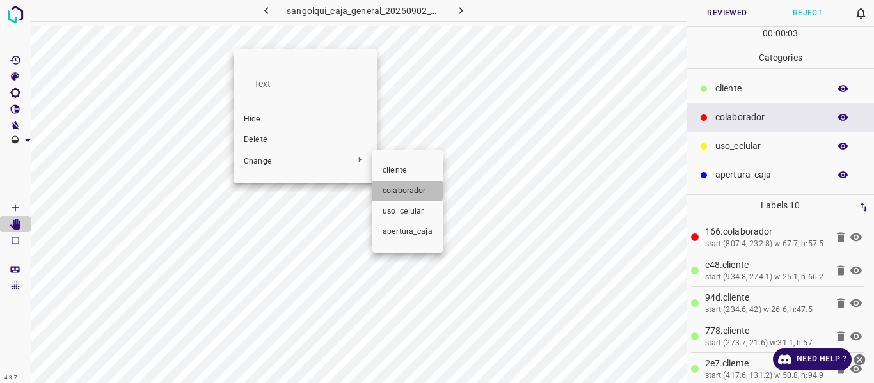
click at [397, 191] on span "colaborador" at bounding box center [408, 192] width 50 height 12
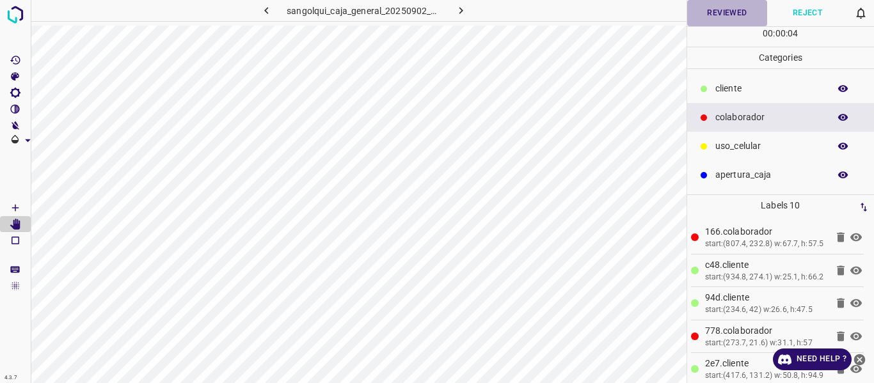
click at [711, 12] on button "Reviewed" at bounding box center [727, 13] width 81 height 26
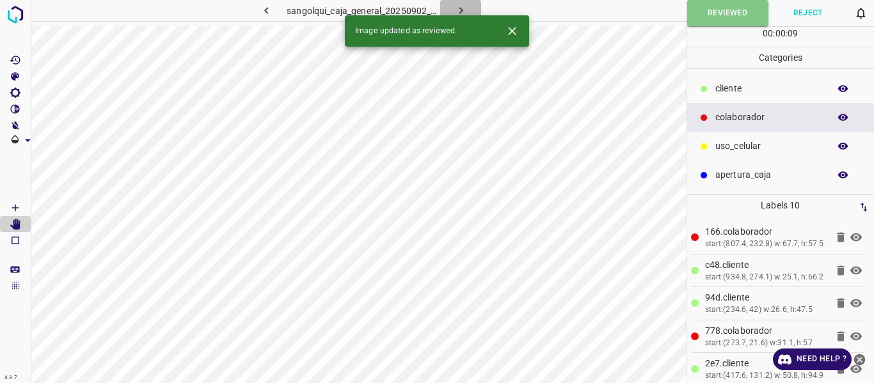
click at [456, 8] on icon "button" at bounding box center [460, 10] width 13 height 13
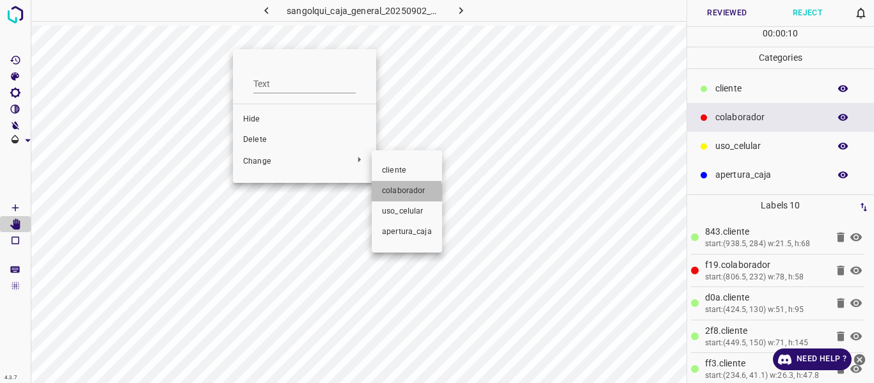
drag, startPoint x: 399, startPoint y: 192, endPoint x: 514, endPoint y: 169, distance: 118.1
click at [399, 193] on span "colaborador" at bounding box center [407, 192] width 50 height 12
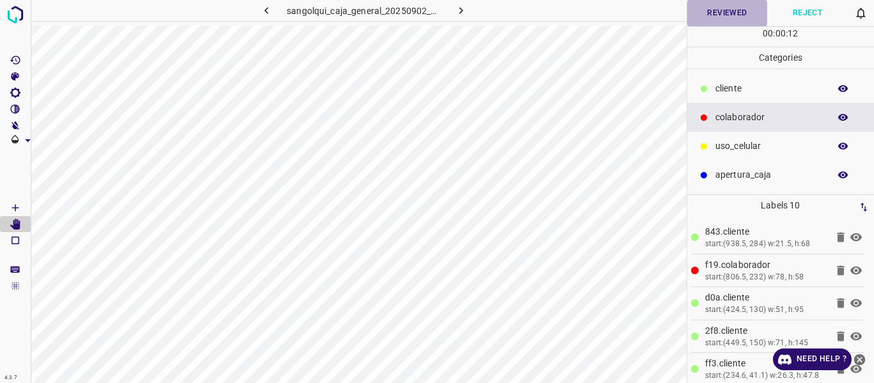
click at [723, 11] on button "Reviewed" at bounding box center [727, 13] width 81 height 26
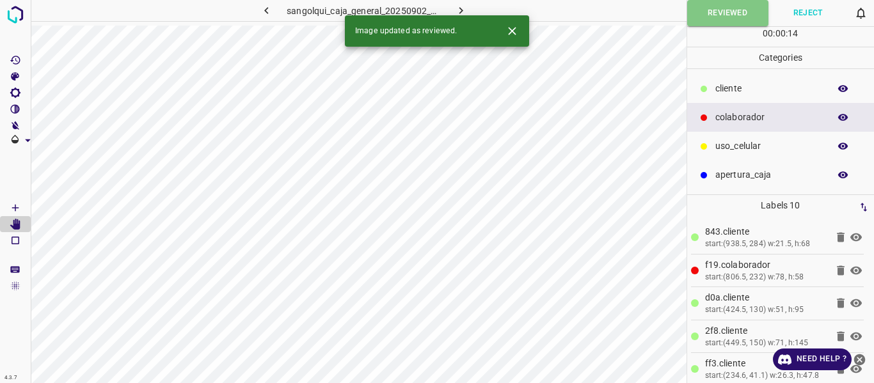
click at [462, 9] on icon "button" at bounding box center [460, 10] width 13 height 13
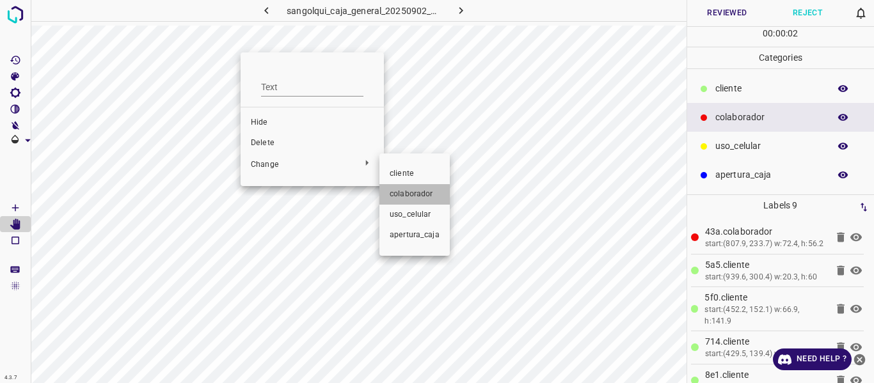
drag, startPoint x: 406, startPoint y: 198, endPoint x: 531, endPoint y: 173, distance: 127.1
click at [407, 197] on span "colaborador" at bounding box center [415, 195] width 50 height 12
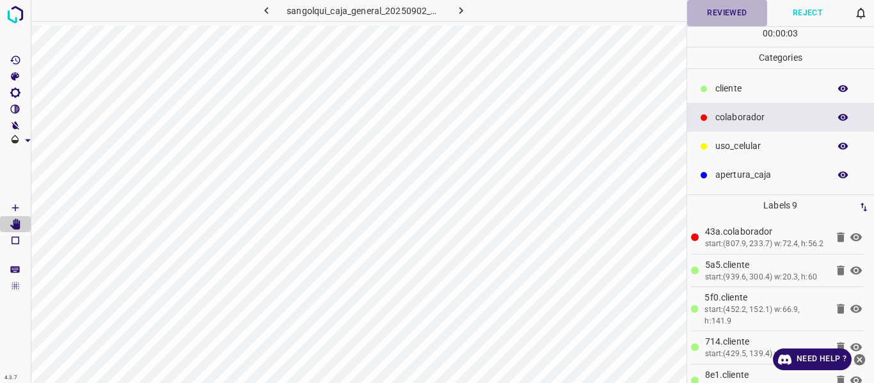
click at [721, 8] on button "Reviewed" at bounding box center [727, 13] width 81 height 26
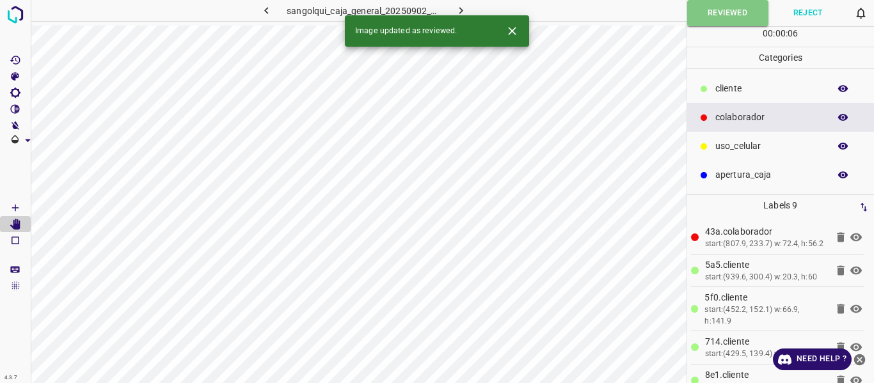
click at [465, 6] on icon "button" at bounding box center [460, 10] width 13 height 13
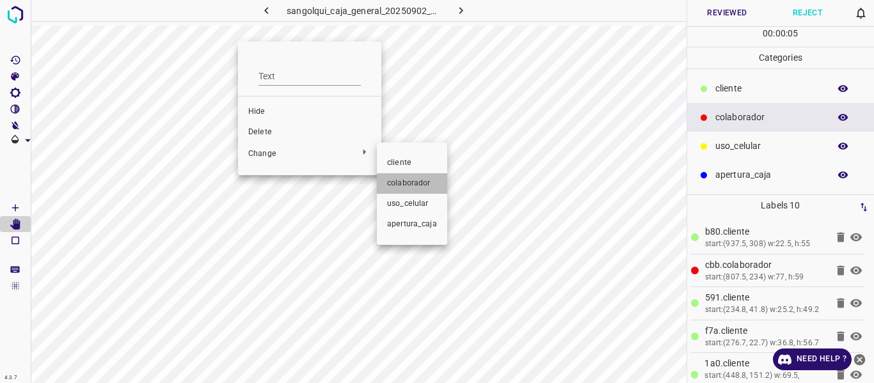
drag, startPoint x: 415, startPoint y: 188, endPoint x: 422, endPoint y: 196, distance: 10.9
click at [419, 191] on li "colaborador" at bounding box center [412, 183] width 70 height 20
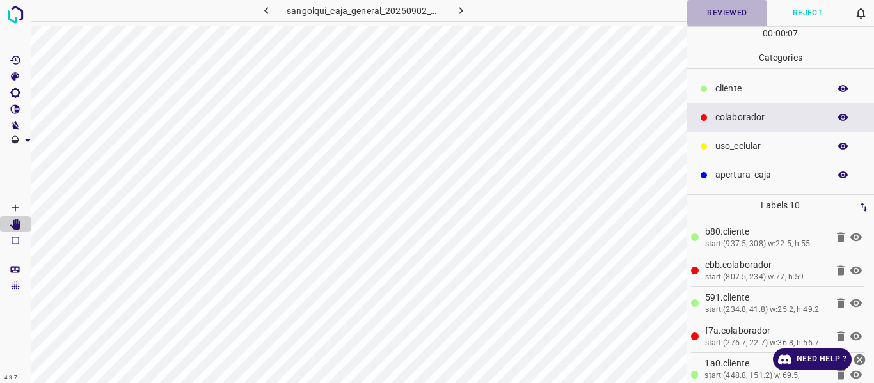
click at [740, 10] on button "Reviewed" at bounding box center [727, 13] width 81 height 26
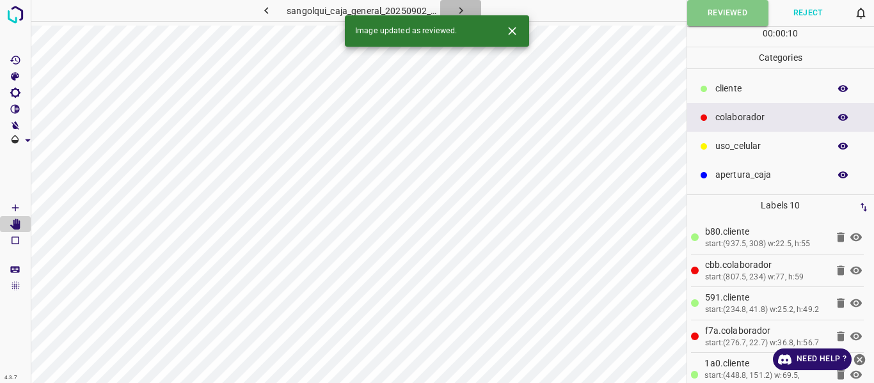
click at [457, 8] on icon "button" at bounding box center [460, 10] width 13 height 13
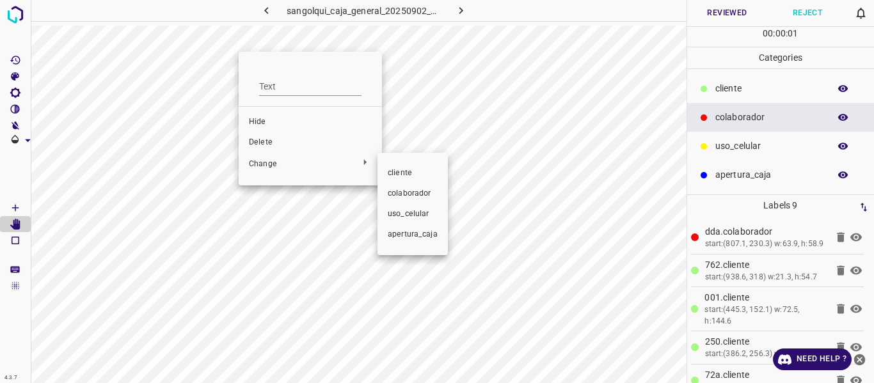
click at [412, 194] on span "colaborador" at bounding box center [413, 194] width 50 height 12
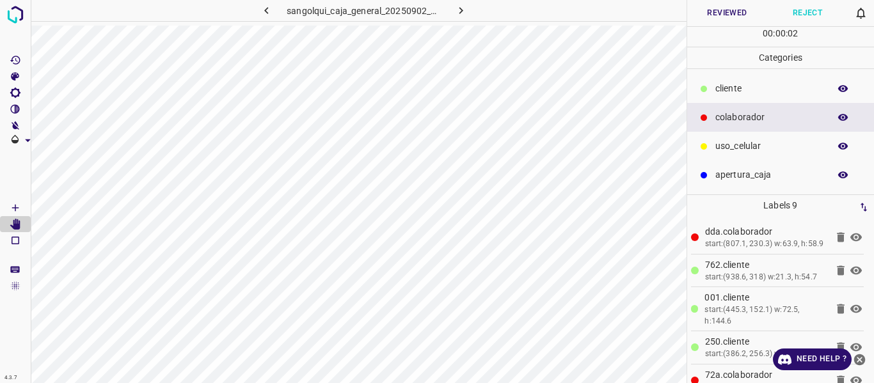
click at [734, 10] on button "Reviewed" at bounding box center [727, 13] width 81 height 26
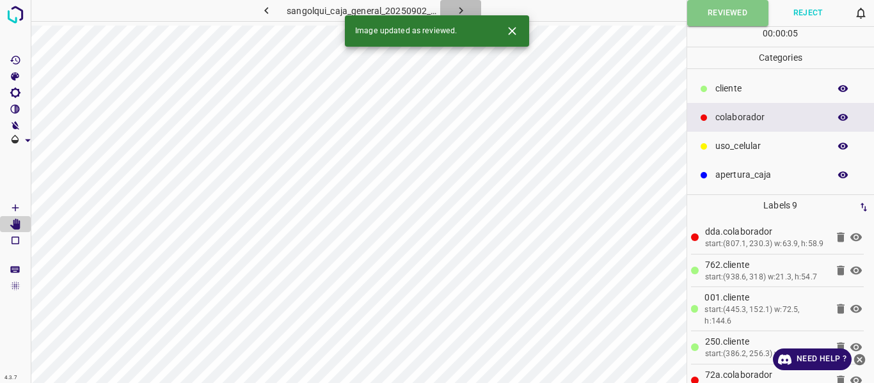
click at [473, 8] on button "button" at bounding box center [460, 10] width 41 height 21
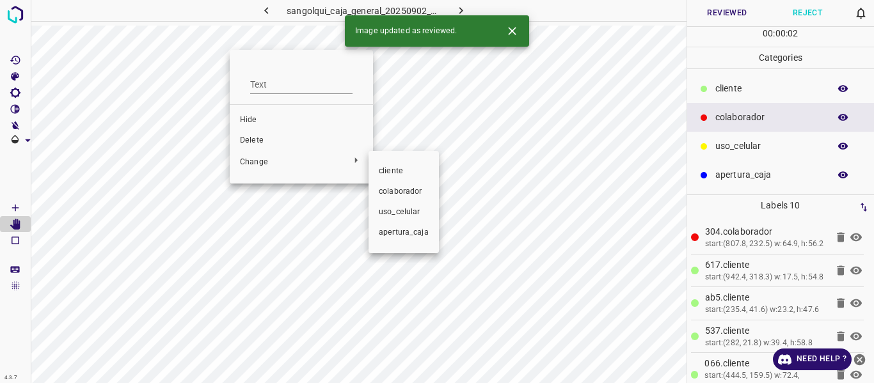
drag, startPoint x: 386, startPoint y: 193, endPoint x: 422, endPoint y: 192, distance: 35.2
click at [387, 193] on span "colaborador" at bounding box center [404, 192] width 50 height 12
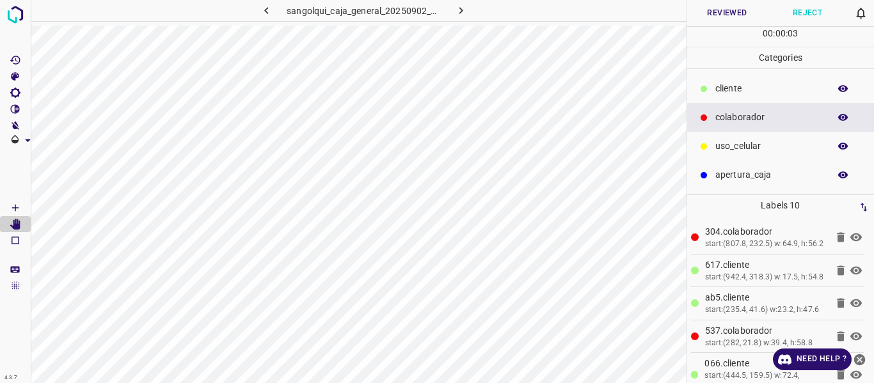
click at [723, 7] on button "Reviewed" at bounding box center [727, 13] width 81 height 26
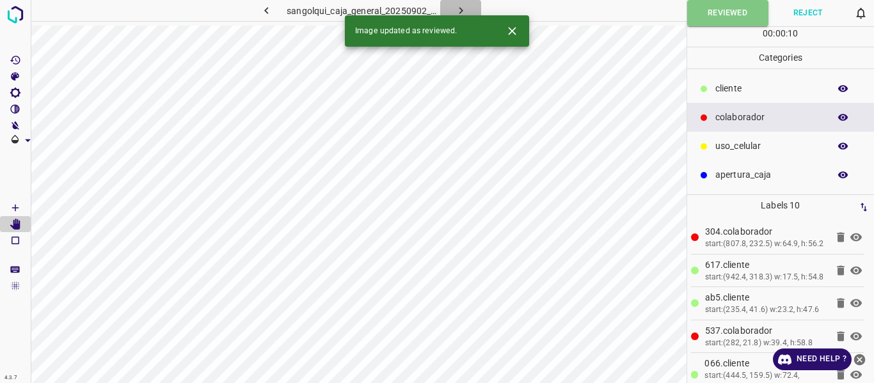
click at [456, 7] on icon "button" at bounding box center [460, 10] width 13 height 13
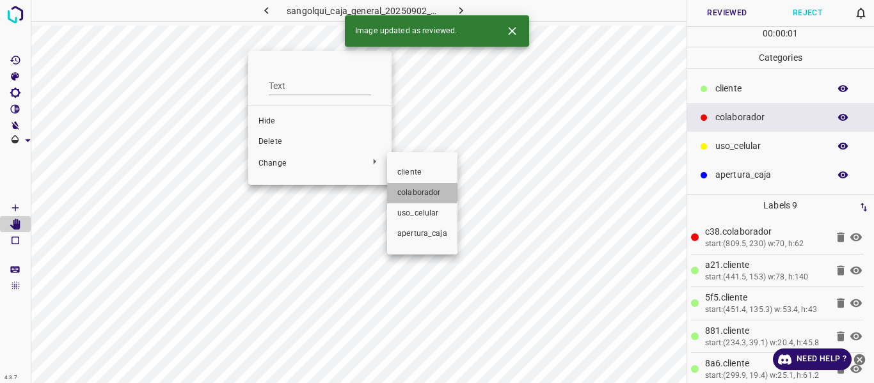
click at [411, 193] on span "colaborador" at bounding box center [422, 193] width 50 height 12
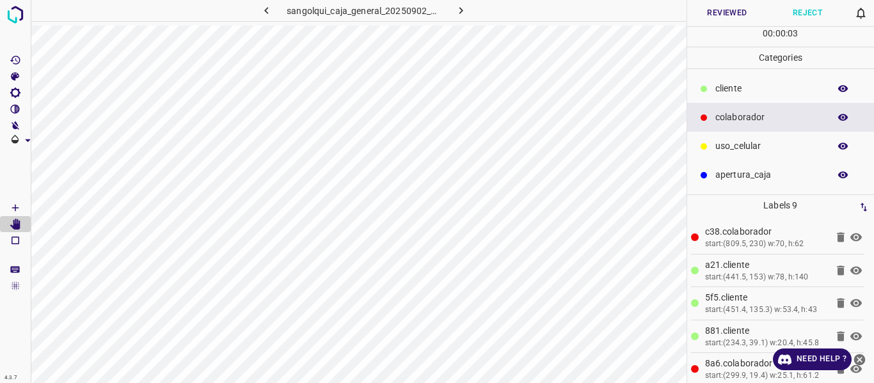
click at [735, 17] on button "Reviewed" at bounding box center [727, 13] width 81 height 26
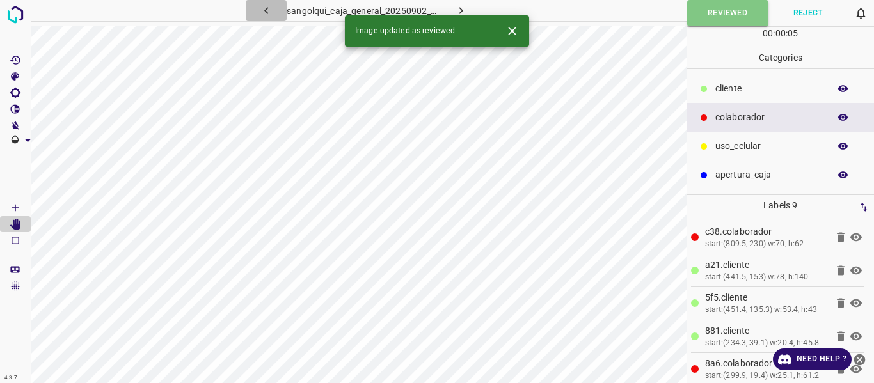
click at [264, 8] on icon "button" at bounding box center [266, 10] width 13 height 13
click at [460, 7] on icon "button" at bounding box center [460, 10] width 13 height 13
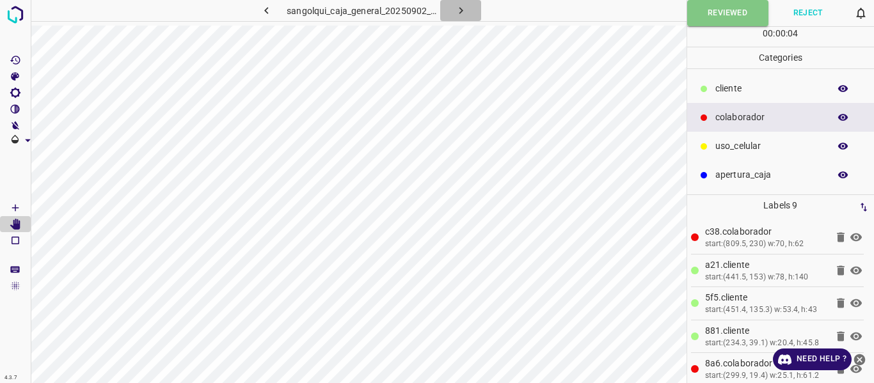
click at [460, 6] on icon "button" at bounding box center [460, 10] width 13 height 13
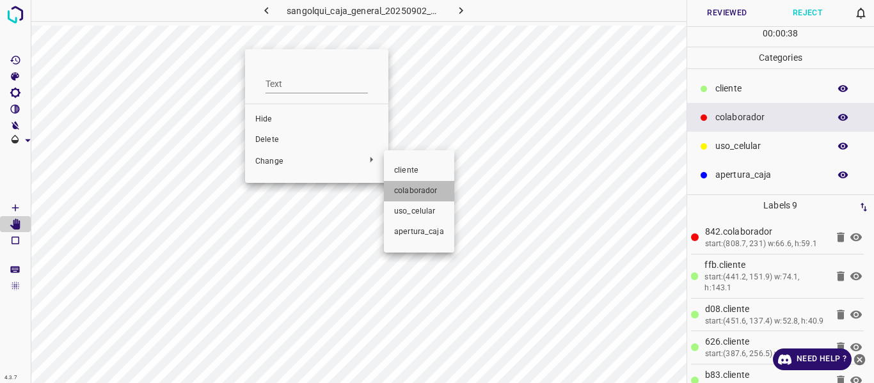
click at [408, 187] on span "colaborador" at bounding box center [419, 192] width 50 height 12
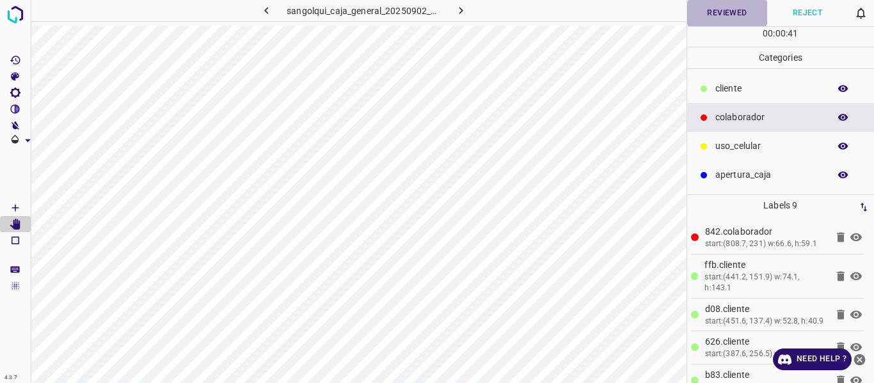
click at [731, 9] on button "Reviewed" at bounding box center [727, 13] width 81 height 26
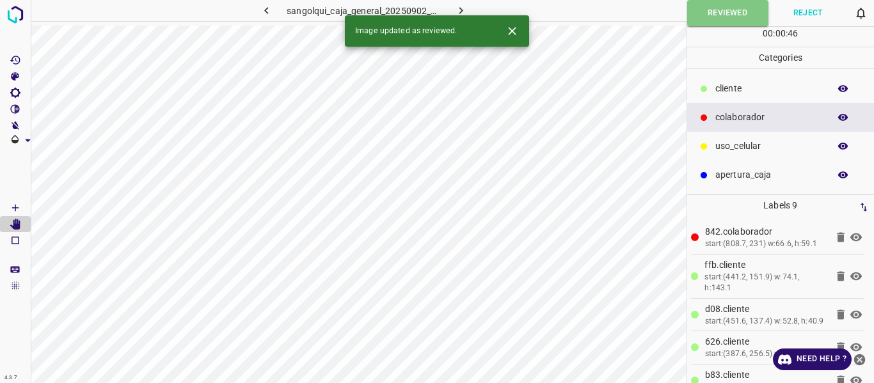
click at [465, 6] on icon "button" at bounding box center [460, 10] width 13 height 13
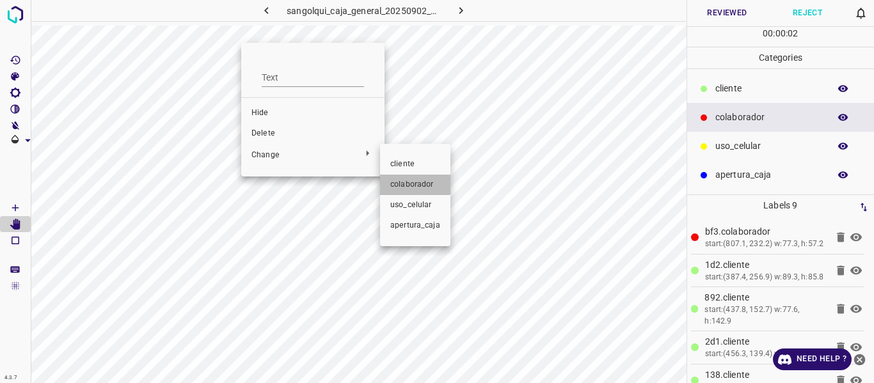
click at [405, 180] on span "colaborador" at bounding box center [415, 185] width 50 height 12
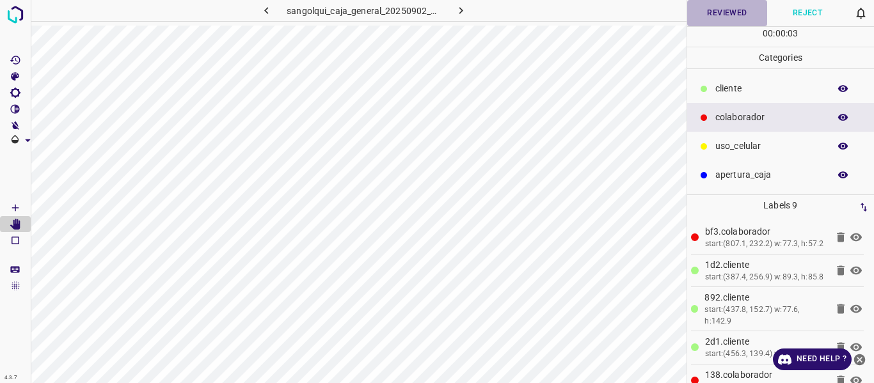
click at [712, 13] on button "Reviewed" at bounding box center [727, 13] width 81 height 26
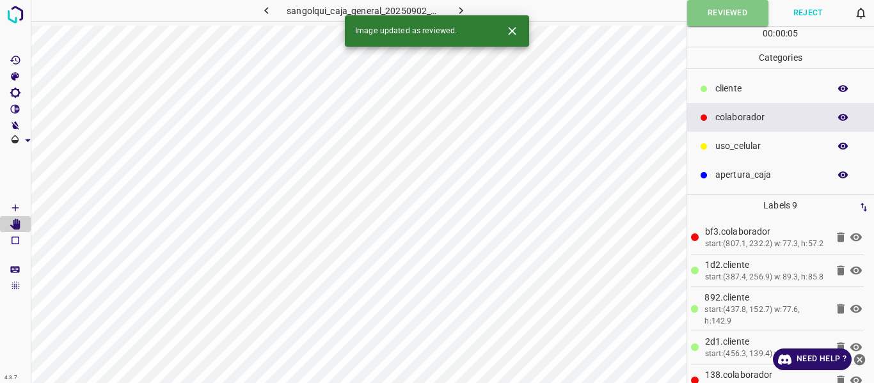
click at [461, 10] on icon "button" at bounding box center [460, 10] width 13 height 13
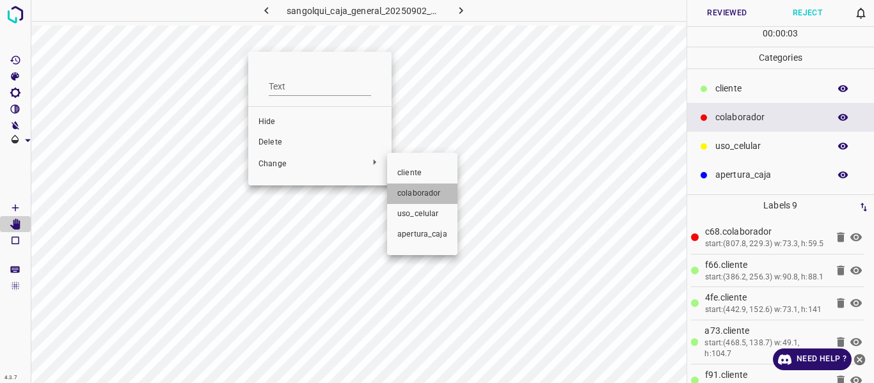
click at [434, 191] on span "colaborador" at bounding box center [422, 194] width 50 height 12
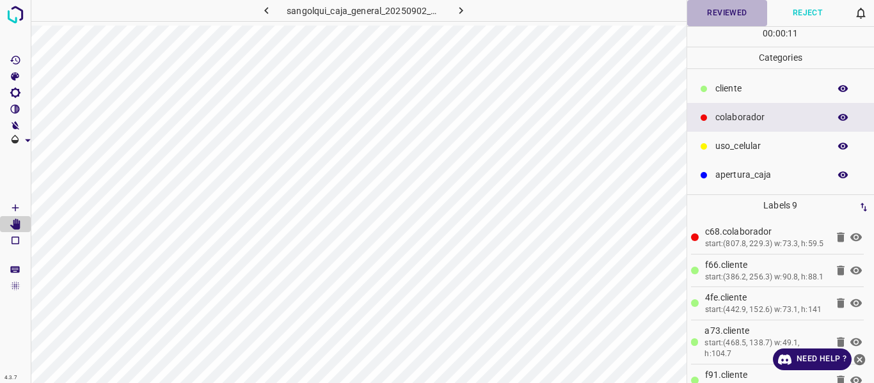
click at [708, 15] on button "Reviewed" at bounding box center [727, 13] width 81 height 26
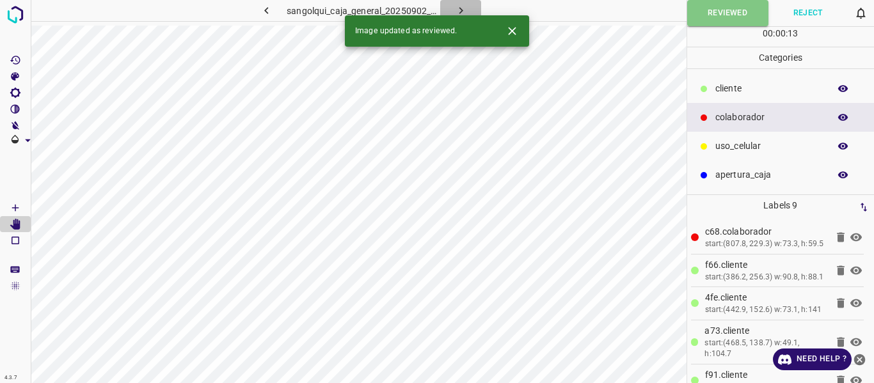
click at [458, 6] on icon "button" at bounding box center [460, 10] width 13 height 13
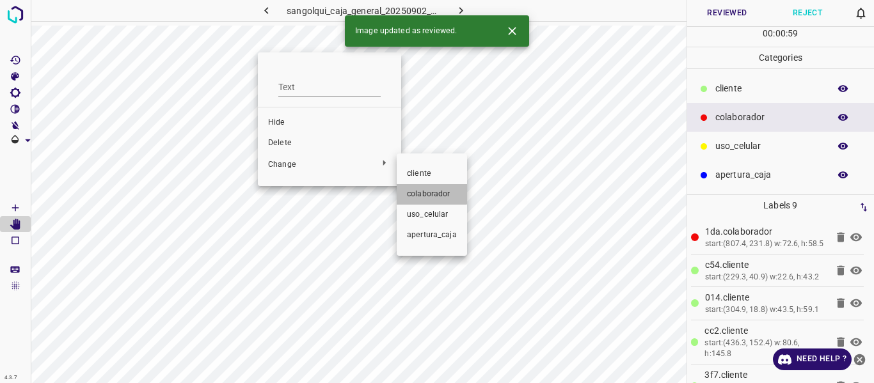
click at [420, 193] on span "colaborador" at bounding box center [432, 195] width 50 height 12
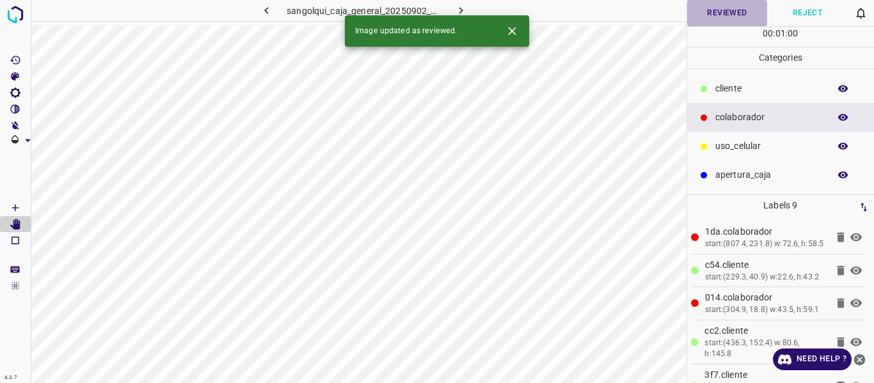
click at [737, 12] on button "Reviewed" at bounding box center [727, 13] width 81 height 26
click at [470, 3] on button "button" at bounding box center [460, 10] width 41 height 21
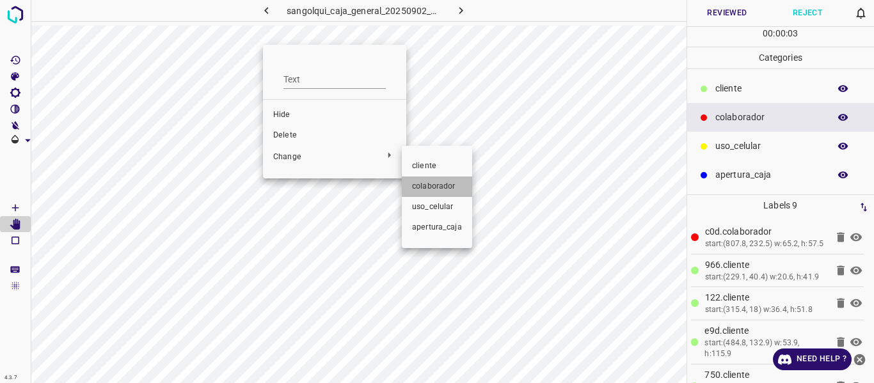
click at [433, 191] on span "colaborador" at bounding box center [437, 187] width 50 height 12
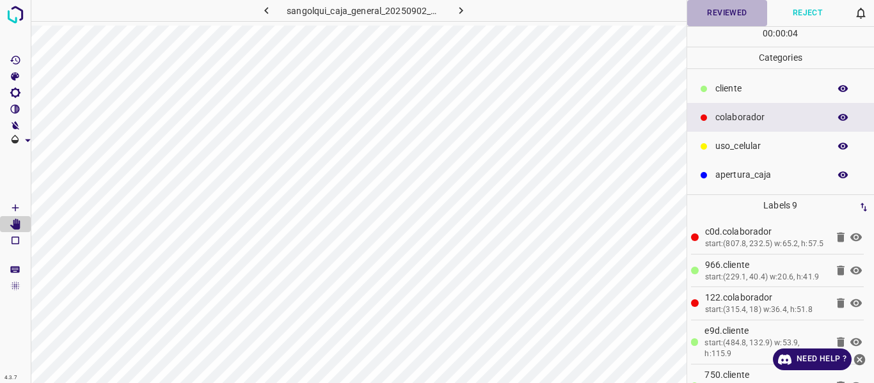
click at [753, 17] on button "Reviewed" at bounding box center [727, 13] width 81 height 26
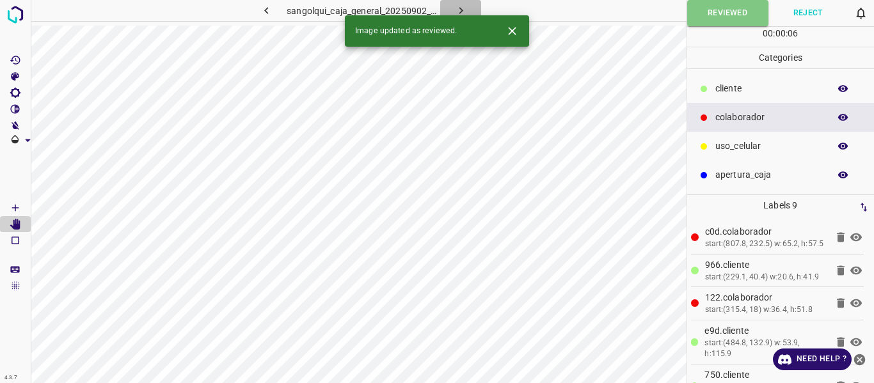
click at [461, 7] on icon "button" at bounding box center [460, 10] width 13 height 13
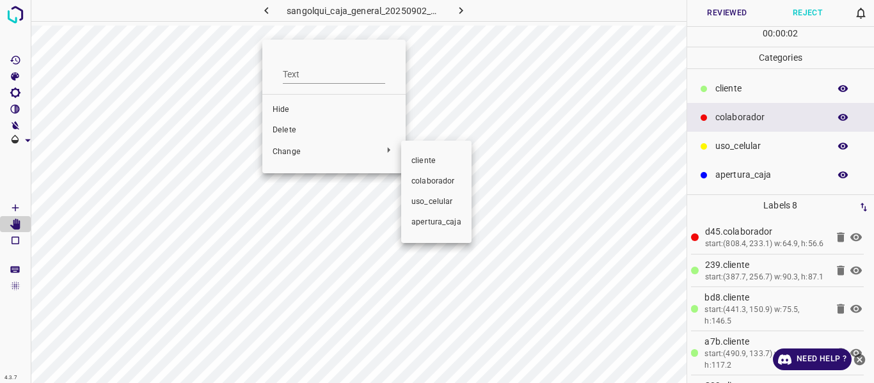
click at [435, 183] on span "colaborador" at bounding box center [436, 182] width 50 height 12
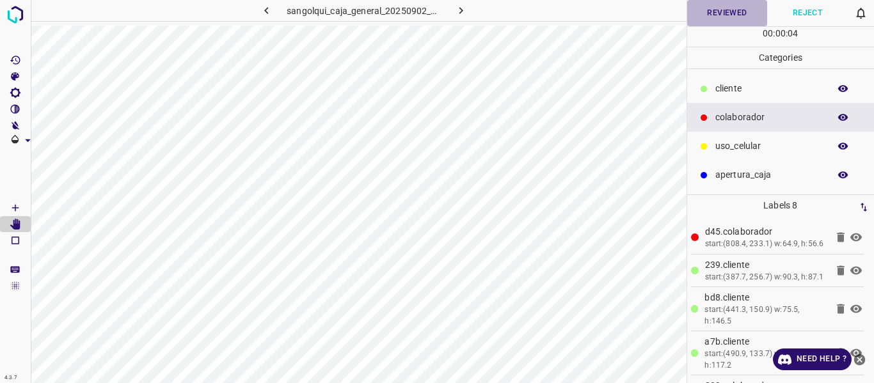
click at [732, 15] on button "Reviewed" at bounding box center [727, 13] width 81 height 26
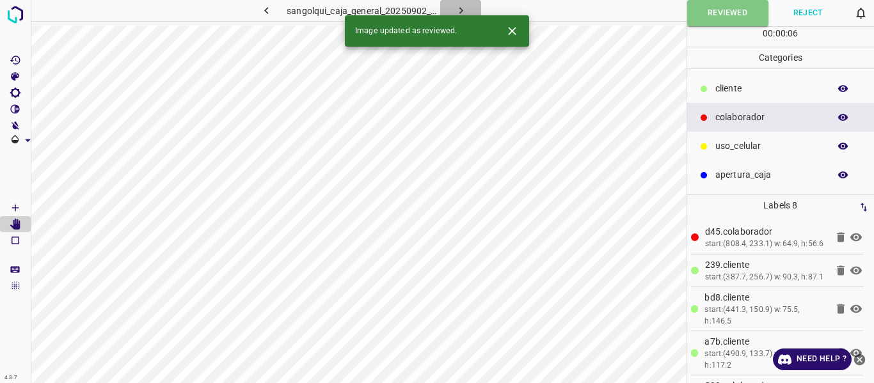
click at [461, 12] on icon "button" at bounding box center [461, 10] width 4 height 7
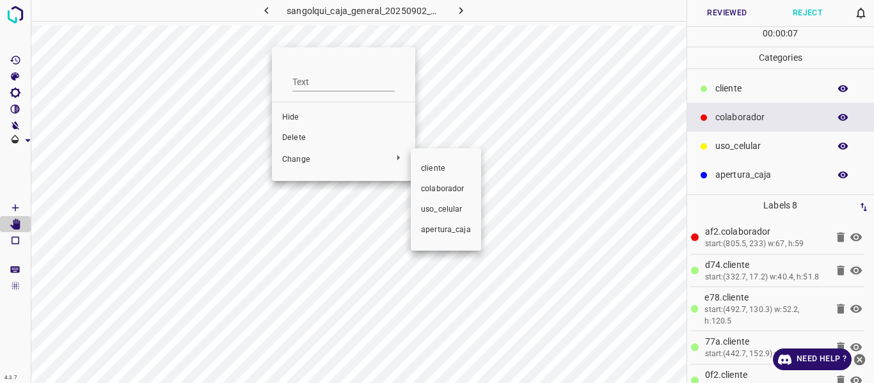
click at [448, 189] on span "colaborador" at bounding box center [446, 190] width 50 height 12
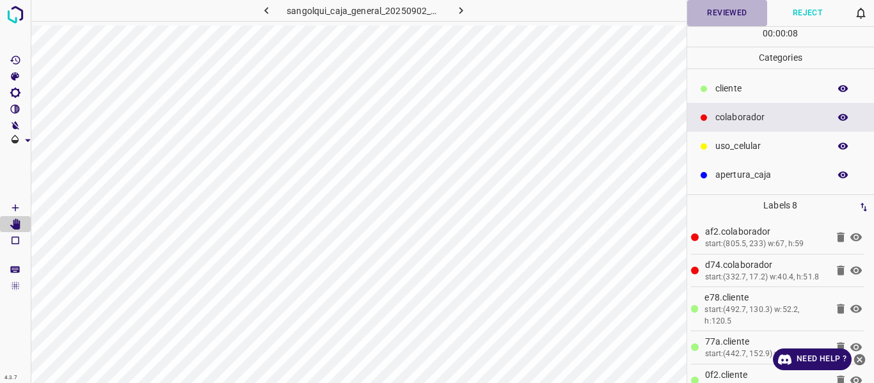
click at [733, 14] on button "Reviewed" at bounding box center [727, 13] width 81 height 26
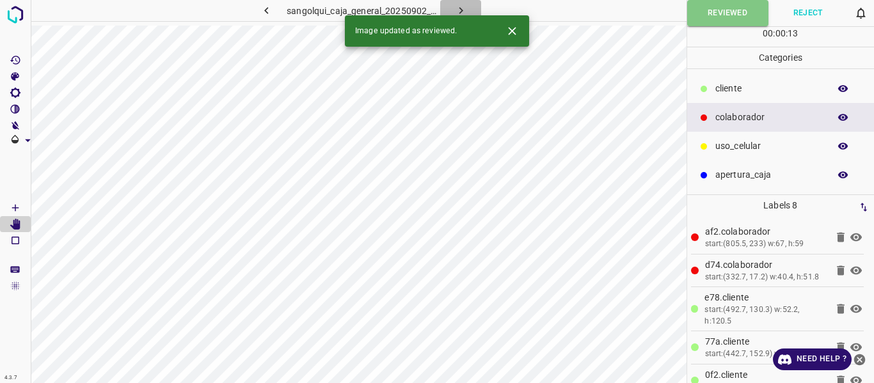
click at [465, 8] on icon "button" at bounding box center [460, 10] width 13 height 13
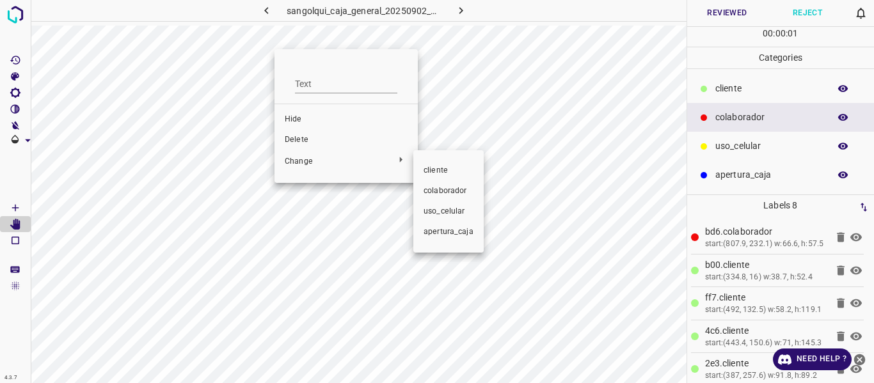
drag, startPoint x: 440, startPoint y: 189, endPoint x: 533, endPoint y: 173, distance: 94.3
click at [442, 189] on span "colaborador" at bounding box center [449, 192] width 50 height 12
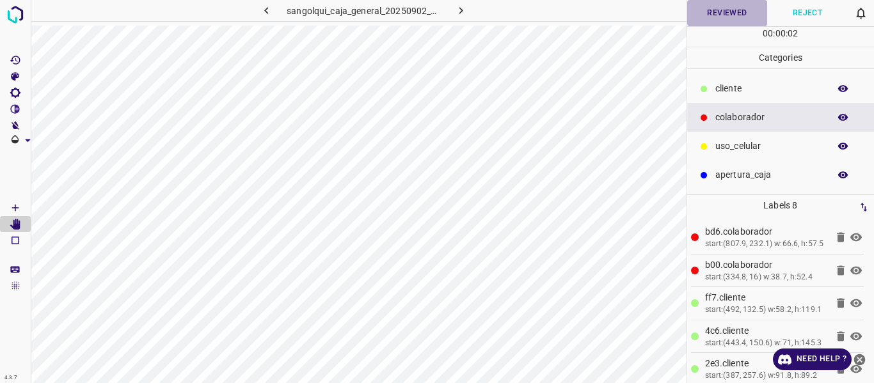
click at [717, 10] on button "Reviewed" at bounding box center [727, 13] width 81 height 26
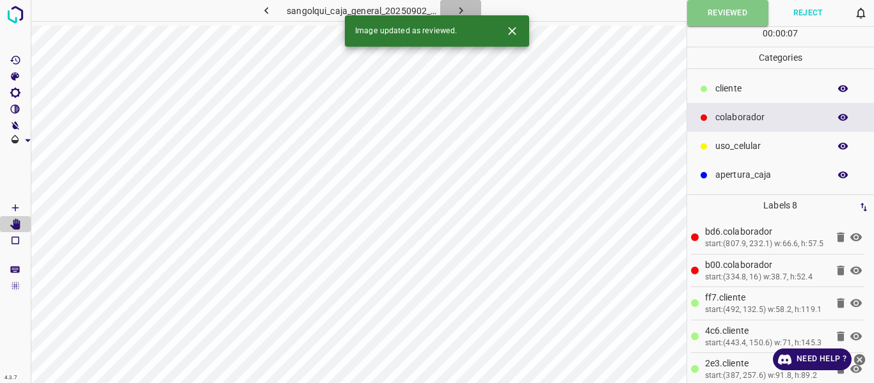
click at [457, 5] on icon "button" at bounding box center [460, 10] width 13 height 13
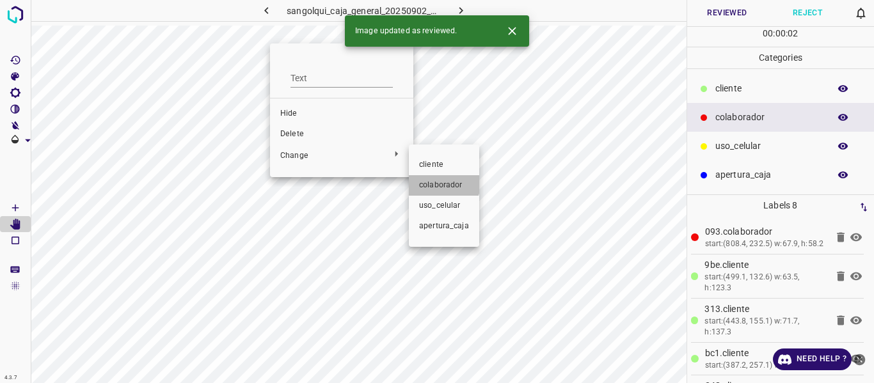
click at [438, 183] on span "colaborador" at bounding box center [444, 186] width 50 height 12
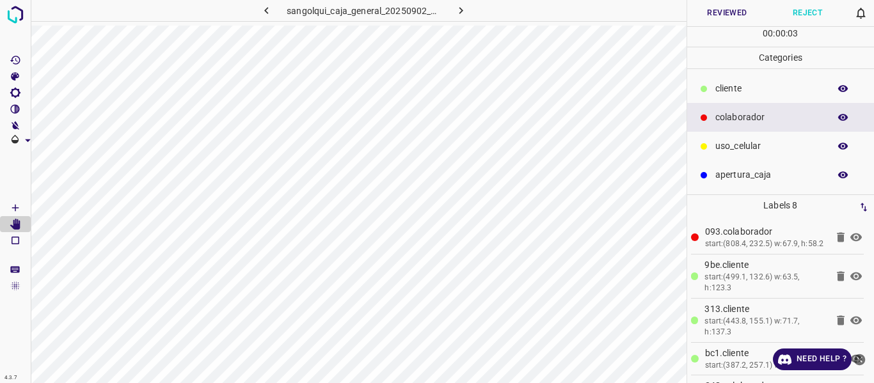
click at [721, 11] on button "Reviewed" at bounding box center [727, 13] width 81 height 26
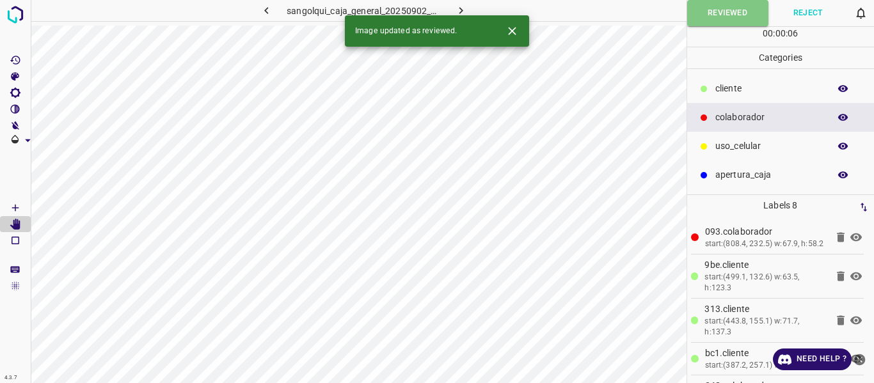
click at [463, 2] on button "button" at bounding box center [460, 10] width 41 height 21
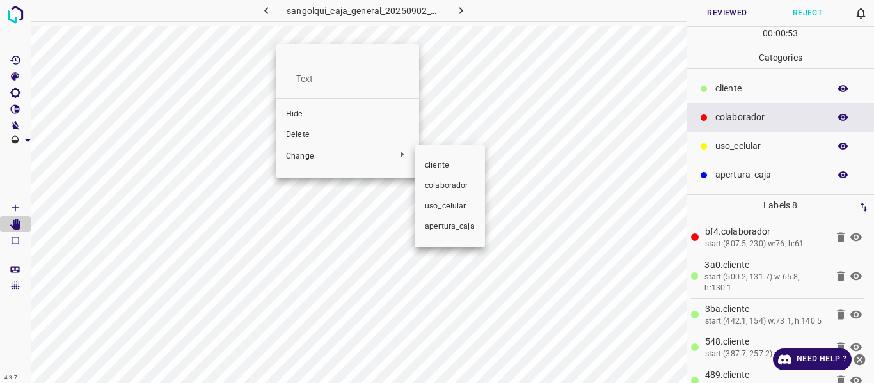
click at [440, 182] on span "colaborador" at bounding box center [450, 186] width 50 height 12
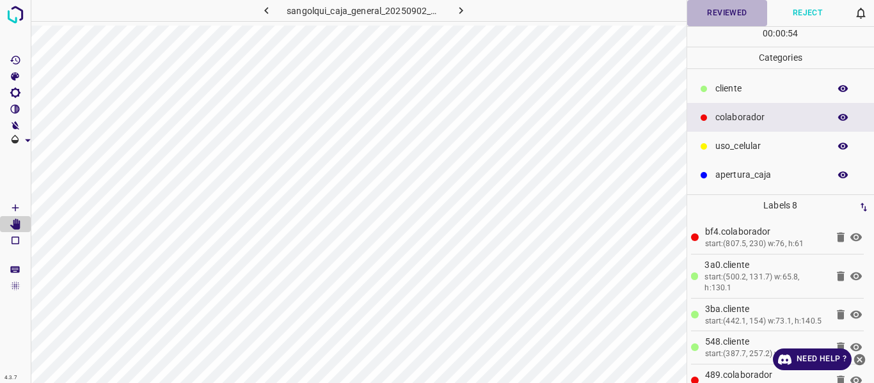
click at [724, 12] on button "Reviewed" at bounding box center [727, 13] width 81 height 26
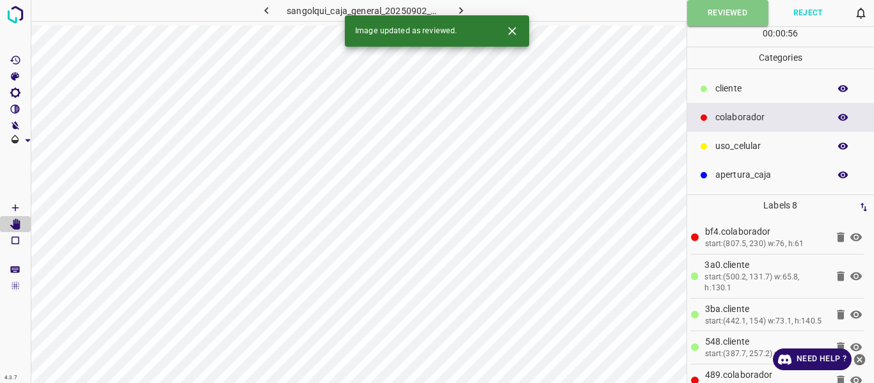
drag, startPoint x: 456, startPoint y: 8, endPoint x: 500, endPoint y: 31, distance: 50.1
click at [457, 8] on icon "button" at bounding box center [460, 10] width 13 height 13
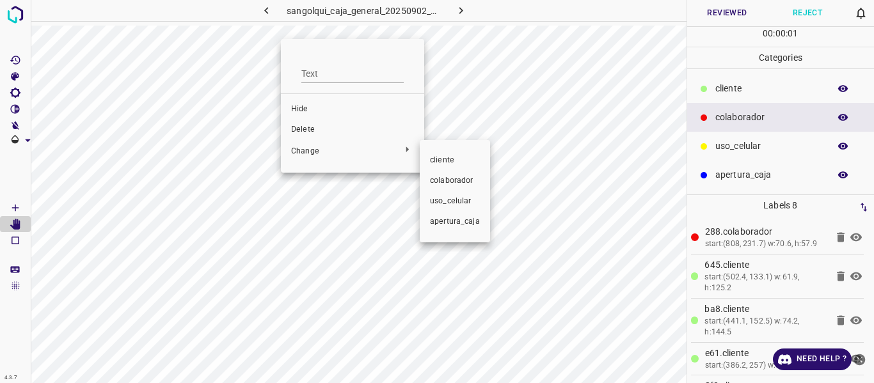
click at [447, 185] on span "colaborador" at bounding box center [455, 181] width 50 height 12
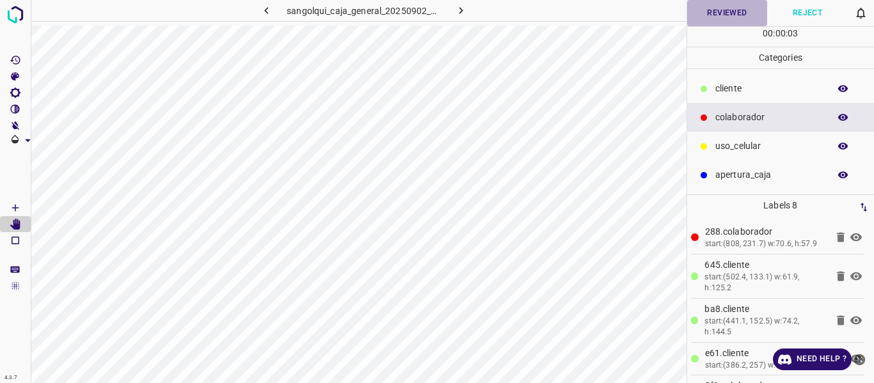
click at [717, 10] on button "Reviewed" at bounding box center [727, 13] width 81 height 26
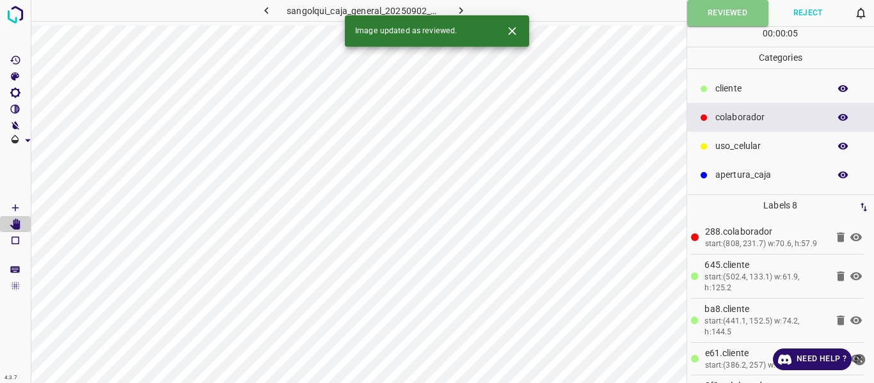
click at [462, 9] on icon "button" at bounding box center [460, 10] width 13 height 13
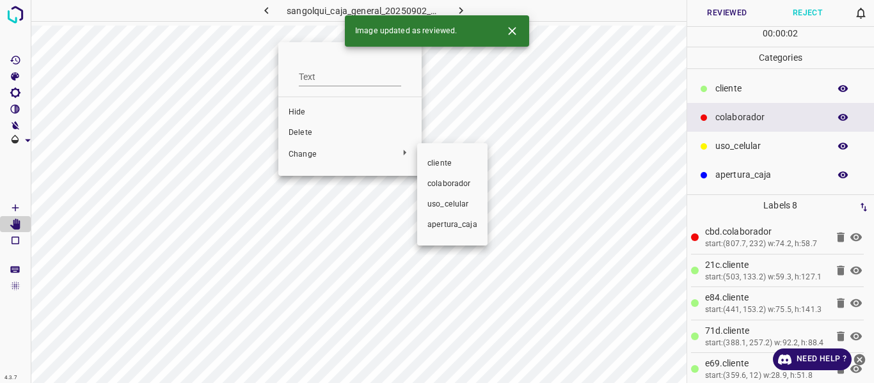
click at [431, 183] on span "colaborador" at bounding box center [452, 185] width 50 height 12
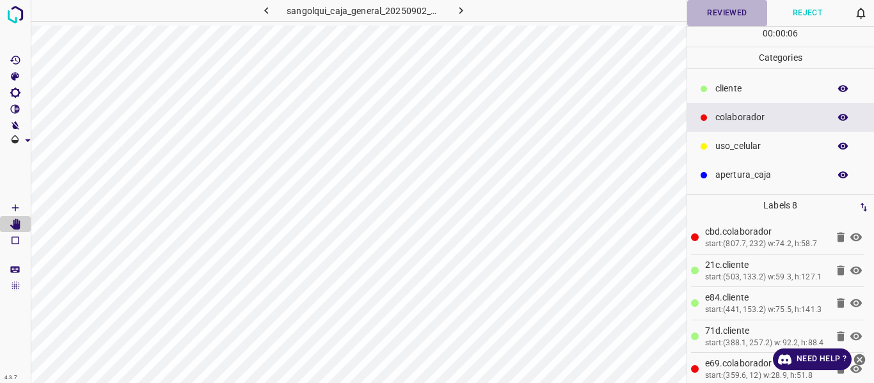
click at [726, 8] on button "Reviewed" at bounding box center [727, 13] width 81 height 26
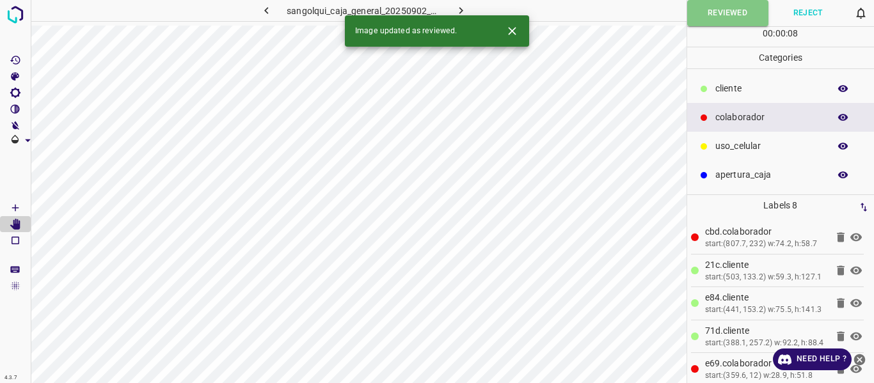
click at [458, 12] on icon "button" at bounding box center [460, 10] width 13 height 13
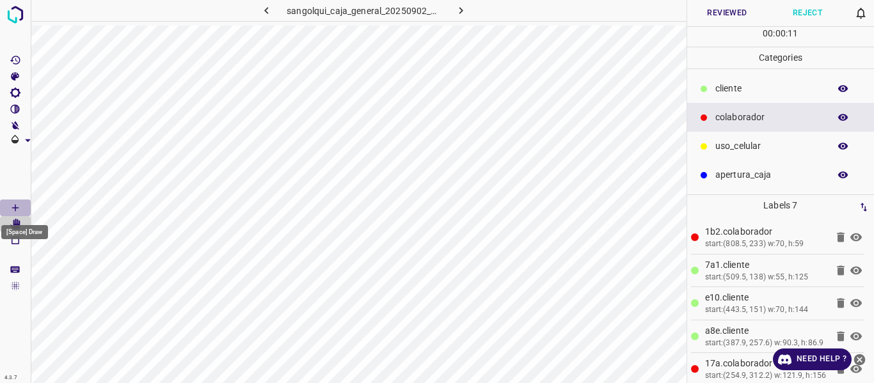
click at [16, 211] on icon "[Space] Draw" at bounding box center [16, 208] width 12 height 12
click at [715, 13] on button "Reviewed" at bounding box center [727, 13] width 81 height 26
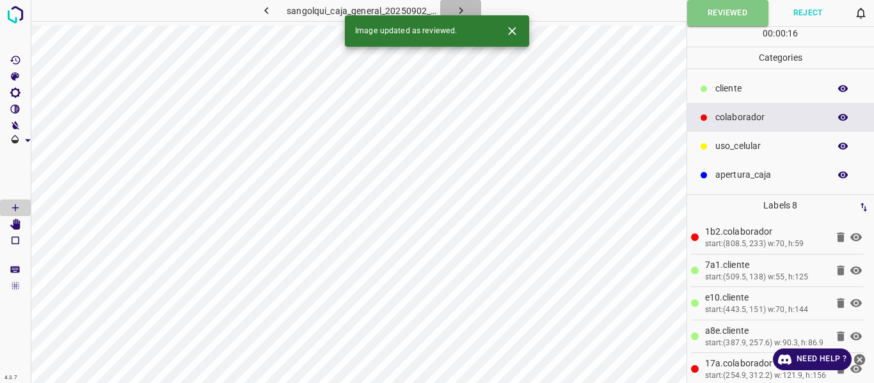
click at [465, 8] on icon "button" at bounding box center [460, 10] width 13 height 13
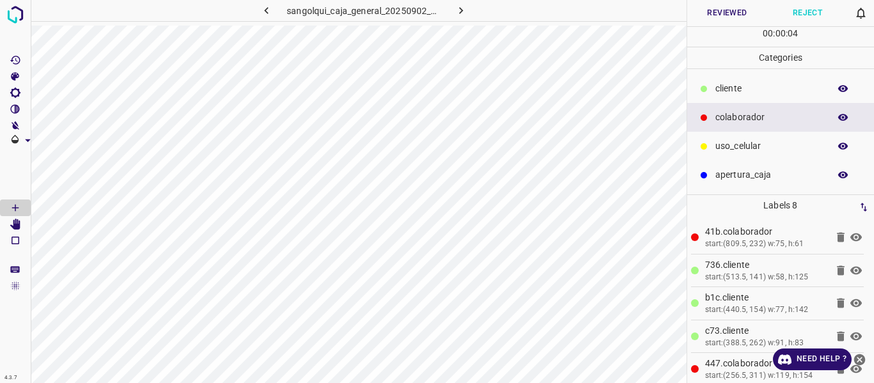
click at [722, 7] on button "Reviewed" at bounding box center [727, 13] width 81 height 26
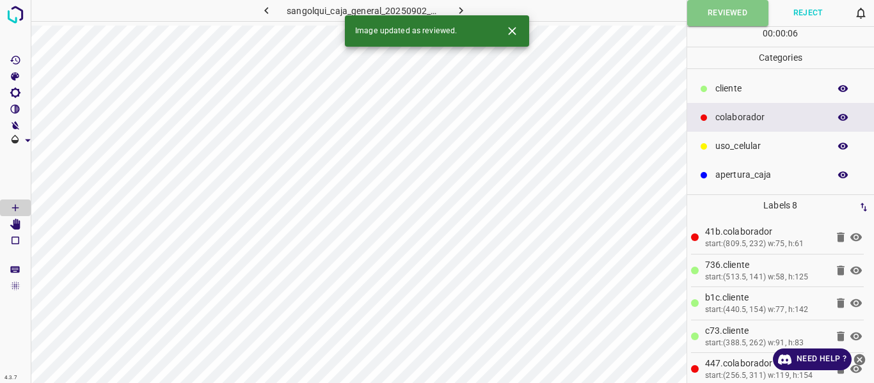
drag, startPoint x: 460, startPoint y: 4, endPoint x: 458, endPoint y: 12, distance: 7.9
click at [459, 4] on icon "button" at bounding box center [460, 10] width 13 height 13
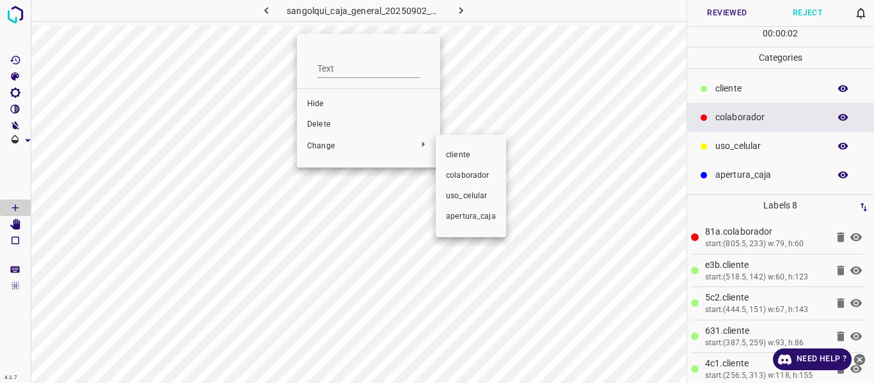
click at [457, 176] on span "colaborador" at bounding box center [471, 176] width 50 height 12
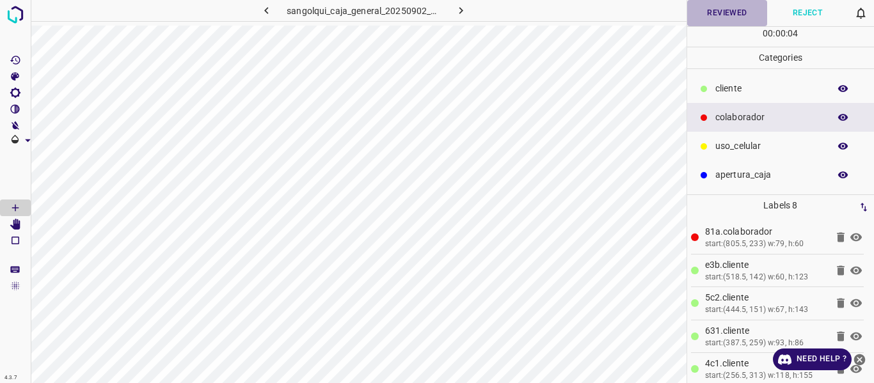
click at [706, 16] on button "Reviewed" at bounding box center [727, 13] width 81 height 26
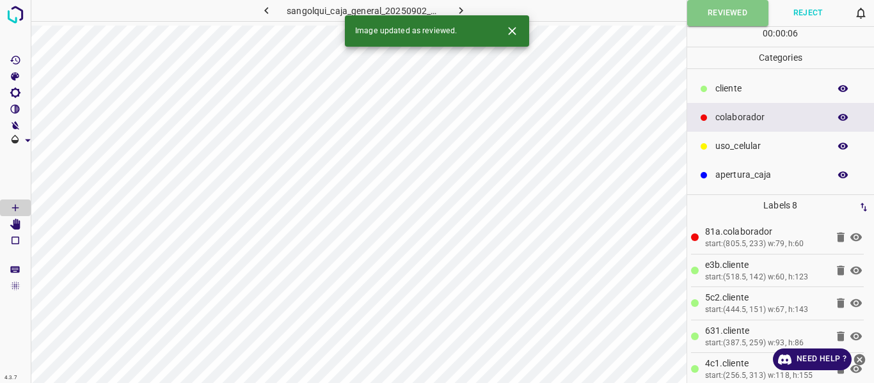
click at [462, 6] on icon "button" at bounding box center [460, 10] width 13 height 13
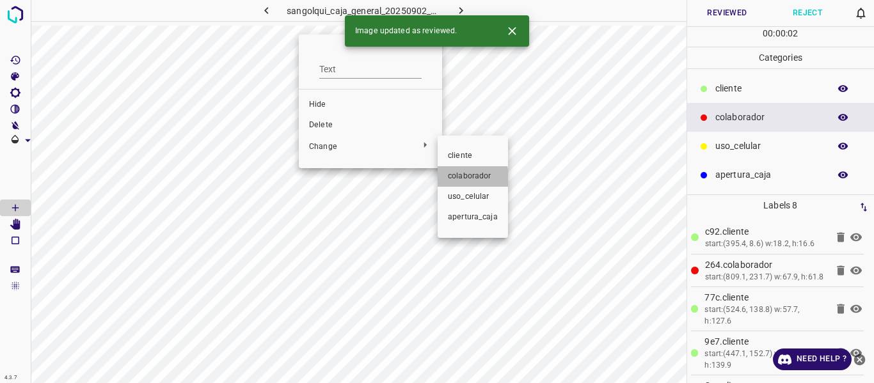
click at [451, 178] on span "colaborador" at bounding box center [473, 177] width 50 height 12
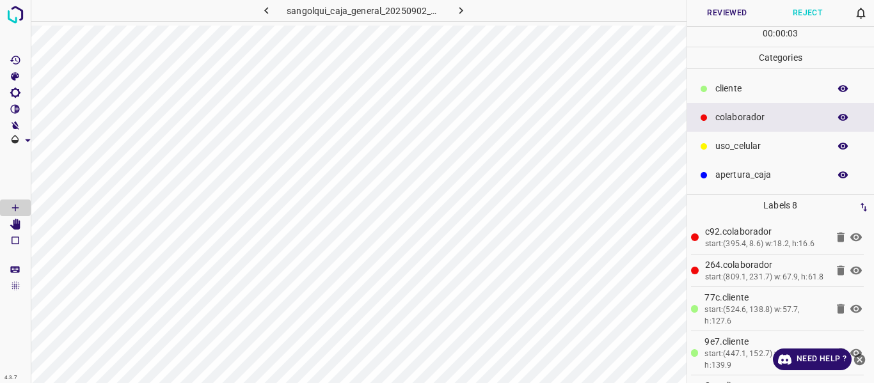
click at [719, 13] on button "Reviewed" at bounding box center [727, 13] width 81 height 26
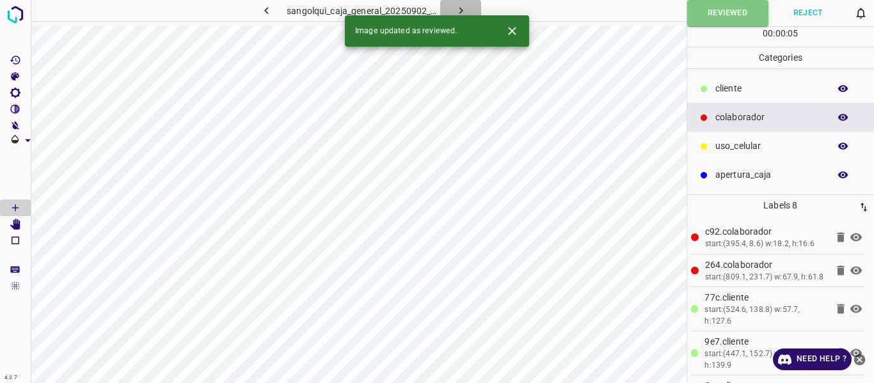
click at [455, 4] on icon "button" at bounding box center [460, 10] width 13 height 13
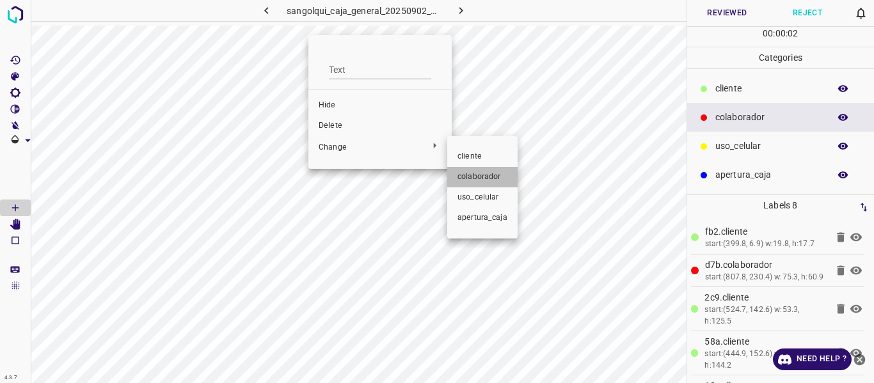
click at [470, 171] on li "colaborador" at bounding box center [482, 177] width 70 height 20
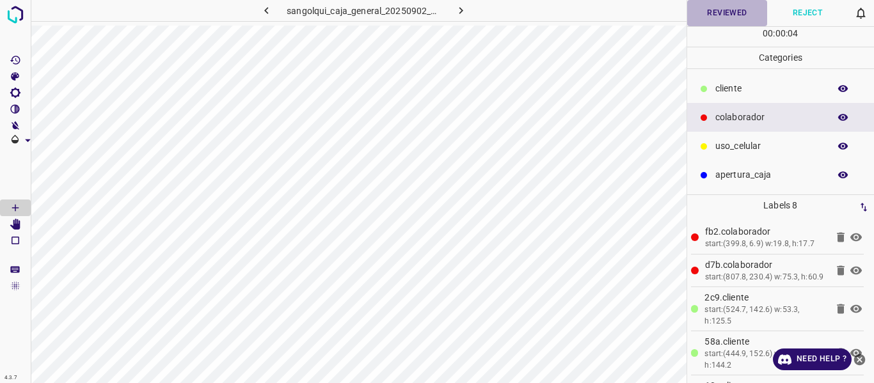
click at [728, 9] on button "Reviewed" at bounding box center [727, 13] width 81 height 26
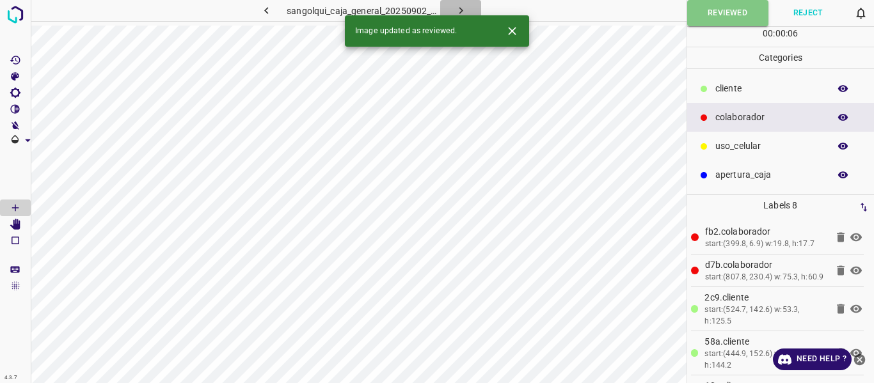
click at [462, 6] on icon "button" at bounding box center [460, 10] width 13 height 13
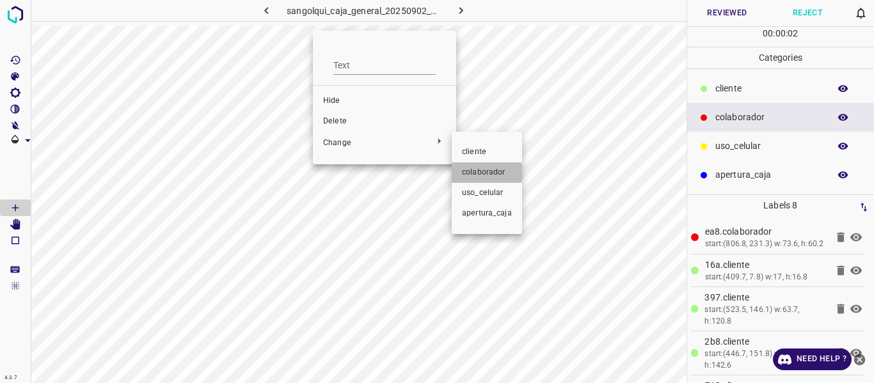
click at [485, 173] on span "colaborador" at bounding box center [487, 173] width 50 height 12
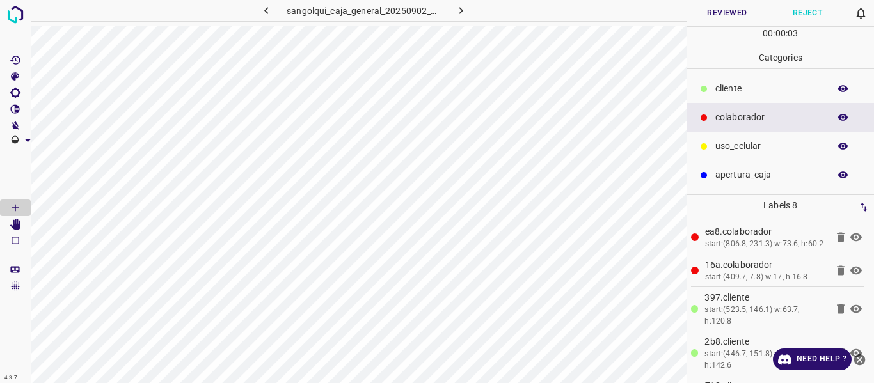
click at [734, 17] on button "Reviewed" at bounding box center [727, 13] width 81 height 26
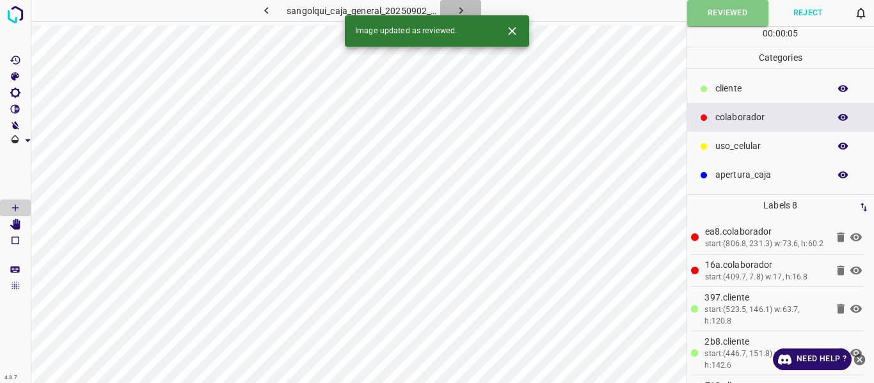
click at [465, 8] on icon "button" at bounding box center [460, 10] width 13 height 13
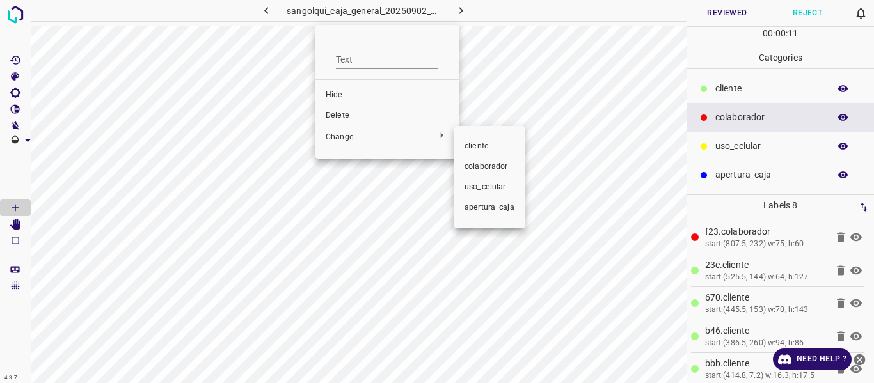
click at [475, 161] on span "colaborador" at bounding box center [490, 167] width 50 height 12
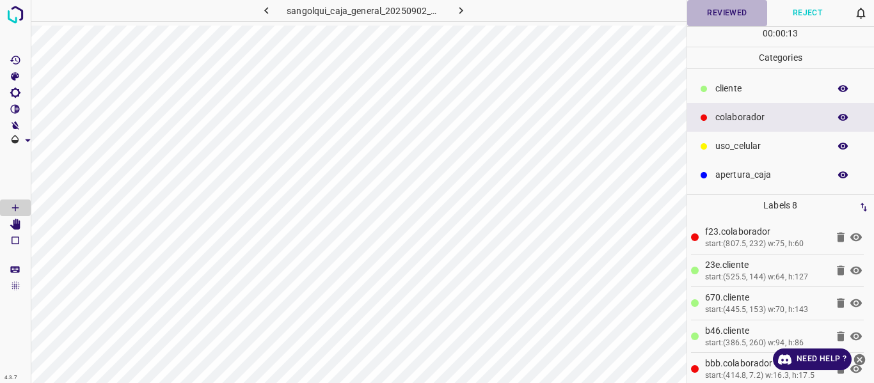
click at [717, 7] on button "Reviewed" at bounding box center [727, 13] width 81 height 26
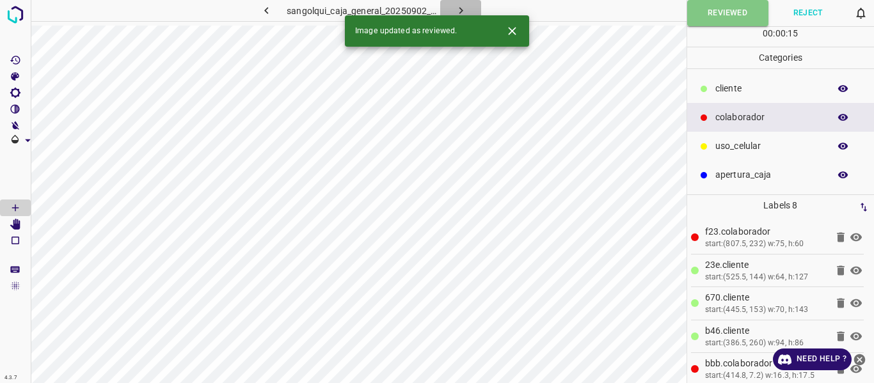
click at [464, 2] on button "button" at bounding box center [460, 10] width 41 height 21
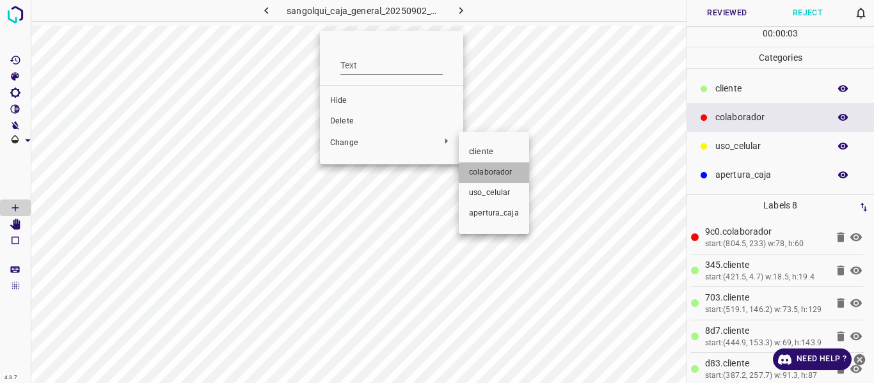
click at [479, 175] on span "colaborador" at bounding box center [494, 173] width 50 height 12
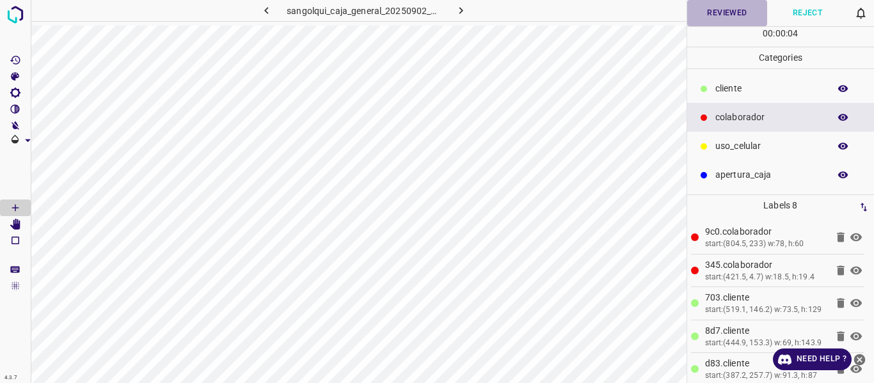
click at [732, 10] on button "Reviewed" at bounding box center [727, 13] width 81 height 26
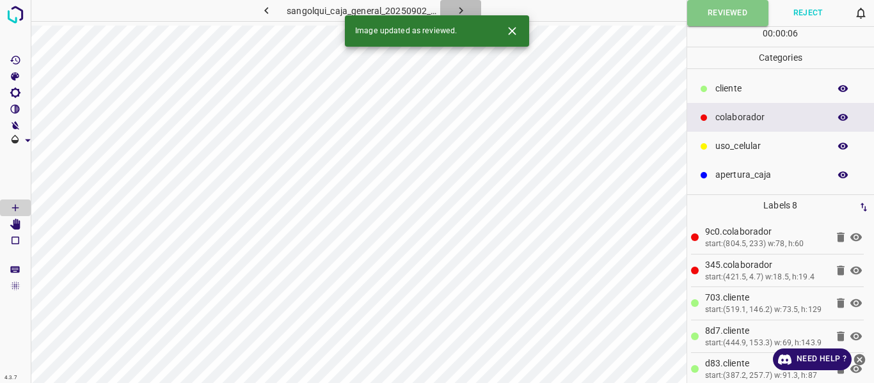
click at [467, 8] on icon "button" at bounding box center [460, 10] width 13 height 13
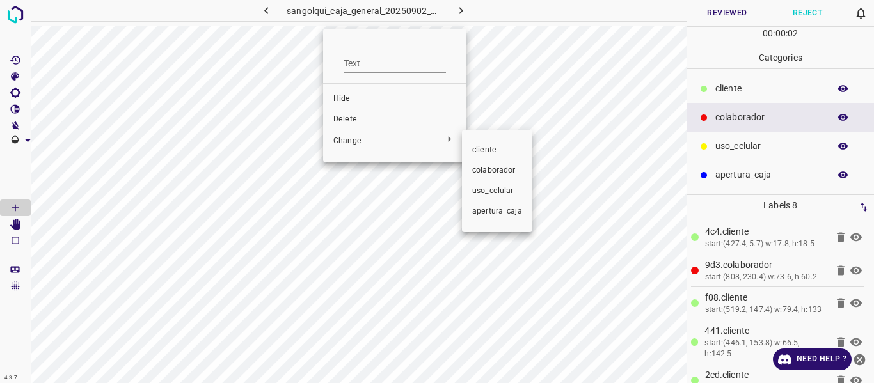
click at [494, 175] on span "colaborador" at bounding box center [497, 171] width 50 height 12
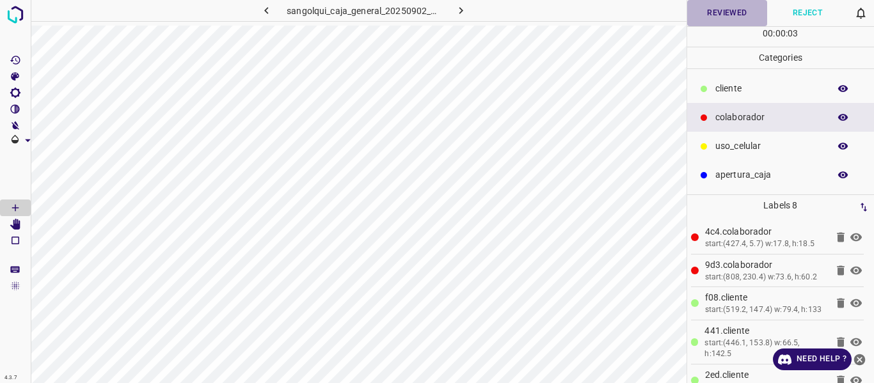
click at [728, 3] on button "Reviewed" at bounding box center [727, 13] width 81 height 26
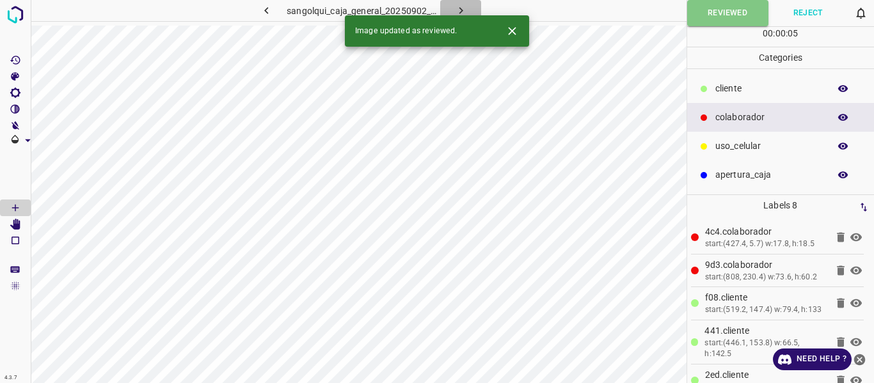
click at [461, 9] on icon "button" at bounding box center [460, 10] width 13 height 13
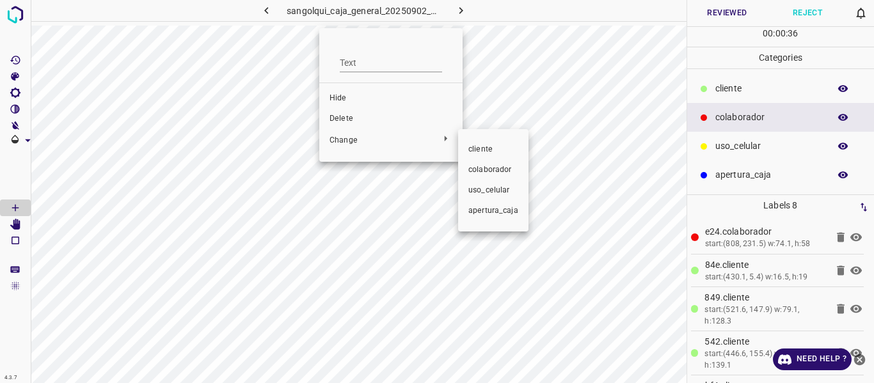
drag, startPoint x: 477, startPoint y: 171, endPoint x: 657, endPoint y: 122, distance: 185.8
click at [478, 171] on span "colaborador" at bounding box center [493, 170] width 50 height 12
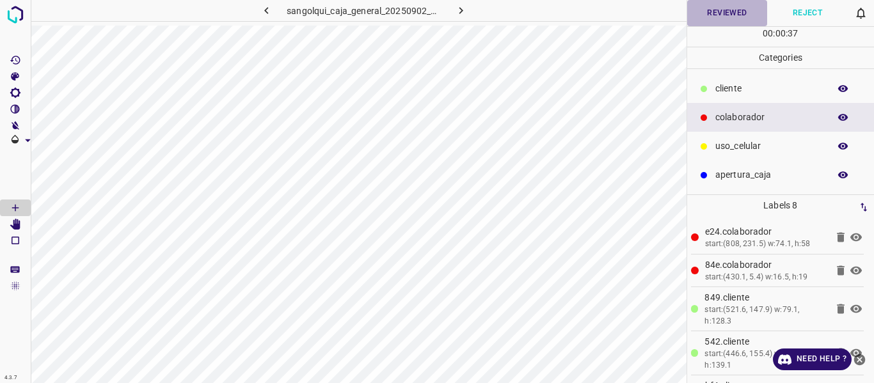
click at [717, 13] on button "Reviewed" at bounding box center [727, 13] width 81 height 26
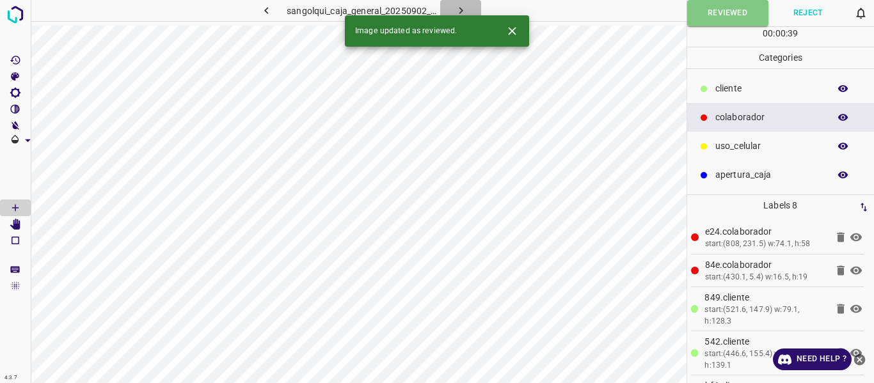
click at [461, 6] on icon "button" at bounding box center [460, 10] width 13 height 13
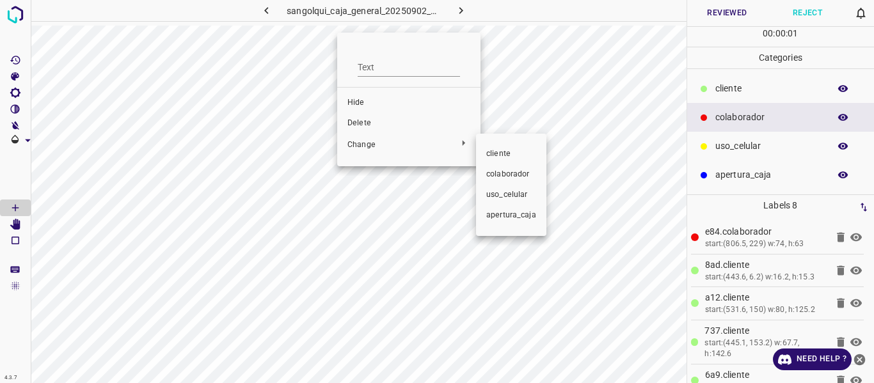
click at [499, 171] on span "colaborador" at bounding box center [511, 175] width 50 height 12
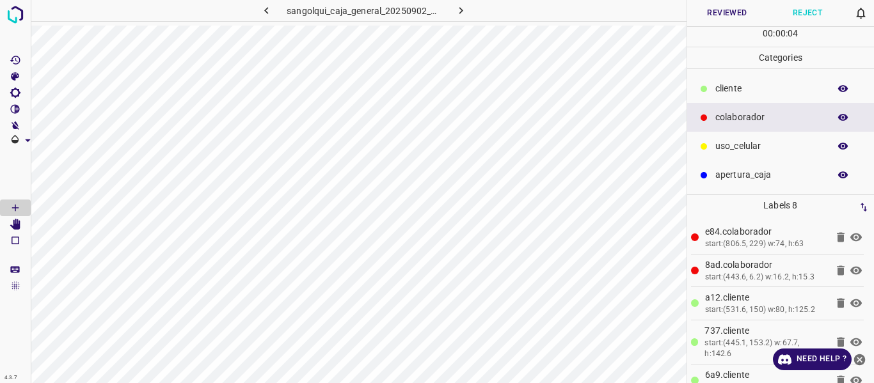
click at [722, 8] on button "Reviewed" at bounding box center [727, 13] width 81 height 26
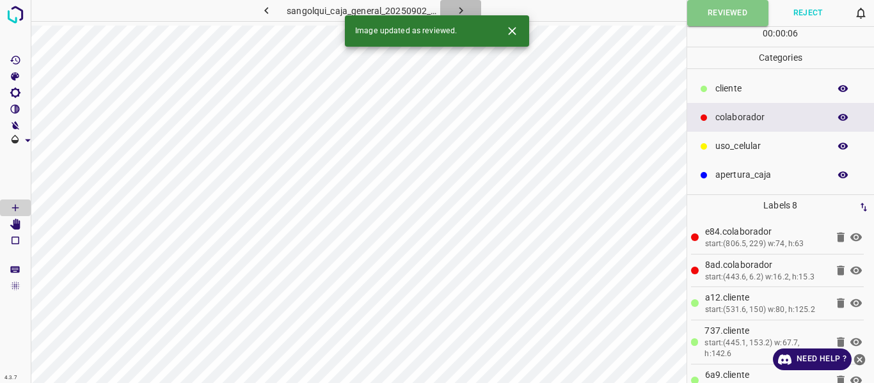
click at [461, 10] on icon "button" at bounding box center [461, 10] width 4 height 7
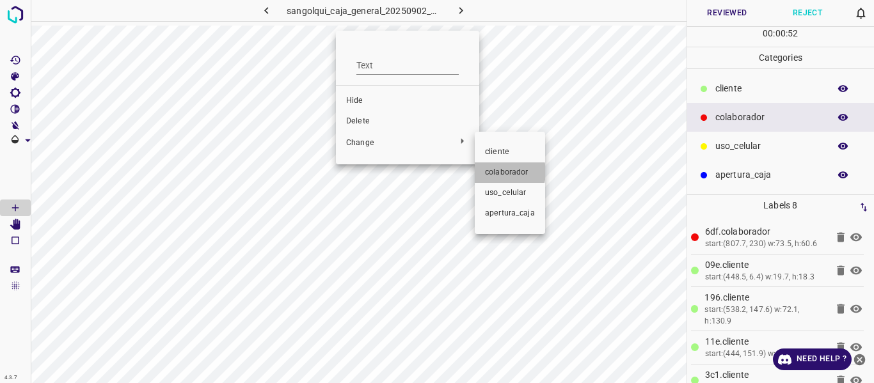
click at [498, 172] on span "colaborador" at bounding box center [510, 173] width 50 height 12
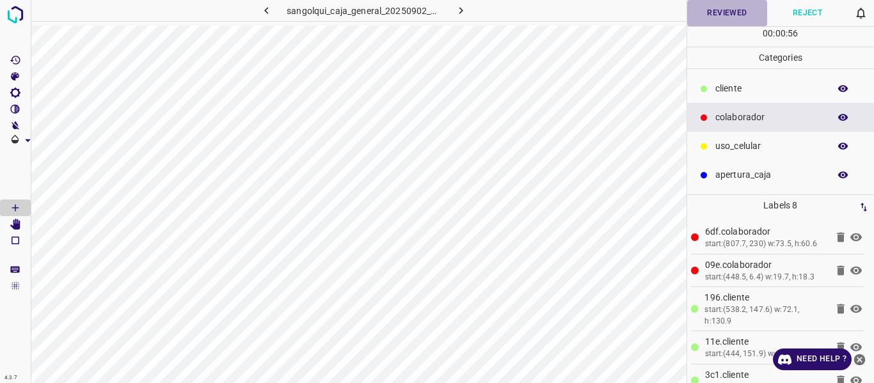
click at [726, 10] on button "Reviewed" at bounding box center [727, 13] width 81 height 26
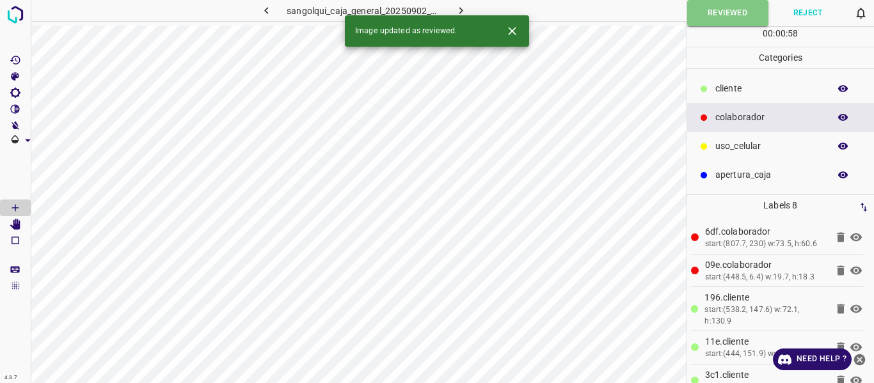
click at [454, 6] on icon "button" at bounding box center [460, 10] width 13 height 13
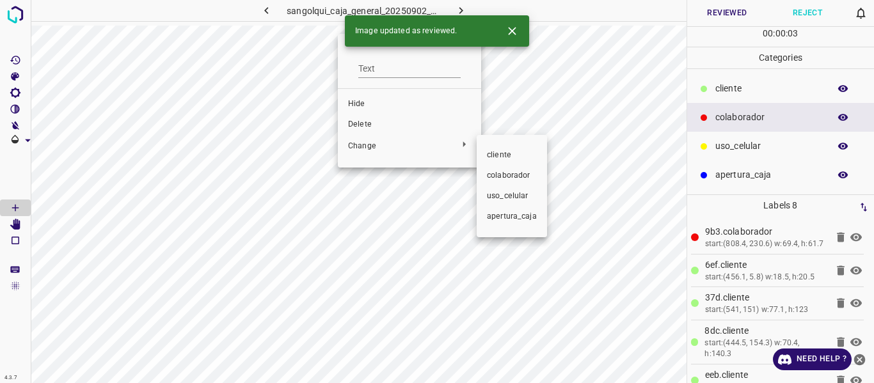
click at [493, 173] on span "colaborador" at bounding box center [512, 176] width 50 height 12
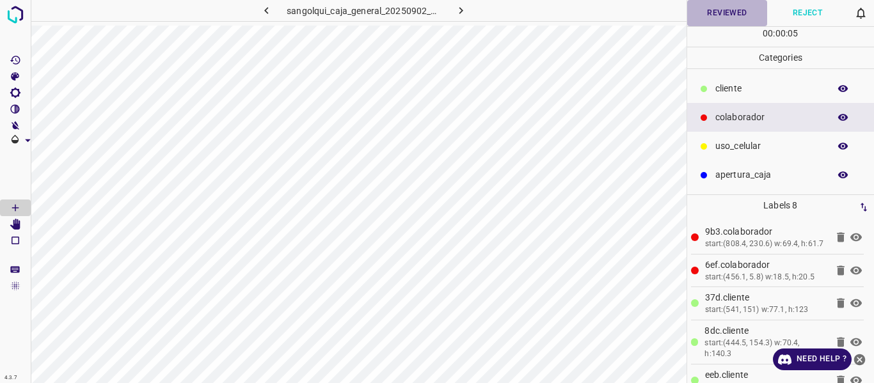
click at [738, 11] on button "Reviewed" at bounding box center [727, 13] width 81 height 26
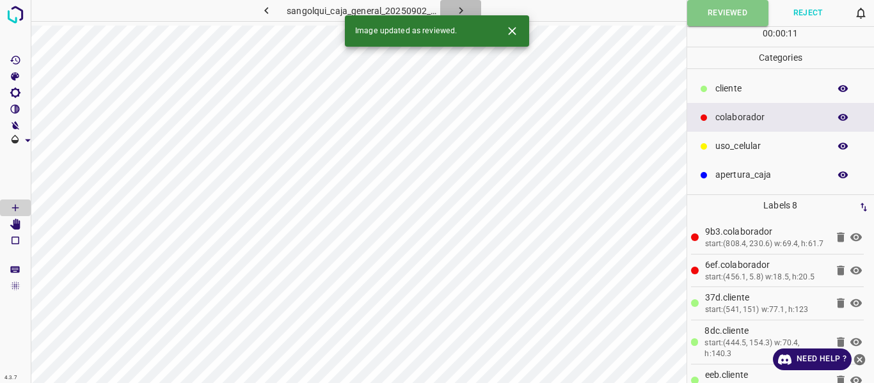
click at [459, 7] on icon "button" at bounding box center [460, 10] width 13 height 13
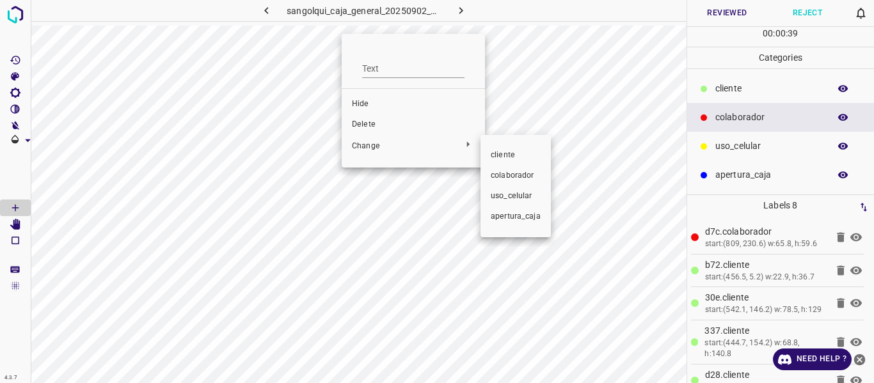
click at [508, 177] on span "colaborador" at bounding box center [516, 176] width 50 height 12
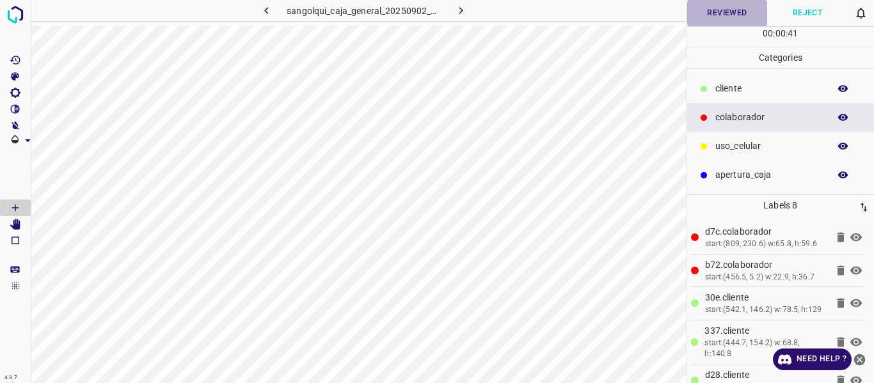
click at [722, 13] on button "Reviewed" at bounding box center [727, 13] width 81 height 26
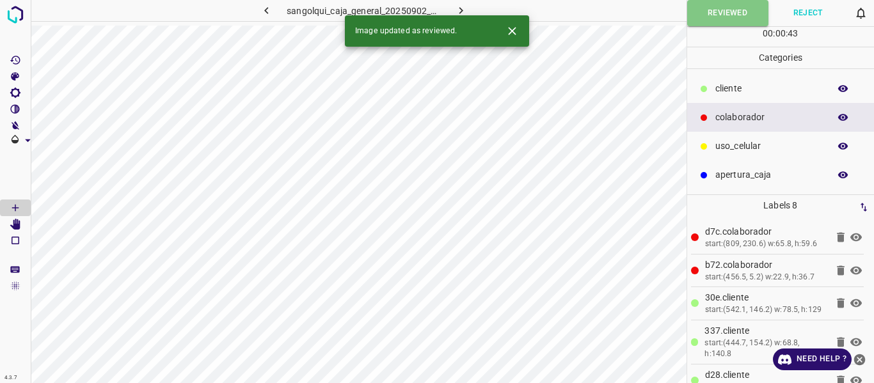
click at [458, 8] on icon "button" at bounding box center [460, 10] width 13 height 13
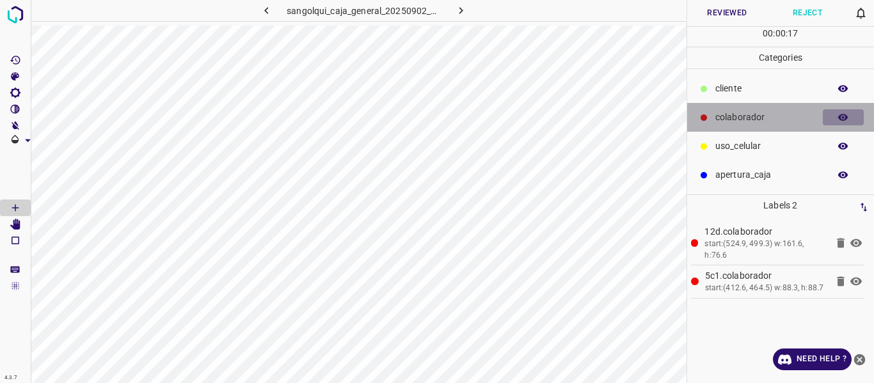
click at [848, 116] on icon "button" at bounding box center [844, 118] width 12 height 12
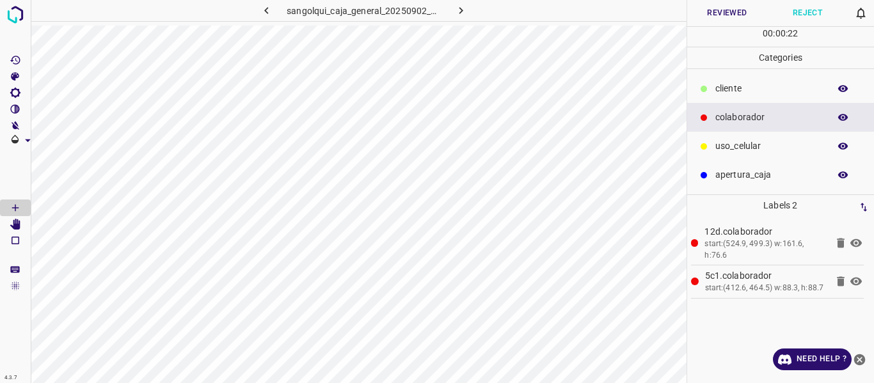
click at [733, 11] on button "Reviewed" at bounding box center [727, 13] width 81 height 26
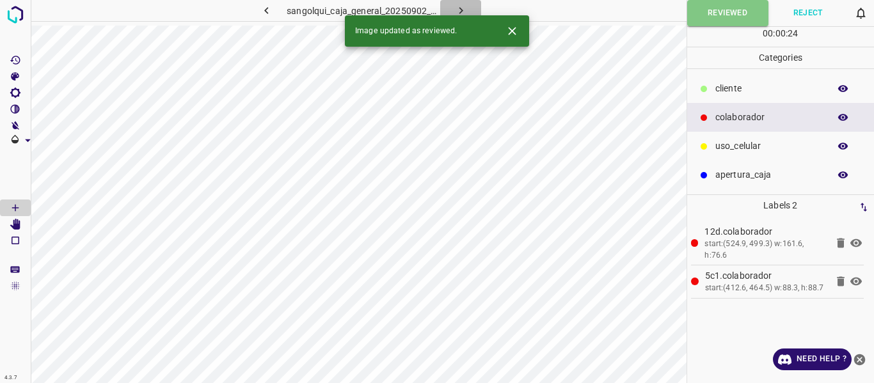
click at [458, 6] on icon "button" at bounding box center [460, 10] width 13 height 13
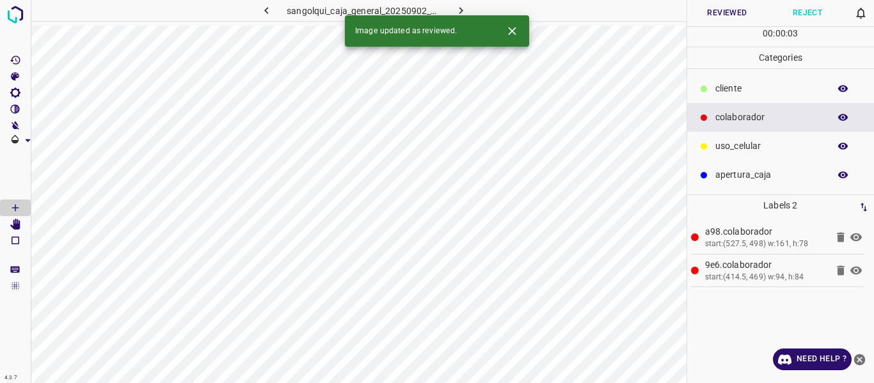
click at [730, 8] on button "Reviewed" at bounding box center [727, 13] width 81 height 26
click at [459, 4] on icon "button" at bounding box center [460, 10] width 13 height 13
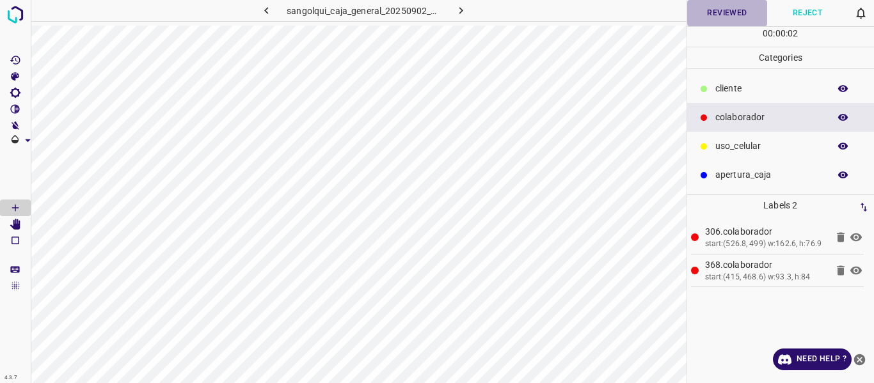
click at [713, 15] on button "Reviewed" at bounding box center [727, 13] width 81 height 26
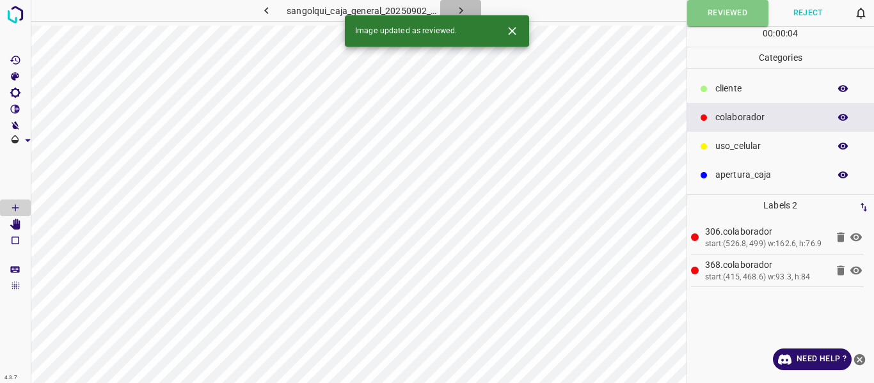
click at [465, 5] on icon "button" at bounding box center [460, 10] width 13 height 13
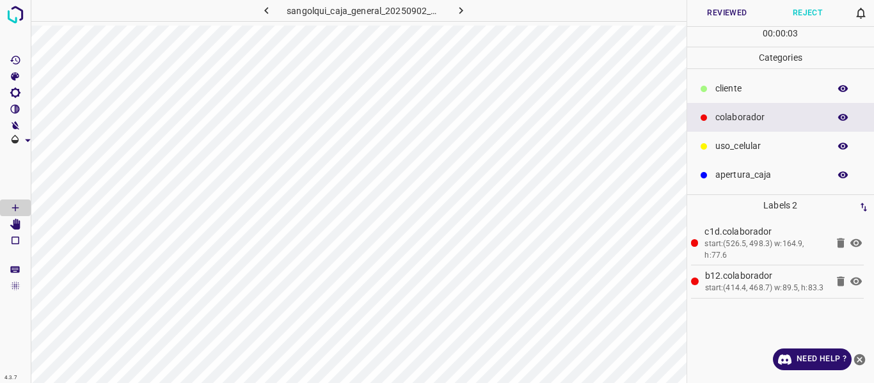
click at [722, 13] on button "Reviewed" at bounding box center [727, 13] width 81 height 26
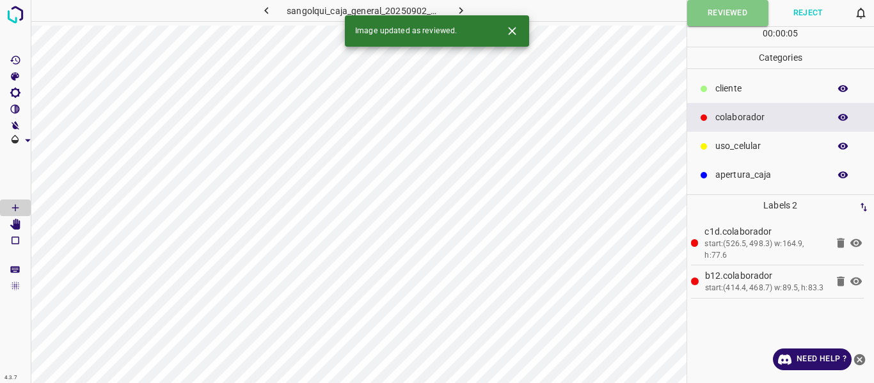
click at [474, 4] on button "button" at bounding box center [460, 10] width 41 height 21
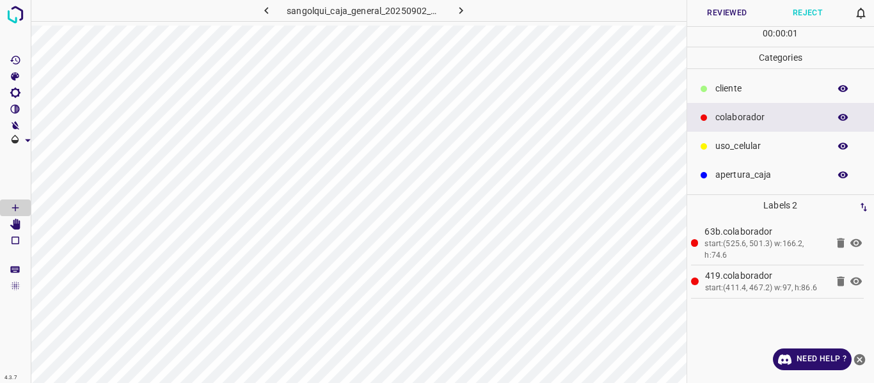
click at [720, 15] on button "Reviewed" at bounding box center [727, 13] width 81 height 26
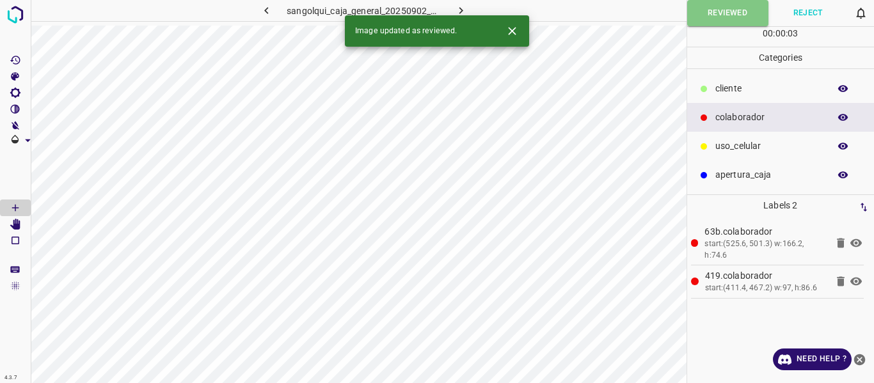
click at [444, 8] on button "button" at bounding box center [460, 10] width 41 height 21
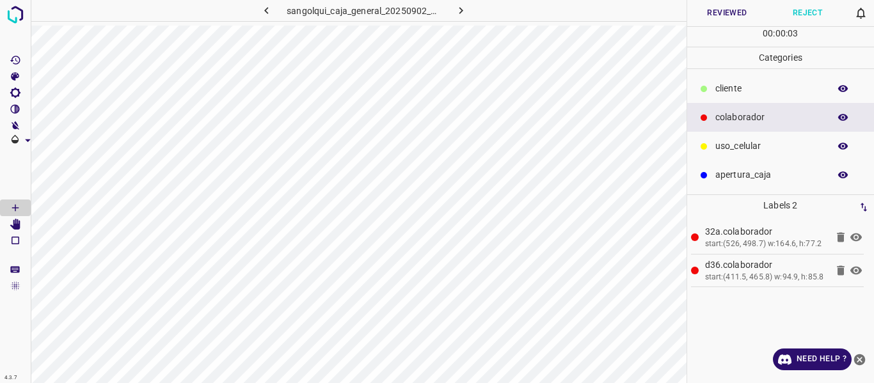
click at [719, 14] on button "Reviewed" at bounding box center [727, 13] width 81 height 26
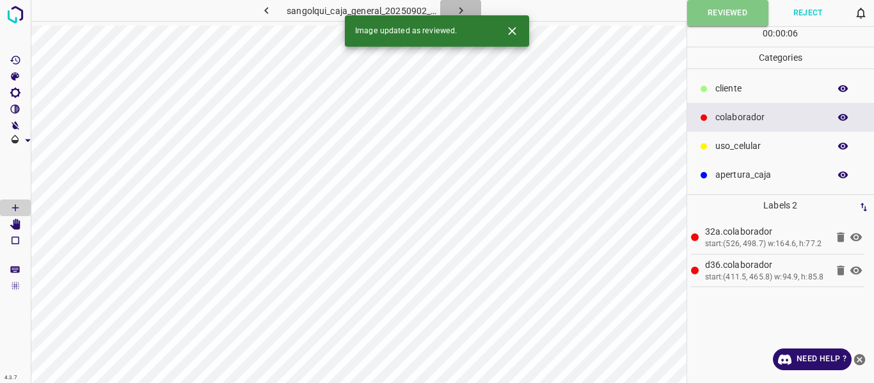
click at [458, 4] on icon "button" at bounding box center [460, 10] width 13 height 13
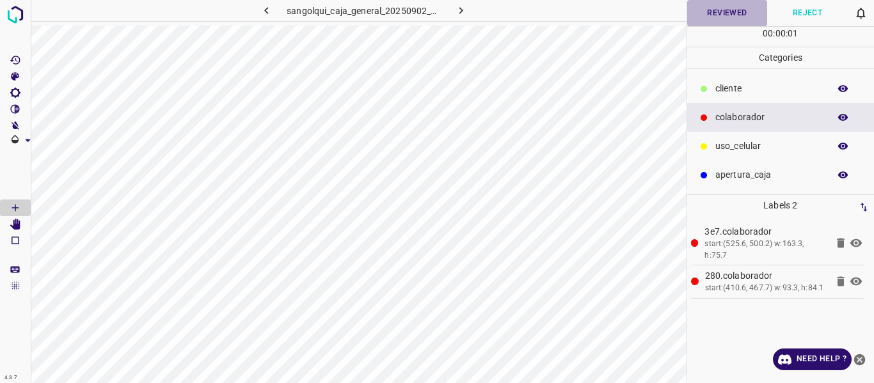
click at [728, 12] on button "Reviewed" at bounding box center [727, 13] width 81 height 26
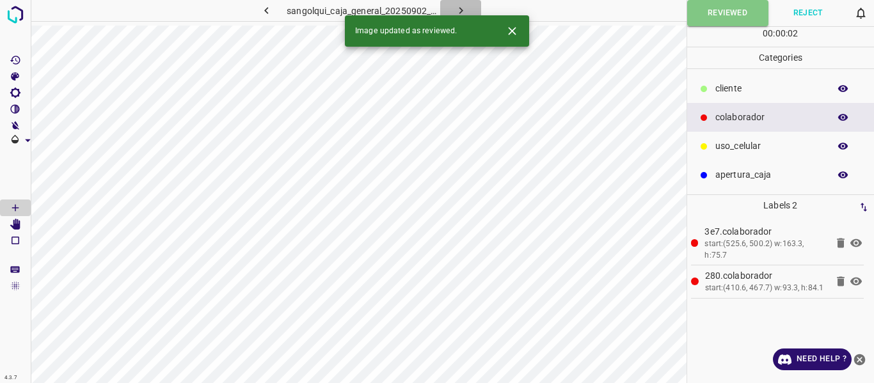
click at [463, 8] on icon "button" at bounding box center [460, 10] width 13 height 13
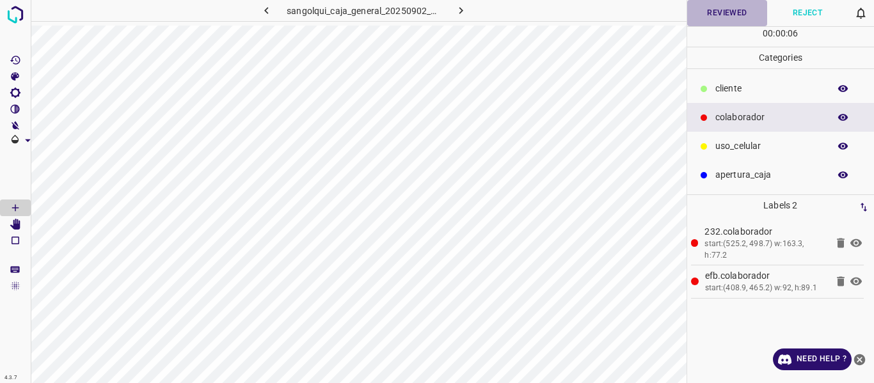
click at [730, 12] on button "Reviewed" at bounding box center [727, 13] width 81 height 26
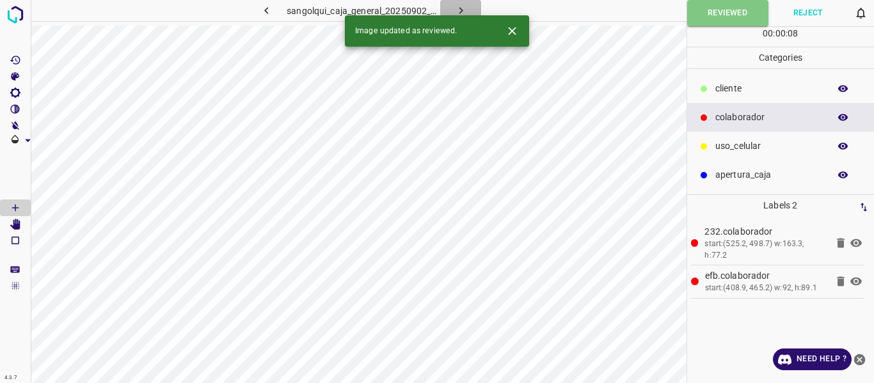
click at [457, 10] on icon "button" at bounding box center [460, 10] width 13 height 13
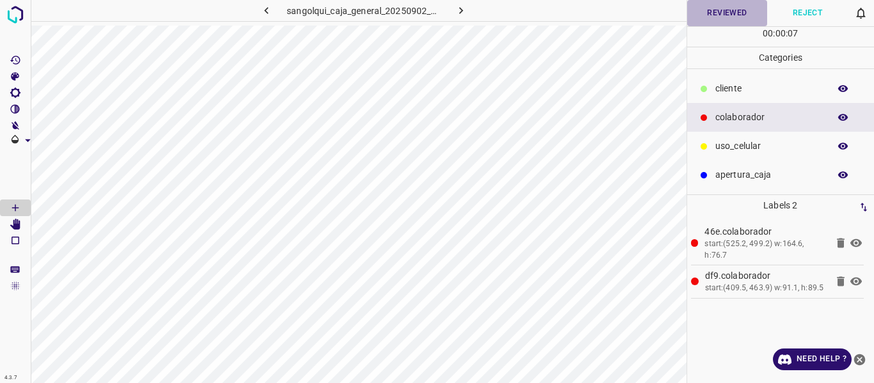
click at [719, 10] on button "Reviewed" at bounding box center [727, 13] width 81 height 26
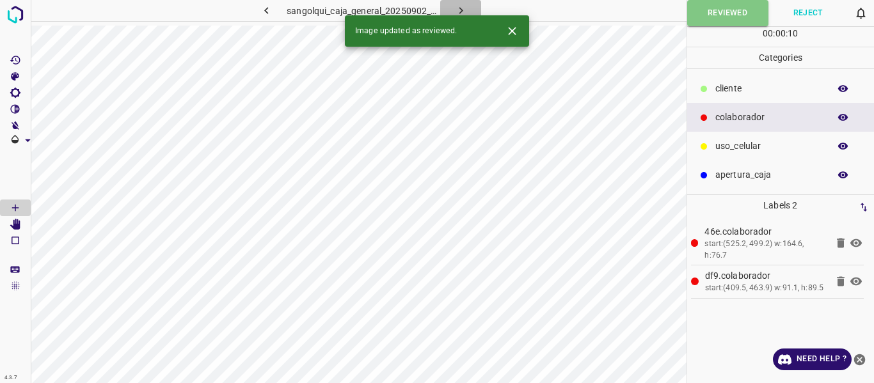
click at [466, 4] on icon "button" at bounding box center [460, 10] width 13 height 13
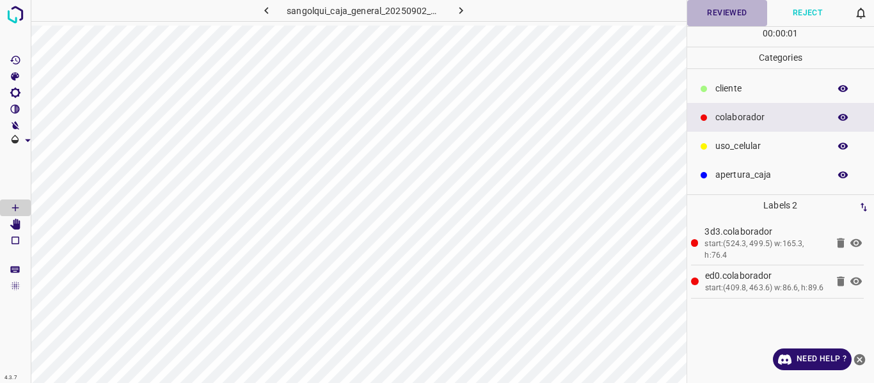
click at [722, 8] on button "Reviewed" at bounding box center [727, 13] width 81 height 26
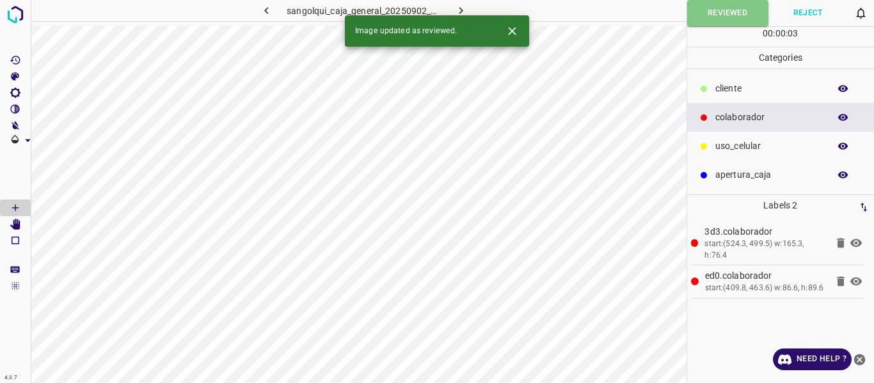
drag, startPoint x: 463, startPoint y: 8, endPoint x: 504, endPoint y: 33, distance: 48.5
click at [461, 8] on icon "button" at bounding box center [460, 10] width 13 height 13
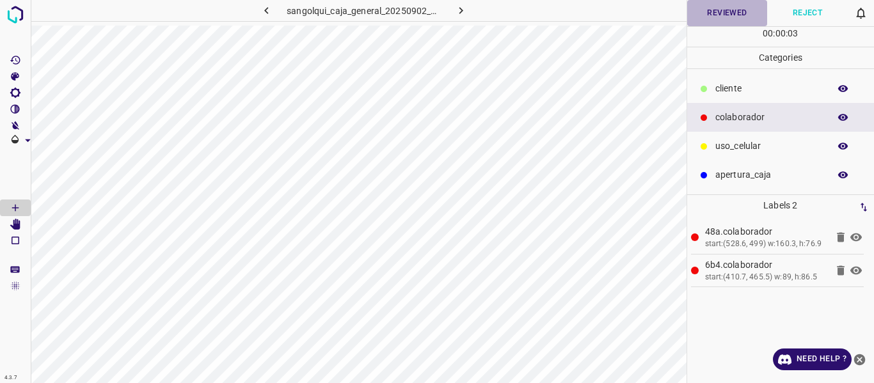
click at [715, 18] on button "Reviewed" at bounding box center [727, 13] width 81 height 26
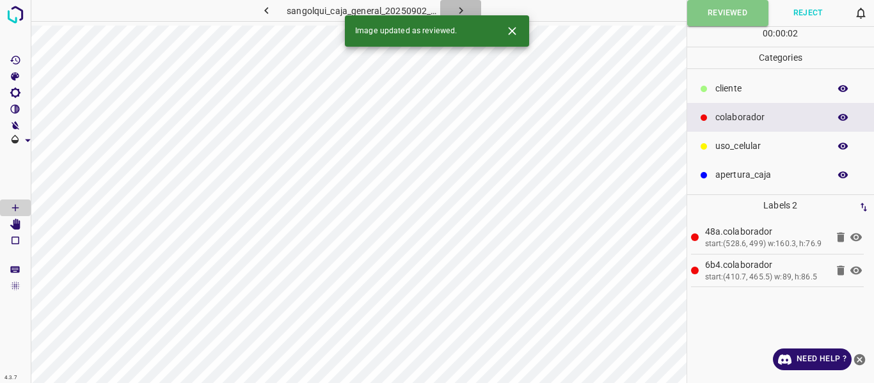
click at [465, 7] on icon "button" at bounding box center [460, 10] width 13 height 13
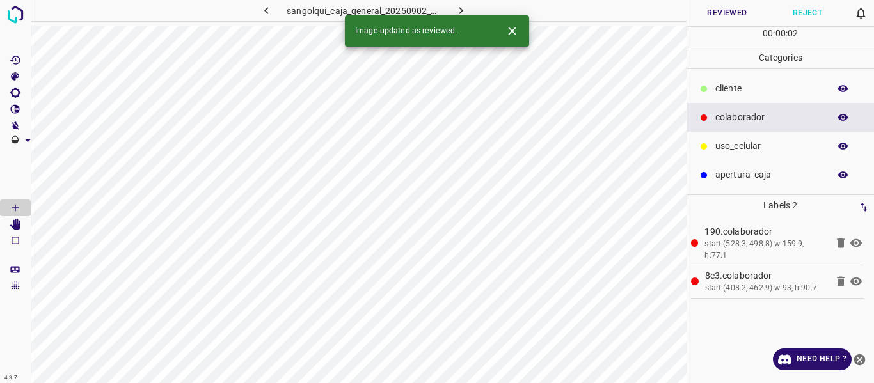
click at [705, 13] on button "Reviewed" at bounding box center [727, 13] width 81 height 26
click at [461, 8] on icon "button" at bounding box center [460, 10] width 13 height 13
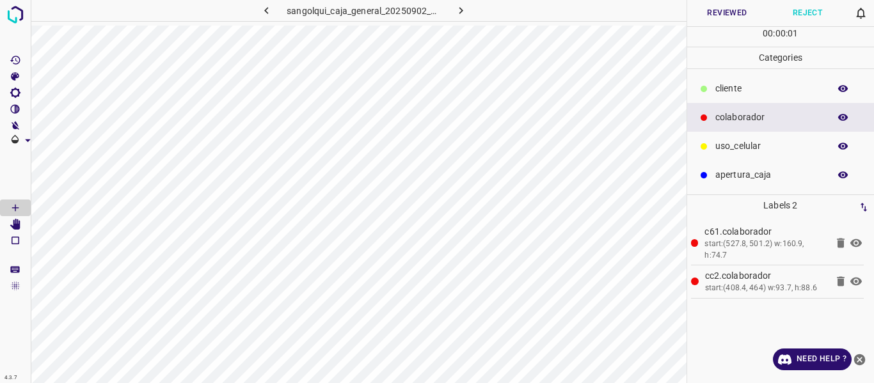
click at [726, 16] on button "Reviewed" at bounding box center [727, 13] width 81 height 26
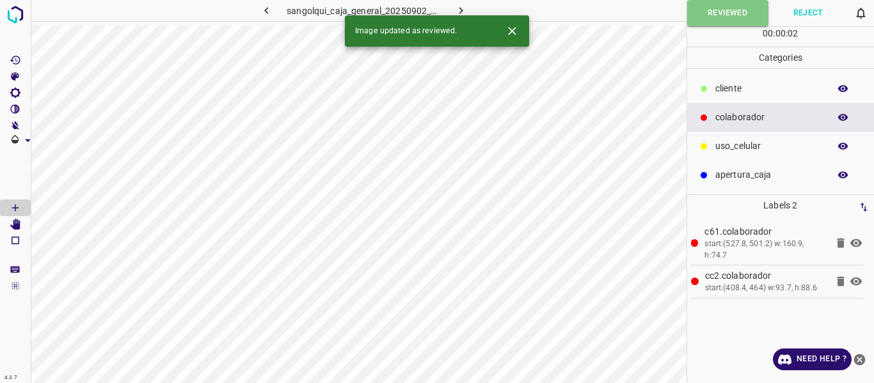
click at [459, 11] on icon "button" at bounding box center [460, 10] width 13 height 13
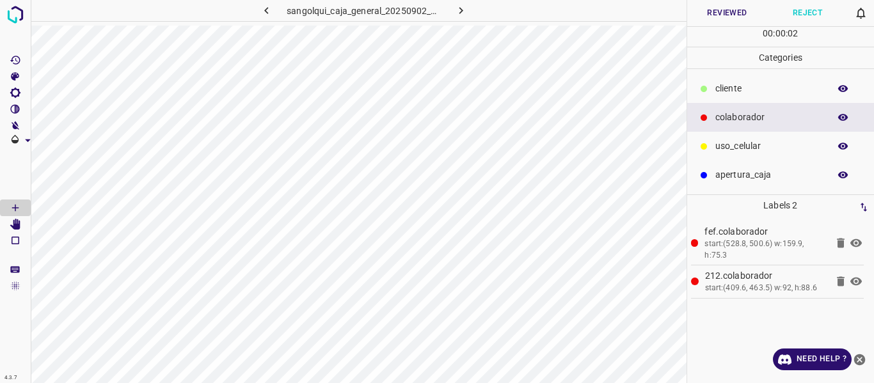
click at [710, 11] on button "Reviewed" at bounding box center [727, 13] width 81 height 26
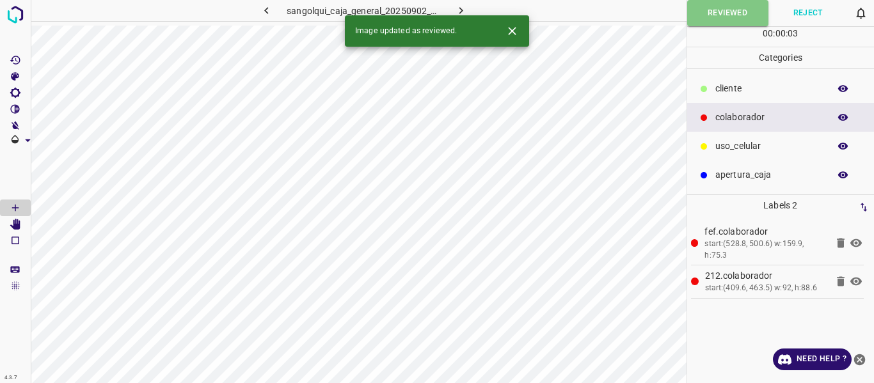
click at [461, 10] on icon "button" at bounding box center [461, 10] width 4 height 7
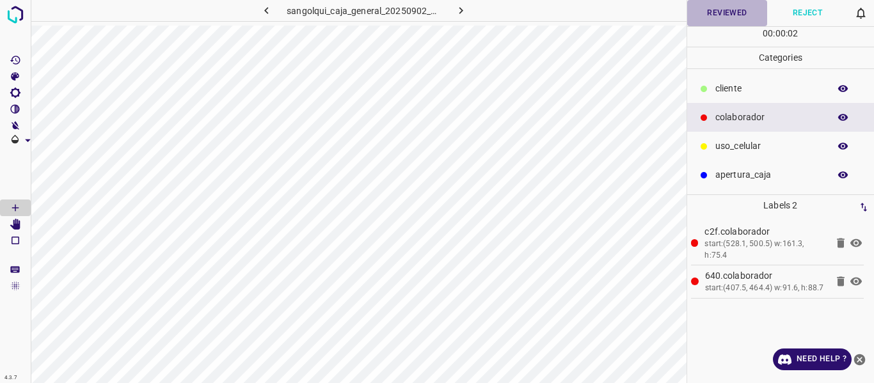
click at [715, 15] on button "Reviewed" at bounding box center [727, 13] width 81 height 26
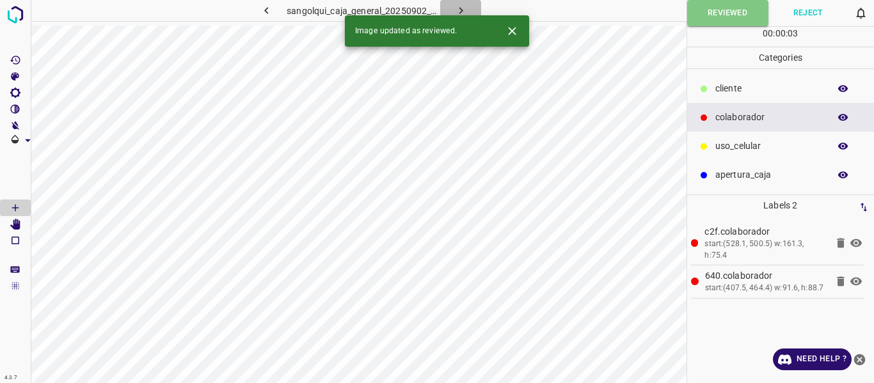
click at [461, 8] on icon "button" at bounding box center [460, 10] width 13 height 13
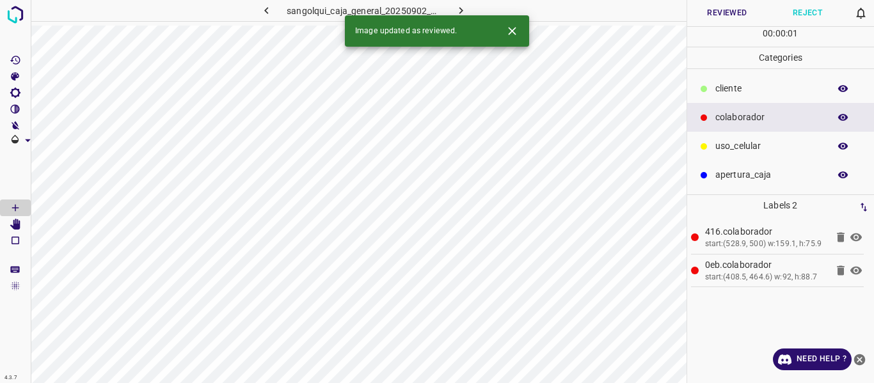
click at [719, 13] on button "Reviewed" at bounding box center [727, 13] width 81 height 26
click at [456, 10] on icon "button" at bounding box center [460, 10] width 13 height 13
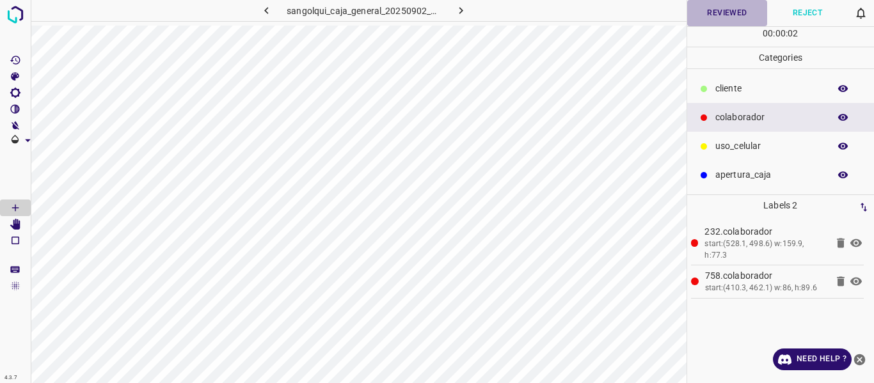
click at [729, 17] on button "Reviewed" at bounding box center [727, 13] width 81 height 26
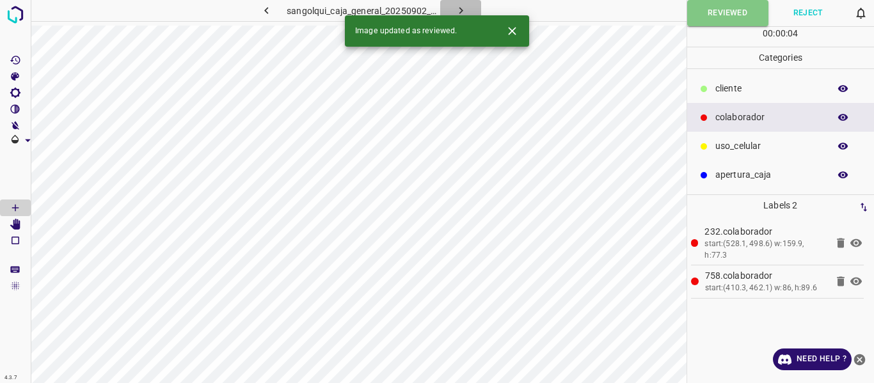
click at [469, 9] on button "button" at bounding box center [460, 10] width 41 height 21
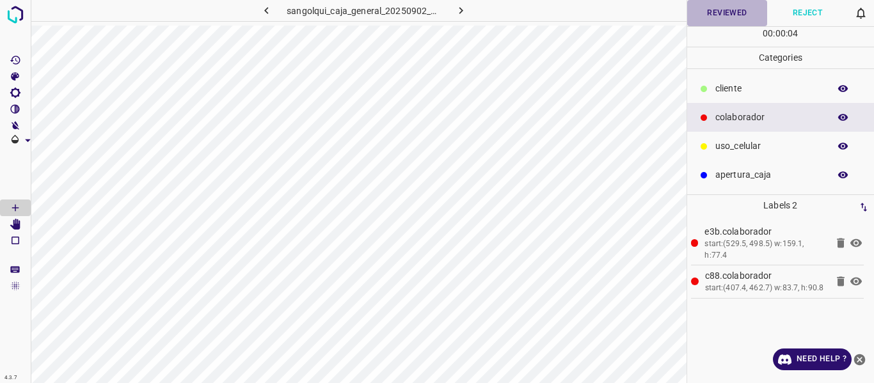
click at [706, 12] on button "Reviewed" at bounding box center [727, 13] width 81 height 26
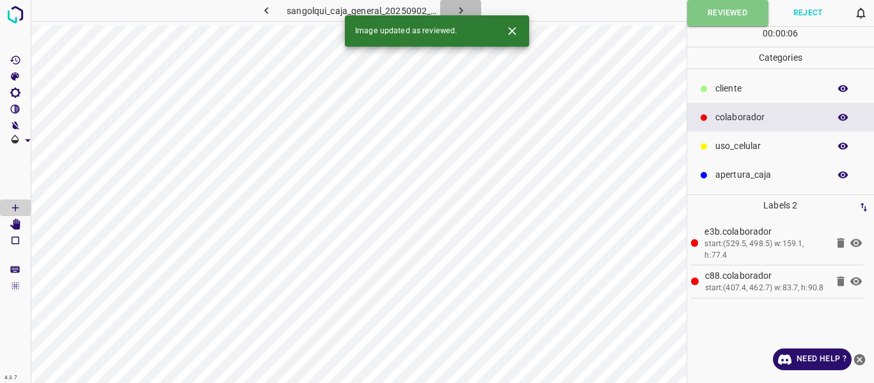
click at [458, 10] on icon "button" at bounding box center [460, 10] width 13 height 13
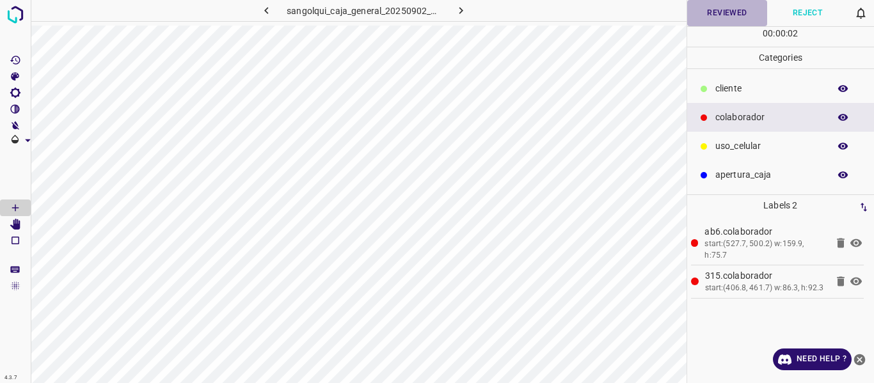
click at [717, 15] on button "Reviewed" at bounding box center [727, 13] width 81 height 26
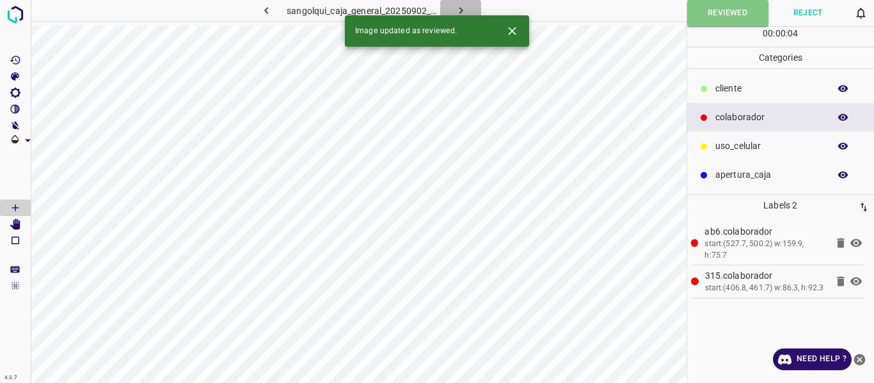
click at [460, 7] on icon "button" at bounding box center [460, 10] width 13 height 13
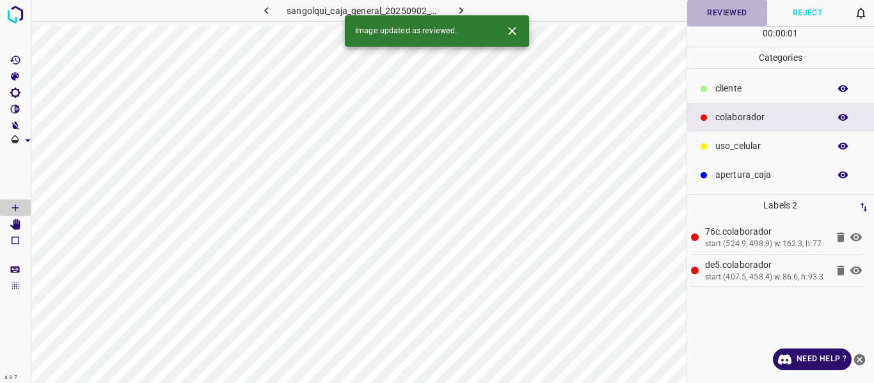
click at [715, 12] on button "Reviewed" at bounding box center [727, 13] width 81 height 26
click at [467, 8] on icon "button" at bounding box center [460, 10] width 13 height 13
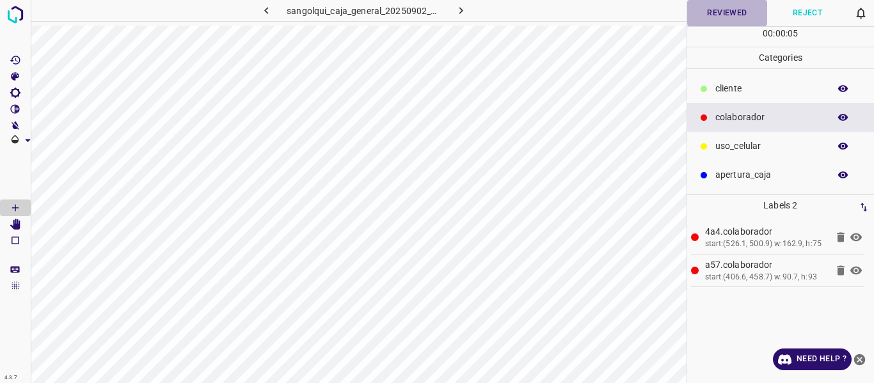
click at [724, 16] on button "Reviewed" at bounding box center [727, 13] width 81 height 26
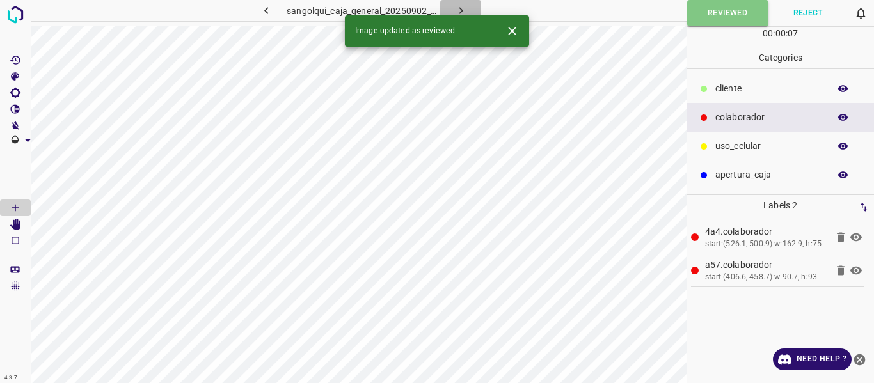
click at [458, 8] on icon "button" at bounding box center [460, 10] width 13 height 13
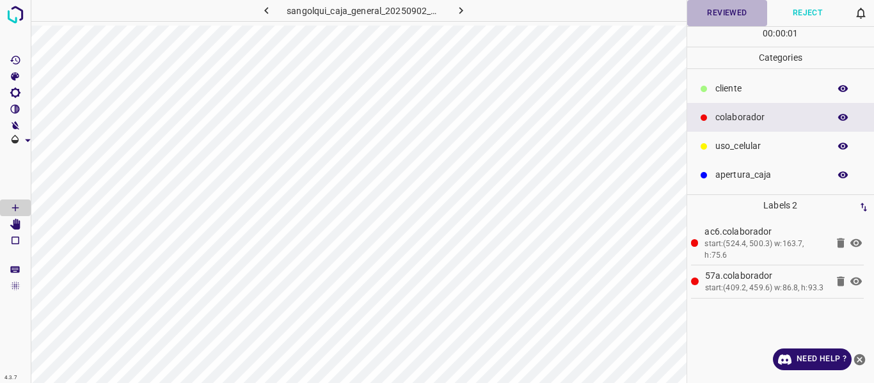
click at [720, 10] on button "Reviewed" at bounding box center [727, 13] width 81 height 26
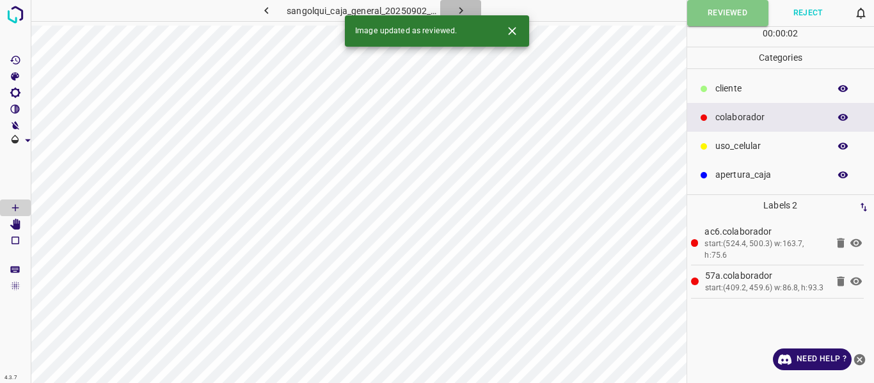
click at [456, 4] on icon "button" at bounding box center [460, 10] width 13 height 13
click at [697, 16] on button "Reviewed" at bounding box center [727, 13] width 81 height 26
click at [454, 6] on icon "button" at bounding box center [460, 10] width 13 height 13
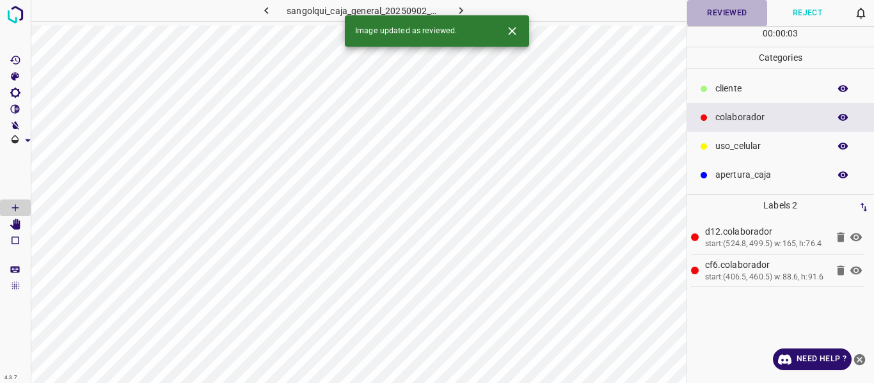
click at [710, 12] on button "Reviewed" at bounding box center [727, 13] width 81 height 26
drag, startPoint x: 463, startPoint y: 5, endPoint x: 491, endPoint y: 13, distance: 29.2
click at [463, 5] on icon "button" at bounding box center [460, 10] width 13 height 13
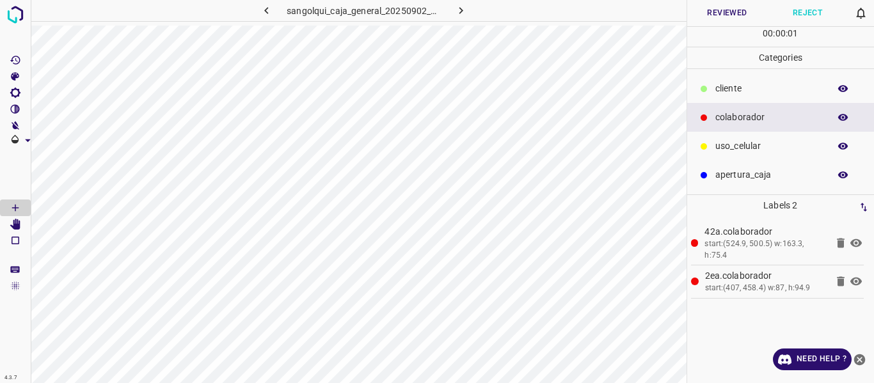
click at [745, 10] on button "Reviewed" at bounding box center [727, 13] width 81 height 26
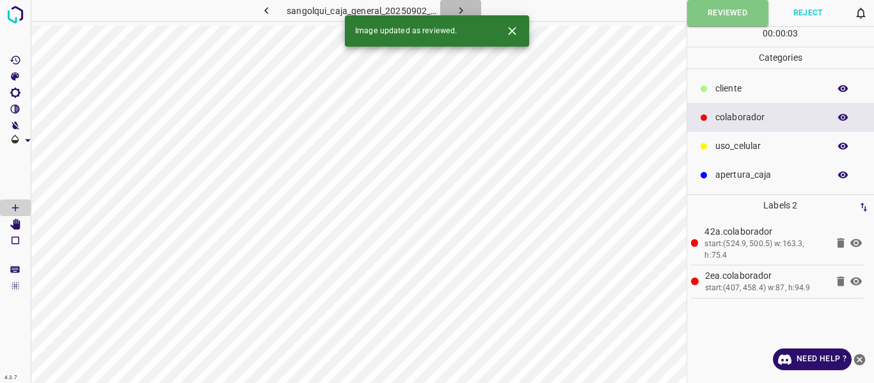
click at [456, 7] on icon "button" at bounding box center [460, 10] width 13 height 13
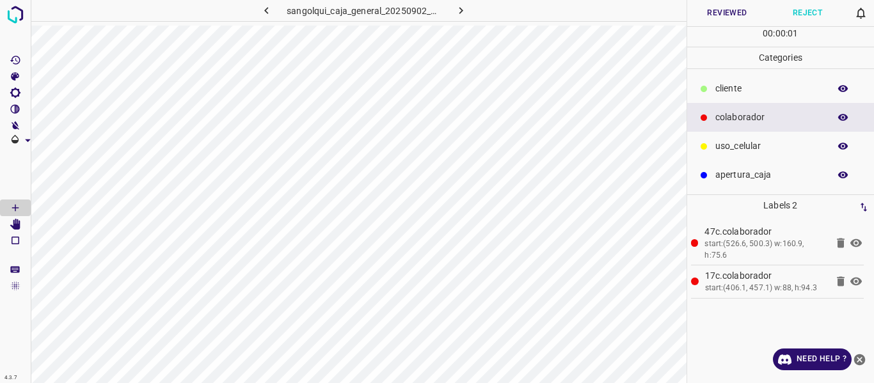
click at [713, 13] on button "Reviewed" at bounding box center [727, 13] width 81 height 26
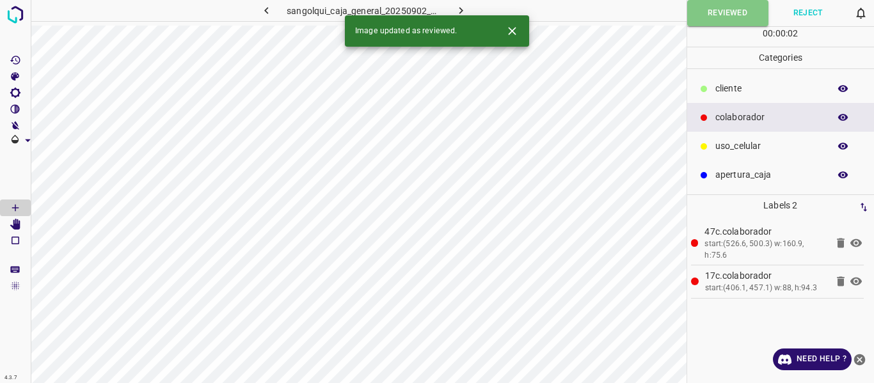
click at [454, 11] on icon "button" at bounding box center [460, 10] width 13 height 13
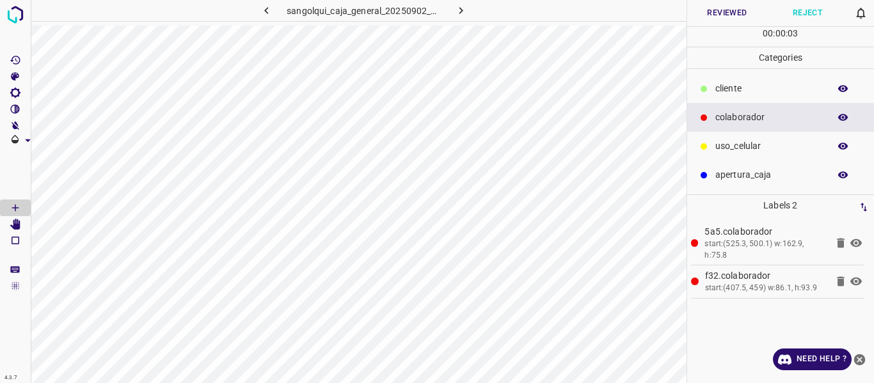
click at [726, 15] on button "Reviewed" at bounding box center [727, 13] width 81 height 26
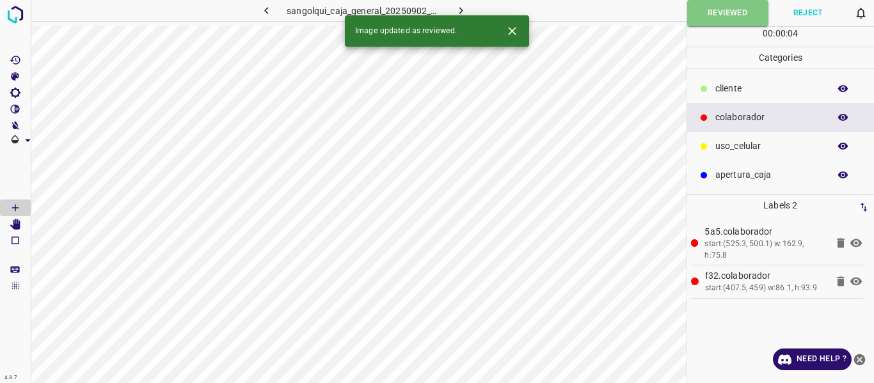
click at [465, 8] on icon "button" at bounding box center [460, 10] width 13 height 13
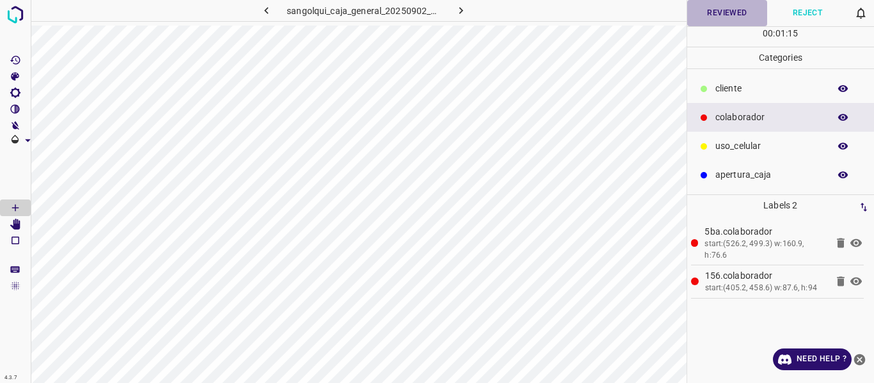
click at [724, 13] on button "Reviewed" at bounding box center [727, 13] width 81 height 26
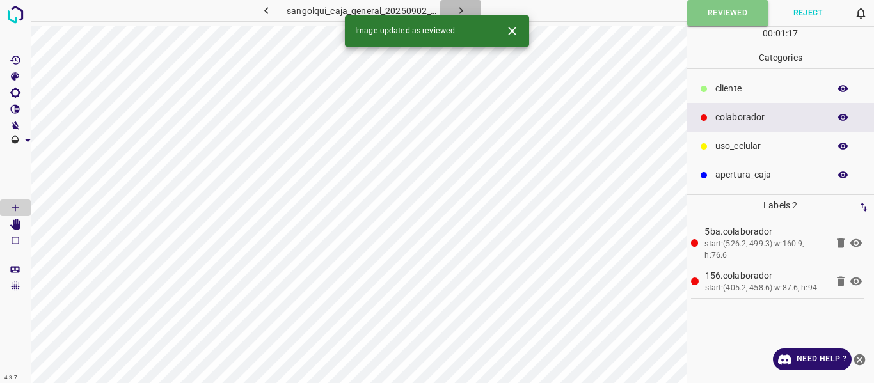
click at [459, 8] on icon "button" at bounding box center [461, 10] width 4 height 7
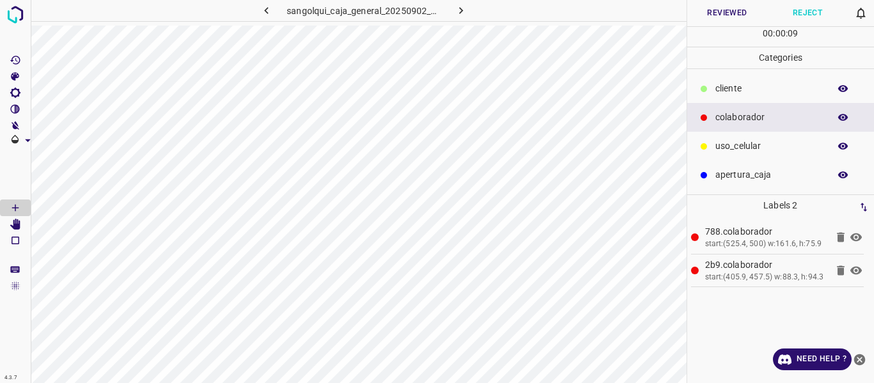
click at [718, 8] on button "Reviewed" at bounding box center [727, 13] width 81 height 26
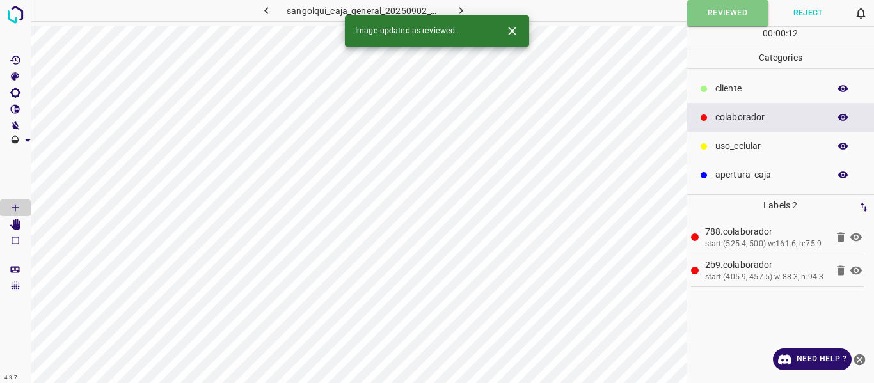
click at [460, 7] on icon "button" at bounding box center [460, 10] width 13 height 13
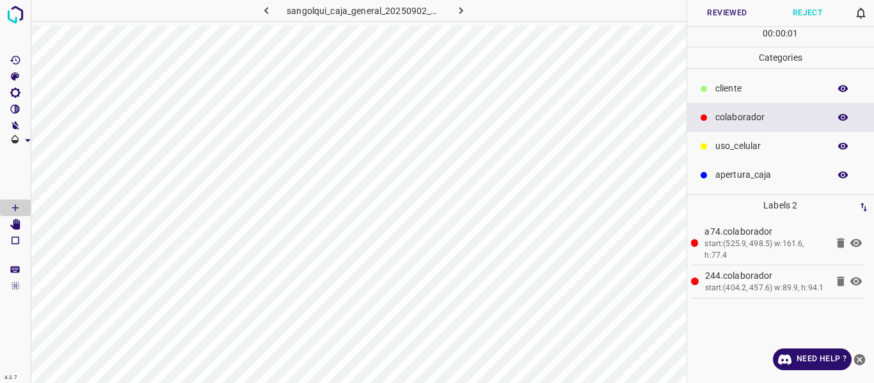
click at [726, 8] on button "Reviewed" at bounding box center [727, 13] width 81 height 26
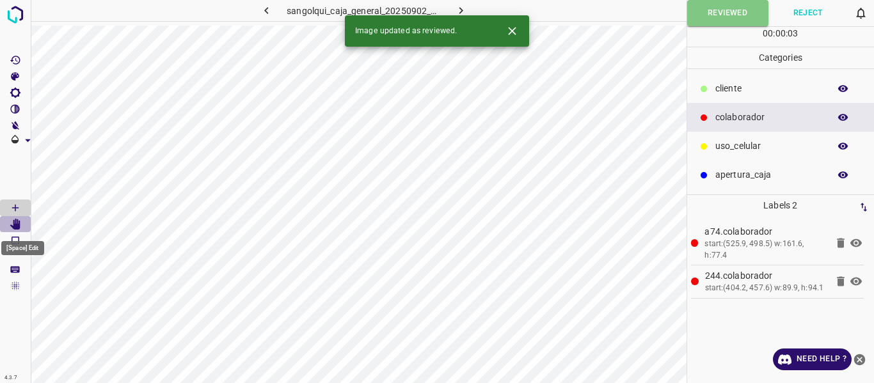
click at [17, 226] on icon "[Space] Edit" at bounding box center [15, 225] width 10 height 12
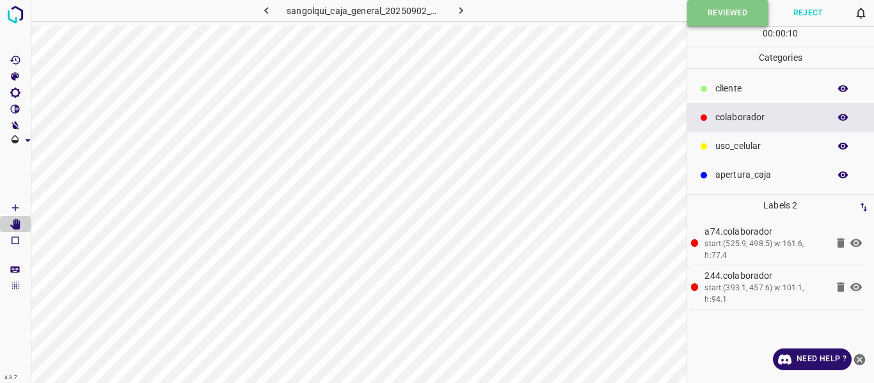
click at [717, 22] on button "Reviewed" at bounding box center [727, 13] width 81 height 26
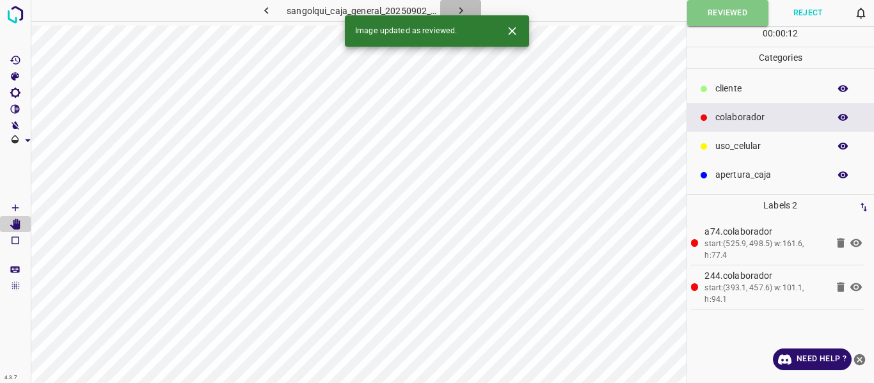
click at [461, 4] on icon "button" at bounding box center [460, 10] width 13 height 13
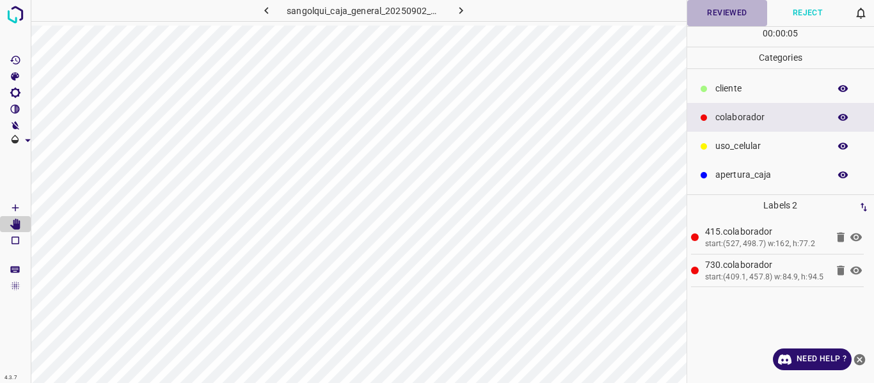
click at [722, 11] on button "Reviewed" at bounding box center [727, 13] width 81 height 26
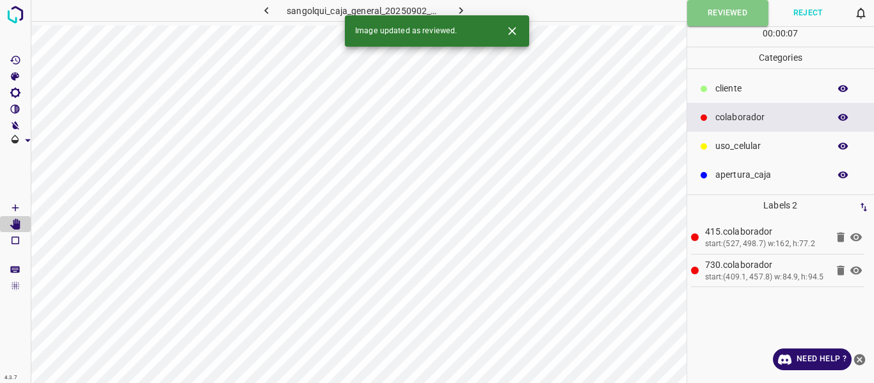
click at [456, 8] on icon "button" at bounding box center [460, 10] width 13 height 13
click at [712, 14] on button "Reviewed" at bounding box center [727, 13] width 81 height 26
click at [459, 7] on icon "button" at bounding box center [460, 10] width 13 height 13
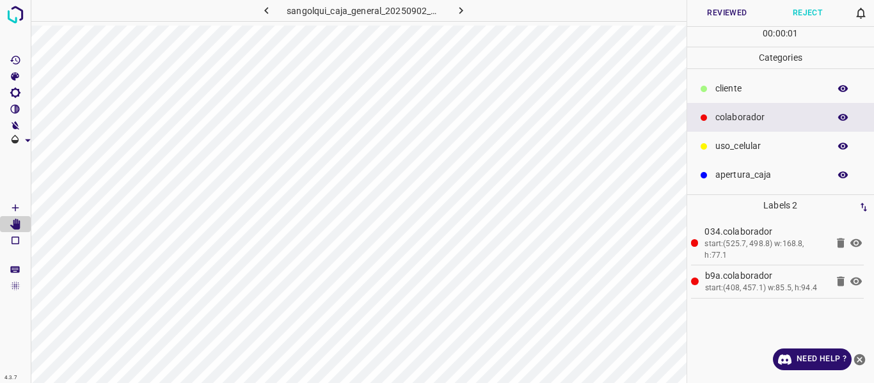
click at [708, 17] on button "Reviewed" at bounding box center [727, 13] width 81 height 26
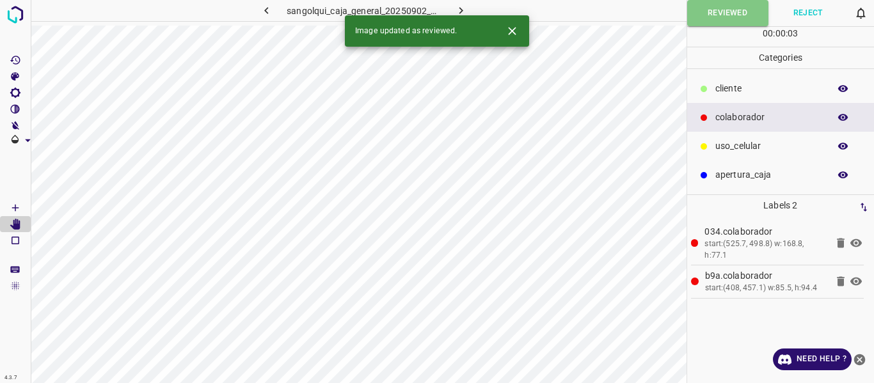
click at [459, 11] on icon "button" at bounding box center [460, 10] width 13 height 13
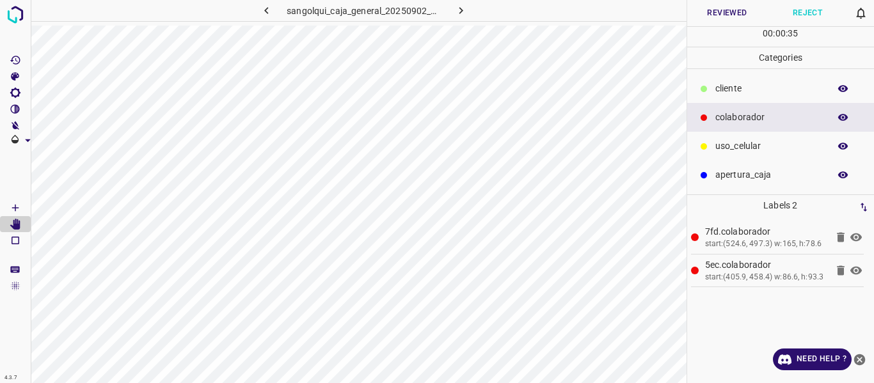
click at [701, 16] on button "Reviewed" at bounding box center [727, 13] width 81 height 26
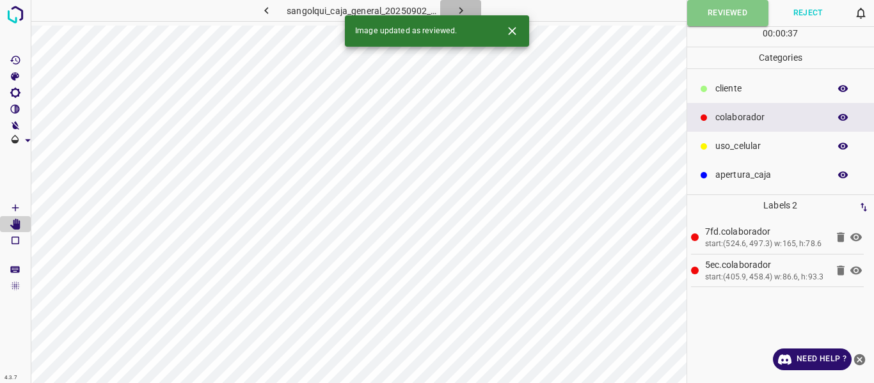
click at [463, 11] on icon "button" at bounding box center [460, 10] width 13 height 13
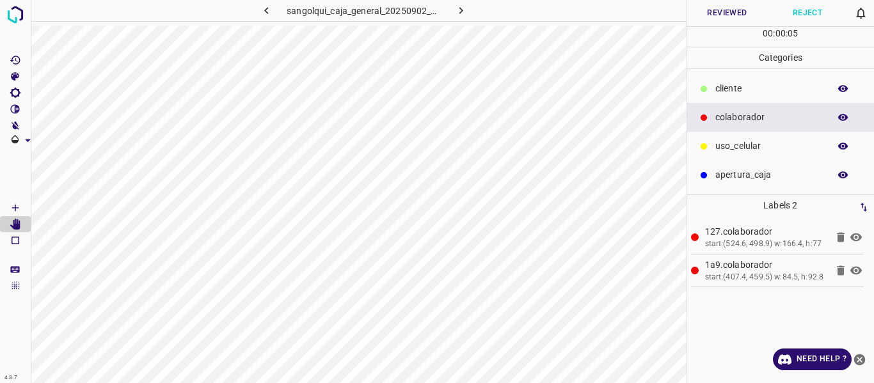
click at [721, 14] on button "Reviewed" at bounding box center [727, 13] width 81 height 26
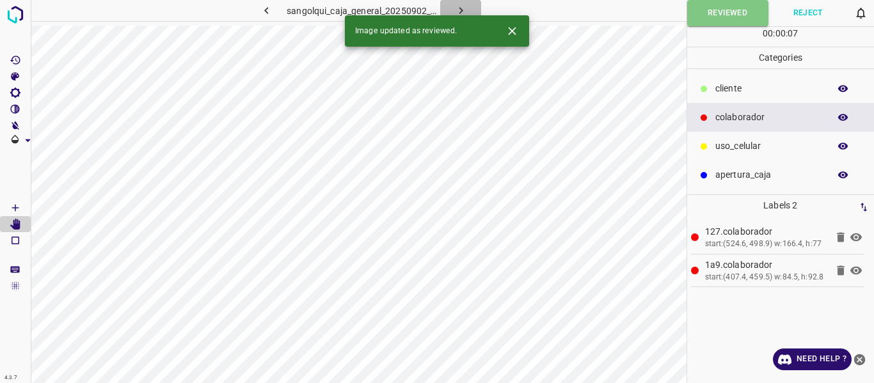
click at [461, 10] on icon "button" at bounding box center [461, 10] width 4 height 7
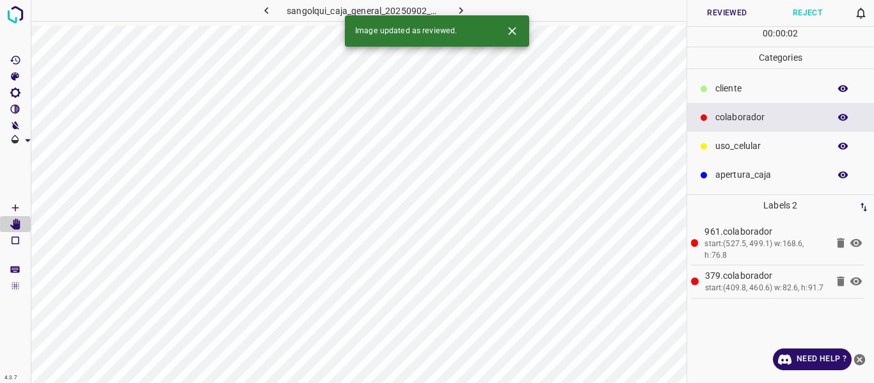
click at [715, 10] on button "Reviewed" at bounding box center [727, 13] width 81 height 26
click at [463, 4] on icon "button" at bounding box center [460, 10] width 13 height 13
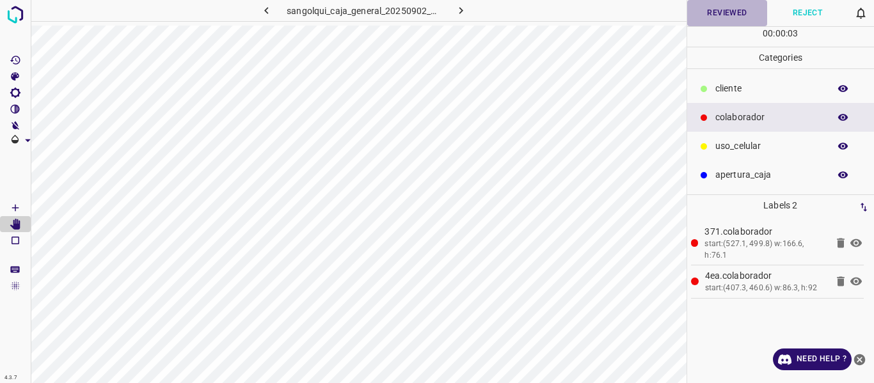
click at [726, 10] on button "Reviewed" at bounding box center [727, 13] width 81 height 26
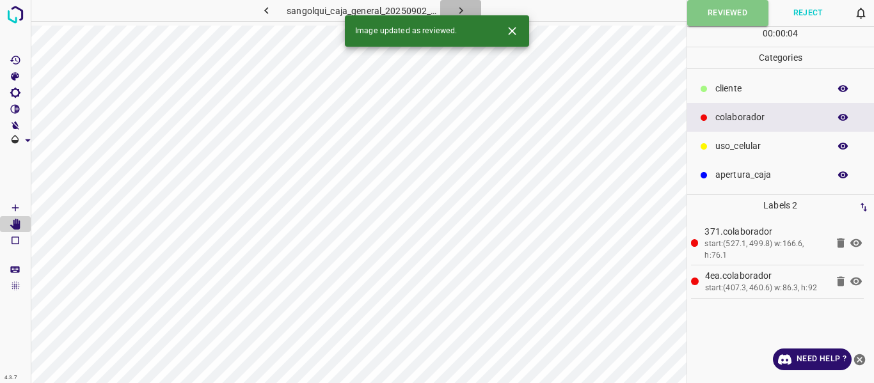
click at [465, 9] on icon "button" at bounding box center [460, 10] width 13 height 13
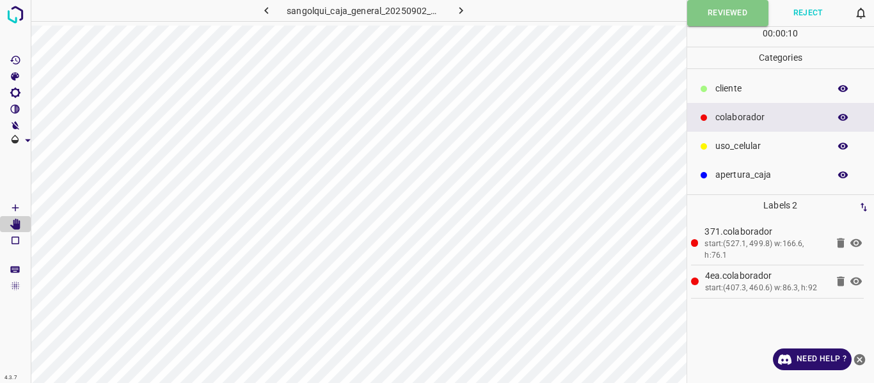
click at [466, 5] on icon "button" at bounding box center [460, 10] width 13 height 13
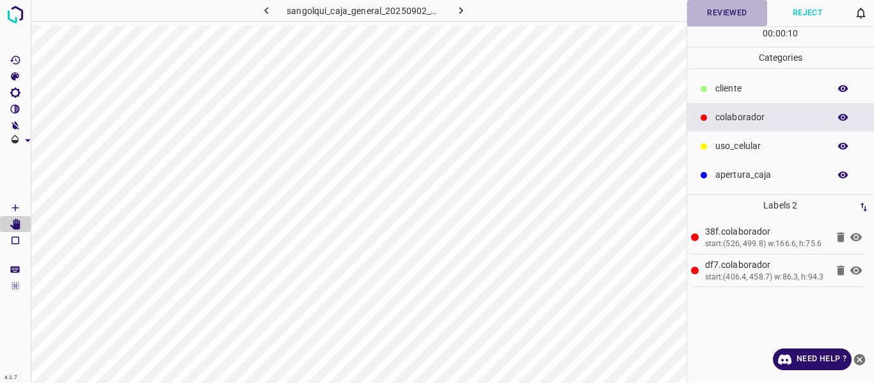
click at [714, 12] on button "Reviewed" at bounding box center [727, 13] width 81 height 26
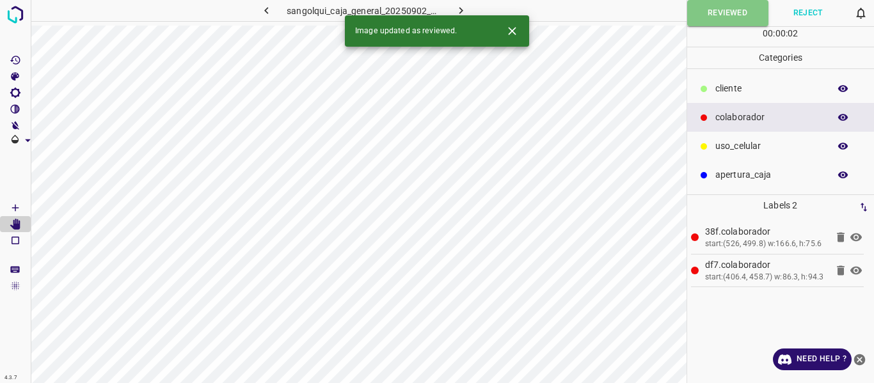
click at [462, 4] on icon "button" at bounding box center [460, 10] width 13 height 13
click at [723, 10] on button "Reviewed" at bounding box center [727, 13] width 81 height 26
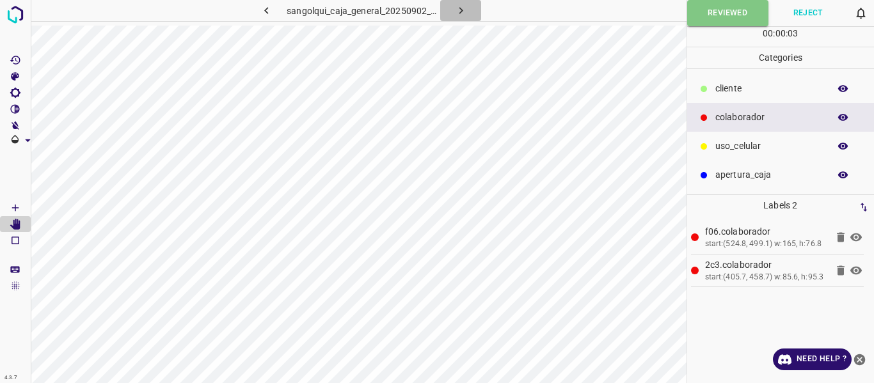
click at [467, 8] on icon "button" at bounding box center [460, 10] width 13 height 13
click at [703, 20] on button "Reviewed" at bounding box center [727, 13] width 81 height 26
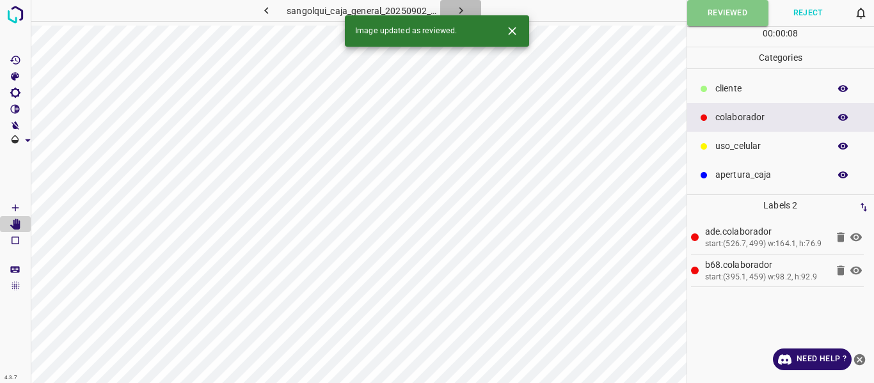
click at [456, 8] on icon "button" at bounding box center [460, 10] width 13 height 13
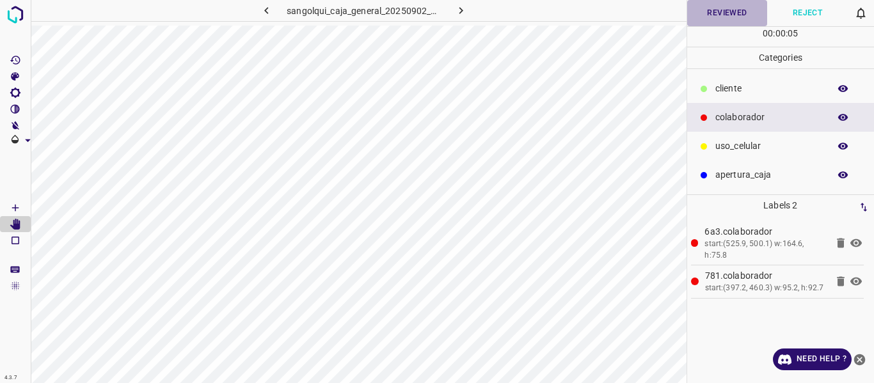
click at [704, 11] on button "Reviewed" at bounding box center [727, 13] width 81 height 26
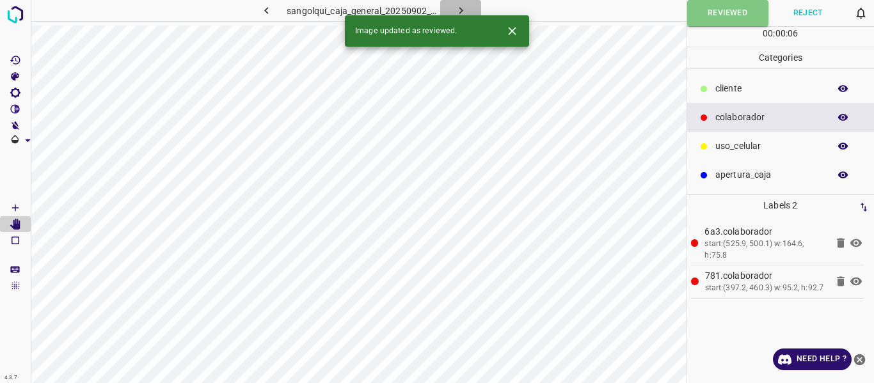
click at [457, 6] on icon "button" at bounding box center [460, 10] width 13 height 13
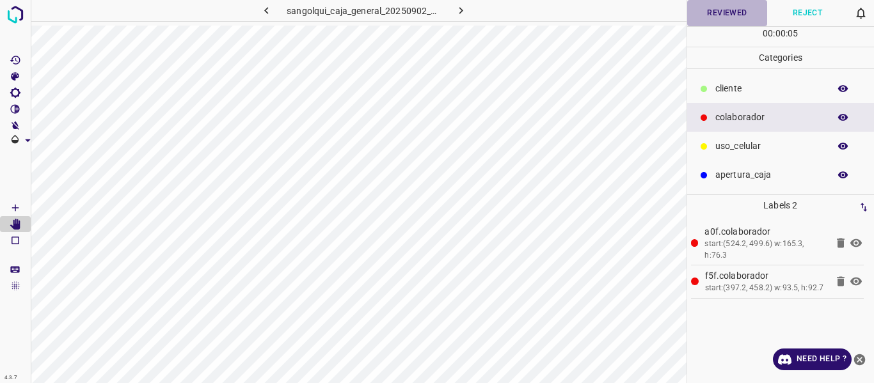
click at [715, 10] on button "Reviewed" at bounding box center [727, 13] width 81 height 26
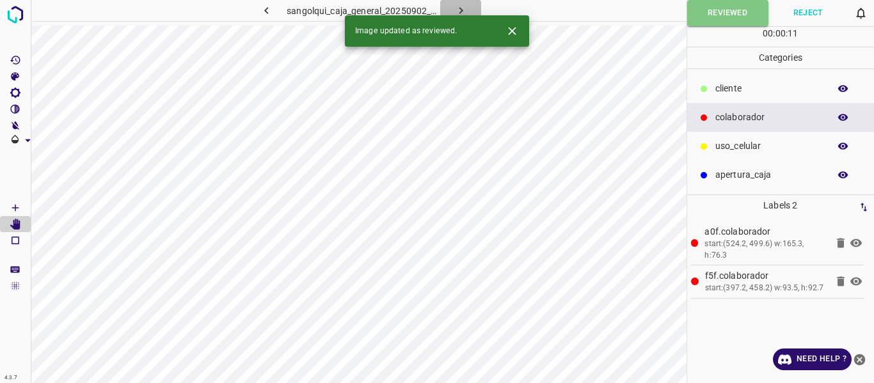
click at [461, 9] on icon "button" at bounding box center [460, 10] width 13 height 13
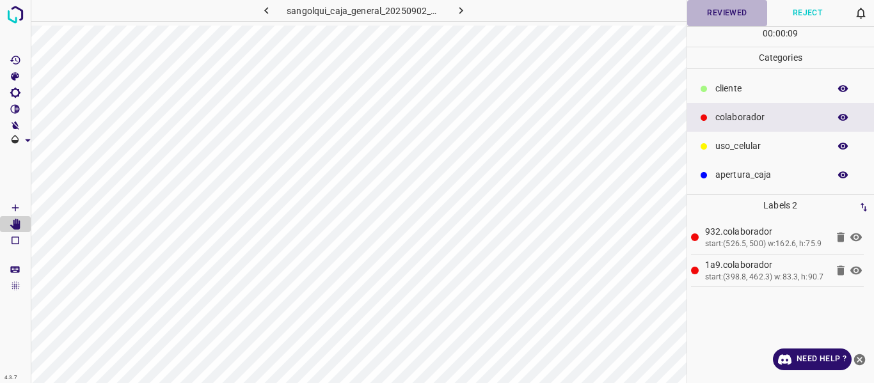
click at [715, 11] on button "Reviewed" at bounding box center [727, 13] width 81 height 26
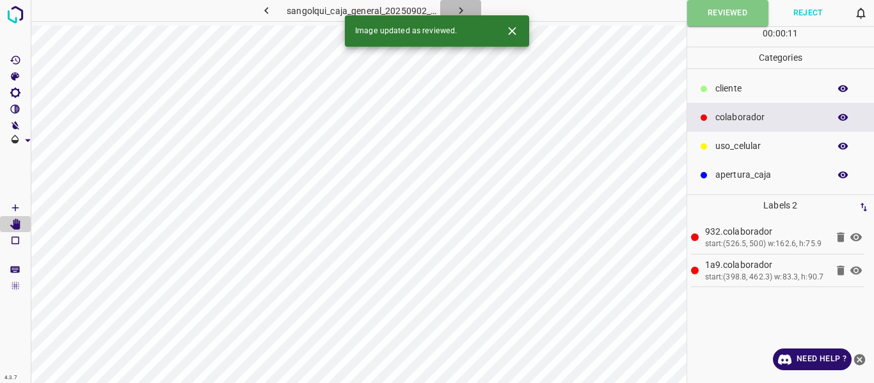
click at [461, 9] on icon "button" at bounding box center [460, 10] width 13 height 13
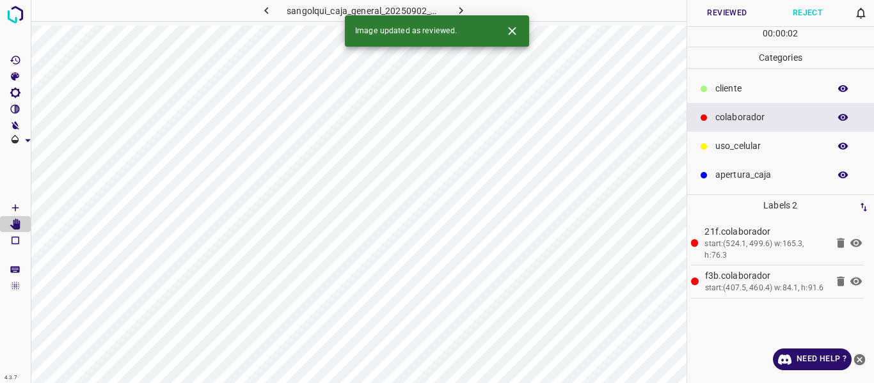
click at [731, 17] on button "Reviewed" at bounding box center [727, 13] width 81 height 26
click at [465, 8] on icon "button" at bounding box center [460, 10] width 13 height 13
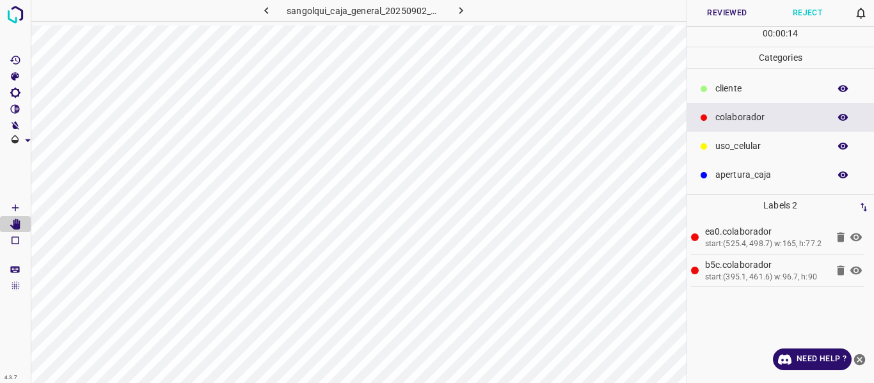
click at [760, 7] on button "Reviewed" at bounding box center [727, 13] width 81 height 26
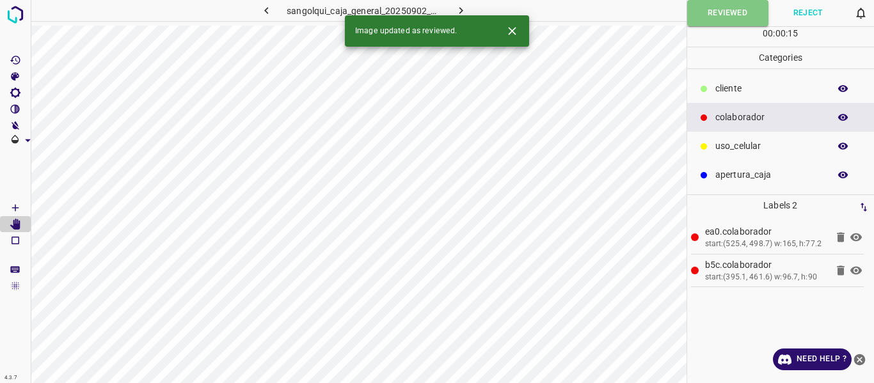
click at [458, 13] on icon "button" at bounding box center [460, 10] width 13 height 13
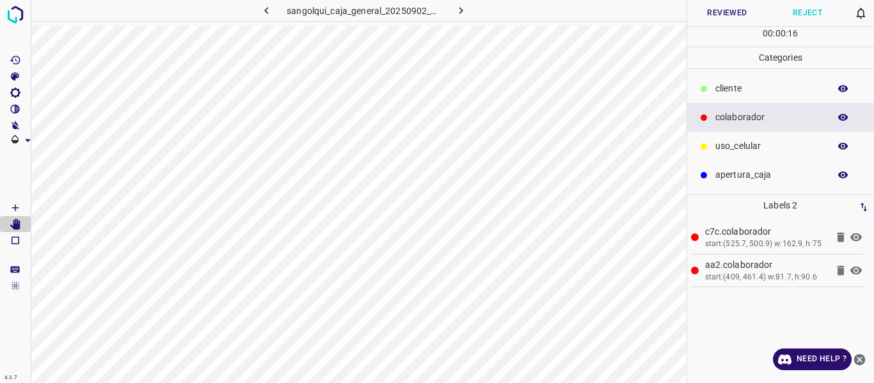
click at [732, 12] on button "Reviewed" at bounding box center [727, 13] width 81 height 26
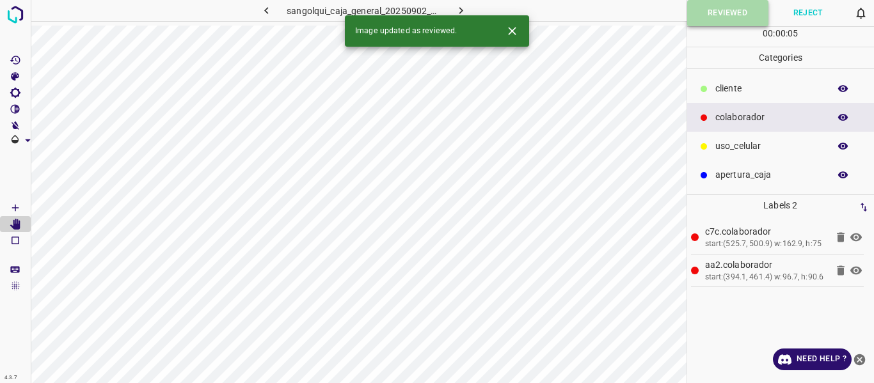
click at [708, 12] on button "Reviewed" at bounding box center [727, 13] width 81 height 26
click at [470, 8] on button "button" at bounding box center [460, 10] width 41 height 21
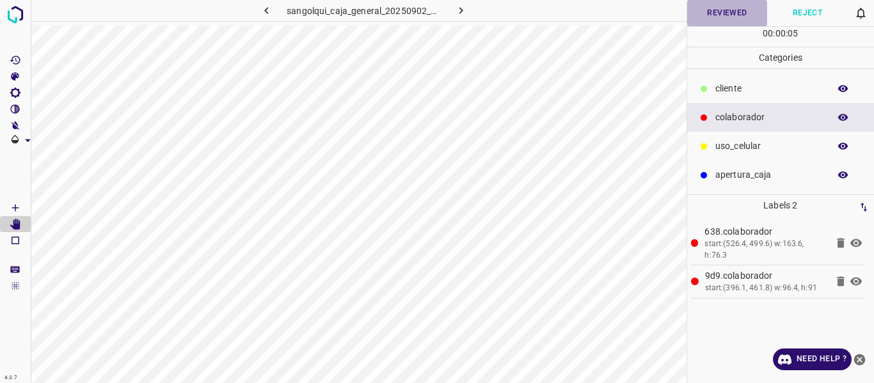
click at [722, 13] on button "Reviewed" at bounding box center [727, 13] width 81 height 26
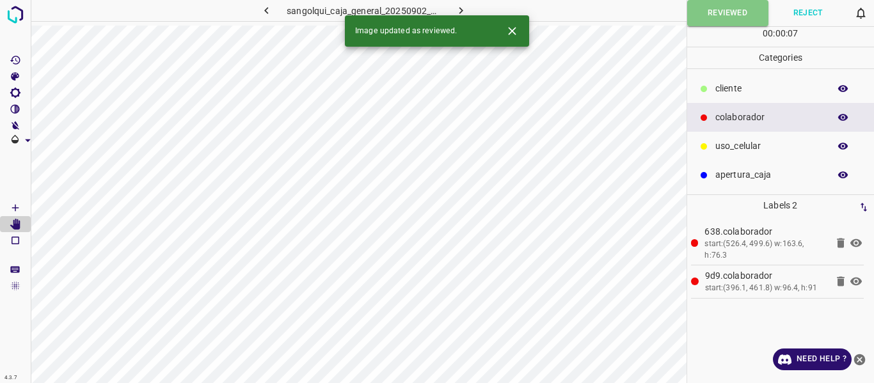
drag, startPoint x: 461, startPoint y: 6, endPoint x: 466, endPoint y: 21, distance: 15.6
click at [461, 6] on icon "button" at bounding box center [460, 10] width 13 height 13
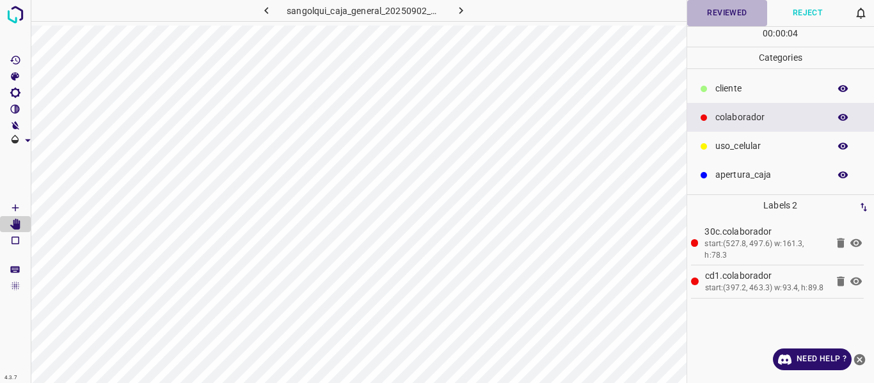
click at [715, 6] on button "Reviewed" at bounding box center [727, 13] width 81 height 26
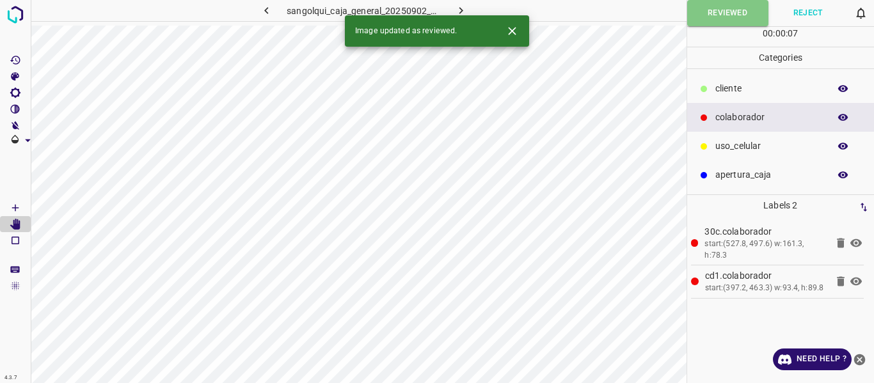
drag, startPoint x: 458, startPoint y: 6, endPoint x: 471, endPoint y: 26, distance: 23.6
click at [459, 6] on icon "button" at bounding box center [460, 10] width 13 height 13
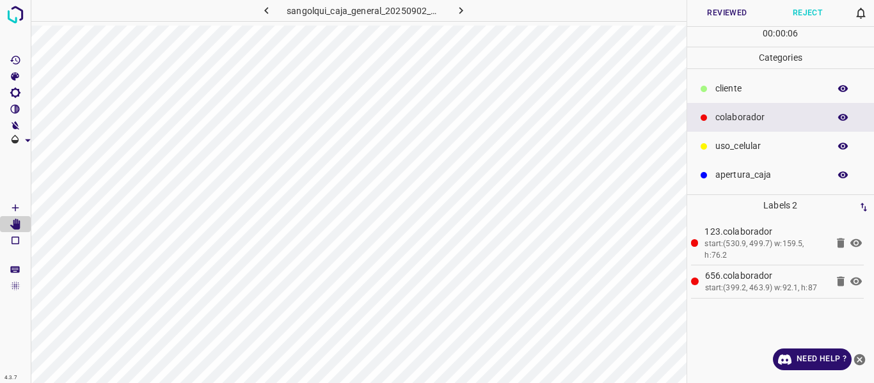
click at [746, 13] on button "Reviewed" at bounding box center [727, 13] width 81 height 26
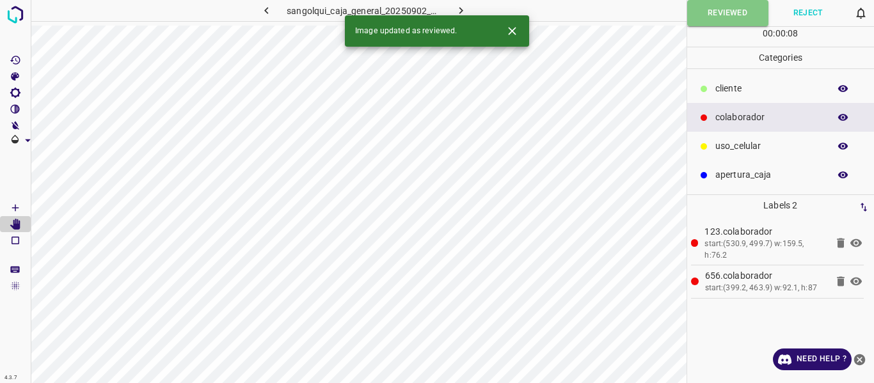
click at [463, 8] on icon "button" at bounding box center [460, 10] width 13 height 13
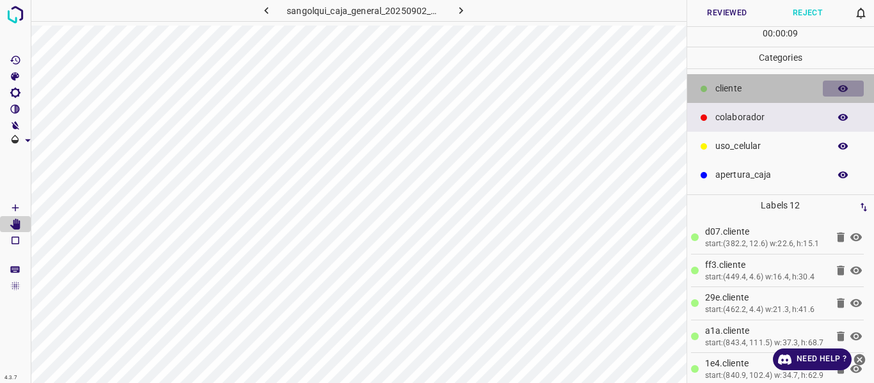
click at [840, 86] on icon "button" at bounding box center [844, 89] width 12 height 12
click at [840, 86] on icon "button" at bounding box center [843, 88] width 10 height 9
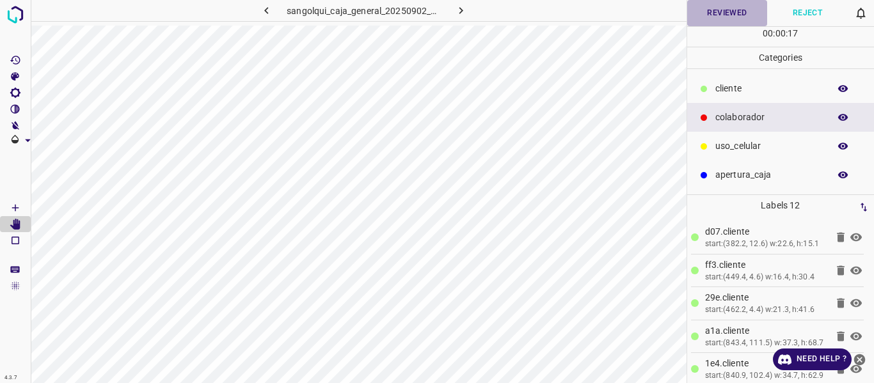
click at [719, 16] on button "Reviewed" at bounding box center [727, 13] width 81 height 26
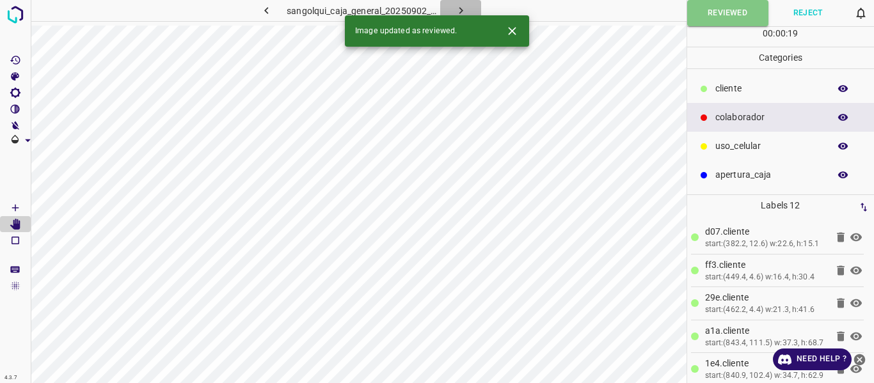
drag, startPoint x: 458, startPoint y: 8, endPoint x: 482, endPoint y: 29, distance: 32.2
click at [458, 8] on icon "button" at bounding box center [460, 10] width 13 height 13
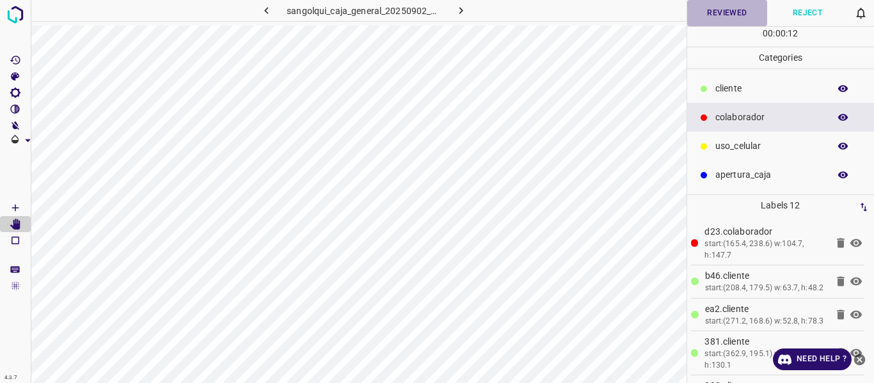
click at [717, 11] on button "Reviewed" at bounding box center [727, 13] width 81 height 26
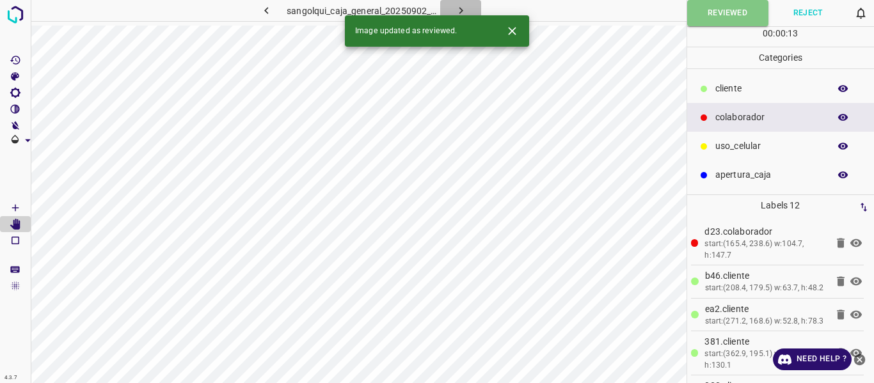
click at [466, 4] on icon "button" at bounding box center [460, 10] width 13 height 13
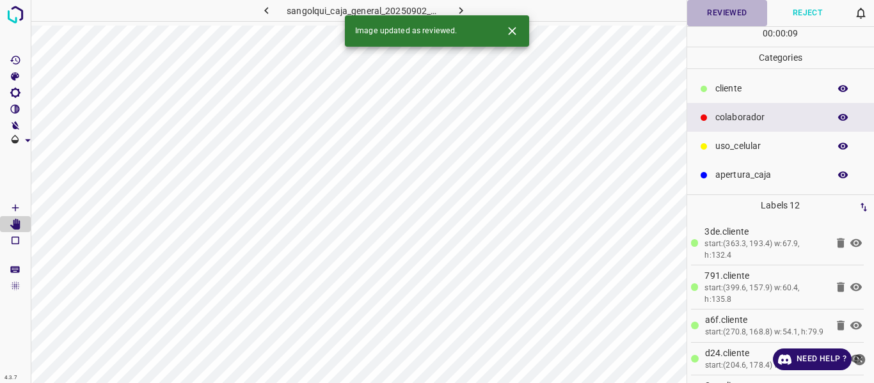
click at [724, 14] on button "Reviewed" at bounding box center [727, 13] width 81 height 26
click at [461, 8] on icon "button" at bounding box center [460, 10] width 13 height 13
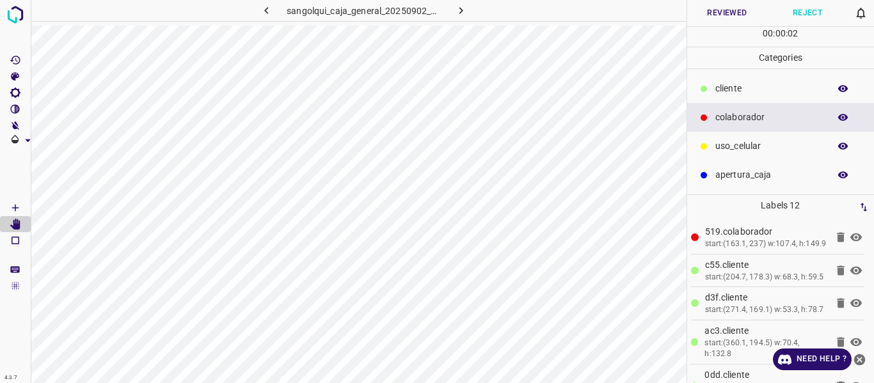
click at [844, 88] on icon "button" at bounding box center [843, 88] width 10 height 7
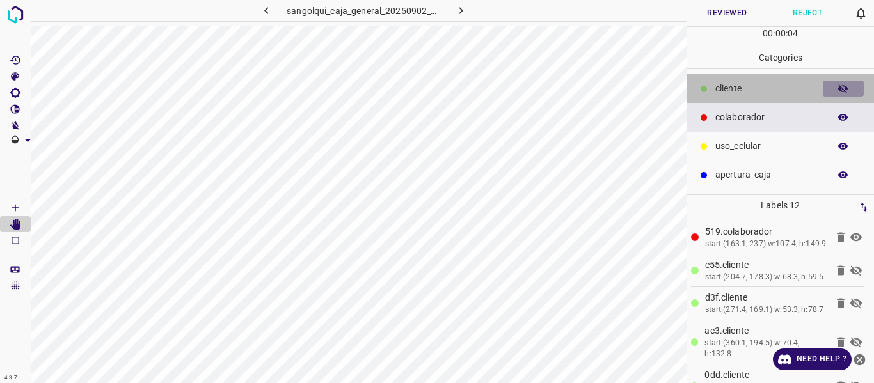
click at [844, 88] on icon "button" at bounding box center [843, 88] width 10 height 9
click at [841, 86] on icon "button" at bounding box center [843, 88] width 10 height 7
click at [845, 92] on icon "button" at bounding box center [844, 89] width 12 height 12
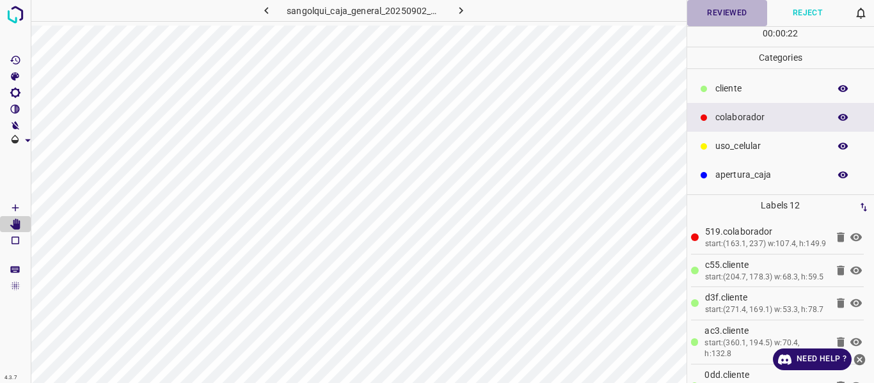
click at [720, 13] on button "Reviewed" at bounding box center [727, 13] width 81 height 26
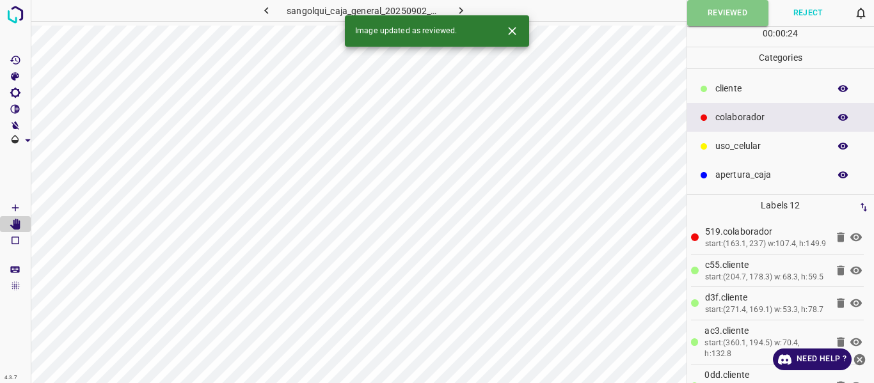
click at [467, 9] on icon "button" at bounding box center [460, 10] width 13 height 13
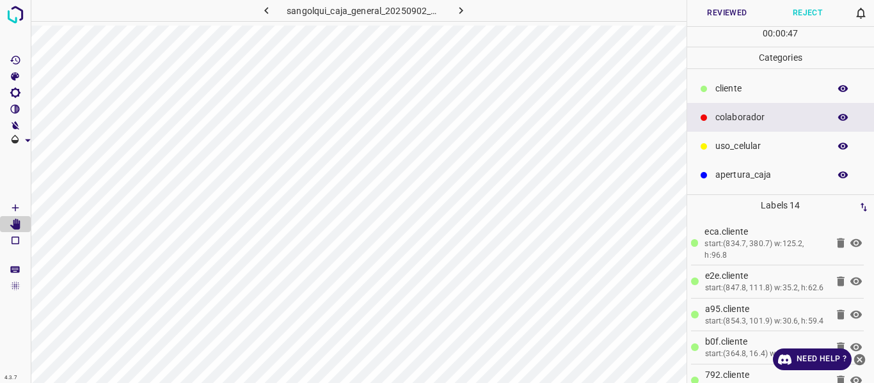
click at [847, 81] on button "button" at bounding box center [843, 89] width 41 height 17
click at [847, 82] on button "button" at bounding box center [843, 89] width 41 height 17
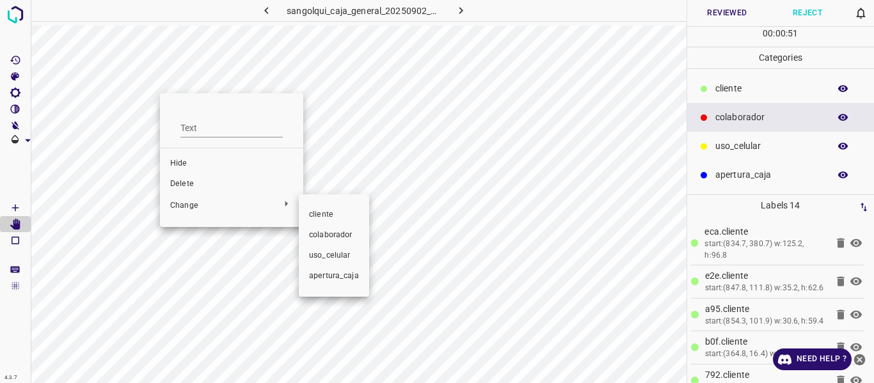
click at [327, 235] on span "colaborador" at bounding box center [334, 236] width 50 height 12
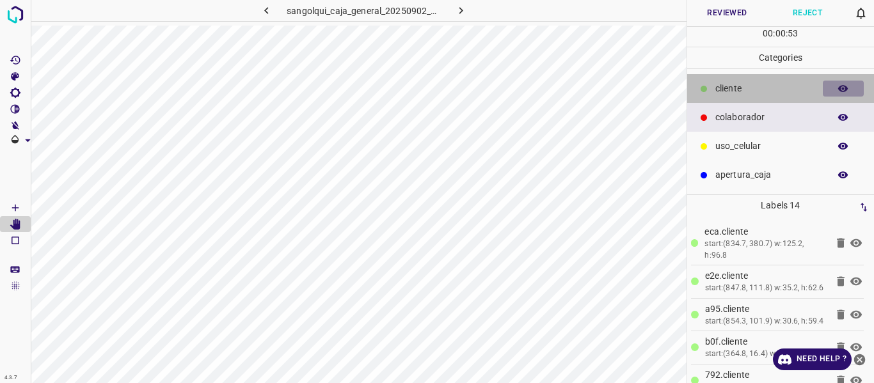
click at [836, 90] on button "button" at bounding box center [843, 89] width 41 height 17
click at [837, 89] on button "button" at bounding box center [843, 89] width 41 height 17
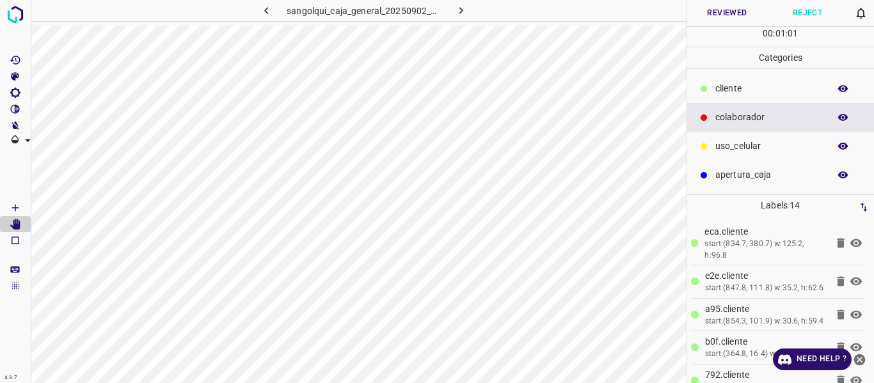
click at [716, 15] on button "Reviewed" at bounding box center [727, 13] width 81 height 26
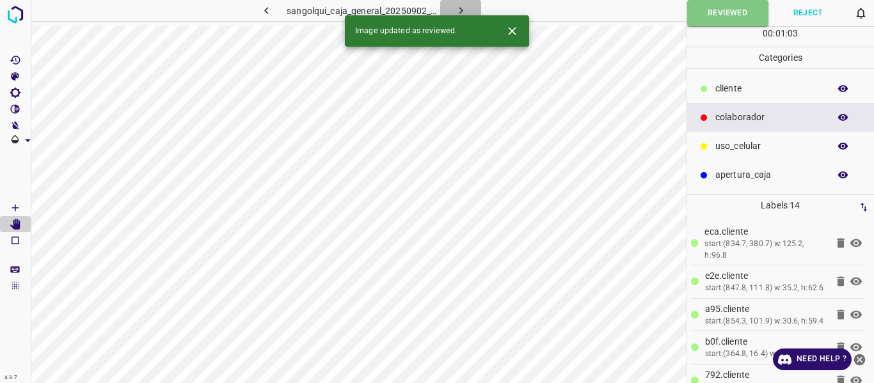
click at [463, 10] on icon "button" at bounding box center [460, 10] width 13 height 13
